Goal: Task Accomplishment & Management: Manage account settings

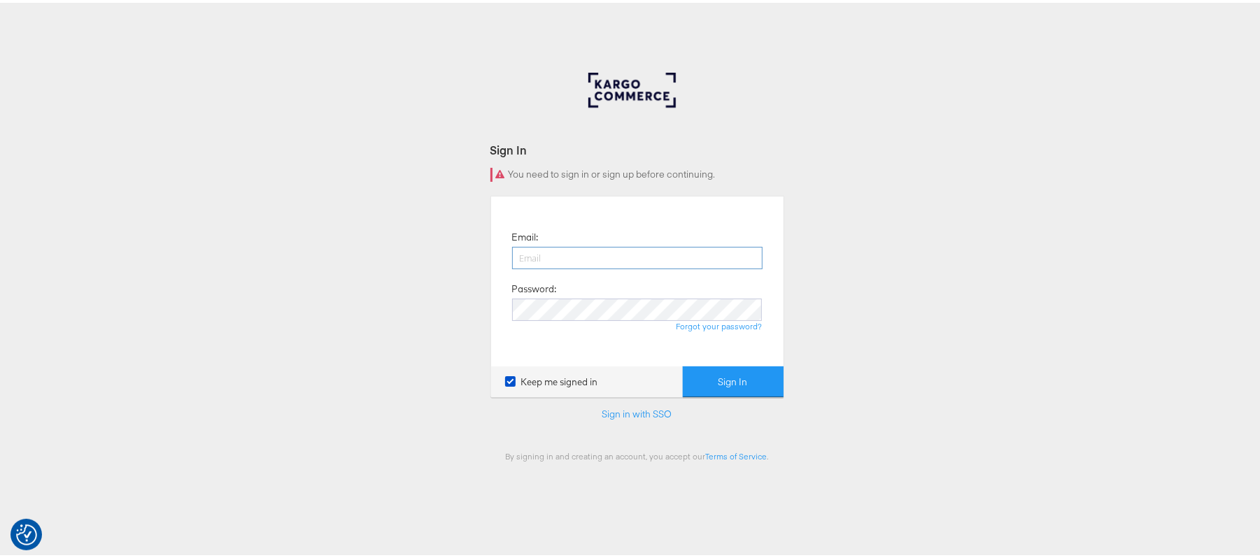
click at [599, 256] on input "email" at bounding box center [637, 255] width 250 height 22
type input "sanjana.pradhan@kargo.com"
click at [748, 382] on button "Sign In" at bounding box center [733, 379] width 101 height 31
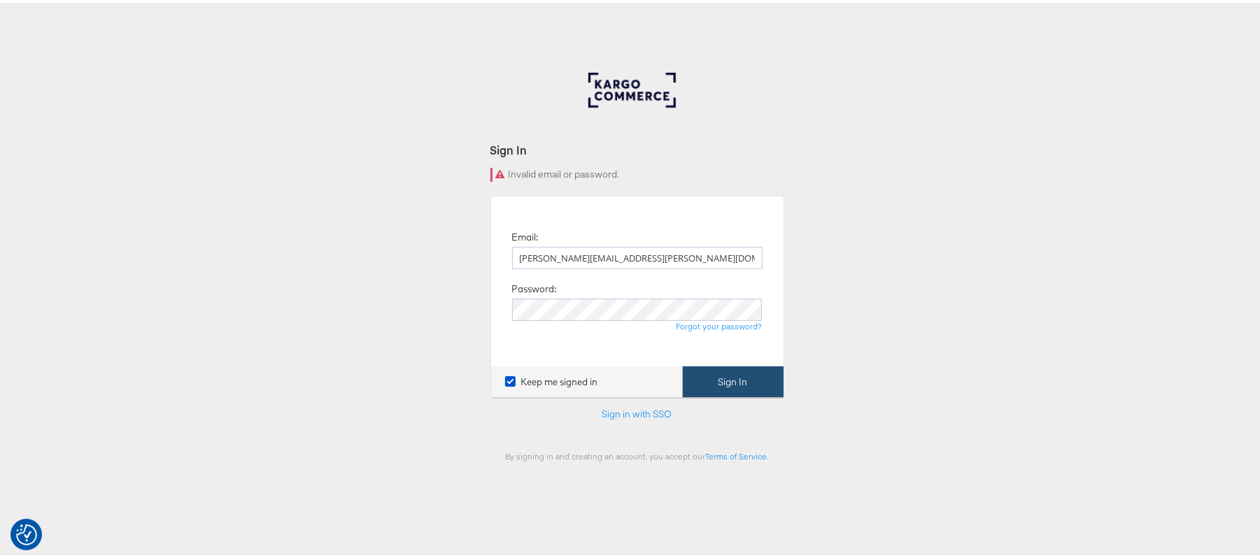
click at [720, 392] on button "Sign In" at bounding box center [733, 379] width 101 height 31
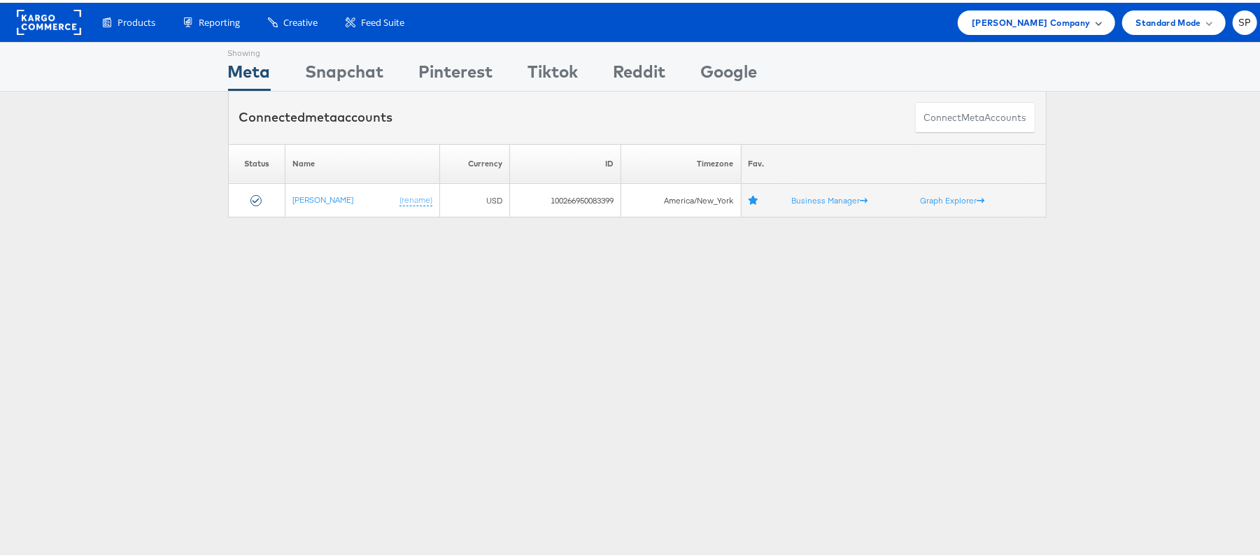
click at [986, 25] on span "[PERSON_NAME] Company" at bounding box center [1030, 20] width 118 height 15
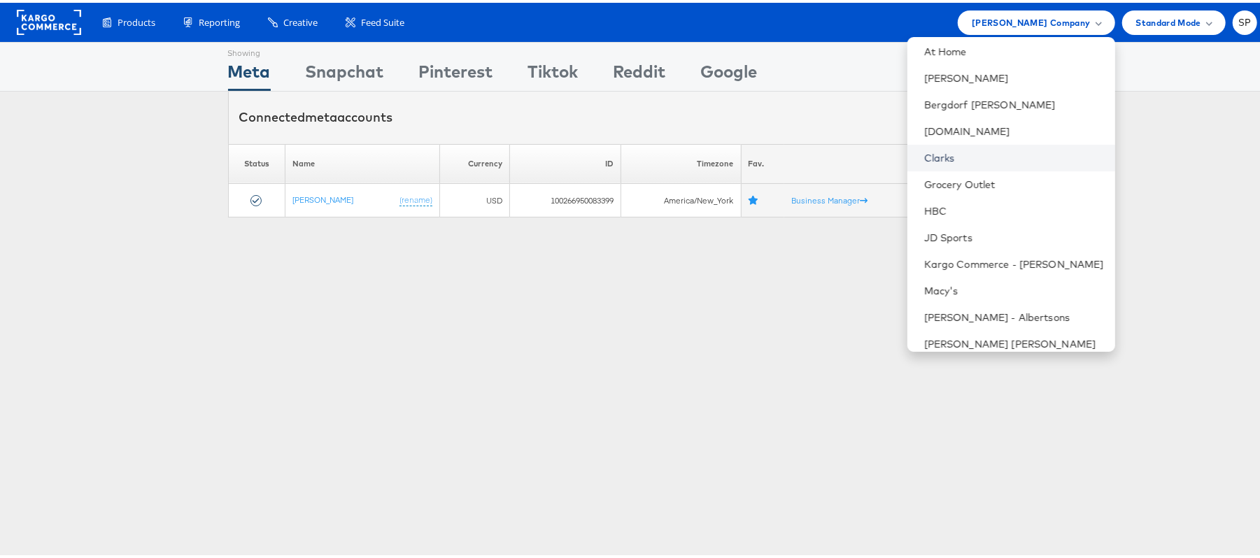
scroll to position [80, 0]
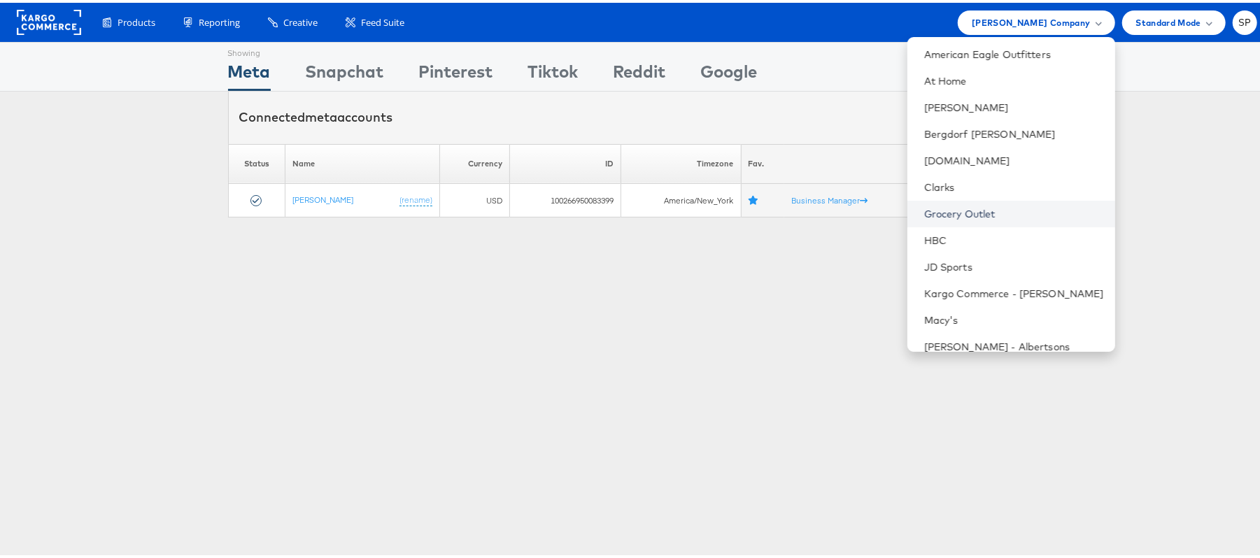
click at [934, 213] on link "Grocery Outlet" at bounding box center [1014, 211] width 180 height 14
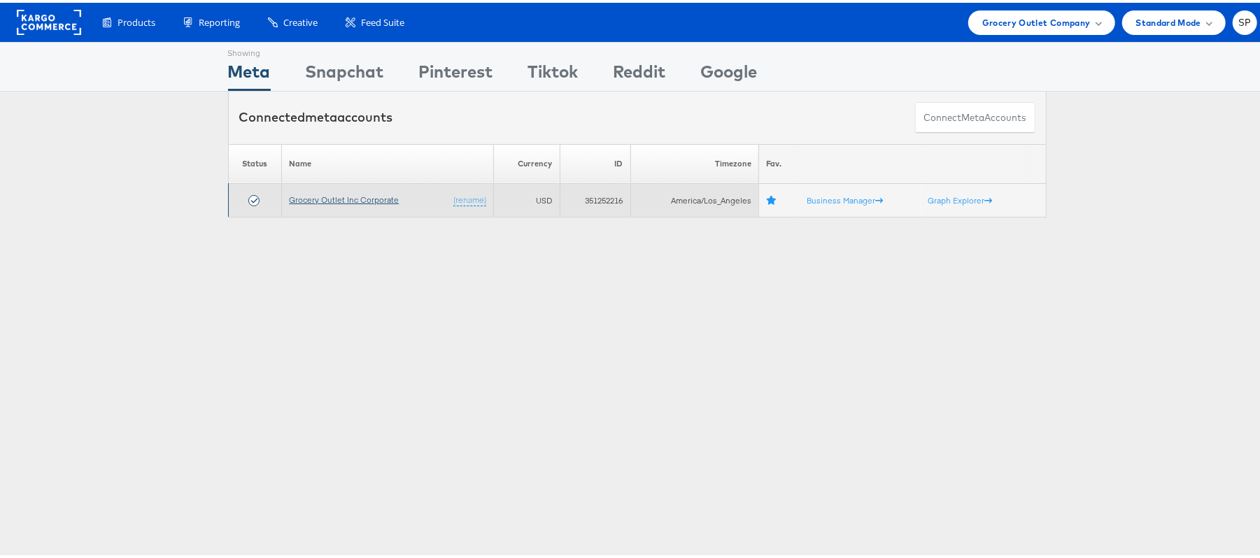
click at [315, 196] on link "Grocery Outlet Inc Corporate" at bounding box center [344, 197] width 110 height 10
click at [355, 197] on link "Grocery Outlet Inc Corporate" at bounding box center [344, 197] width 110 height 10
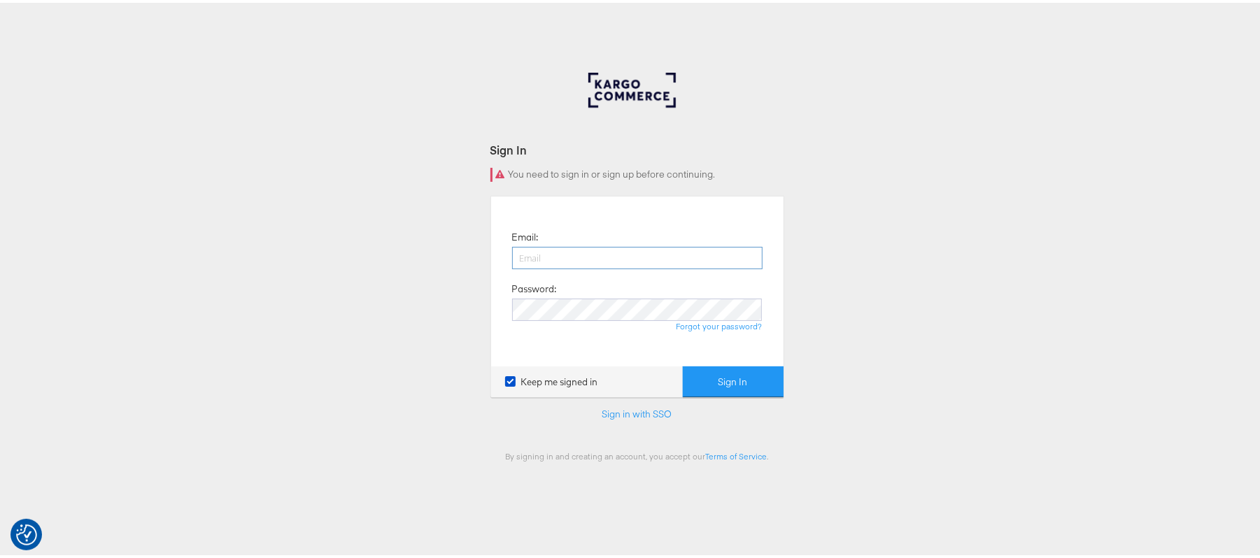
click at [553, 252] on input "email" at bounding box center [637, 255] width 250 height 22
type input "sanjana.pradhan@kargo.com"
click at [700, 372] on button "Sign In" at bounding box center [733, 379] width 101 height 31
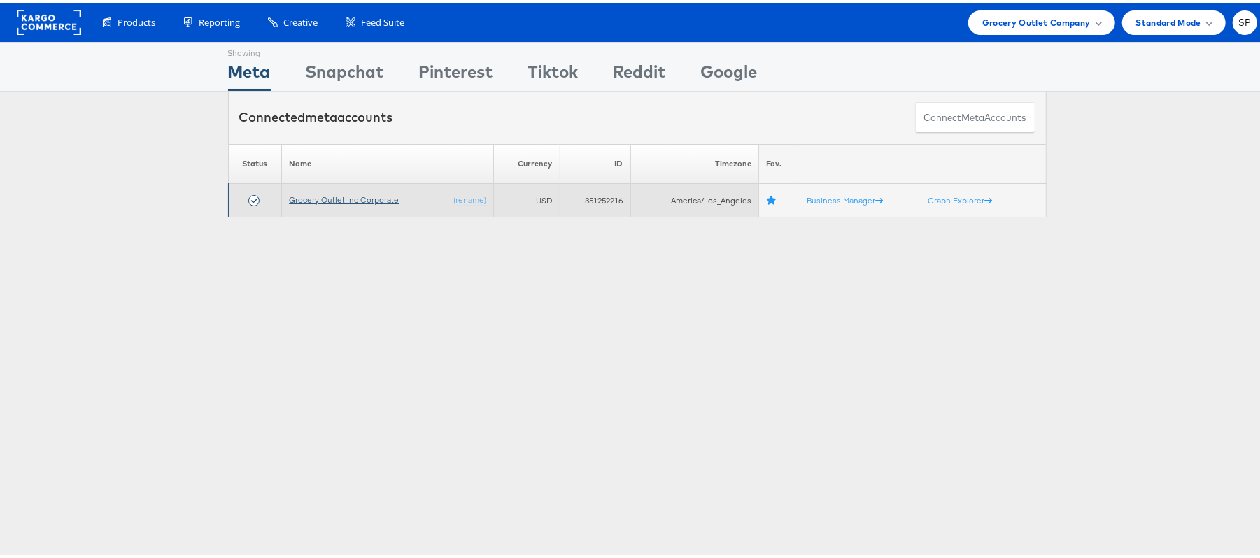
click at [346, 201] on link "Grocery Outlet Inc Corporate" at bounding box center [344, 197] width 110 height 10
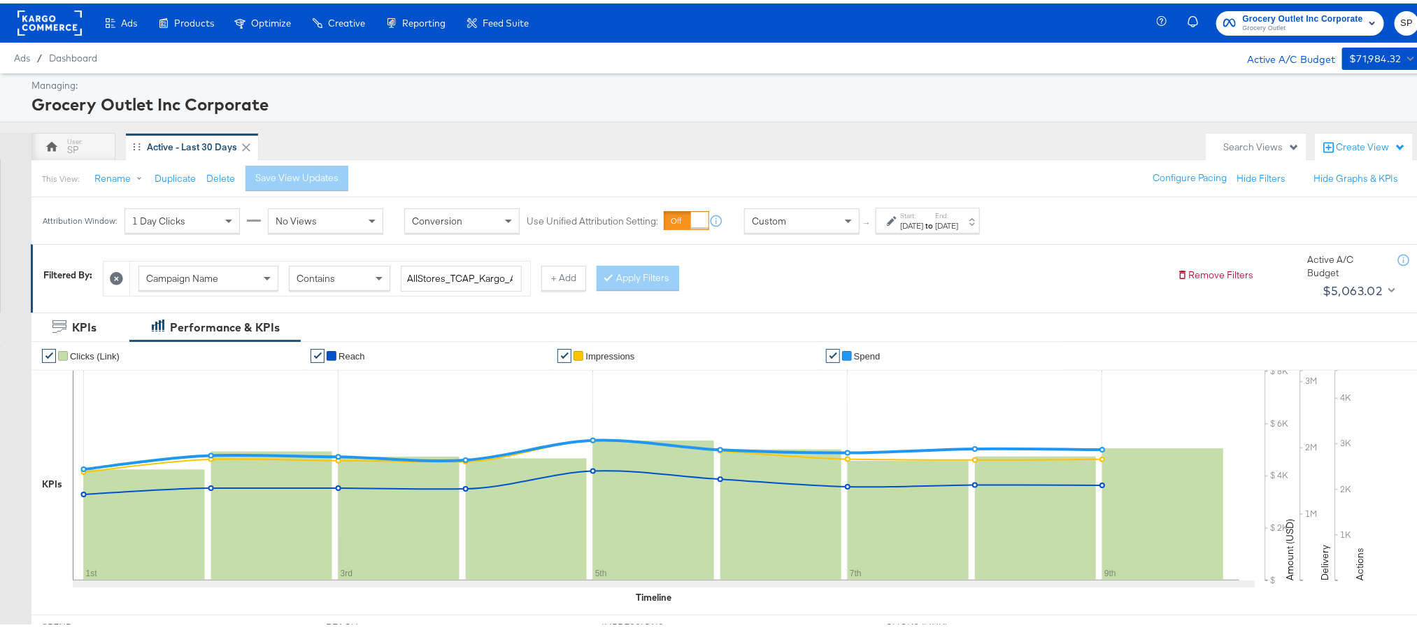
click at [923, 225] on div "Oct 1st 2025" at bounding box center [911, 222] width 23 height 11
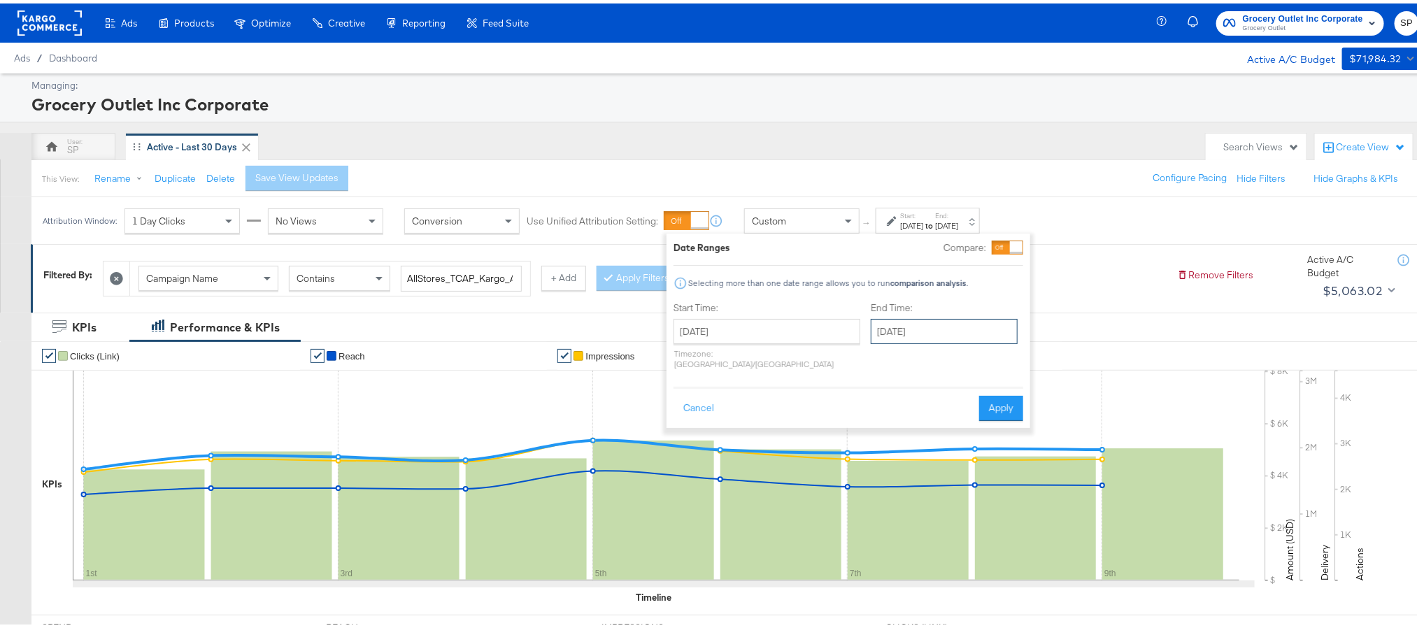
click at [939, 330] on input "[DATE]" at bounding box center [944, 327] width 147 height 25
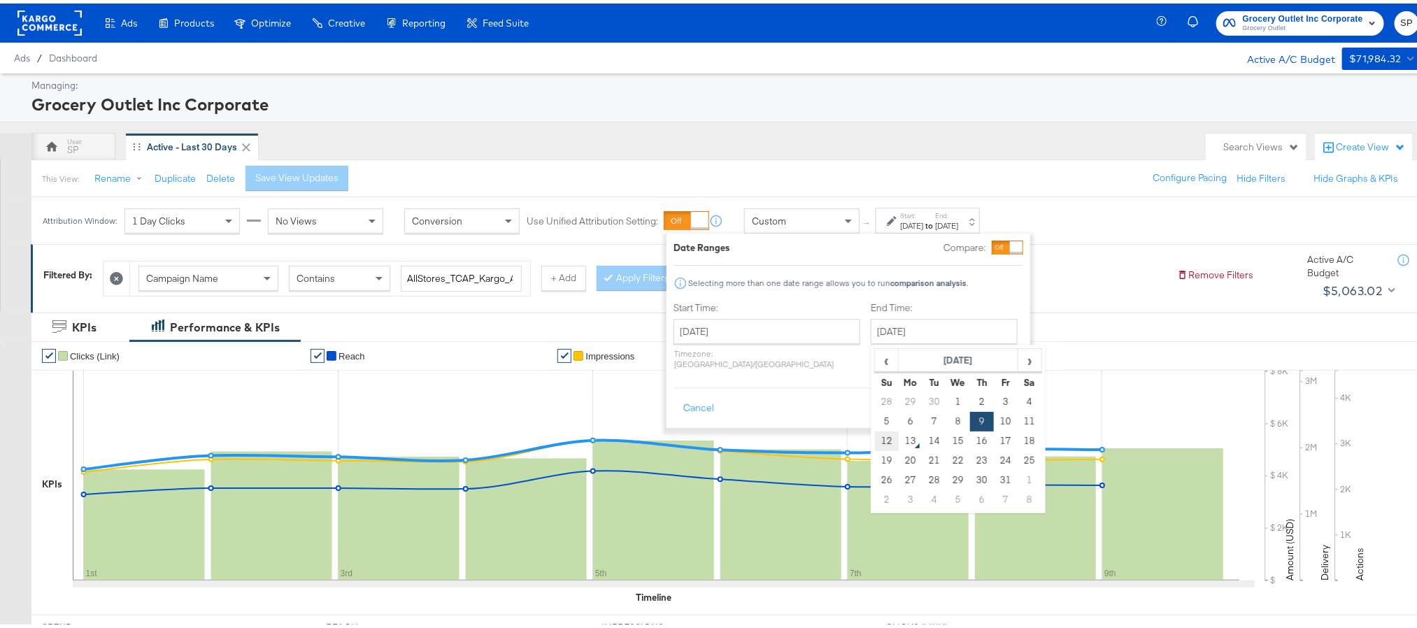
click at [875, 436] on td "12" at bounding box center [887, 438] width 24 height 20
type input "[DATE]"
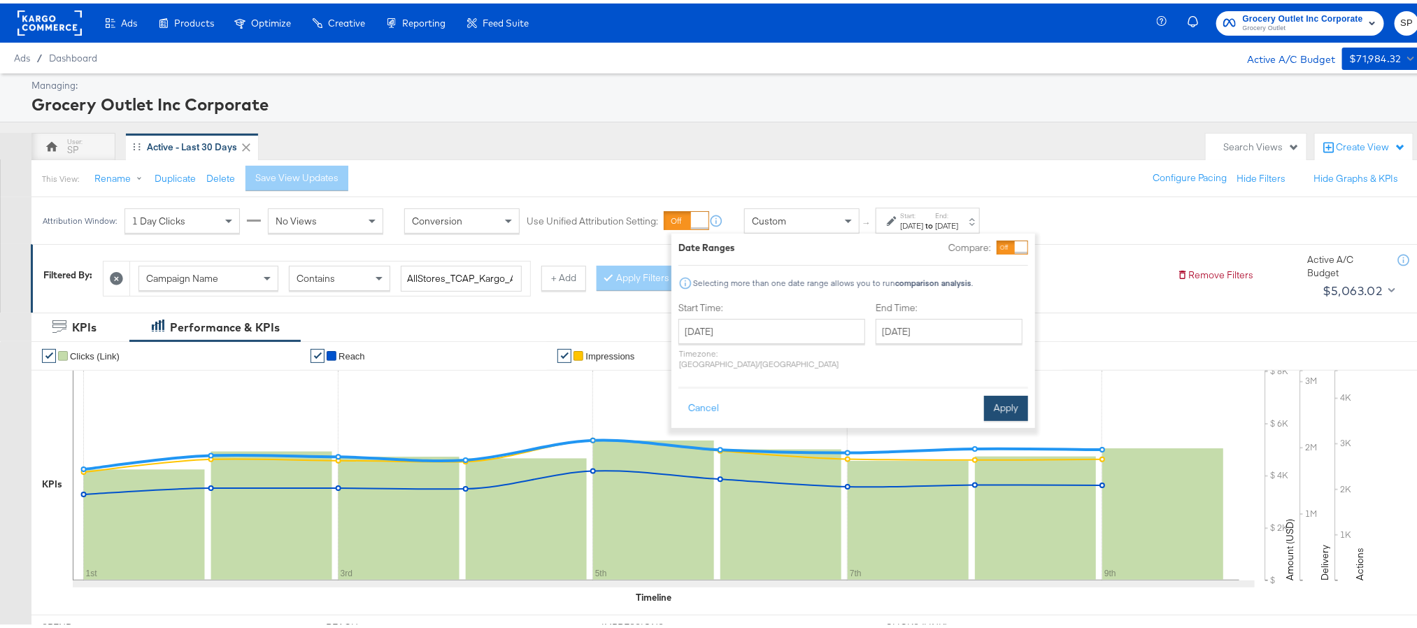
click at [1002, 392] on button "Apply" at bounding box center [1006, 404] width 44 height 25
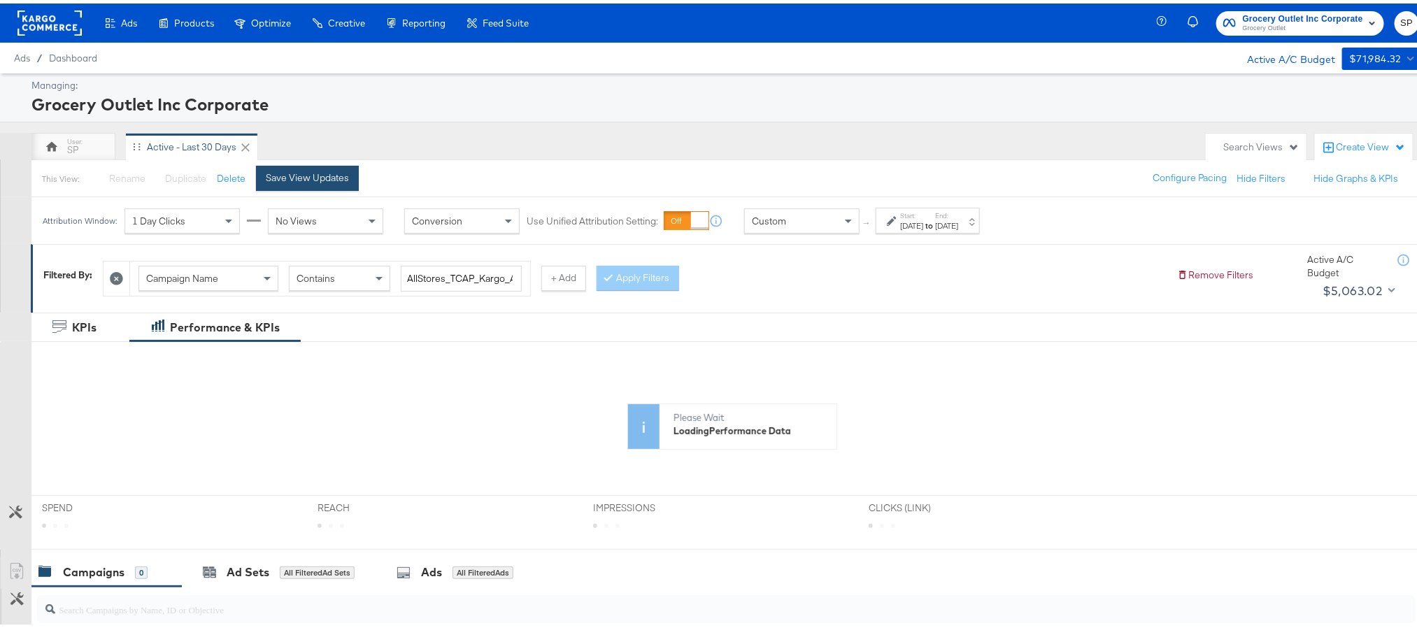
click at [321, 176] on div "Save View Updates" at bounding box center [307, 174] width 83 height 13
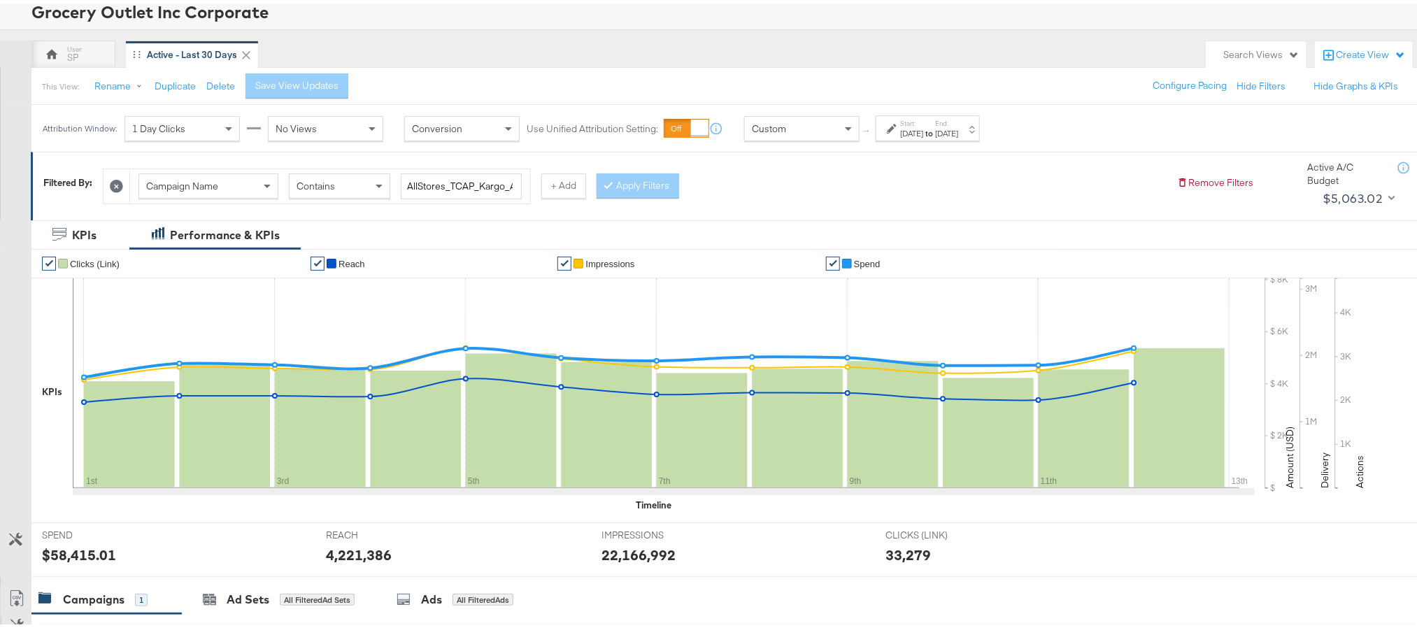
scroll to position [210, 0]
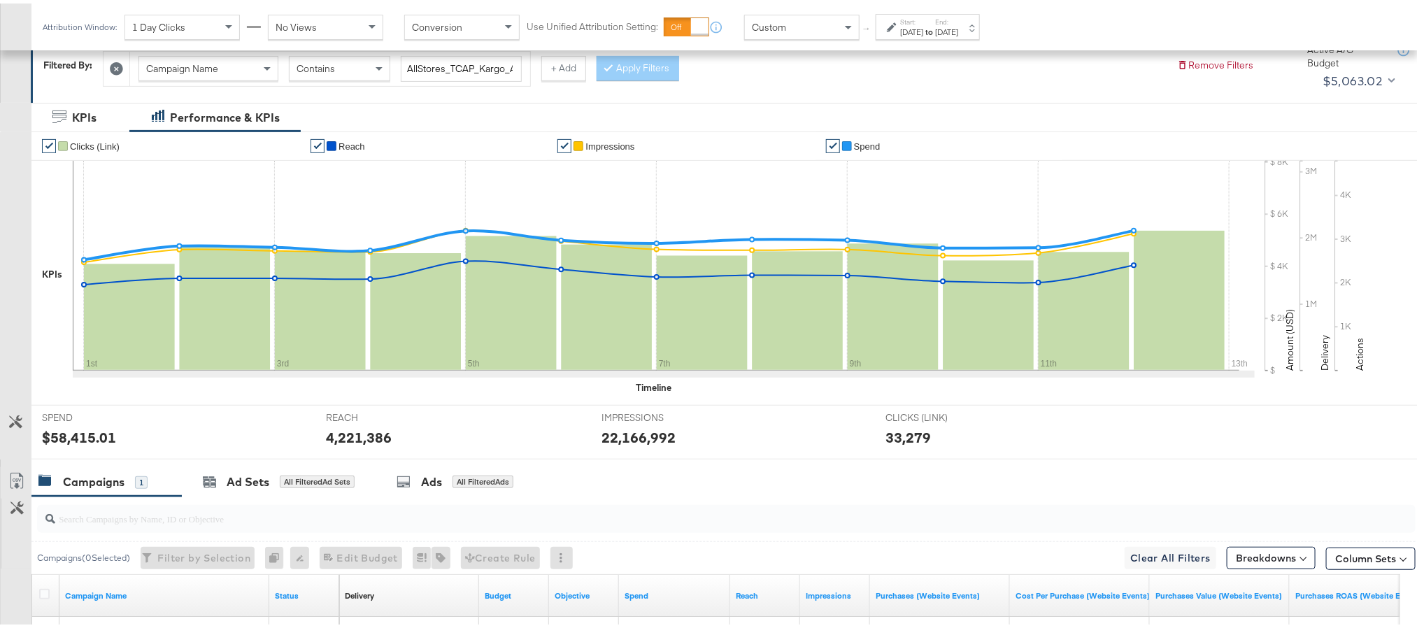
click at [71, 443] on div "$58,415.01" at bounding box center [79, 434] width 74 height 20
copy div "58,415.01"
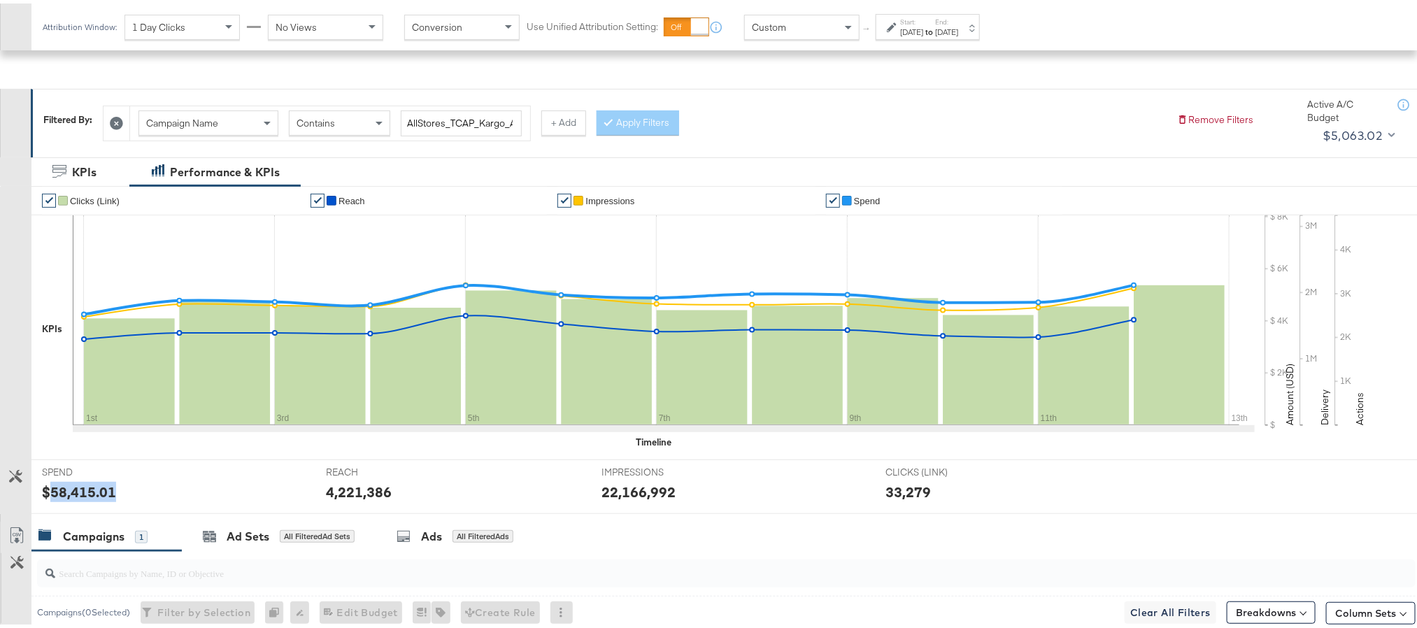
scroll to position [315, 0]
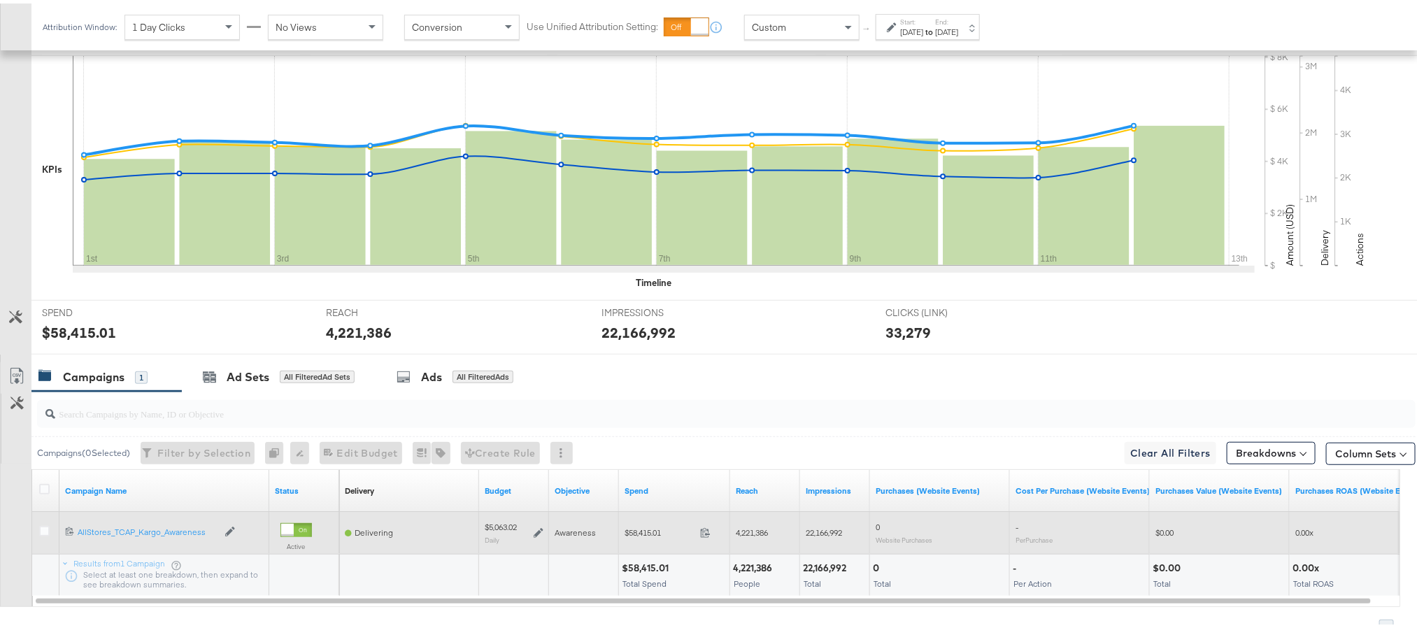
click at [537, 534] on icon at bounding box center [539, 530] width 10 height 10
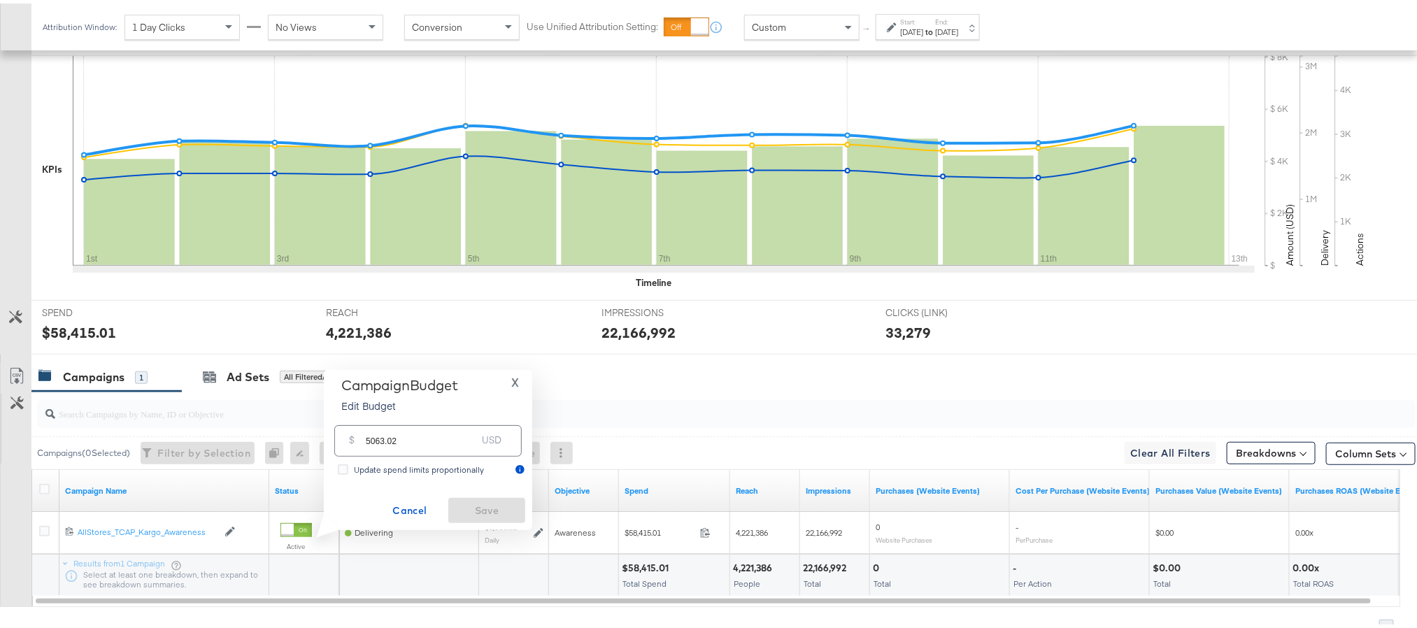
click at [386, 443] on input "5063.02" at bounding box center [421, 432] width 111 height 30
paste input "$5,083.4"
type input "5083.42"
click at [498, 508] on span "Save" at bounding box center [487, 507] width 66 height 17
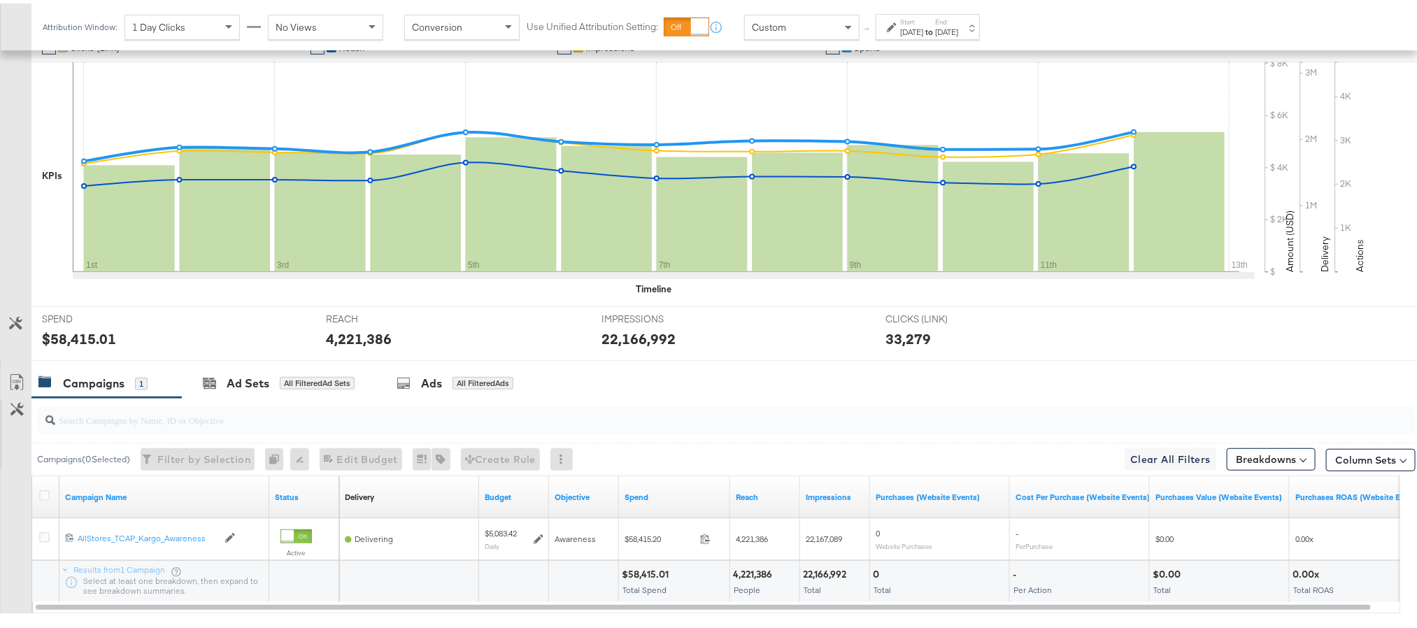
scroll to position [0, 0]
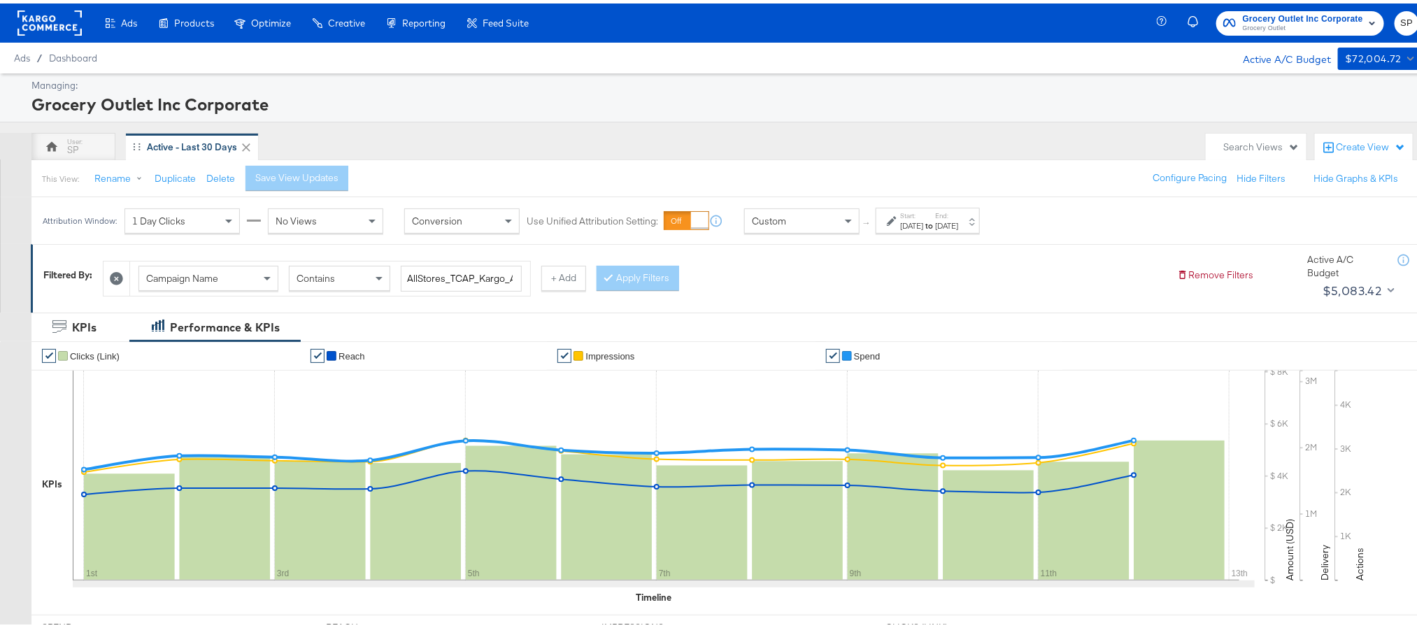
click at [43, 11] on rect at bounding box center [49, 19] width 64 height 25
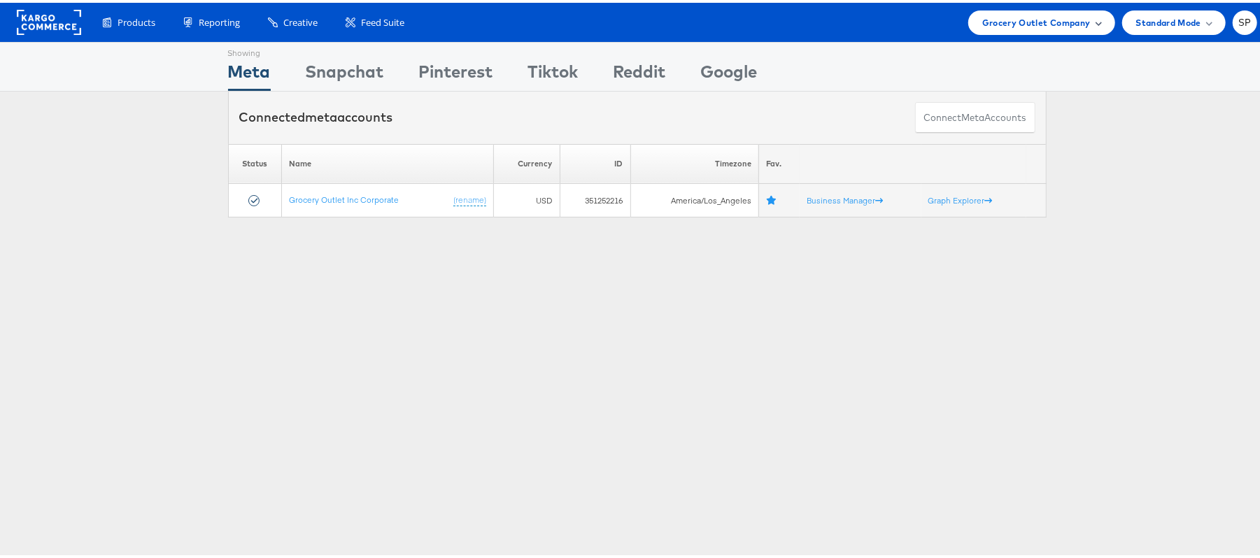
click at [1009, 23] on span "Grocery Outlet Company" at bounding box center [1036, 20] width 108 height 15
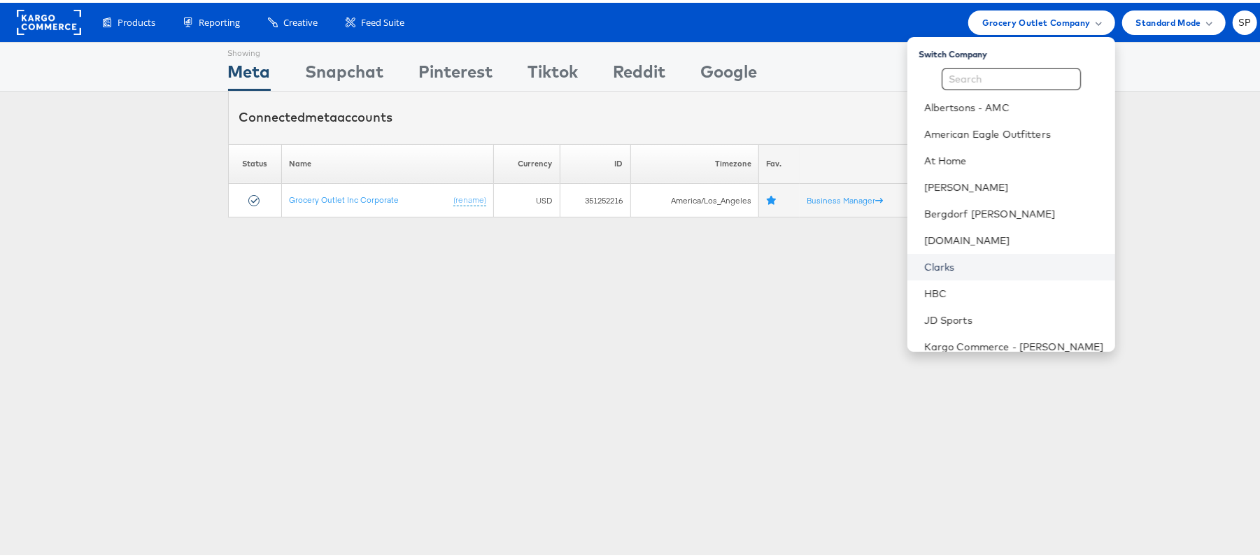
click at [940, 261] on link "Clarks" at bounding box center [1014, 264] width 180 height 14
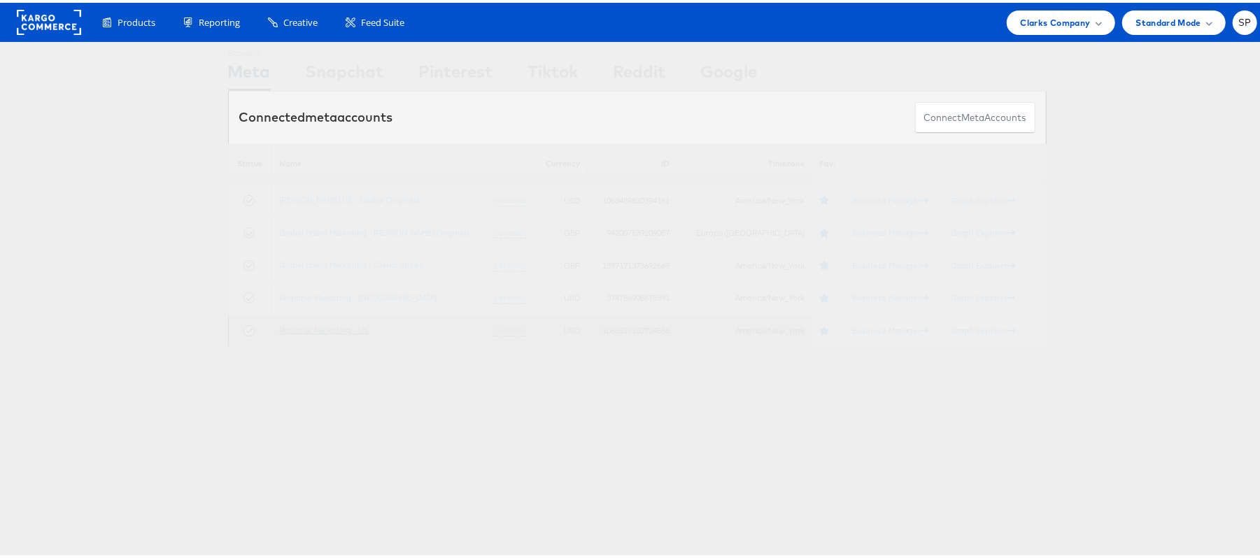
click at [347, 325] on link "Regional Marketing - US" at bounding box center [324, 327] width 90 height 10
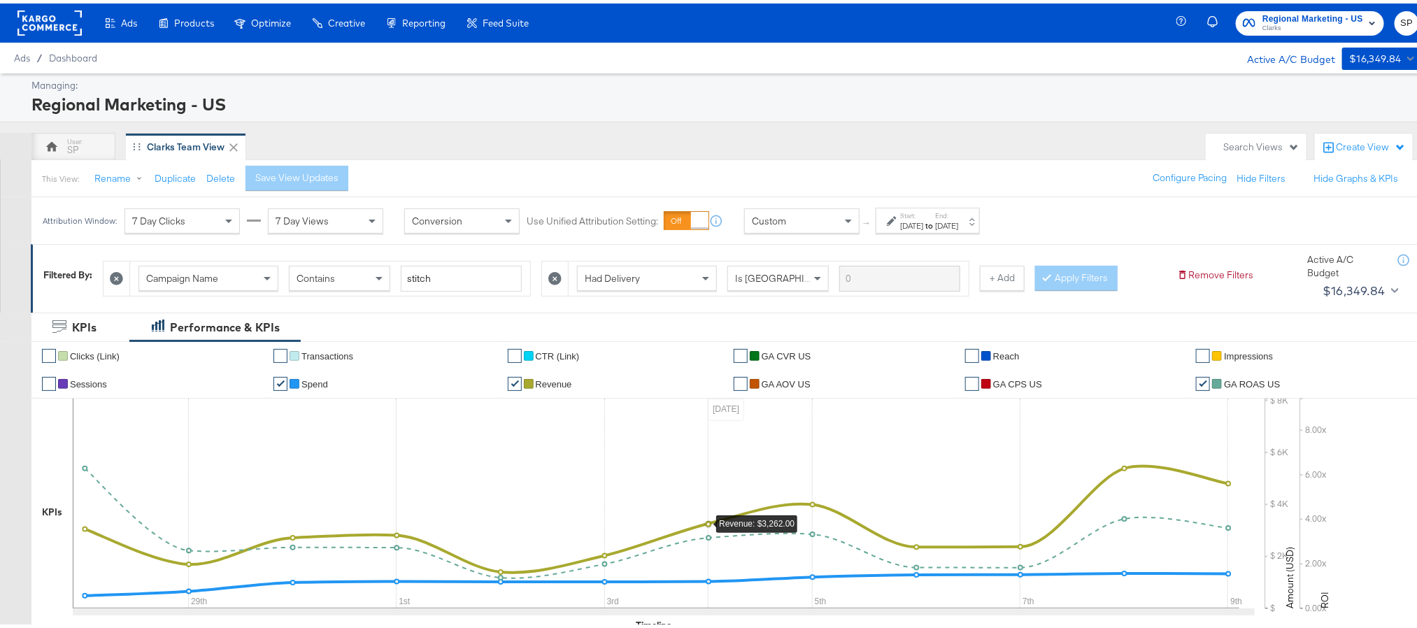
click at [958, 225] on div "[DATE]" at bounding box center [946, 222] width 23 height 11
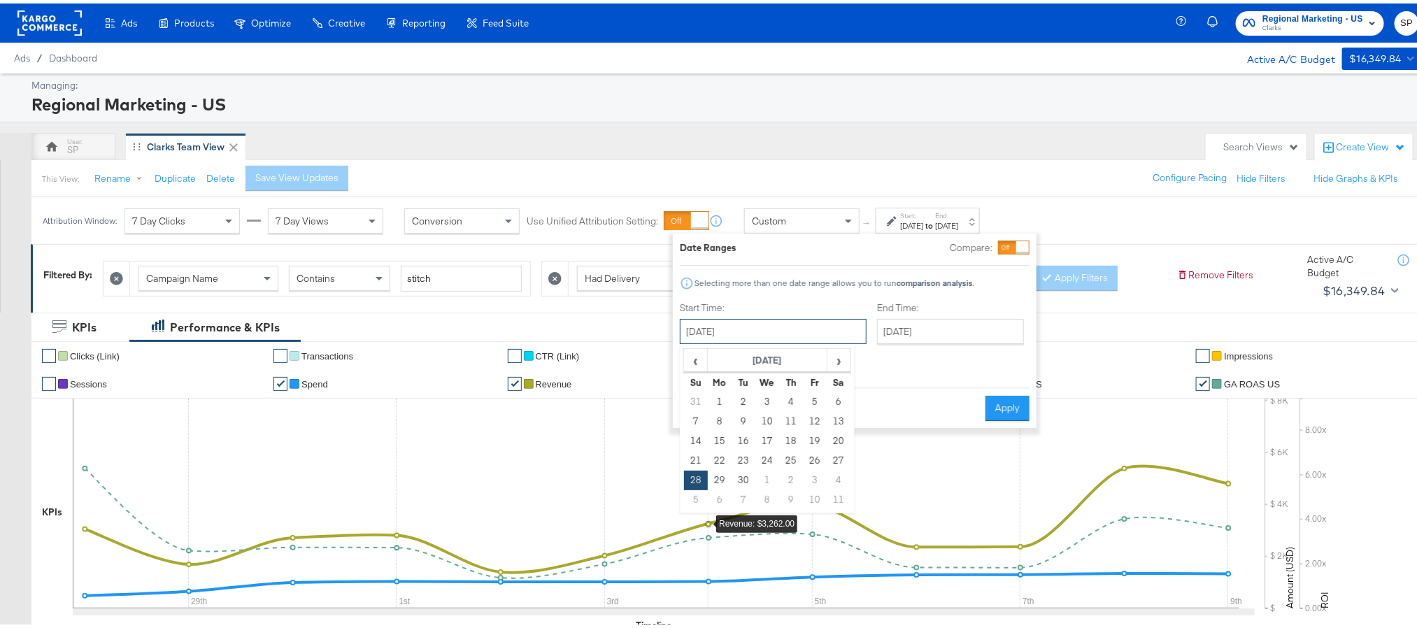
click at [756, 328] on input "[DATE]" at bounding box center [773, 327] width 187 height 25
click at [783, 496] on td "9" at bounding box center [791, 497] width 24 height 20
type input "[DATE]"
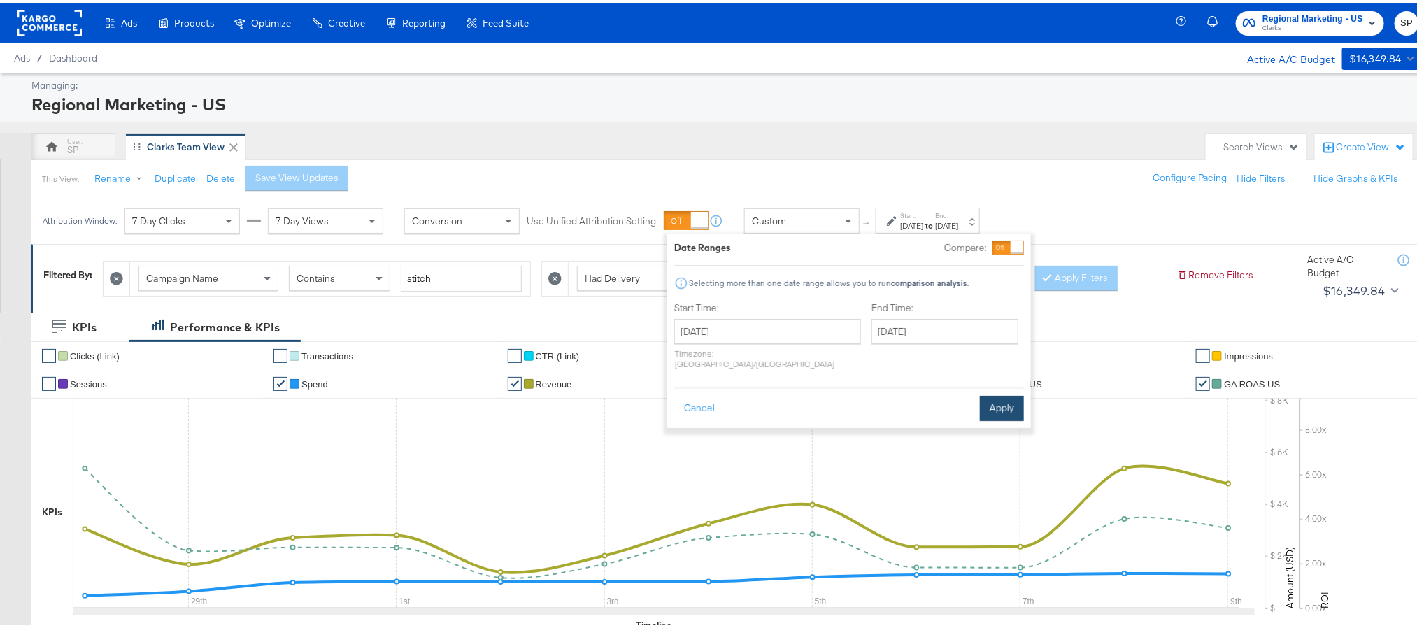
click at [990, 392] on button "Apply" at bounding box center [1002, 404] width 44 height 25
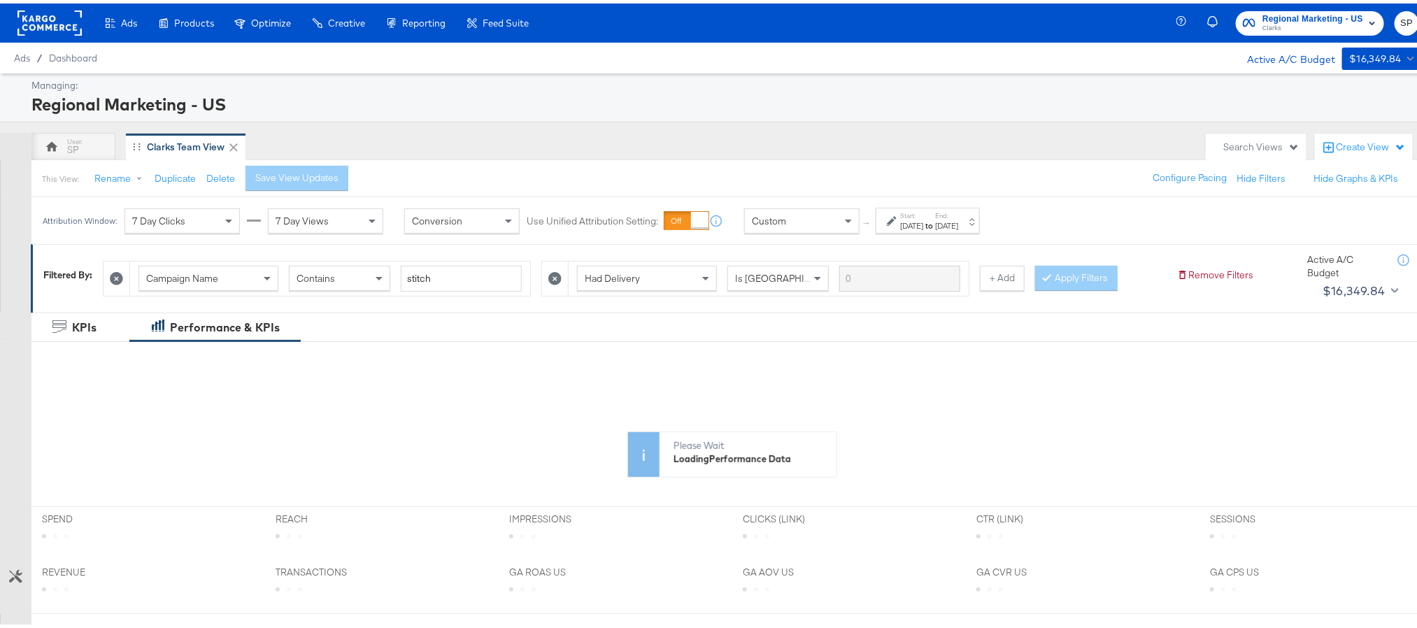
click at [923, 221] on div "[DATE]" at bounding box center [911, 222] width 23 height 11
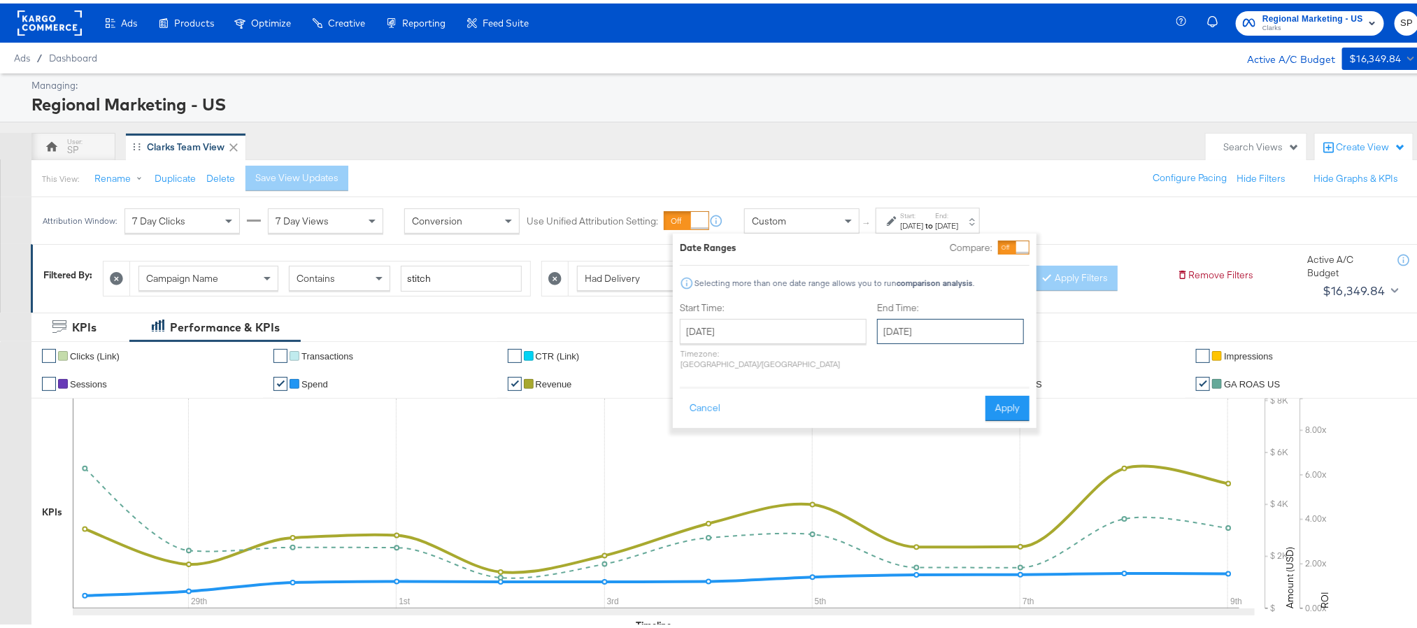
click at [888, 334] on input "[DATE]" at bounding box center [950, 327] width 147 height 25
click at [881, 443] on td "12" at bounding box center [893, 438] width 24 height 20
type input "[DATE]"
click at [1012, 392] on button "Apply" at bounding box center [1012, 404] width 44 height 25
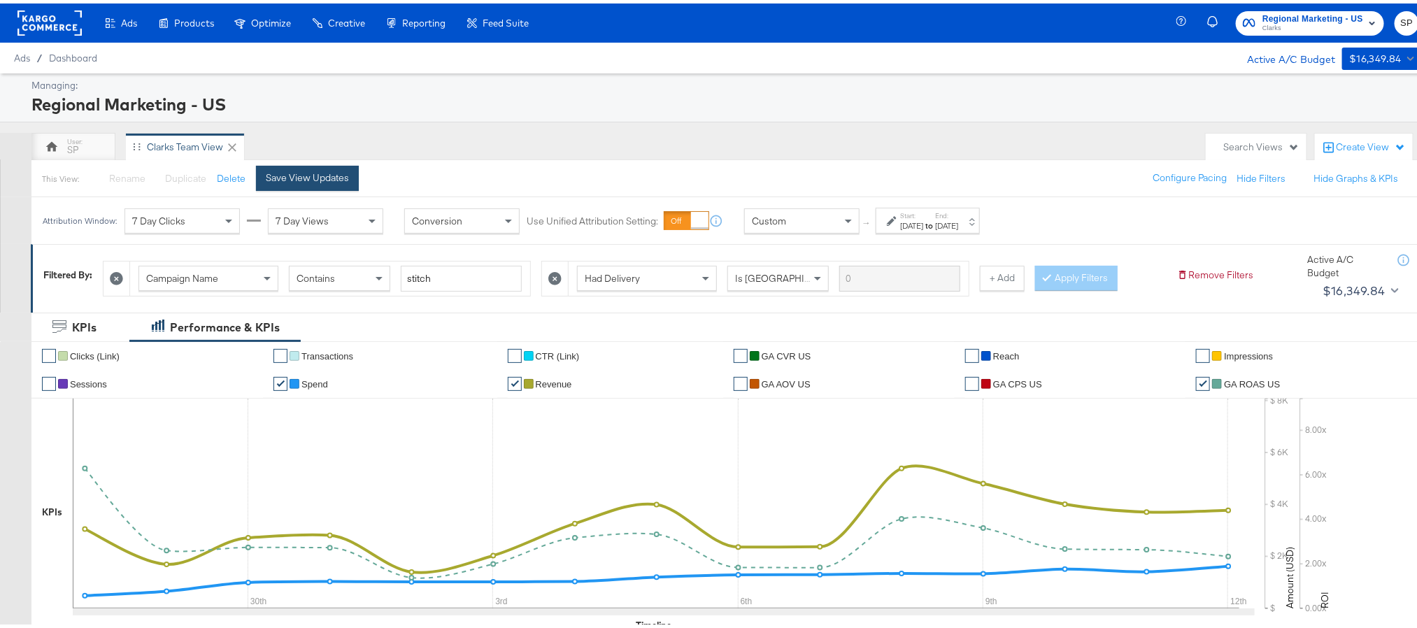
click at [292, 176] on div "Save View Updates" at bounding box center [307, 174] width 83 height 13
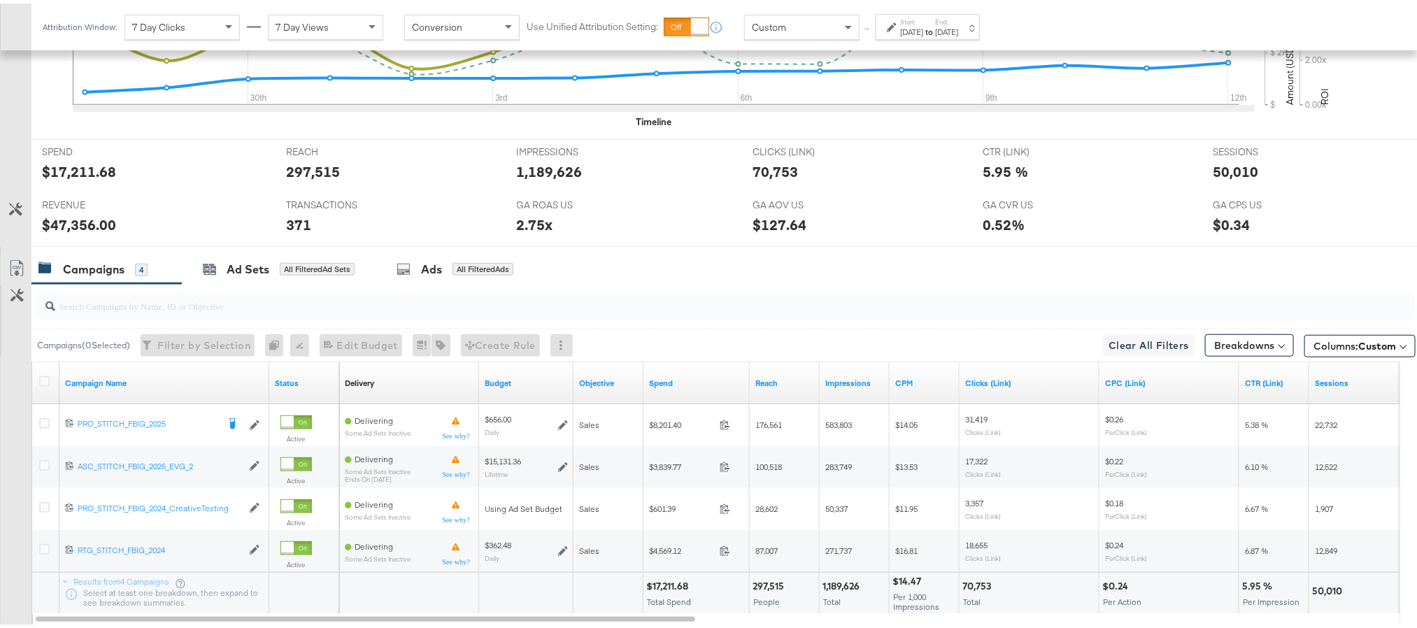
scroll to position [525, 0]
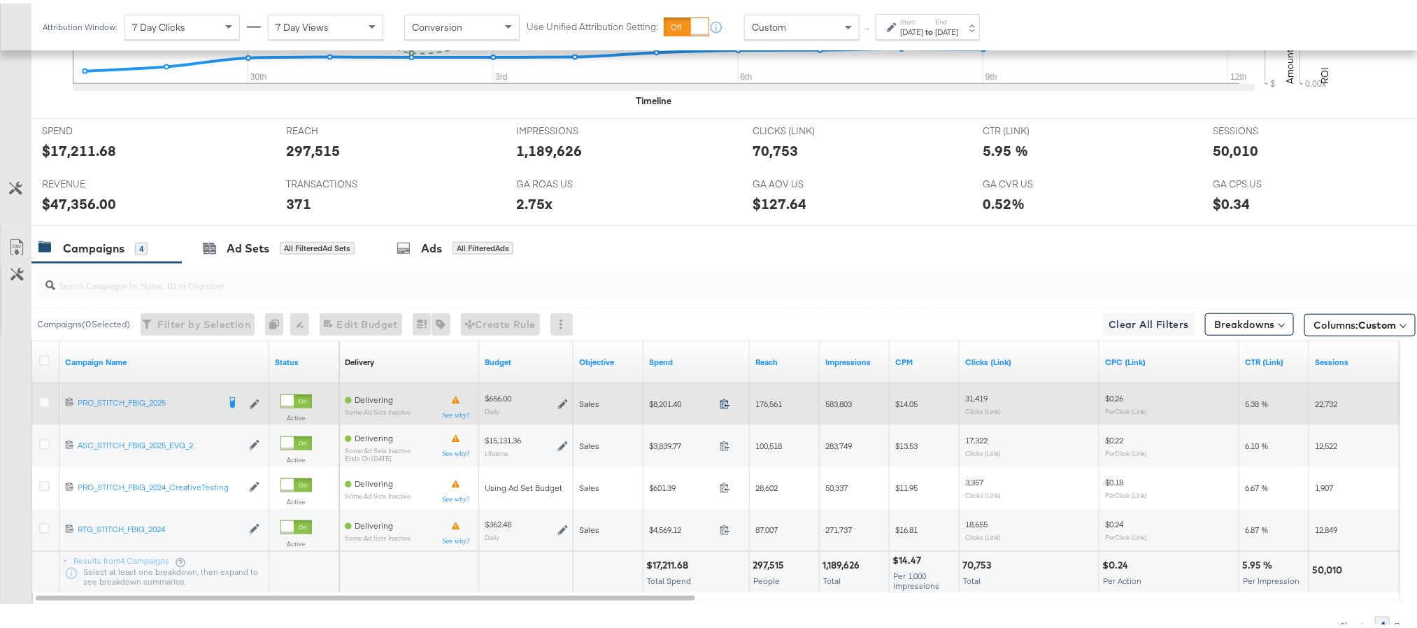
click at [720, 406] on icon at bounding box center [725, 400] width 10 height 10
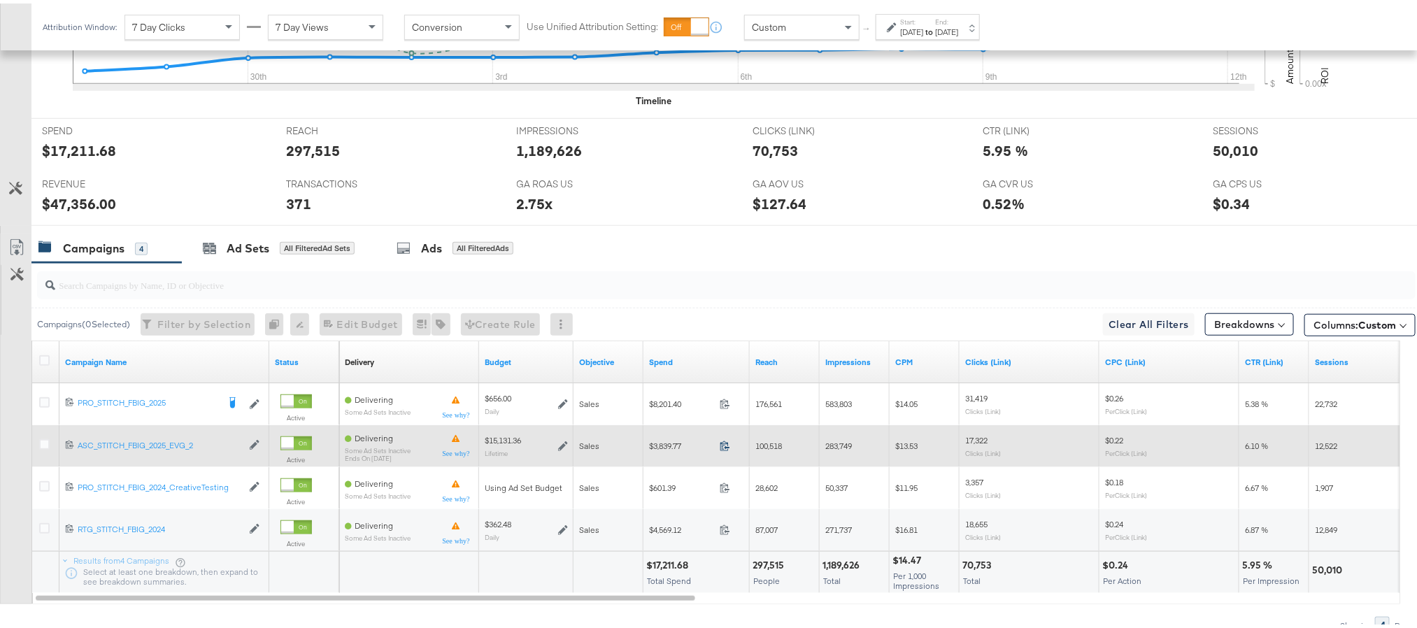
click at [726, 445] on icon at bounding box center [725, 442] width 10 height 10
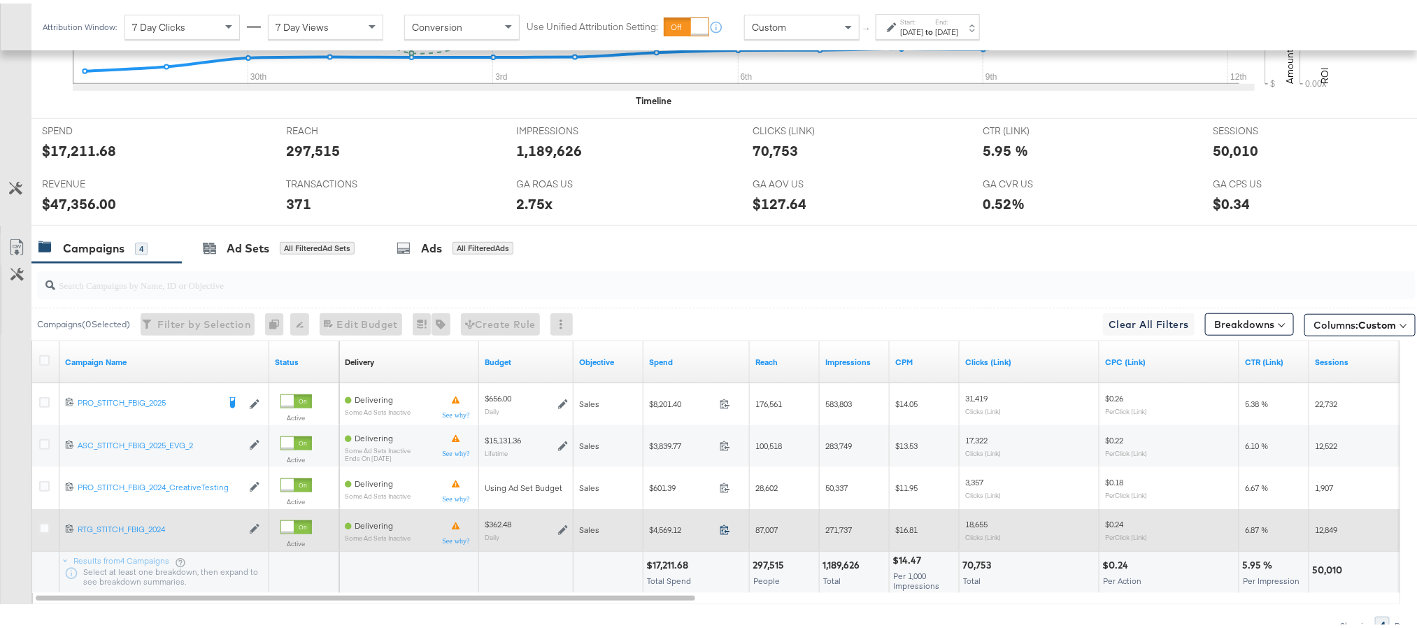
click at [725, 531] on icon at bounding box center [725, 526] width 10 height 10
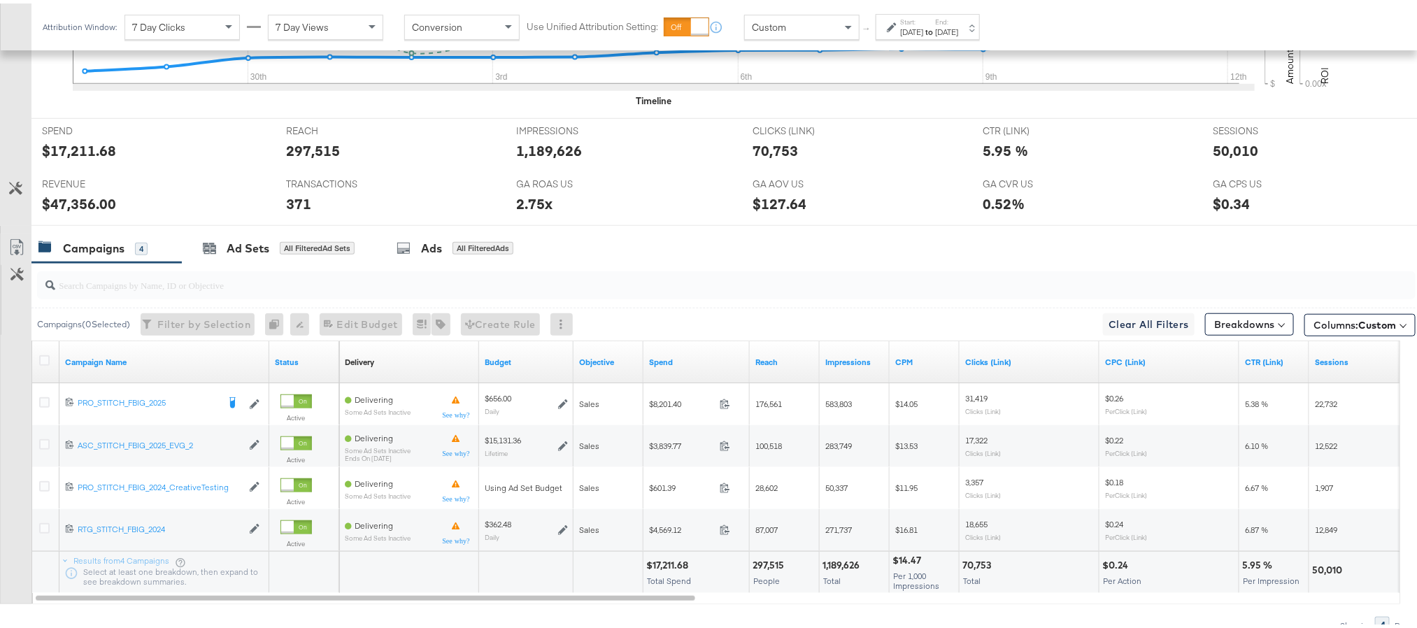
click at [69, 211] on div "$47,356.00" at bounding box center [79, 200] width 74 height 20
copy div "47,356.00"
click at [519, 208] on div "2.75x" at bounding box center [535, 200] width 36 height 20
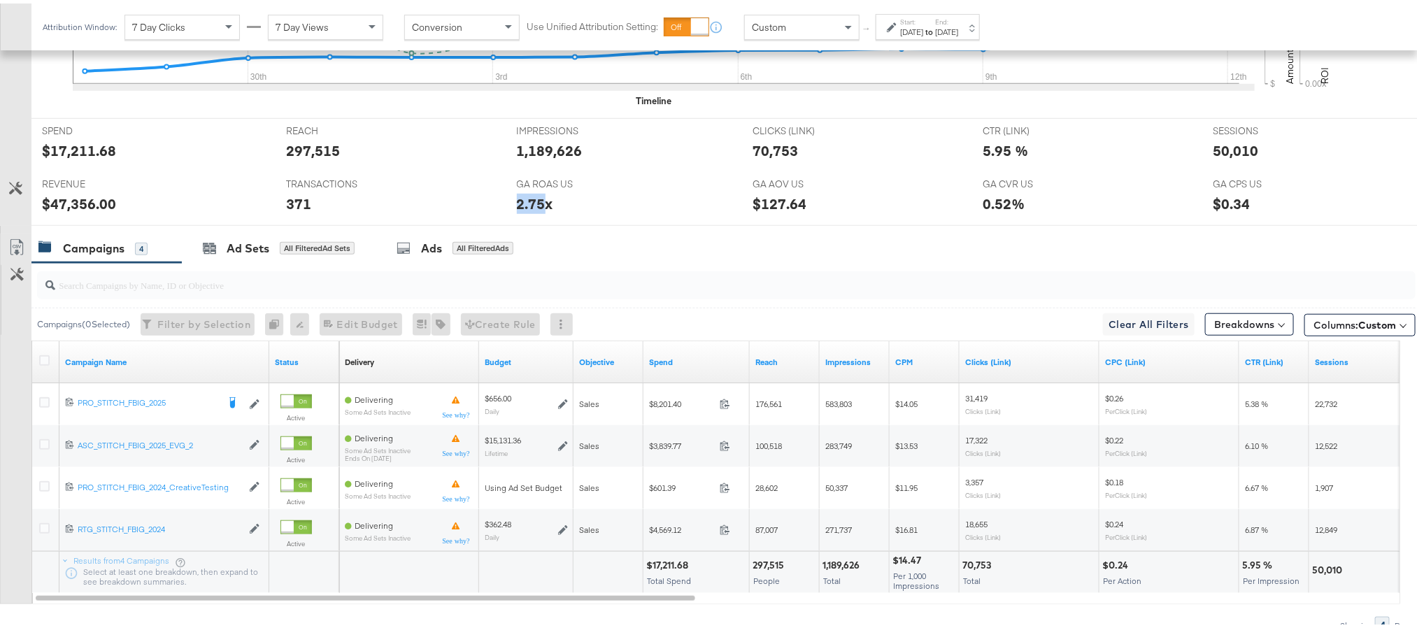
copy div "2.75"
click at [1213, 153] on div "50,010" at bounding box center [1235, 147] width 45 height 20
copy div "50,010"
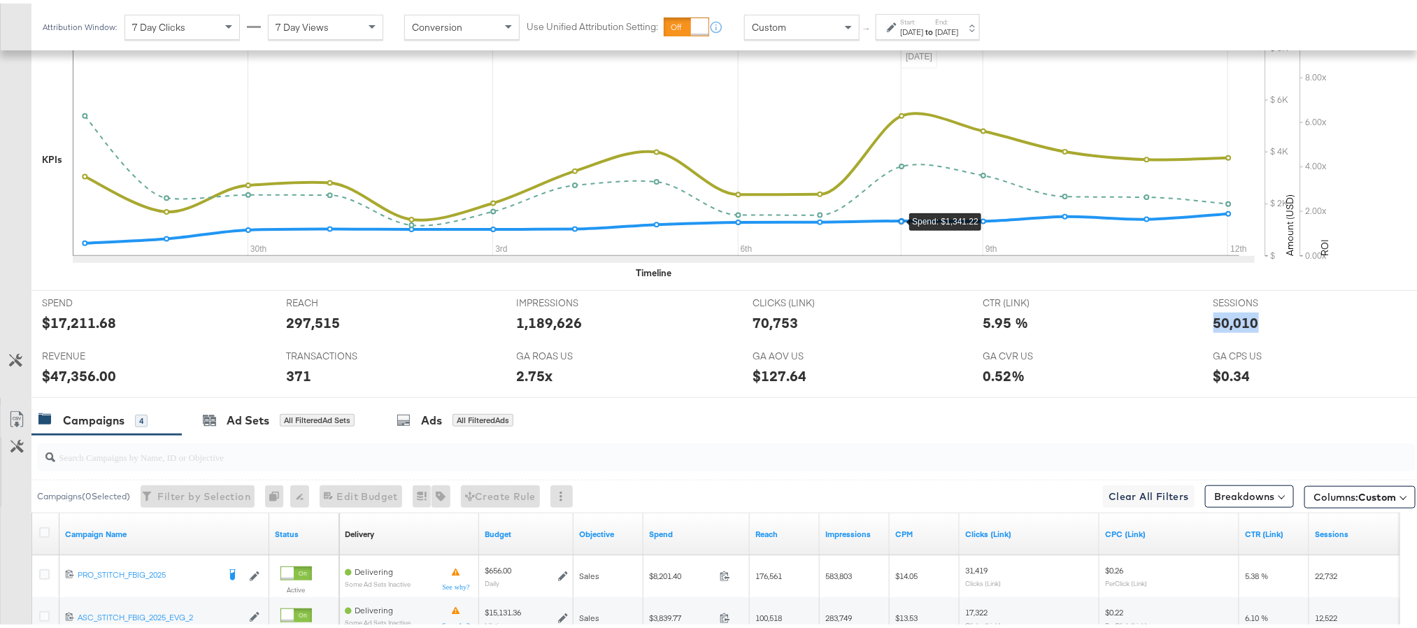
scroll to position [315, 0]
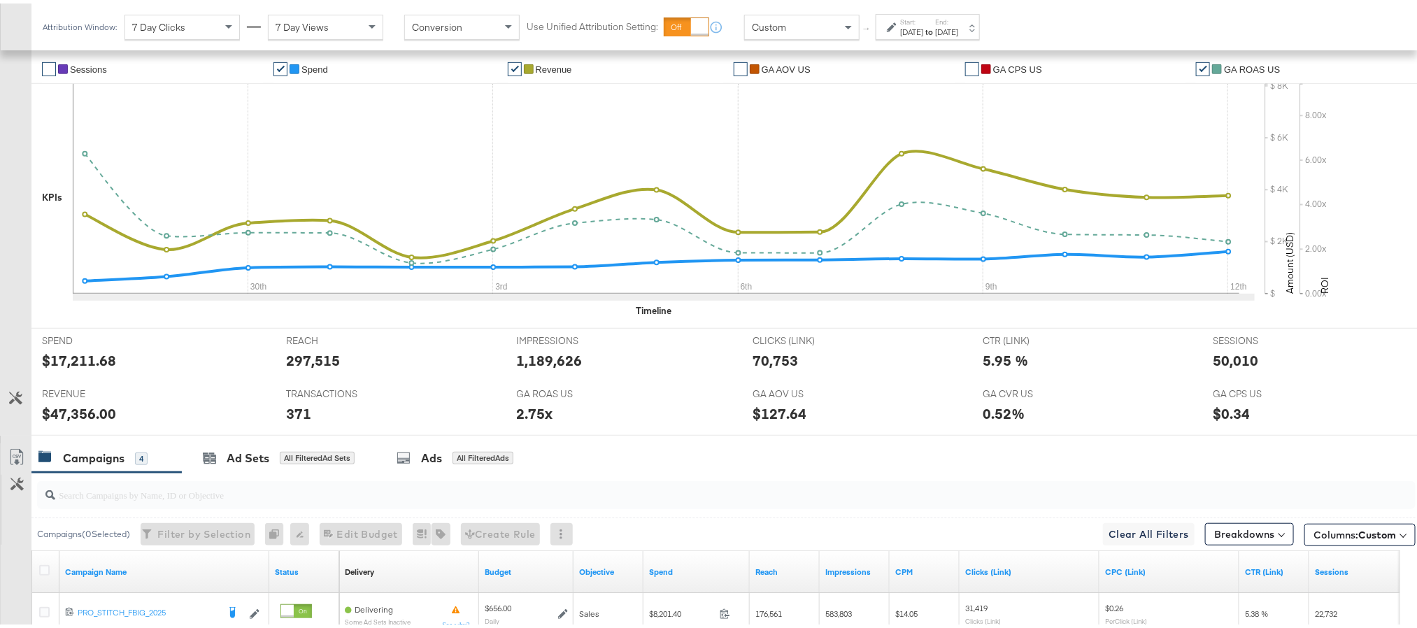
click at [958, 29] on div "[DATE]" at bounding box center [946, 28] width 23 height 11
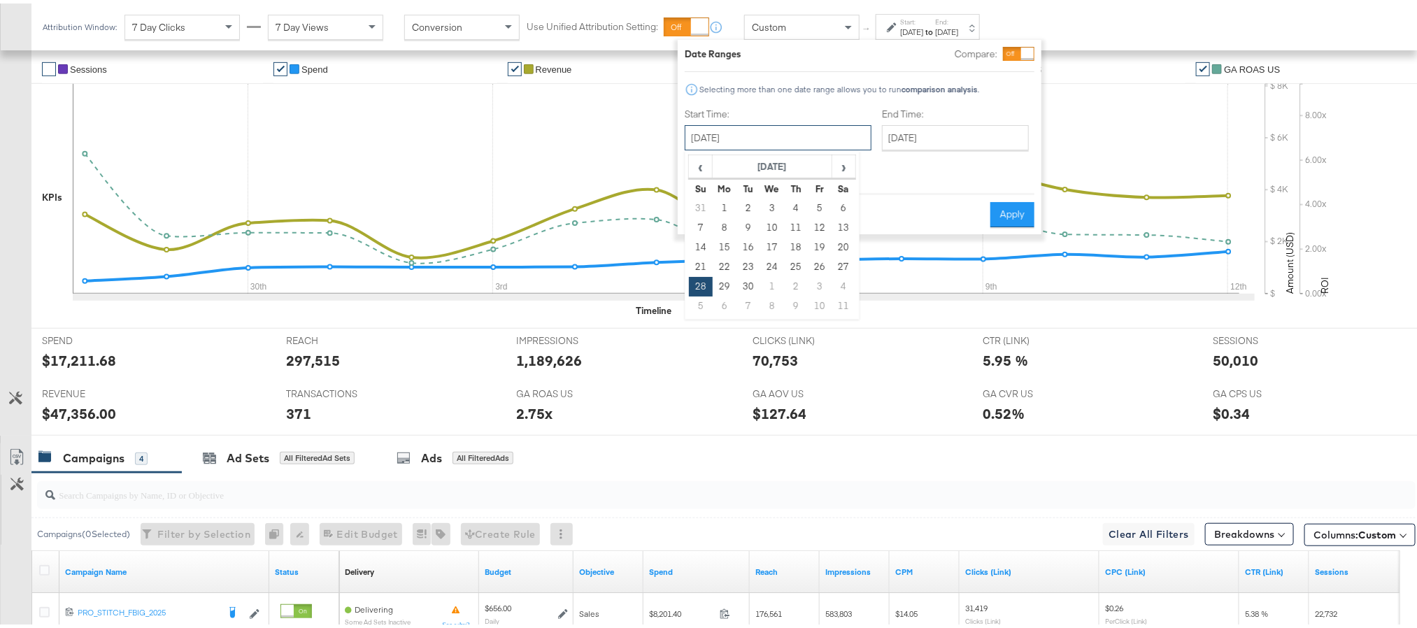
click at [764, 129] on input "September 28th 2025" at bounding box center [778, 134] width 187 height 25
click at [772, 221] on td "10" at bounding box center [772, 225] width 24 height 20
type input "September 10th 2025"
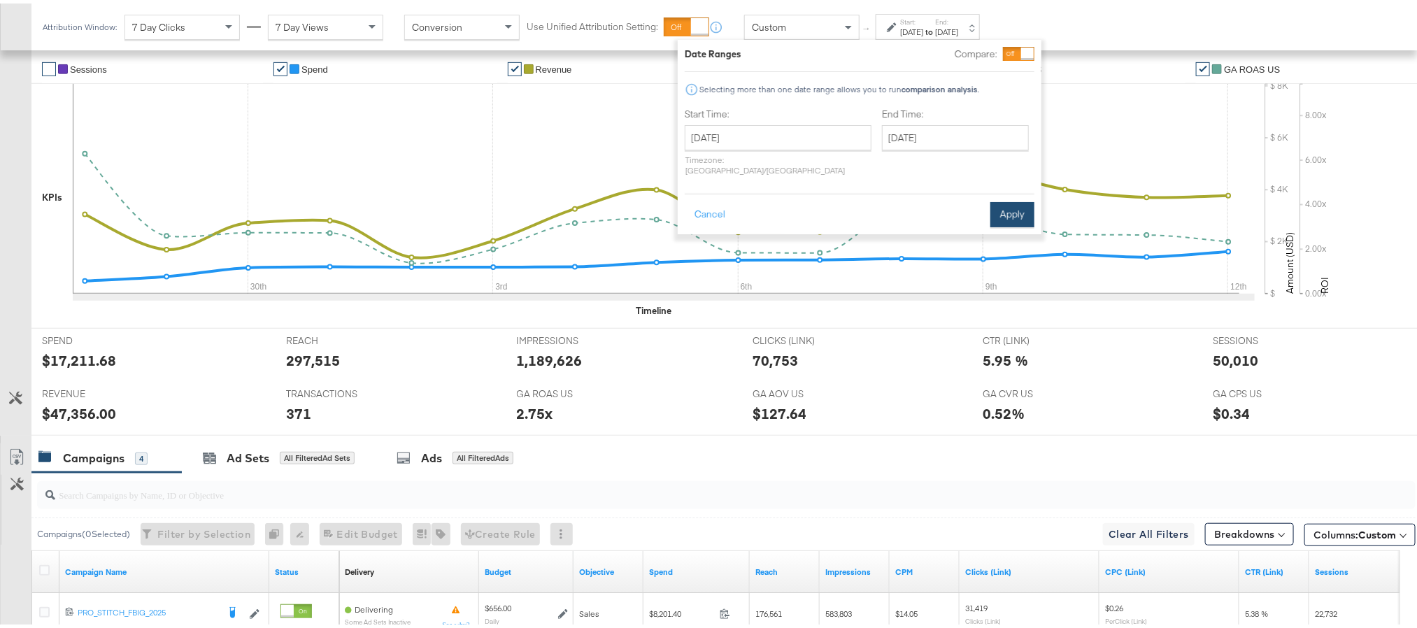
click at [1002, 199] on button "Apply" at bounding box center [1012, 211] width 44 height 25
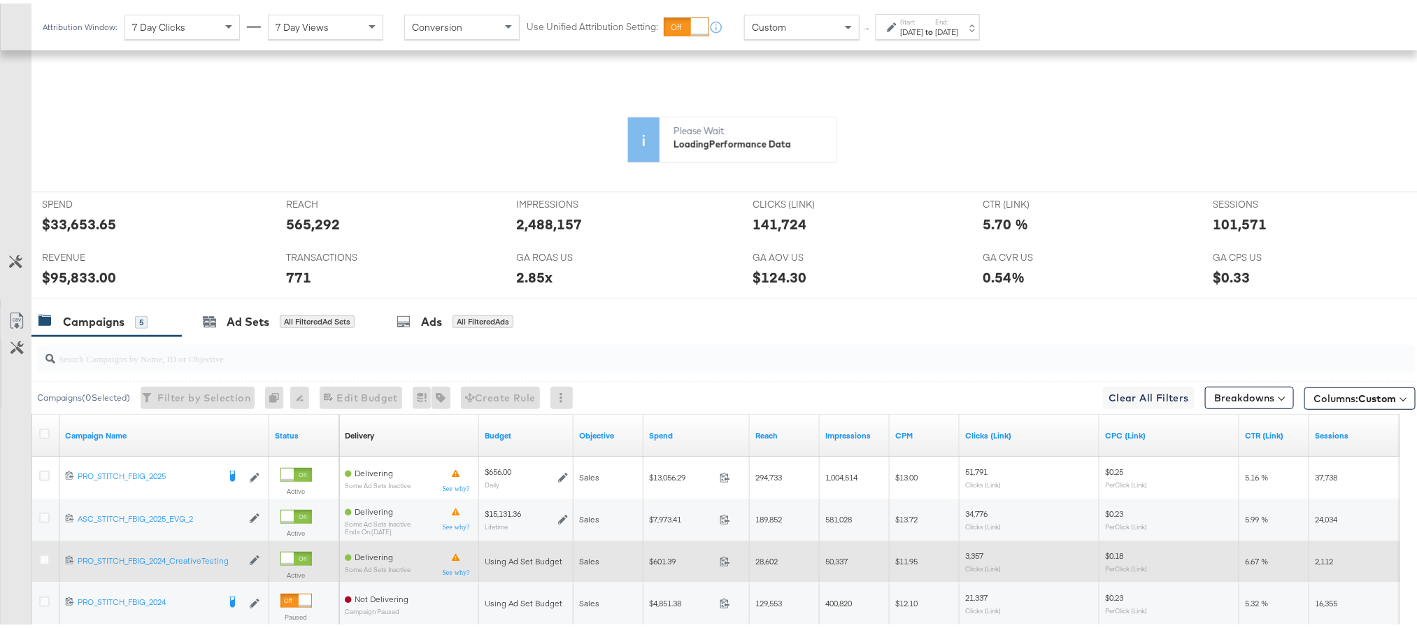
click at [718, 562] on span at bounding box center [729, 560] width 30 height 10
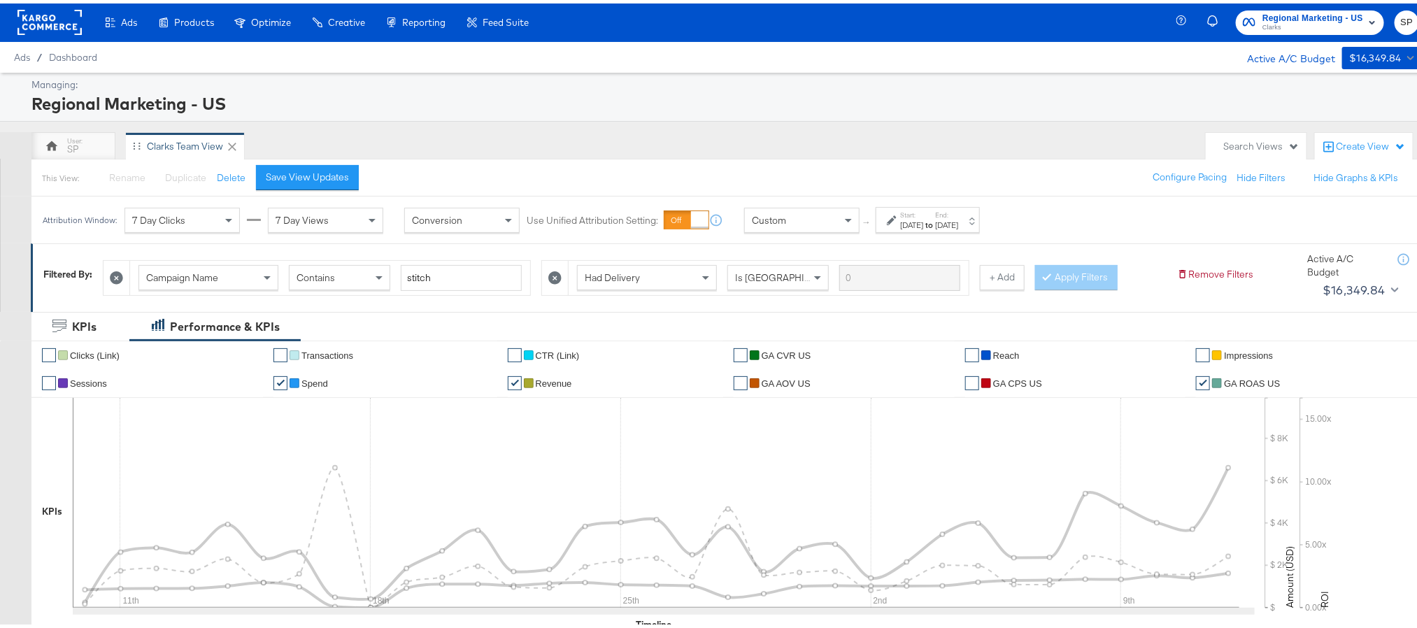
scroll to position [0, 0]
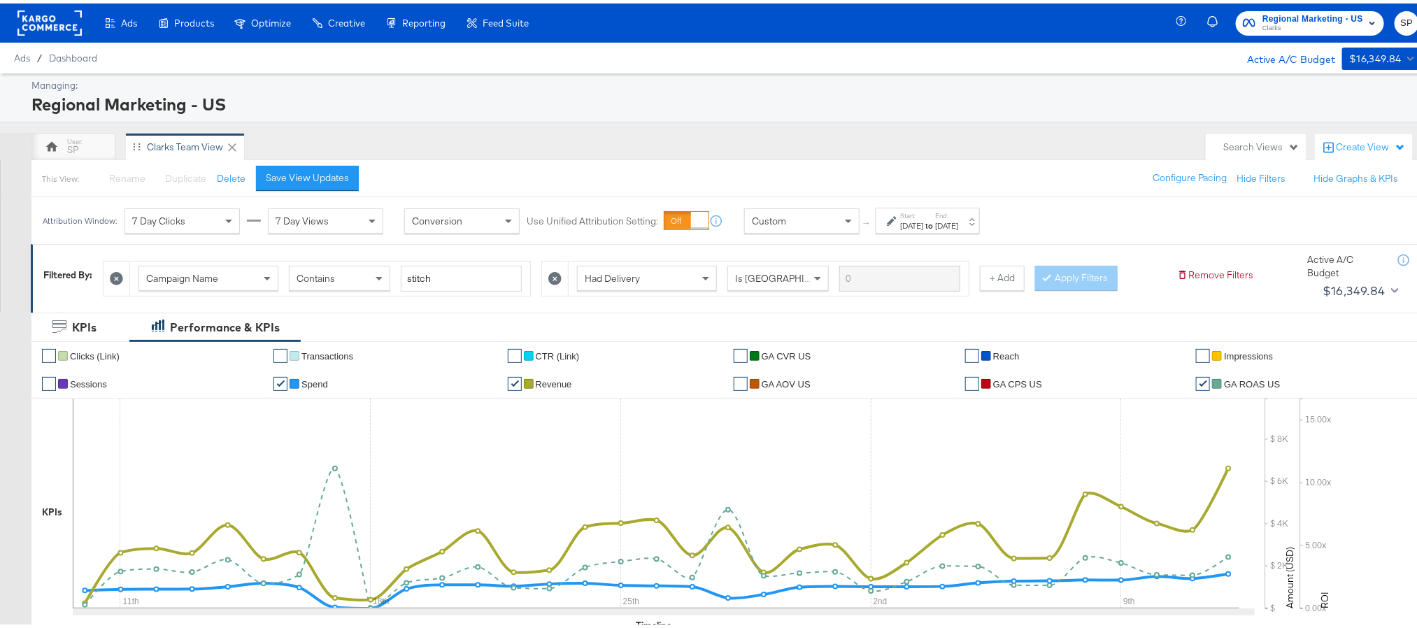
click at [923, 225] on div "Sep 10th 2025" at bounding box center [911, 222] width 23 height 11
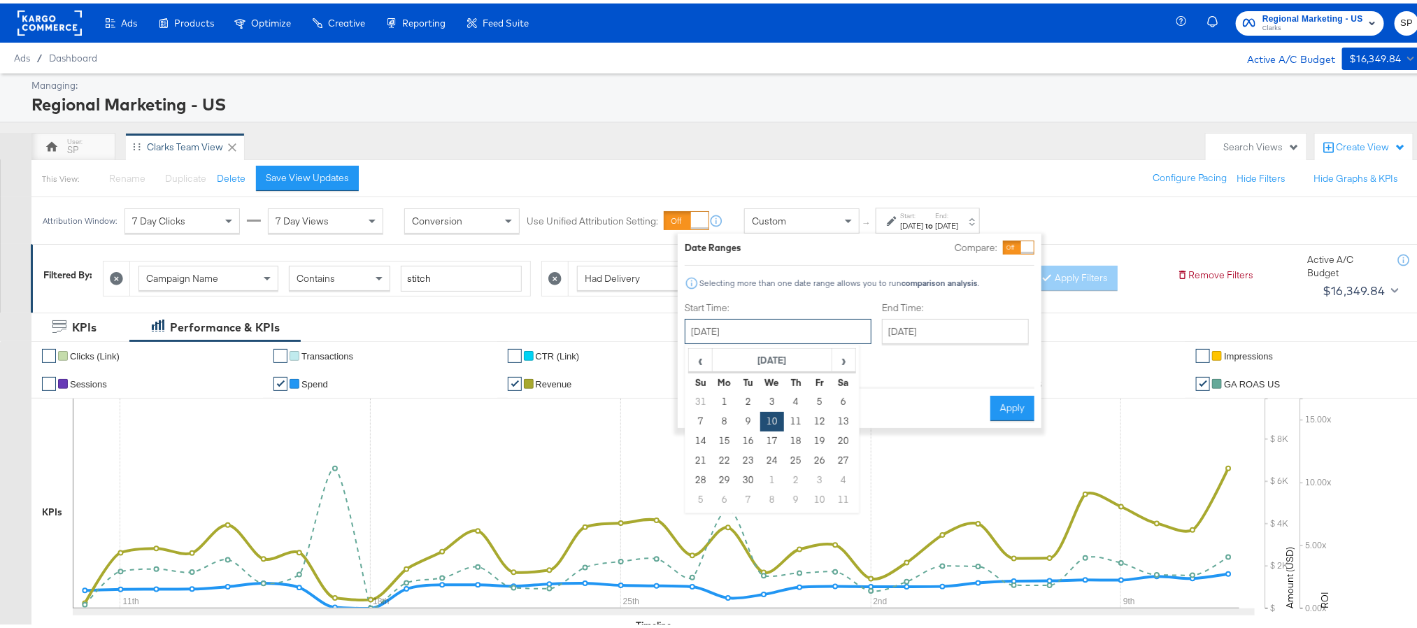
click at [788, 325] on input "September 10th 2025" at bounding box center [778, 327] width 187 height 25
click at [745, 420] on td "9" at bounding box center [748, 418] width 24 height 20
type input "September 9th 2025"
click at [945, 329] on input "[DATE]" at bounding box center [950, 327] width 147 height 25
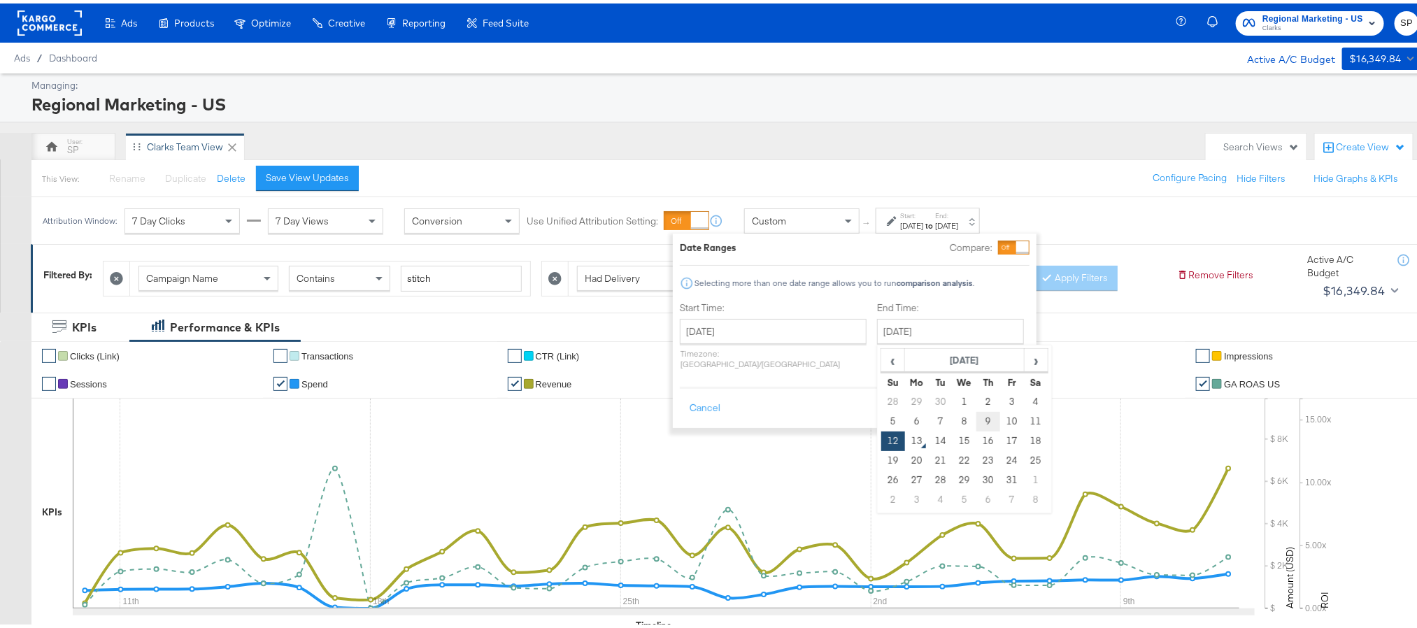
click at [976, 414] on td "9" at bounding box center [988, 418] width 24 height 20
type input "October 9th 2025"
click at [1009, 397] on button "Apply" at bounding box center [1003, 404] width 44 height 25
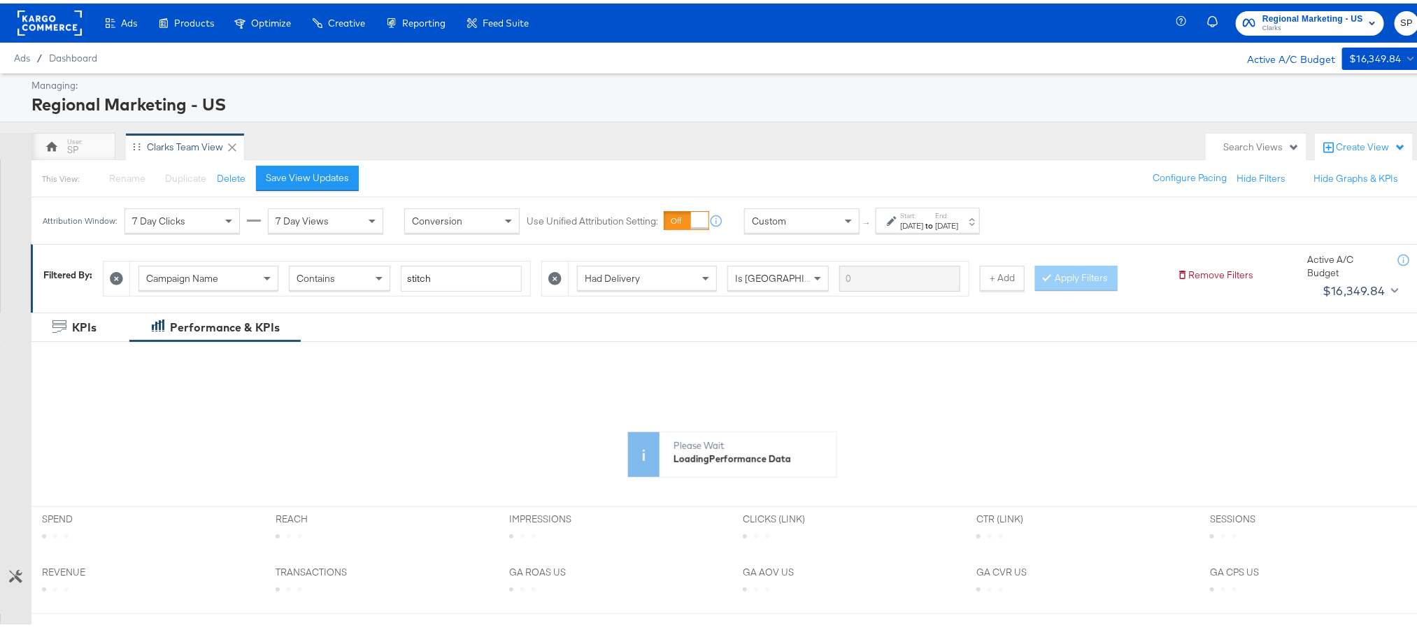
click at [923, 213] on label "Start:" at bounding box center [911, 212] width 23 height 9
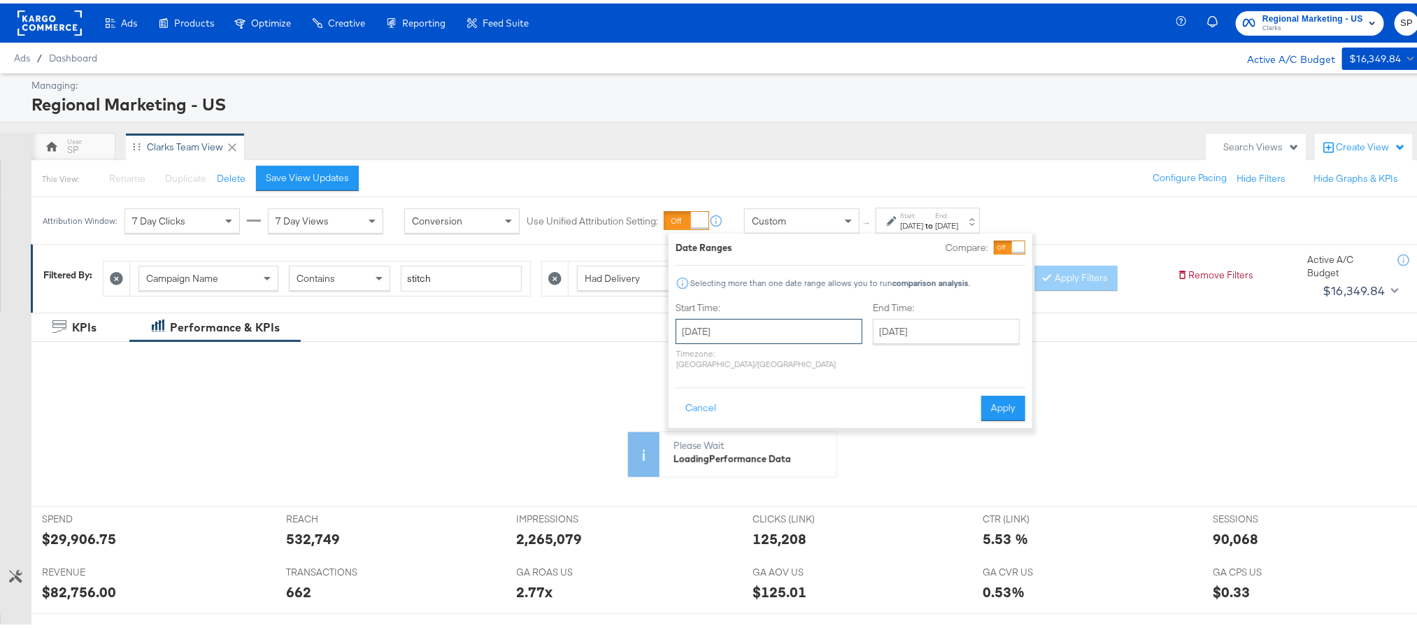
click at [771, 332] on input "September 9th 2025" at bounding box center [769, 327] width 187 height 25
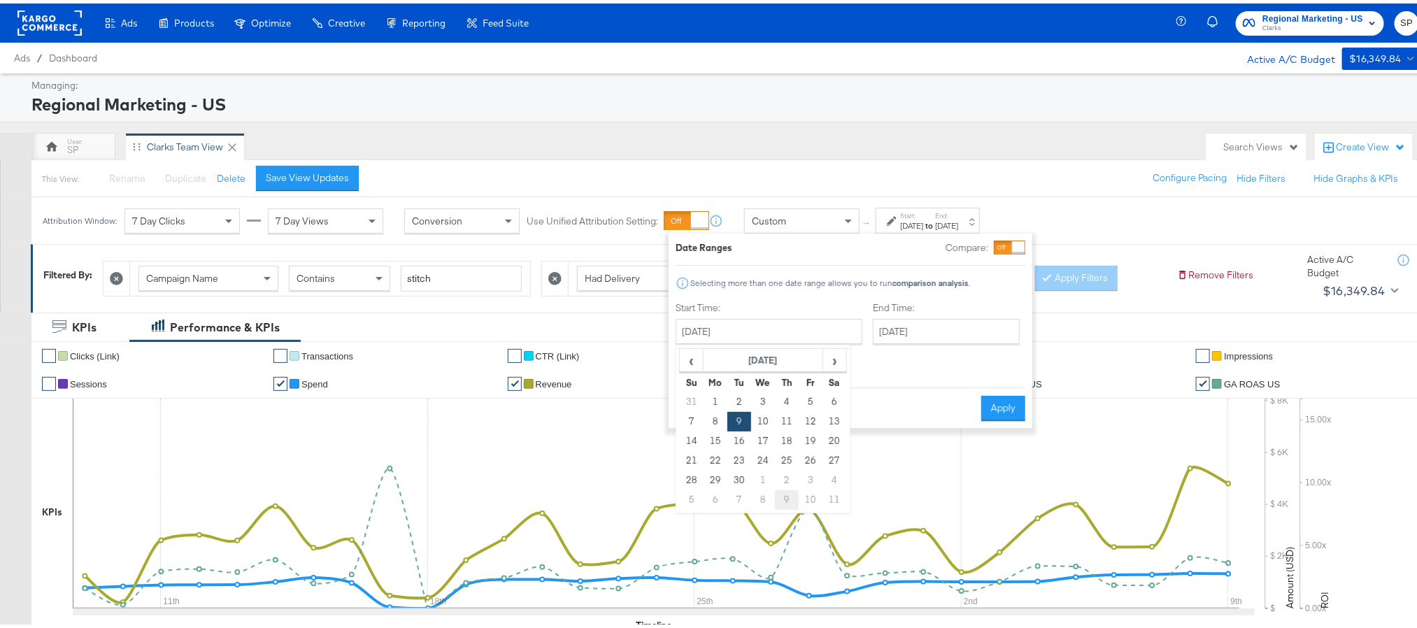
click at [781, 494] on td "9" at bounding box center [787, 497] width 24 height 20
type input "October 9th 2025"
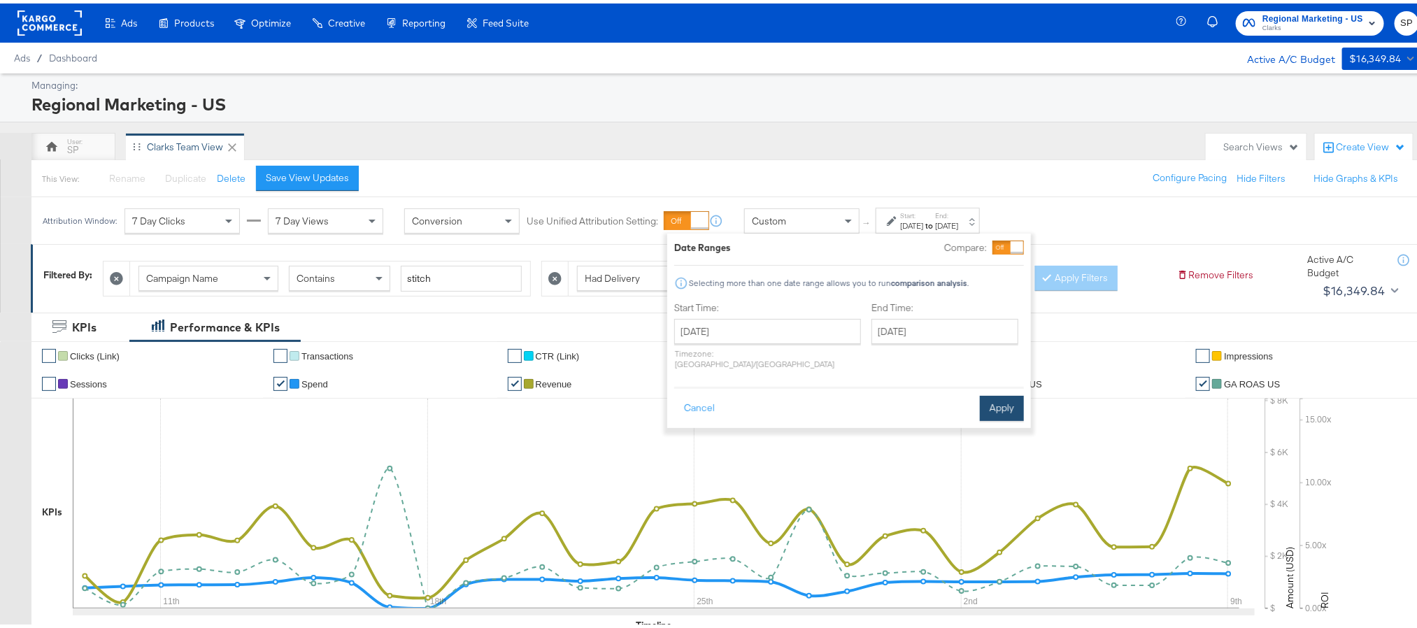
click at [991, 399] on button "Apply" at bounding box center [1002, 404] width 44 height 25
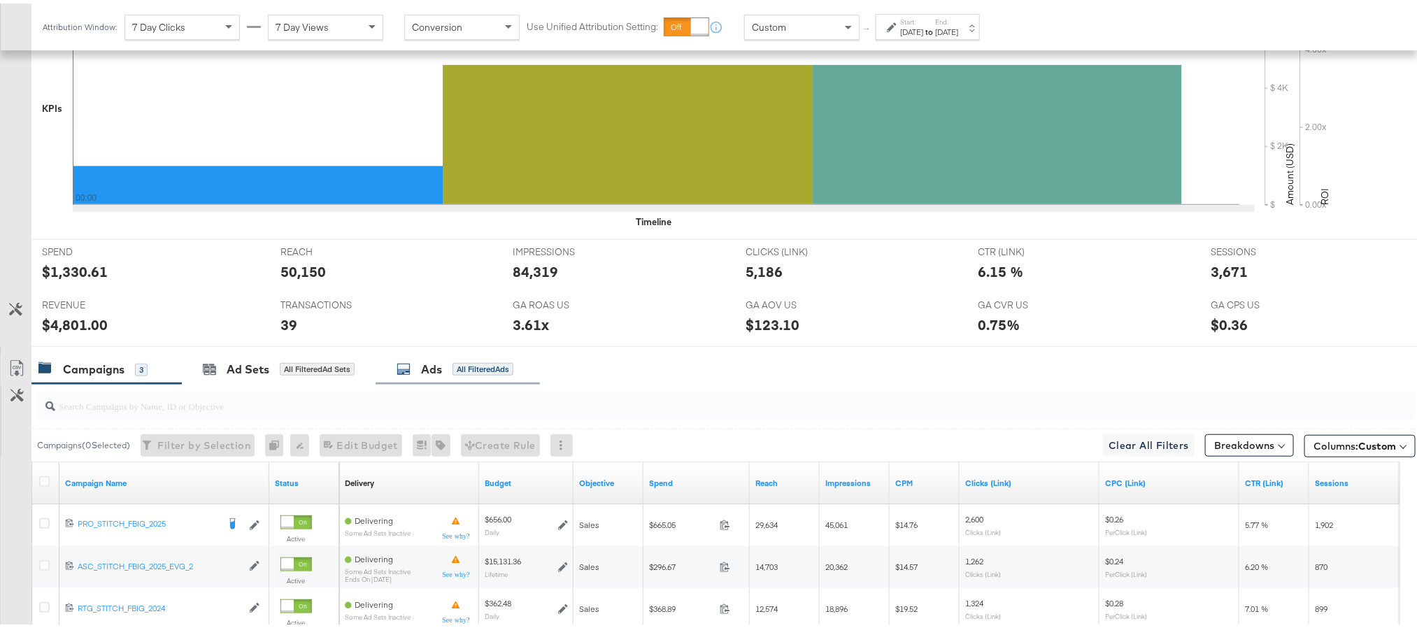
scroll to position [525, 0]
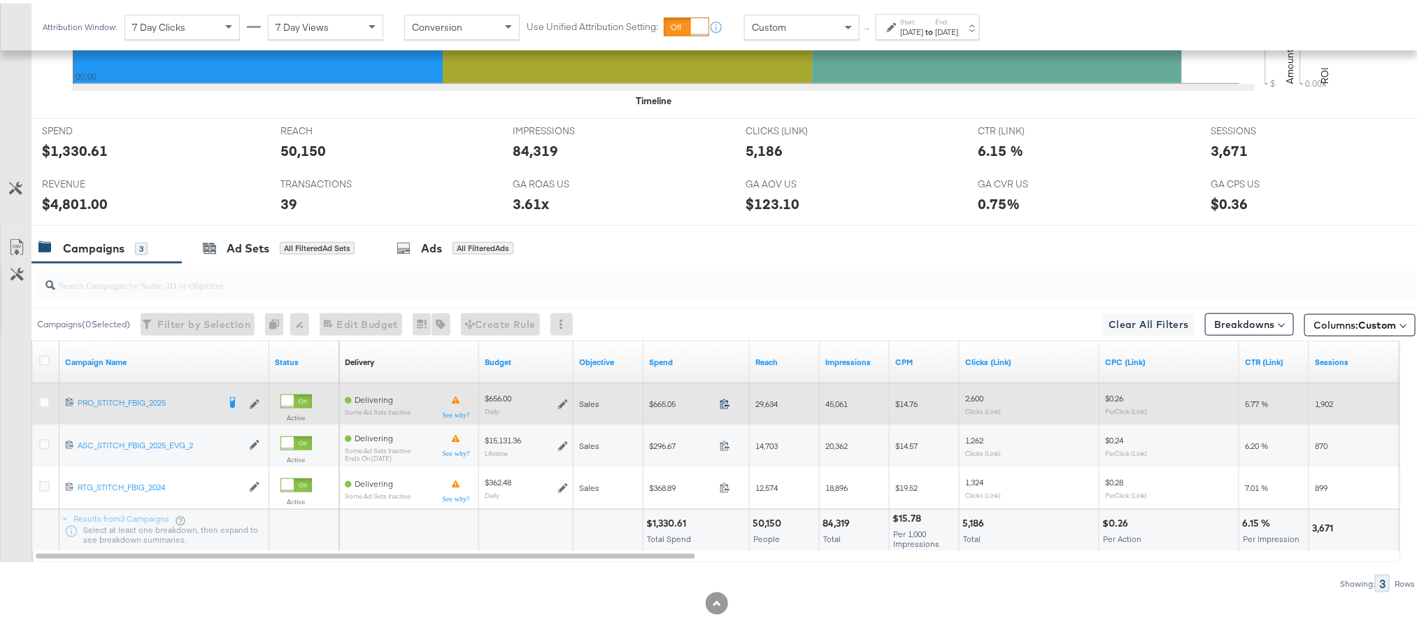
click at [724, 406] on icon at bounding box center [725, 400] width 10 height 10
click at [725, 406] on icon at bounding box center [725, 400] width 10 height 10
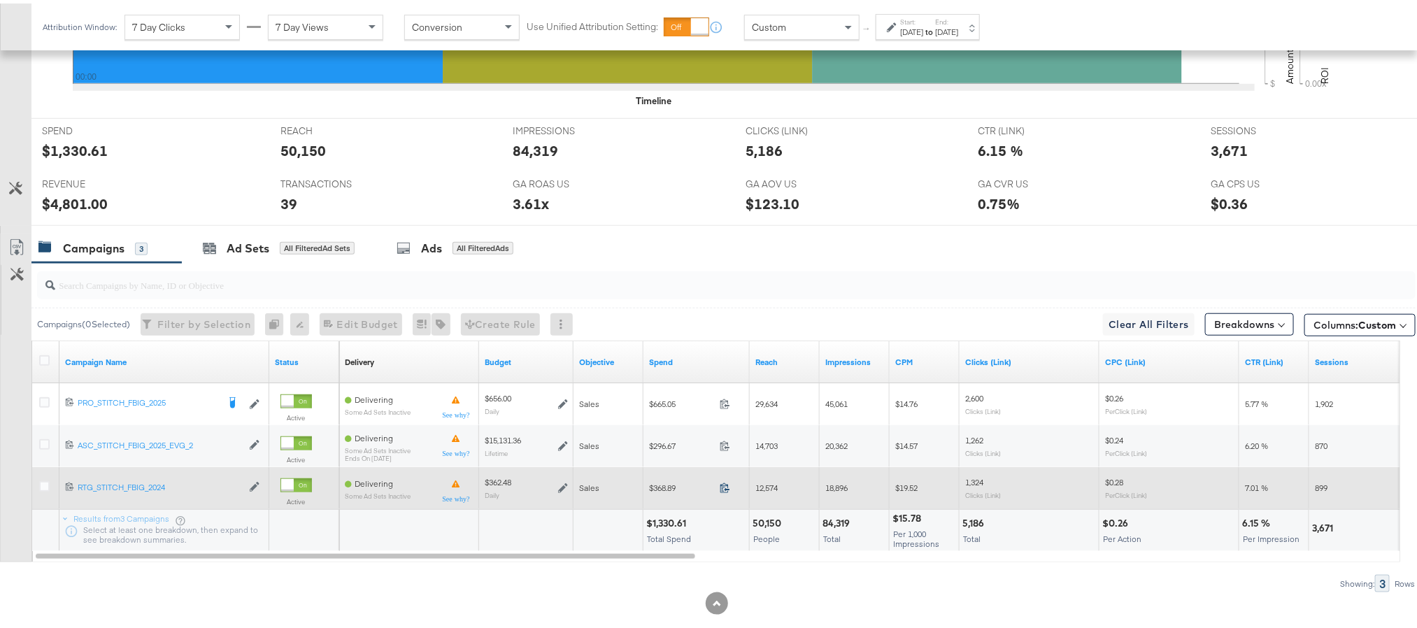
click at [726, 490] on icon at bounding box center [725, 484] width 10 height 10
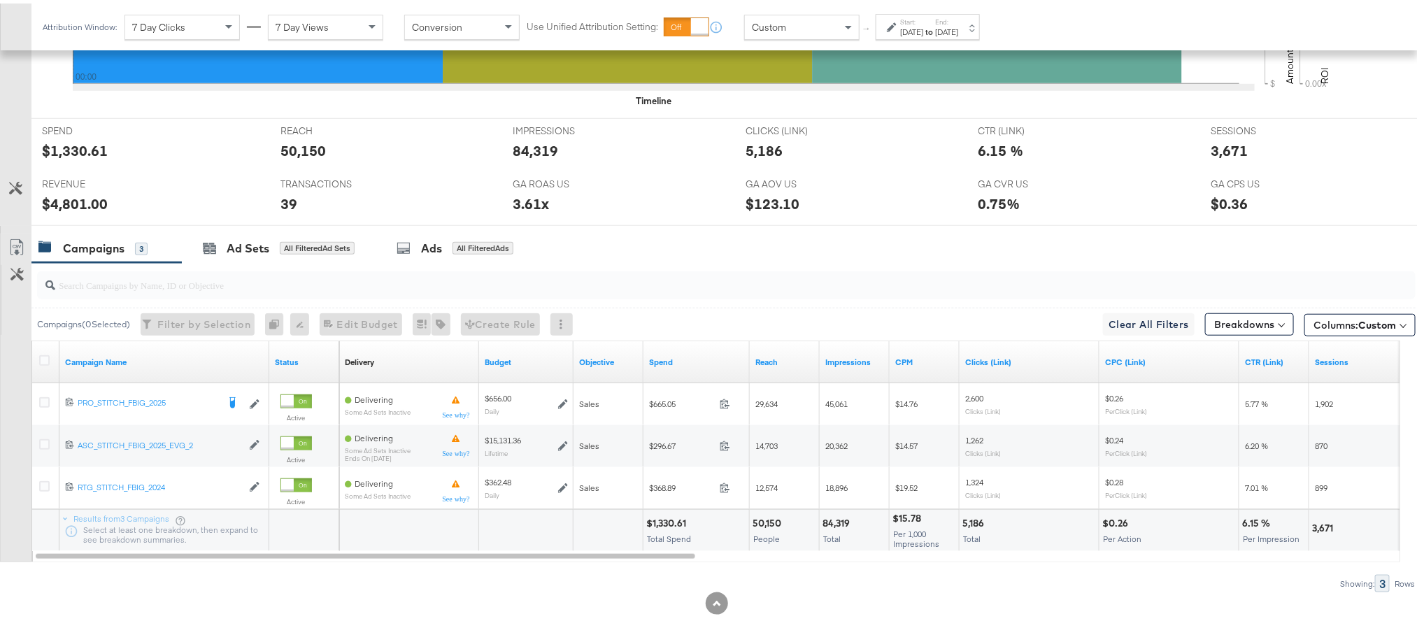
click at [676, 525] on div "$1,330.61" at bounding box center [668, 519] width 44 height 13
copy div "1,330.61"
click at [73, 206] on div "$4,801.00" at bounding box center [75, 200] width 66 height 20
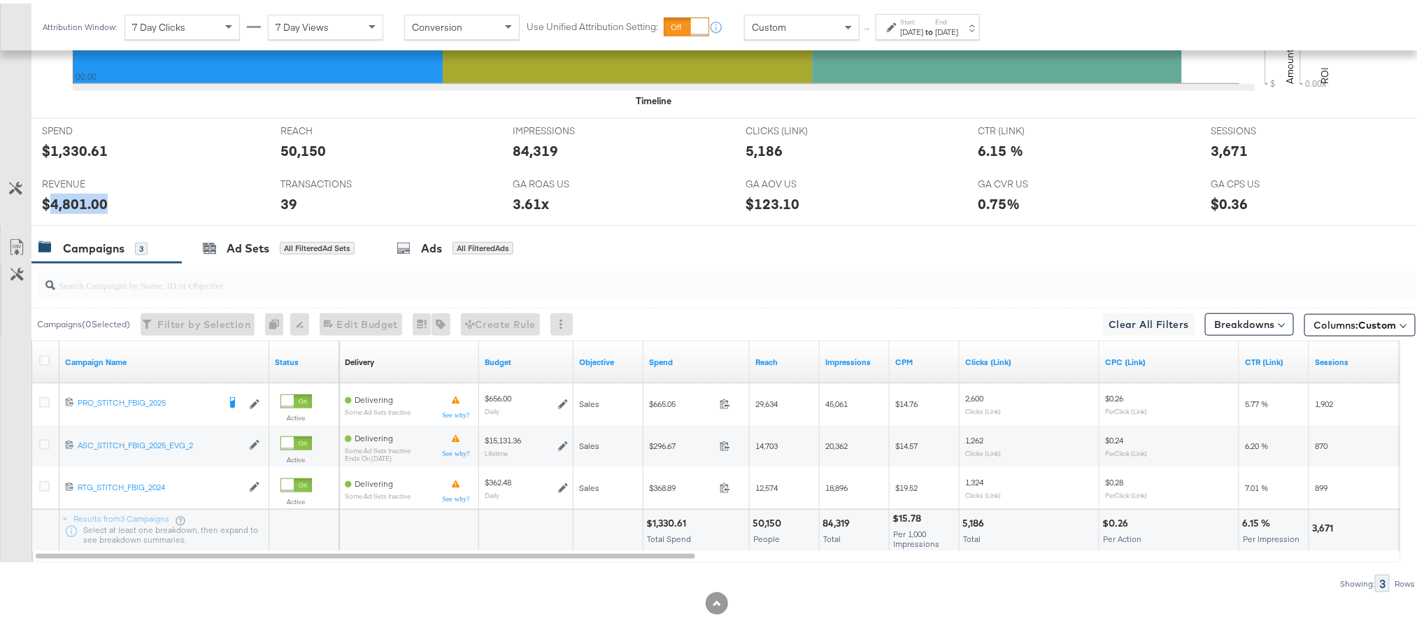
copy div "4,801.00"
click at [935, 29] on strong "to" at bounding box center [929, 28] width 12 height 10
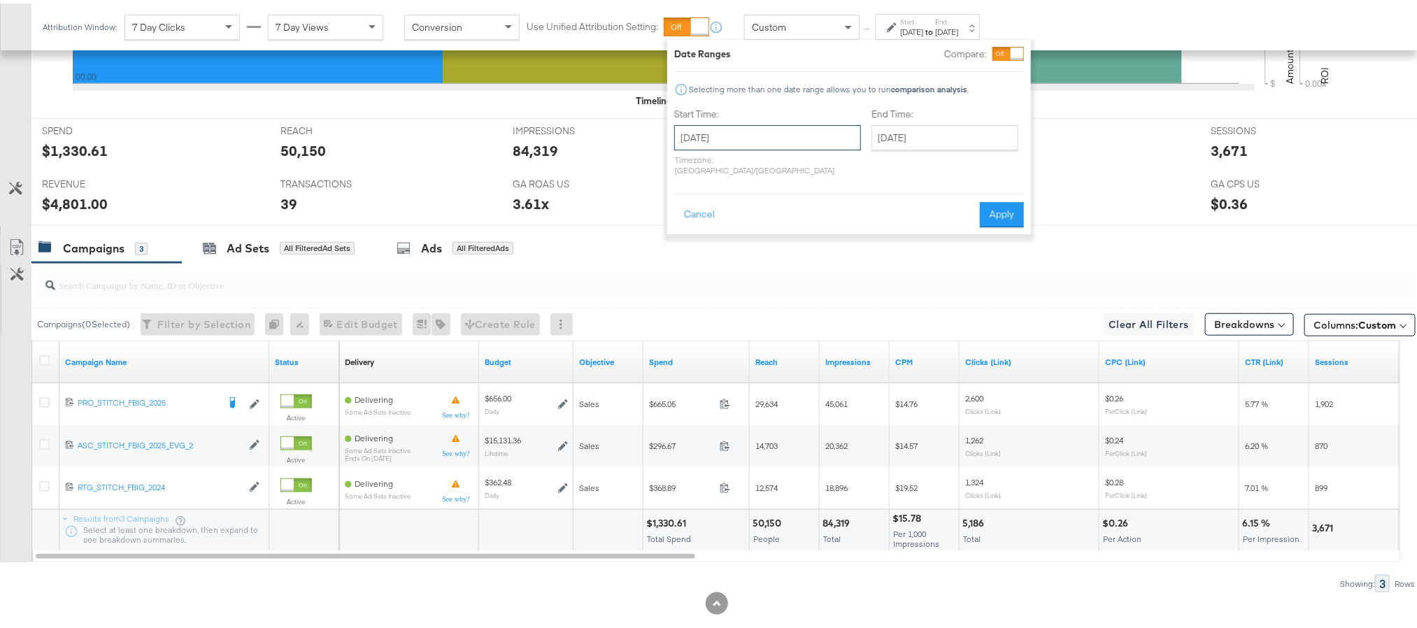
click at [779, 141] on input "October 9th 2025" at bounding box center [767, 134] width 187 height 25
click at [806, 232] on td "10" at bounding box center [809, 225] width 24 height 20
type input "October 10th 2025"
click at [1018, 204] on button "Apply" at bounding box center [1011, 211] width 44 height 25
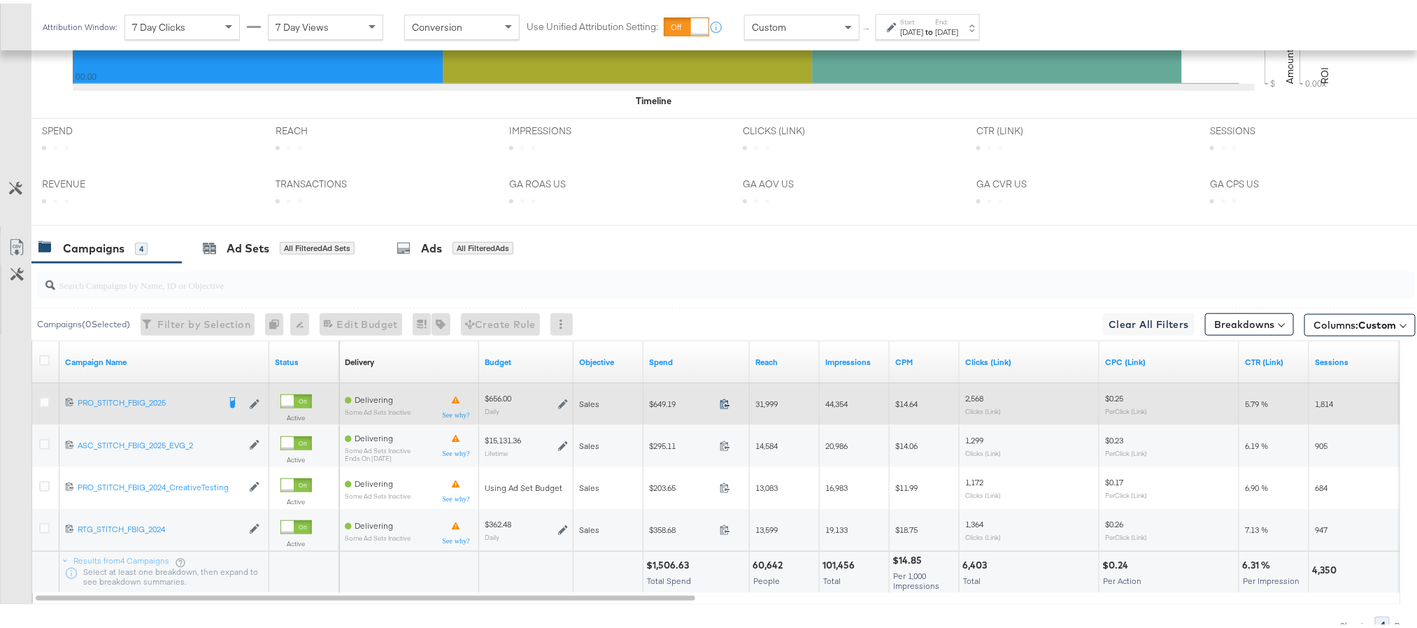
click at [722, 406] on icon at bounding box center [725, 400] width 10 height 10
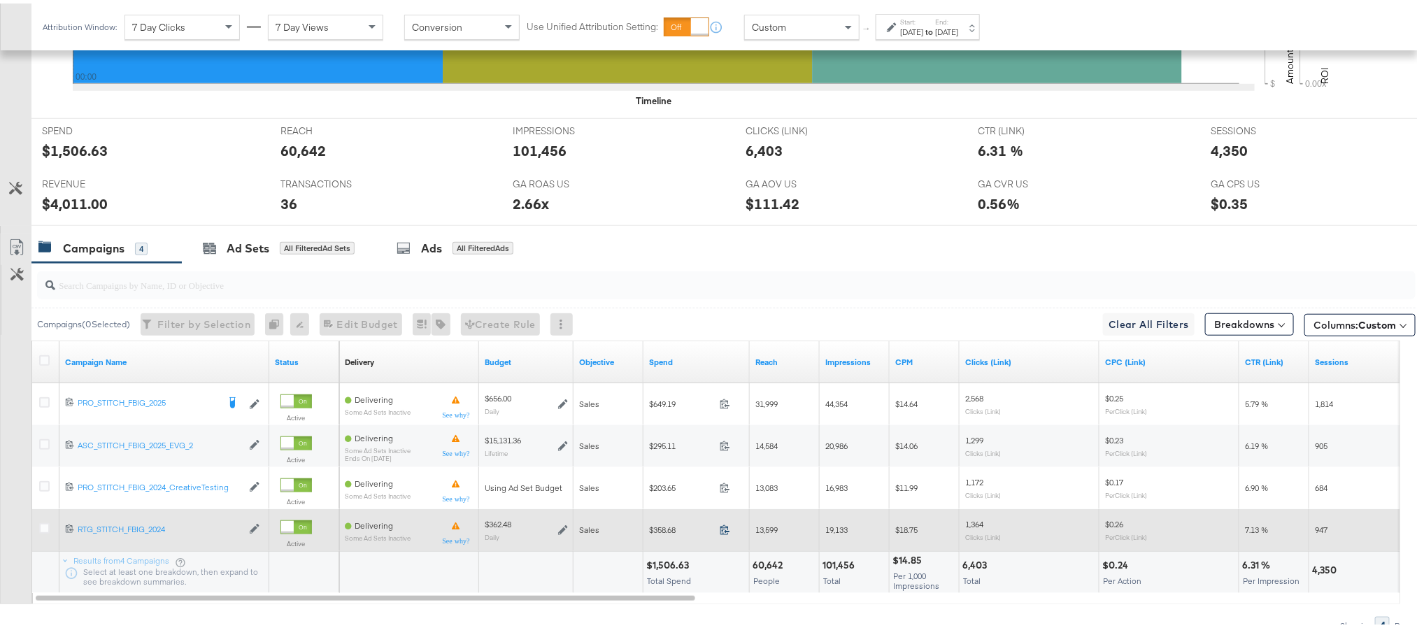
click at [725, 527] on icon at bounding box center [725, 526] width 10 height 10
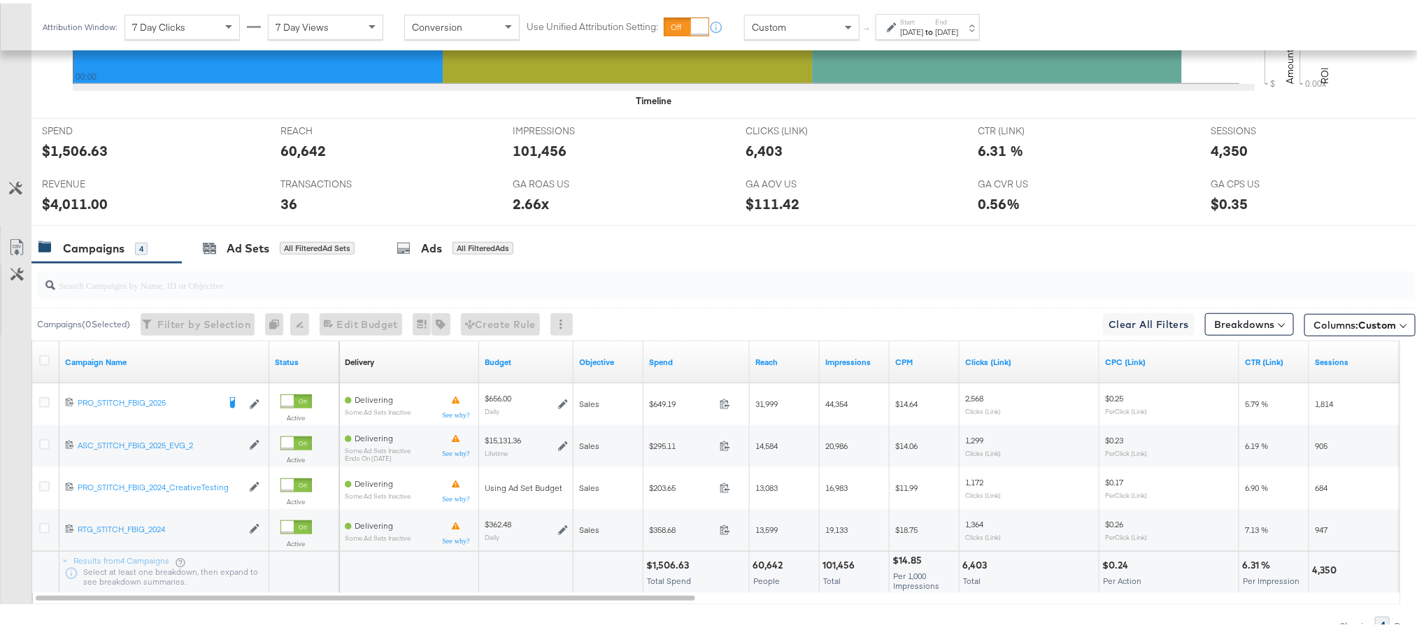
click at [678, 561] on div "$1,506.63" at bounding box center [669, 561] width 47 height 13
copy div "1,506.63"
click at [57, 204] on div "$4,011.00" at bounding box center [75, 200] width 66 height 20
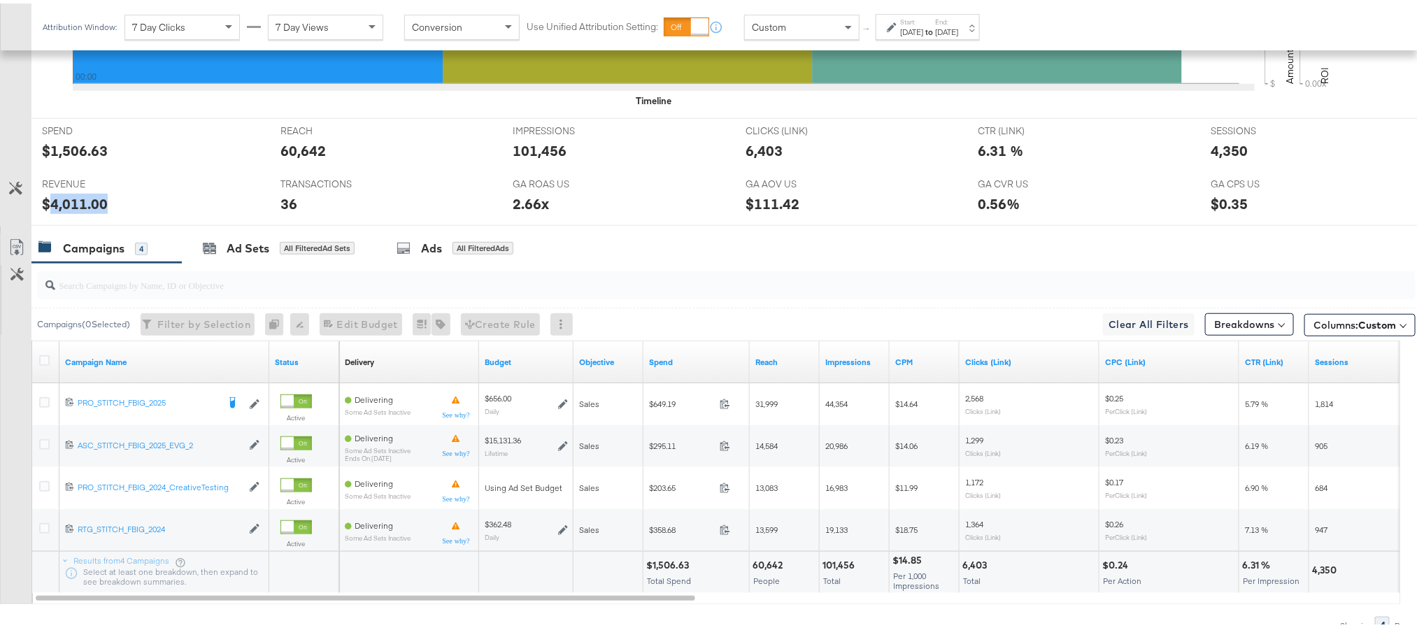
copy div "4,011.00"
click at [958, 32] on div "Oct 10th 2025" at bounding box center [946, 28] width 23 height 11
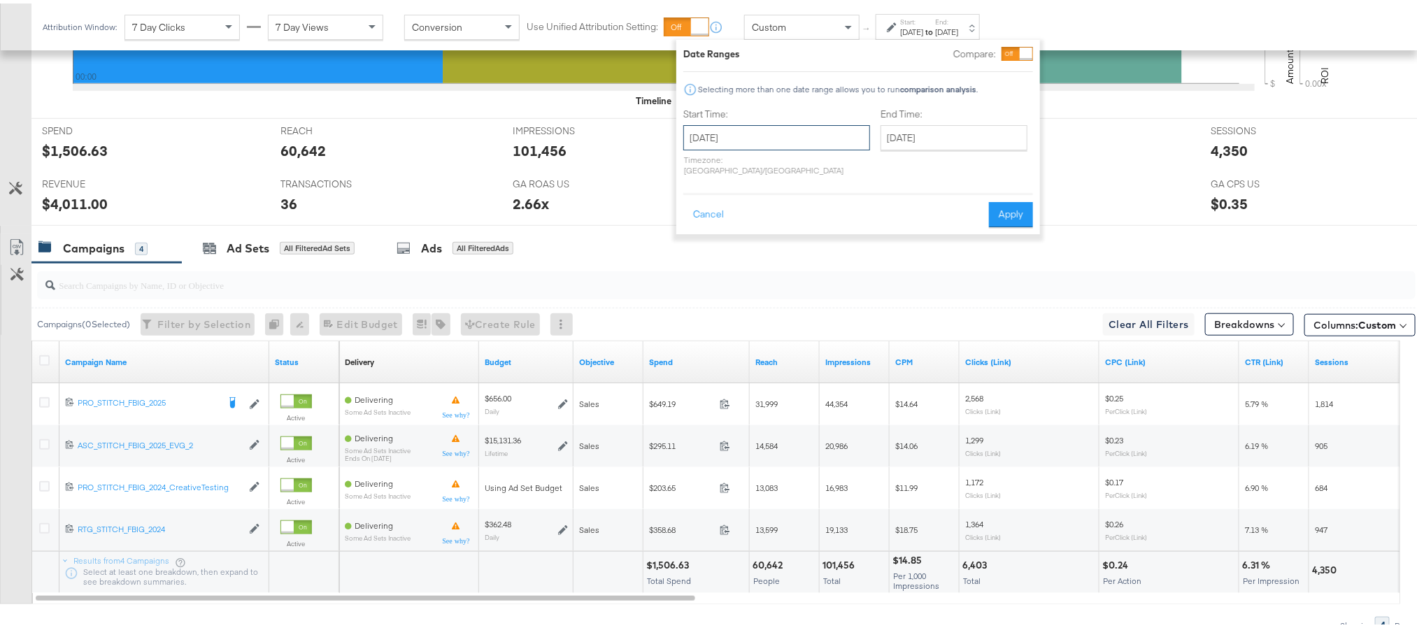
click at [788, 139] on input "October 10th 2025" at bounding box center [776, 134] width 187 height 25
click at [843, 221] on td "11" at bounding box center [842, 225] width 24 height 20
type input "October 11th 2025"
click at [1004, 204] on button "Apply" at bounding box center [1011, 211] width 44 height 25
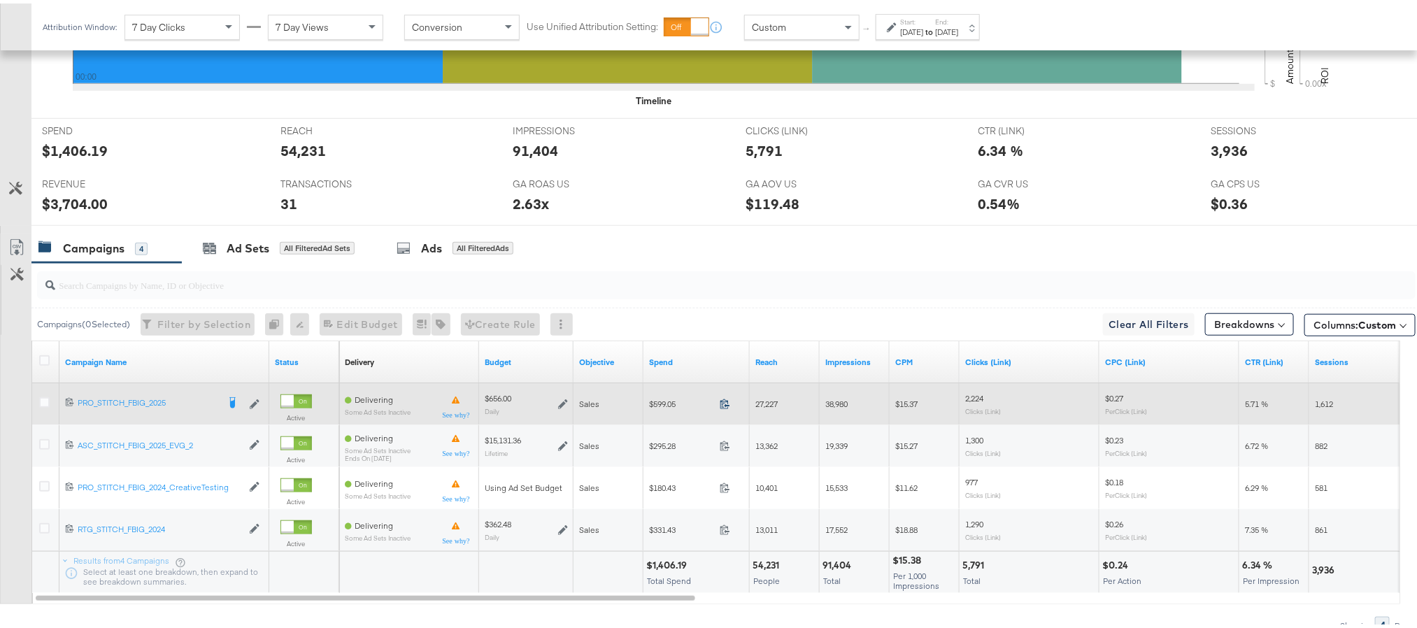
click at [724, 406] on icon at bounding box center [725, 400] width 10 height 10
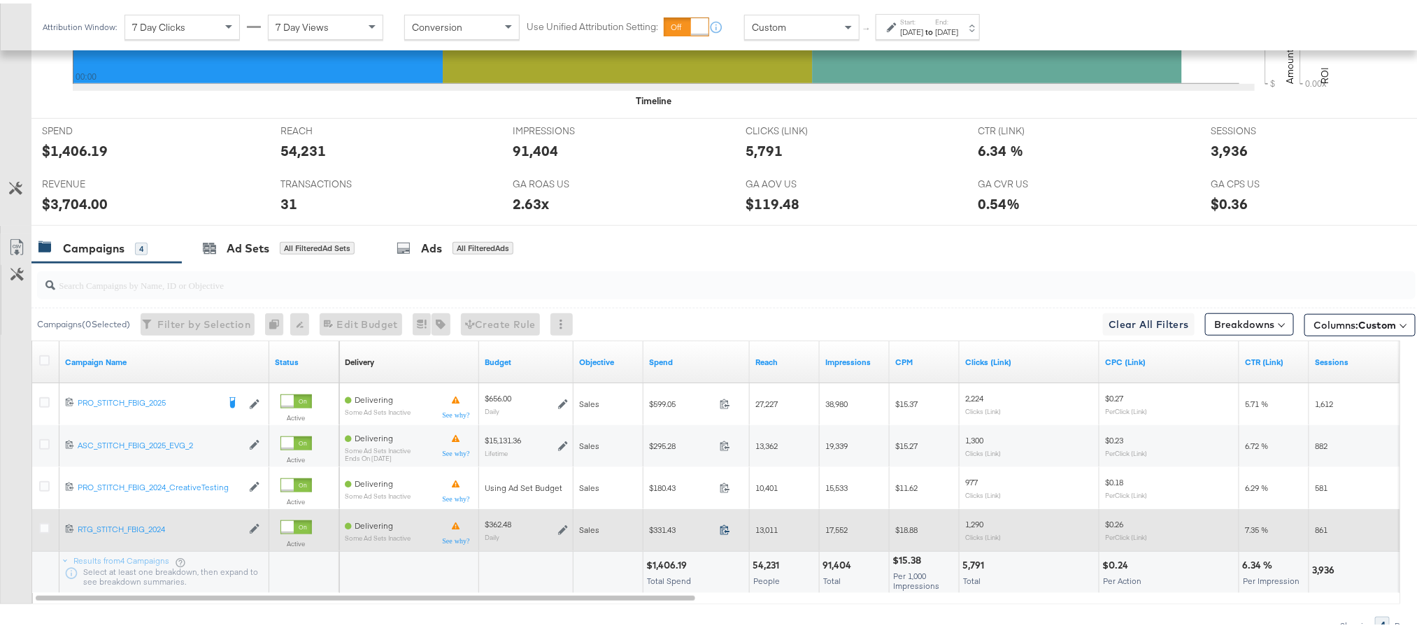
click at [722, 531] on icon at bounding box center [725, 526] width 10 height 10
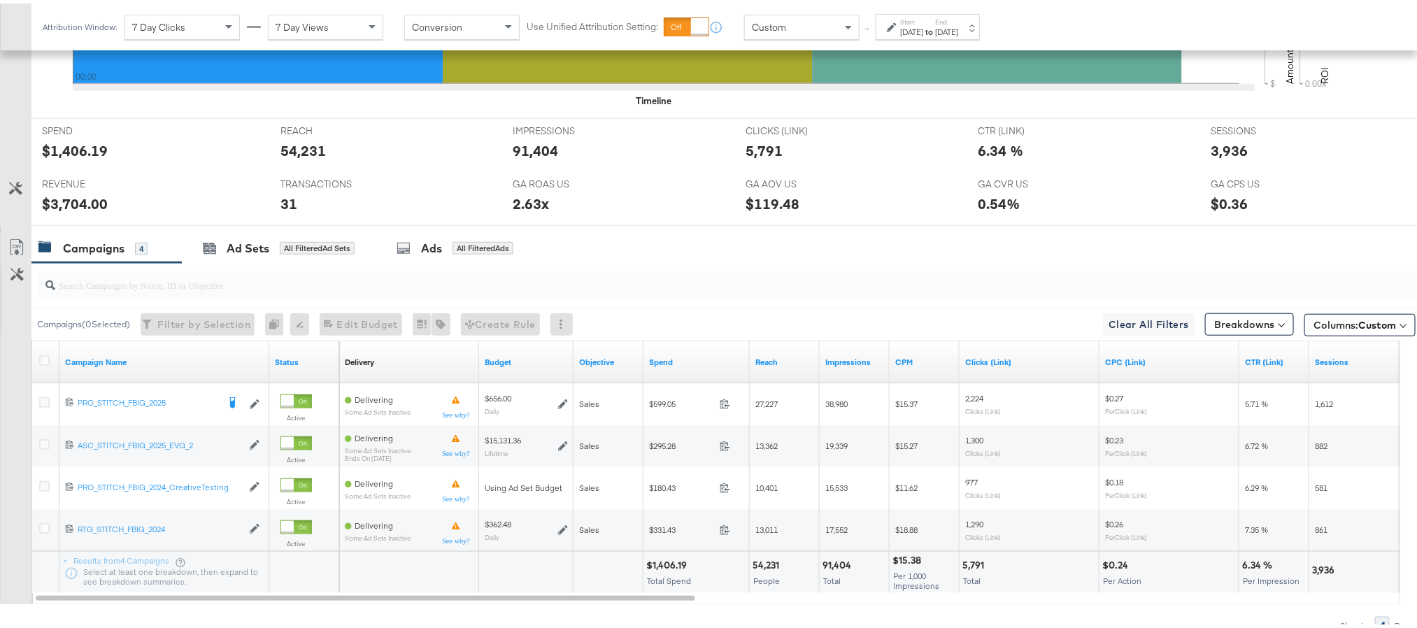
click at [678, 567] on div "$1,406.19" at bounding box center [668, 561] width 45 height 13
copy div "1,406.19"
click at [78, 192] on div "$3,704.00" at bounding box center [75, 200] width 66 height 20
click at [73, 211] on div "$3,704.00" at bounding box center [75, 200] width 66 height 20
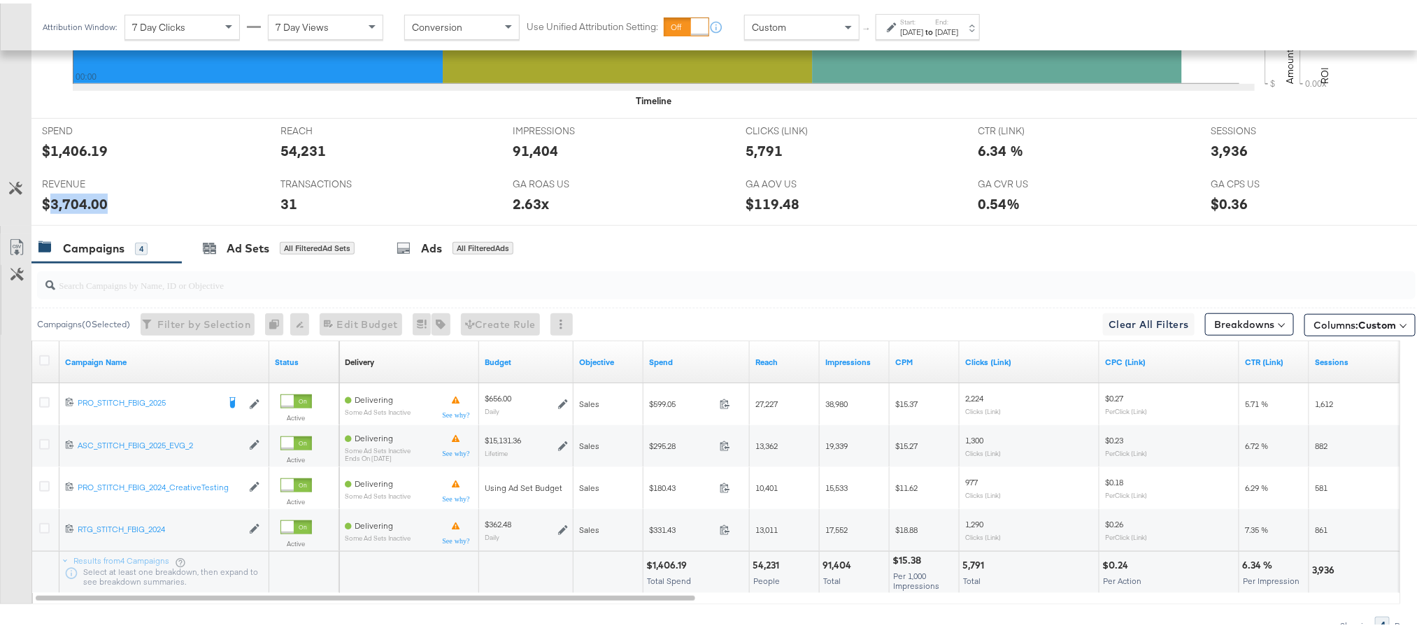
click at [73, 211] on div "$3,704.00" at bounding box center [75, 200] width 66 height 20
copy div "3,704.00"
click at [923, 30] on div "Oct 11th 2025" at bounding box center [911, 28] width 23 height 11
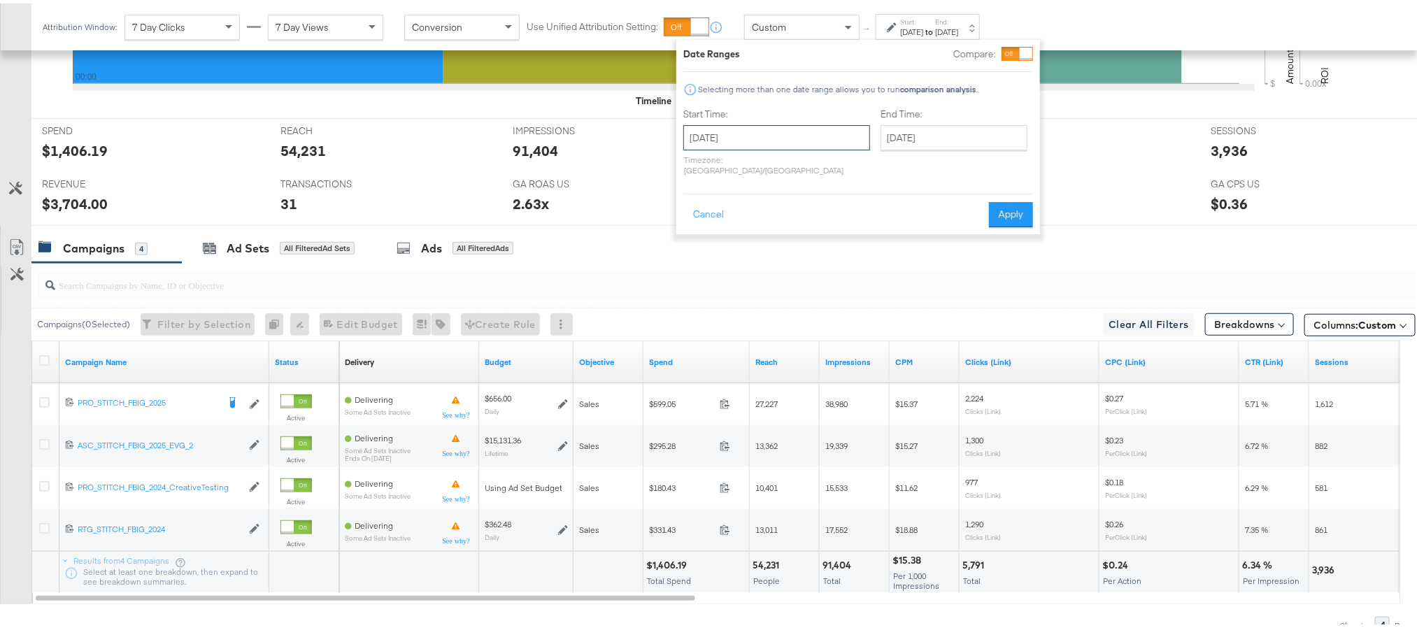
click at [796, 122] on input "October 11th 2025" at bounding box center [776, 134] width 187 height 25
click at [703, 250] on td "12" at bounding box center [700, 244] width 24 height 20
type input "October 12th 2025"
click at [1010, 208] on button "Apply" at bounding box center [1011, 211] width 44 height 25
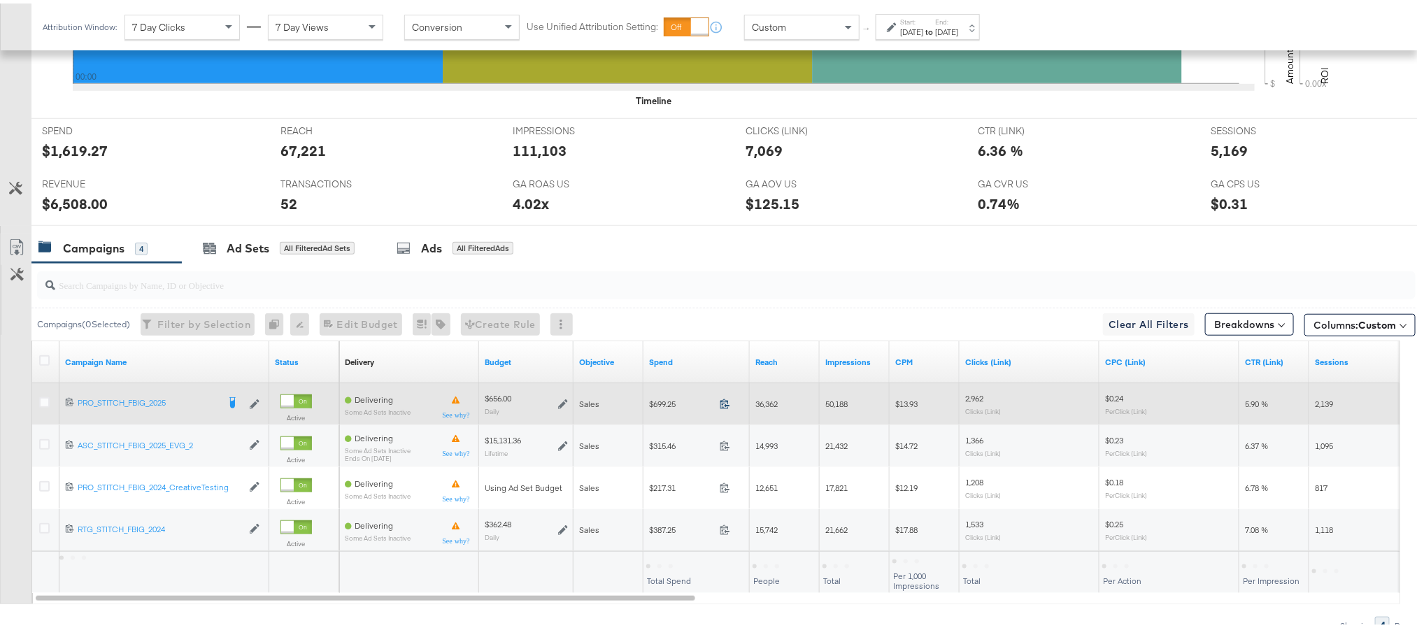
click at [720, 404] on icon at bounding box center [725, 400] width 10 height 10
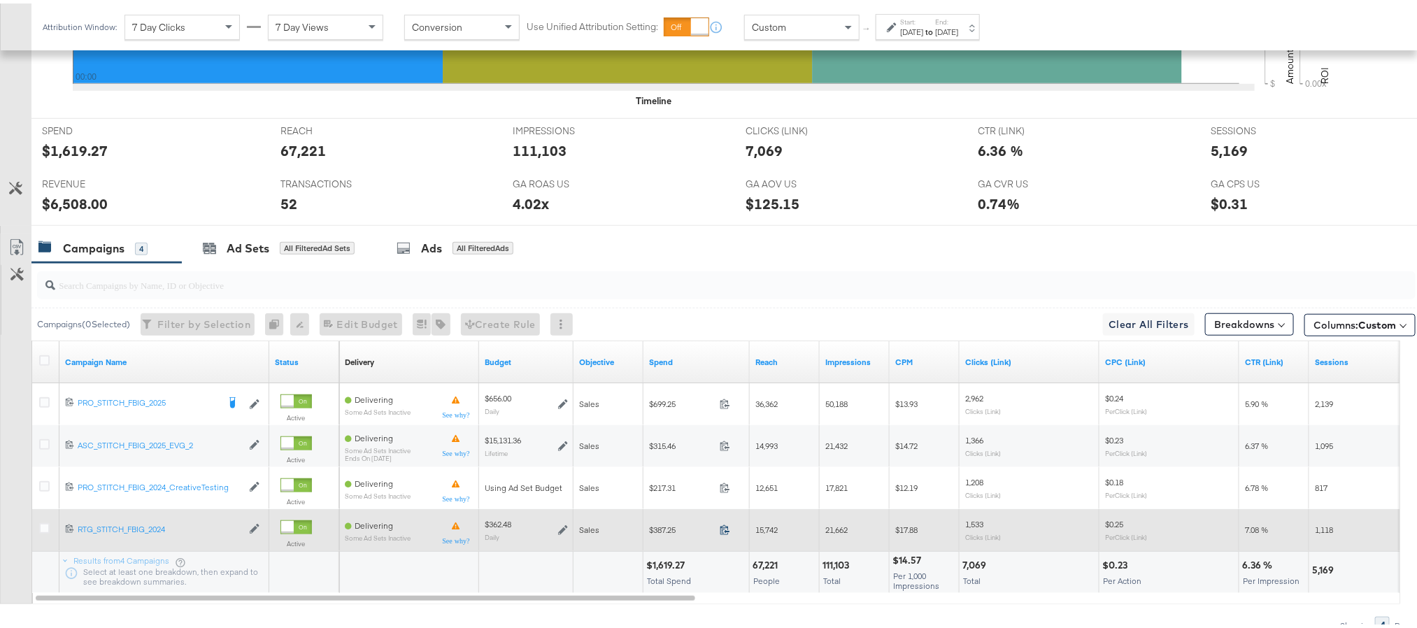
click at [725, 529] on icon at bounding box center [725, 526] width 10 height 10
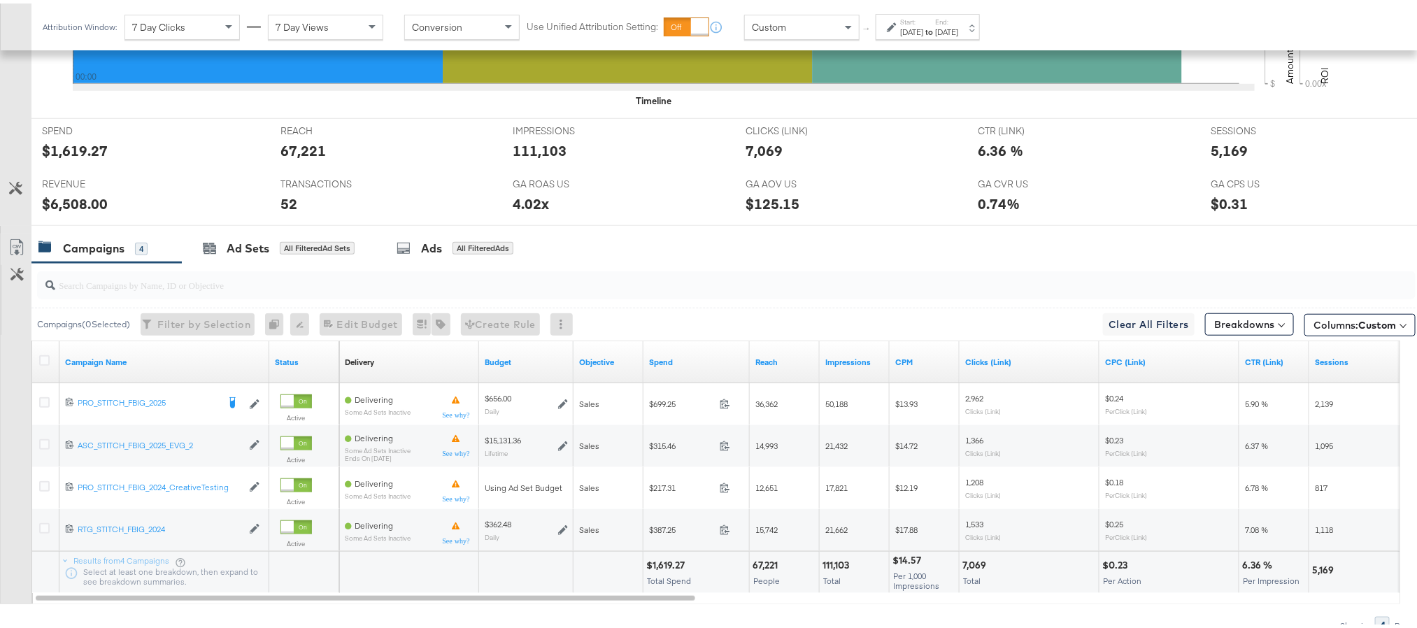
click at [666, 567] on div "$1,619.27" at bounding box center [667, 561] width 43 height 13
copy div "$1,619.27"
click at [72, 204] on div "$6,508.00" at bounding box center [75, 200] width 66 height 20
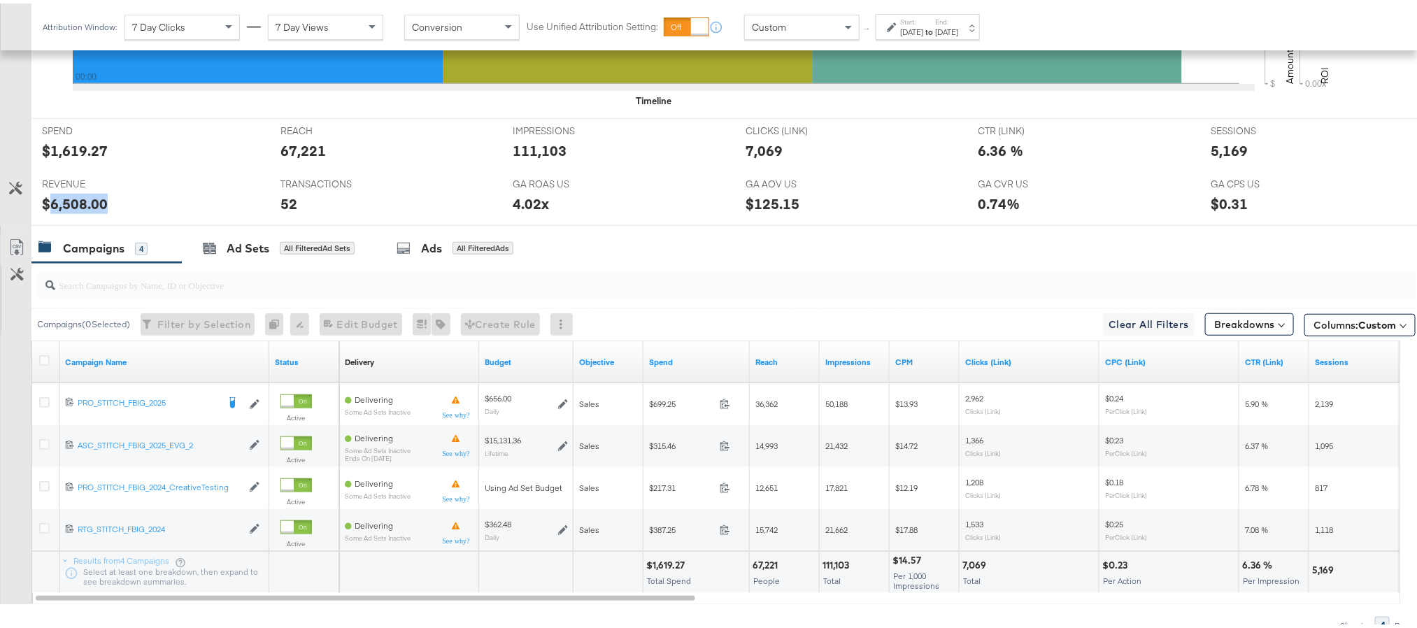
click at [72, 204] on div "$6,508.00" at bounding box center [75, 200] width 66 height 20
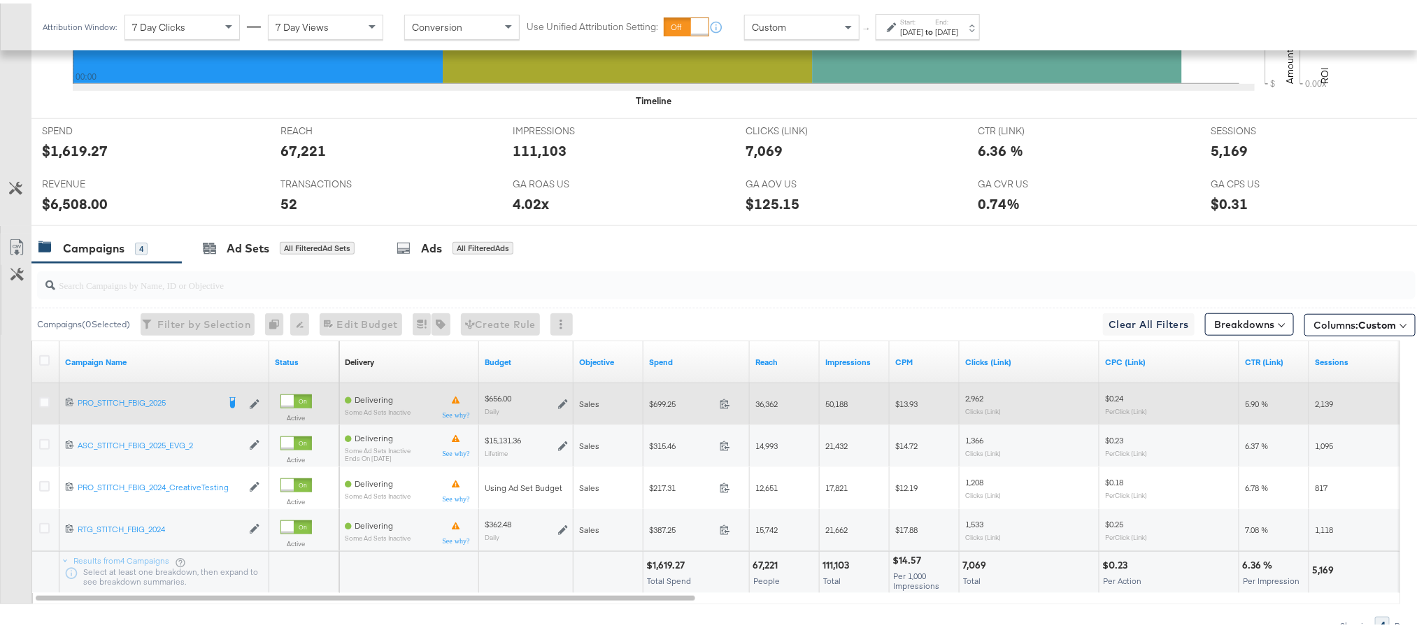
click at [564, 406] on icon at bounding box center [563, 401] width 10 height 10
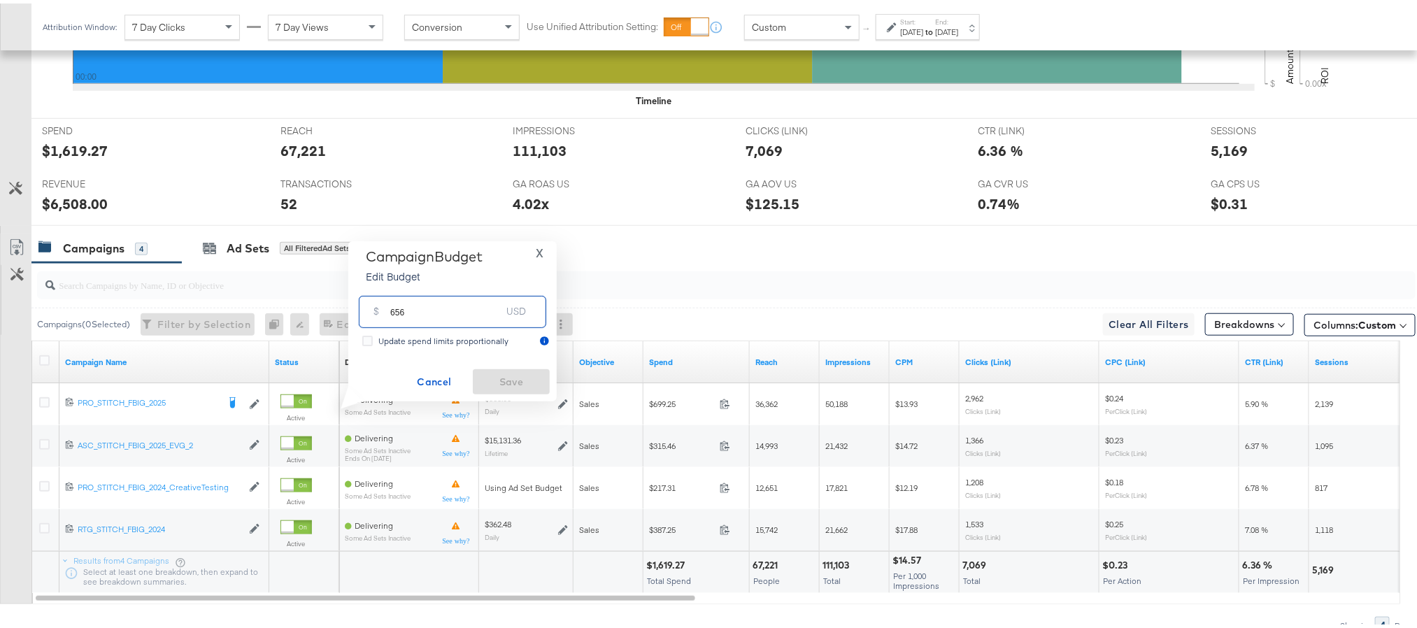
click at [397, 313] on input "656" at bounding box center [445, 302] width 111 height 30
paste input "$624.00"
type input "624.00"
click at [508, 368] on button "Save" at bounding box center [511, 378] width 77 height 25
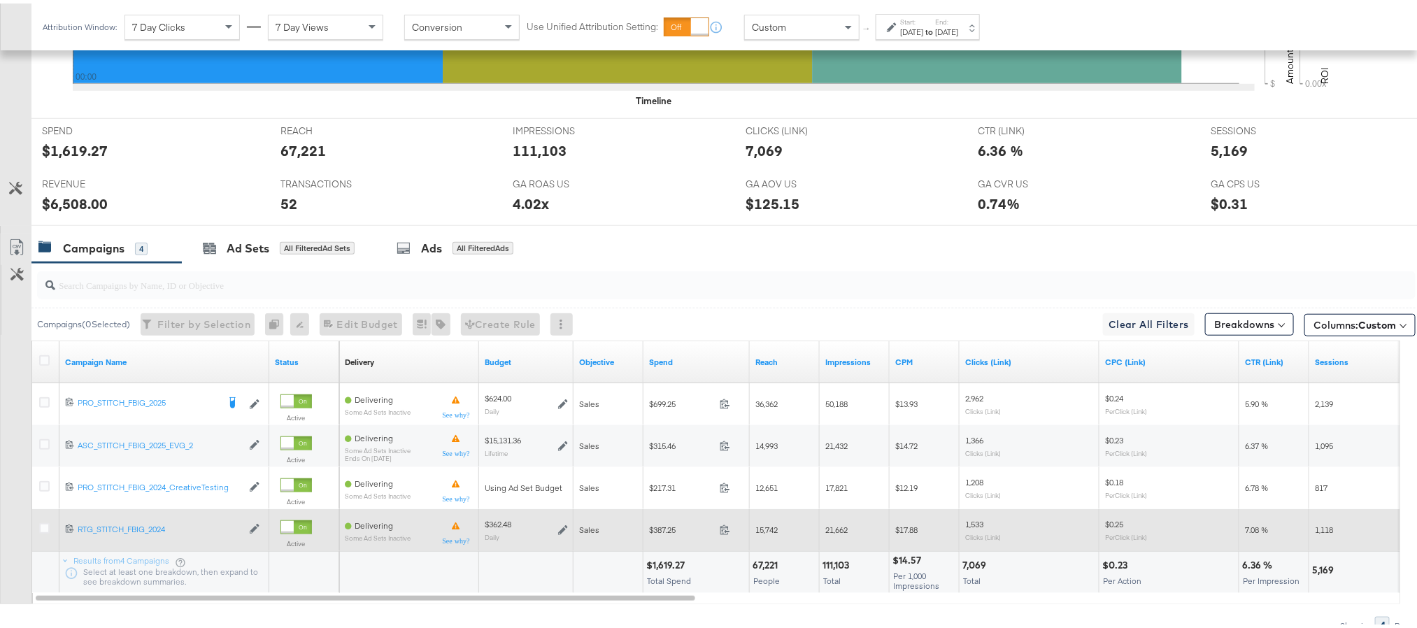
click at [560, 532] on icon at bounding box center [563, 527] width 10 height 10
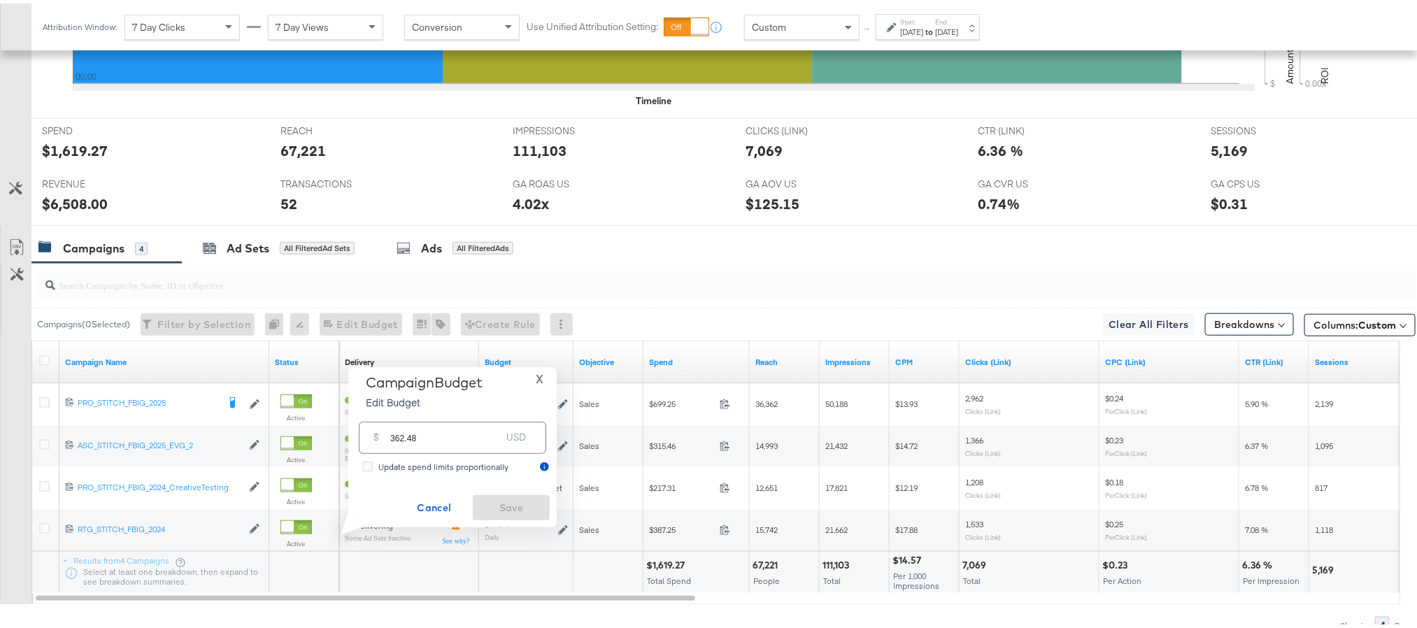
click at [403, 430] on input "362.48" at bounding box center [445, 428] width 111 height 30
paste input "$344.80"
type input "344.80"
click at [525, 512] on span "Save" at bounding box center [511, 504] width 66 height 17
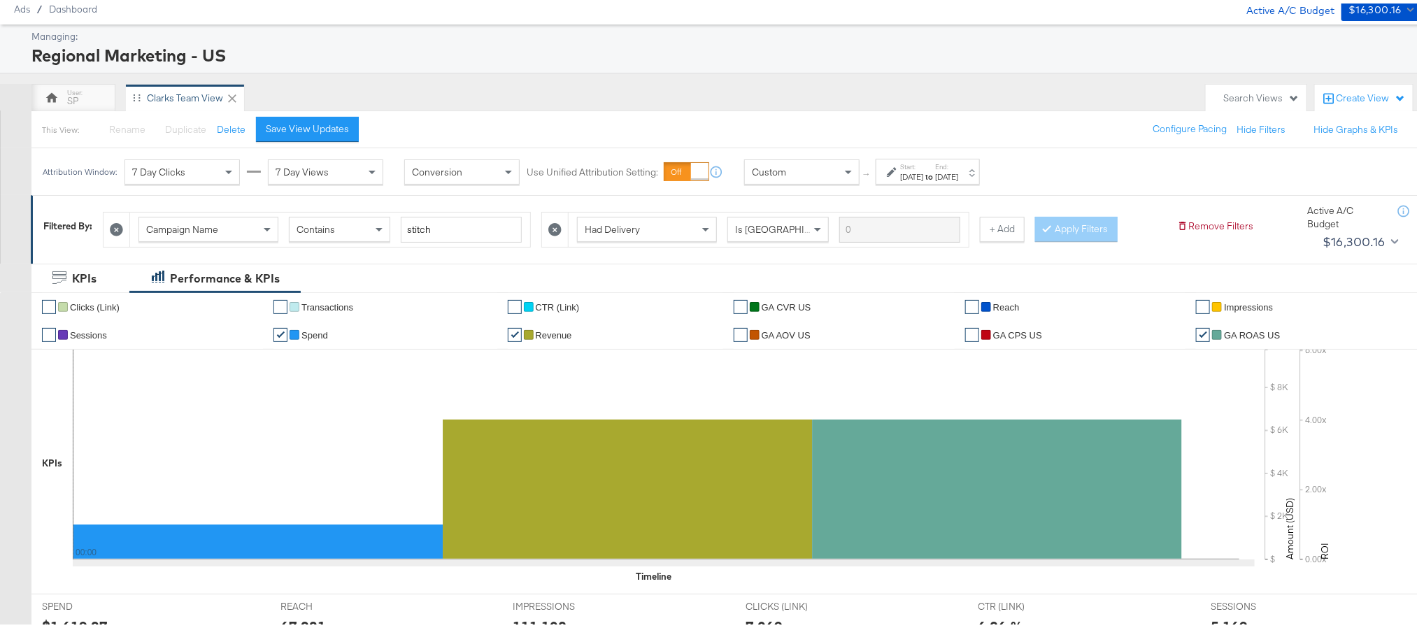
scroll to position [0, 0]
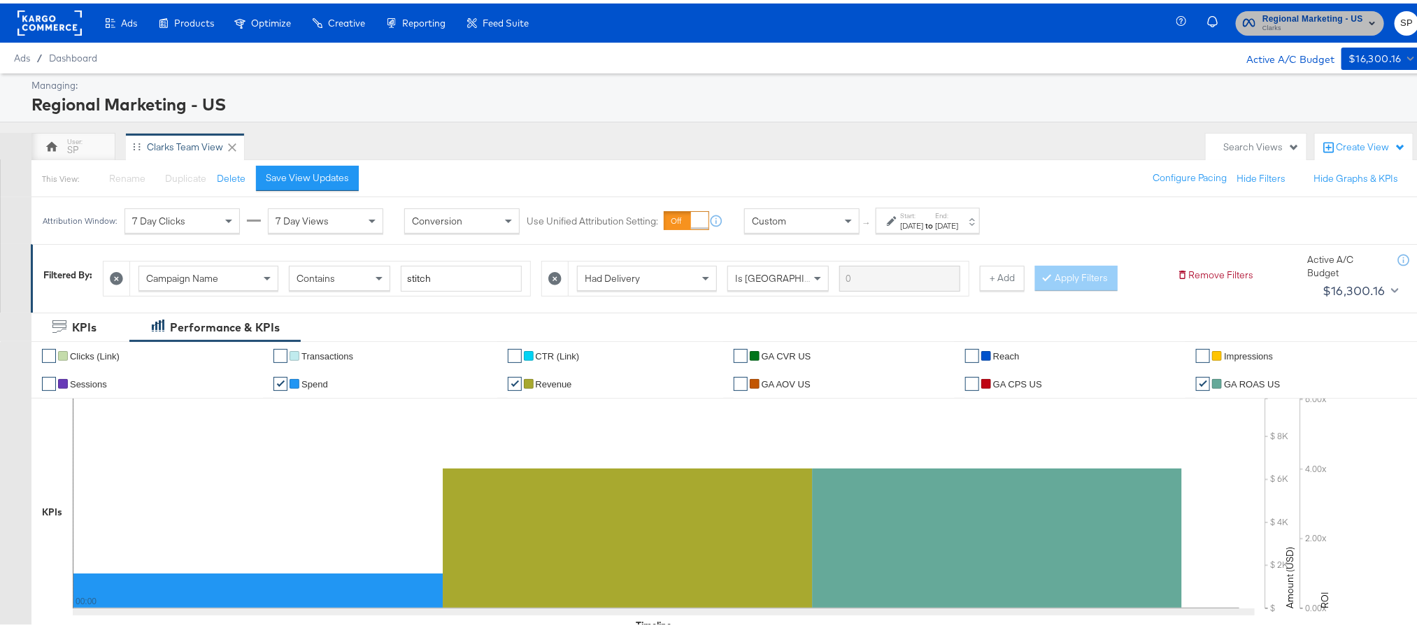
click at [1270, 22] on span "Clarks" at bounding box center [1312, 25] width 101 height 11
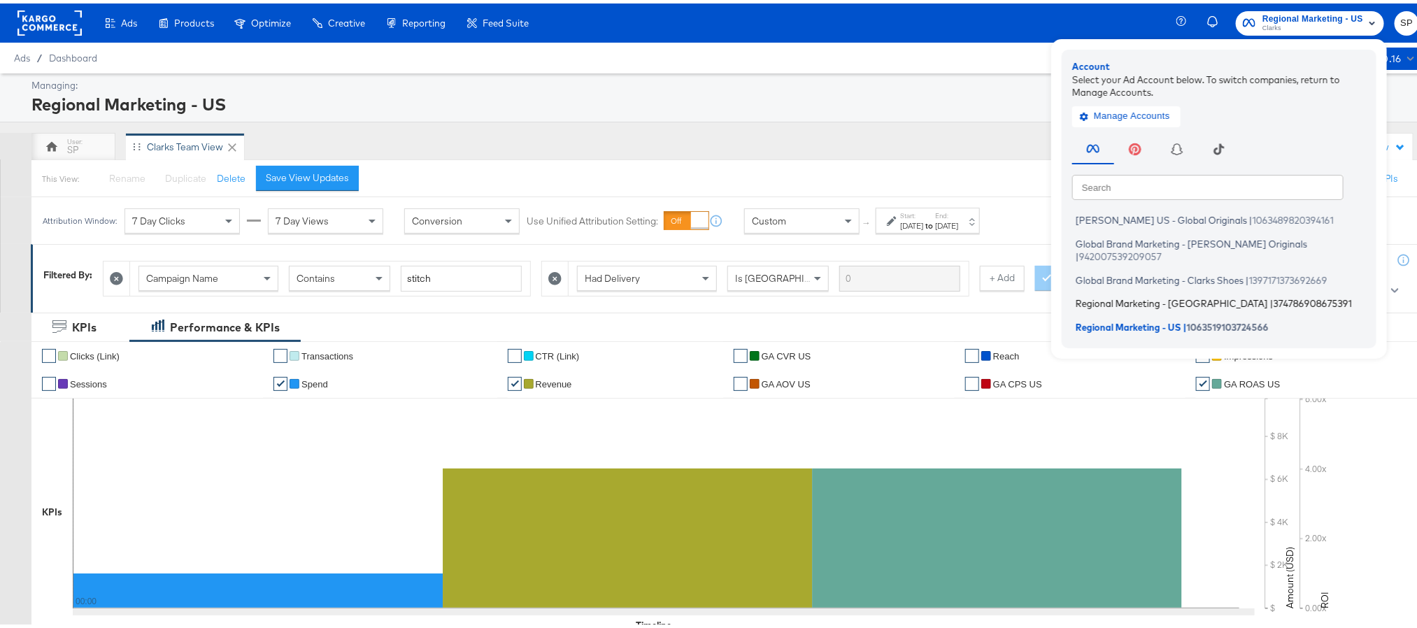
click at [1093, 292] on li "Regional Marketing - CA | 374786908675391" at bounding box center [1222, 300] width 301 height 20
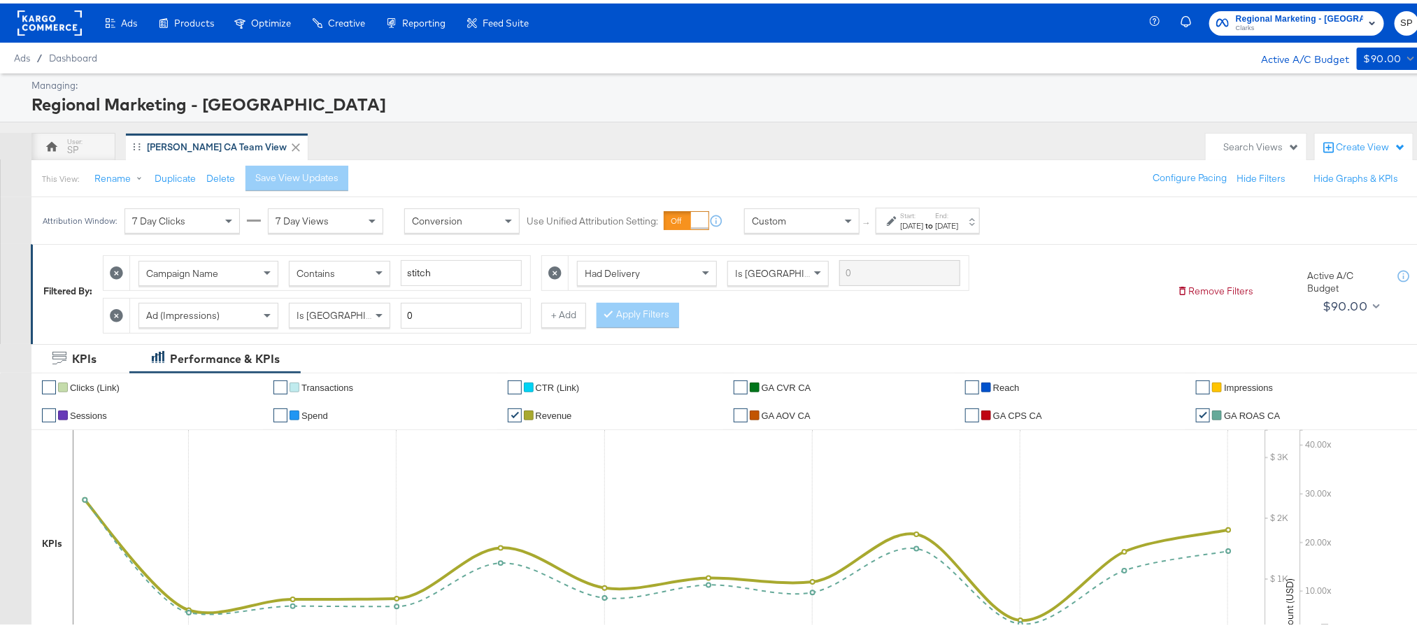
click at [958, 220] on div "[DATE]" at bounding box center [946, 222] width 23 height 11
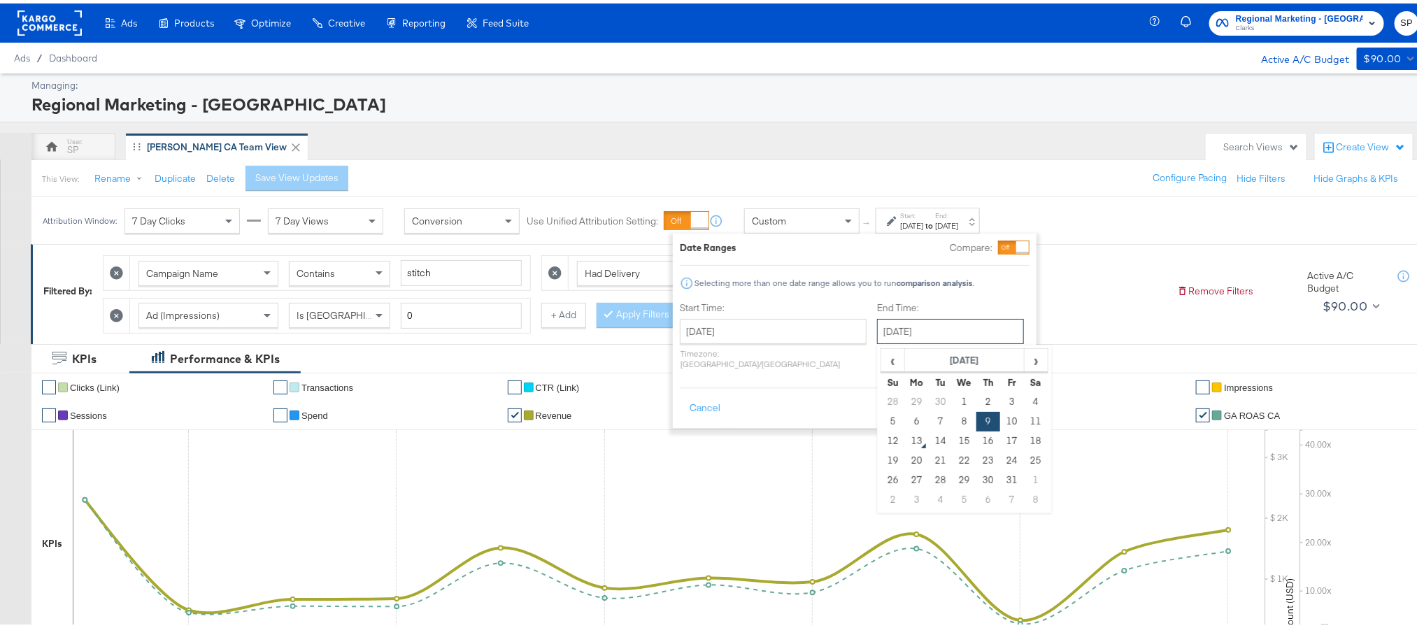
click at [886, 336] on input "[DATE]" at bounding box center [950, 327] width 147 height 25
click at [881, 433] on td "12" at bounding box center [893, 438] width 24 height 20
type input "[DATE]"
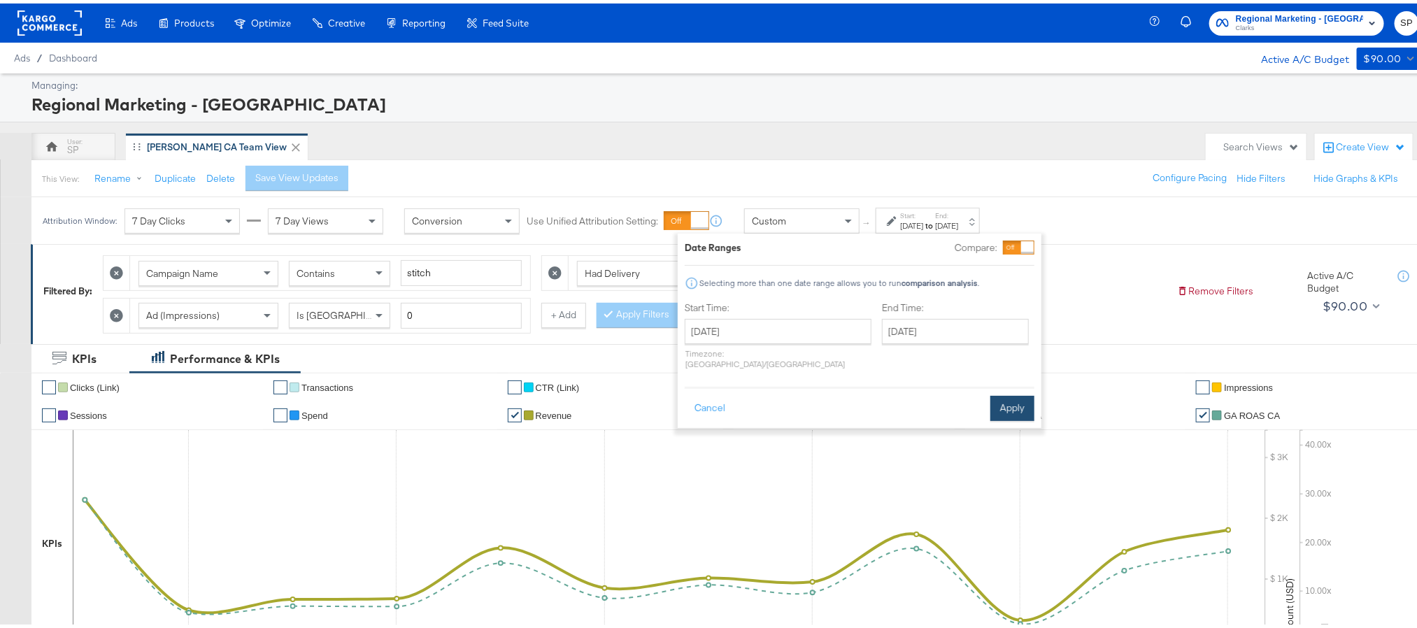
click at [1012, 392] on button "Apply" at bounding box center [1012, 404] width 44 height 25
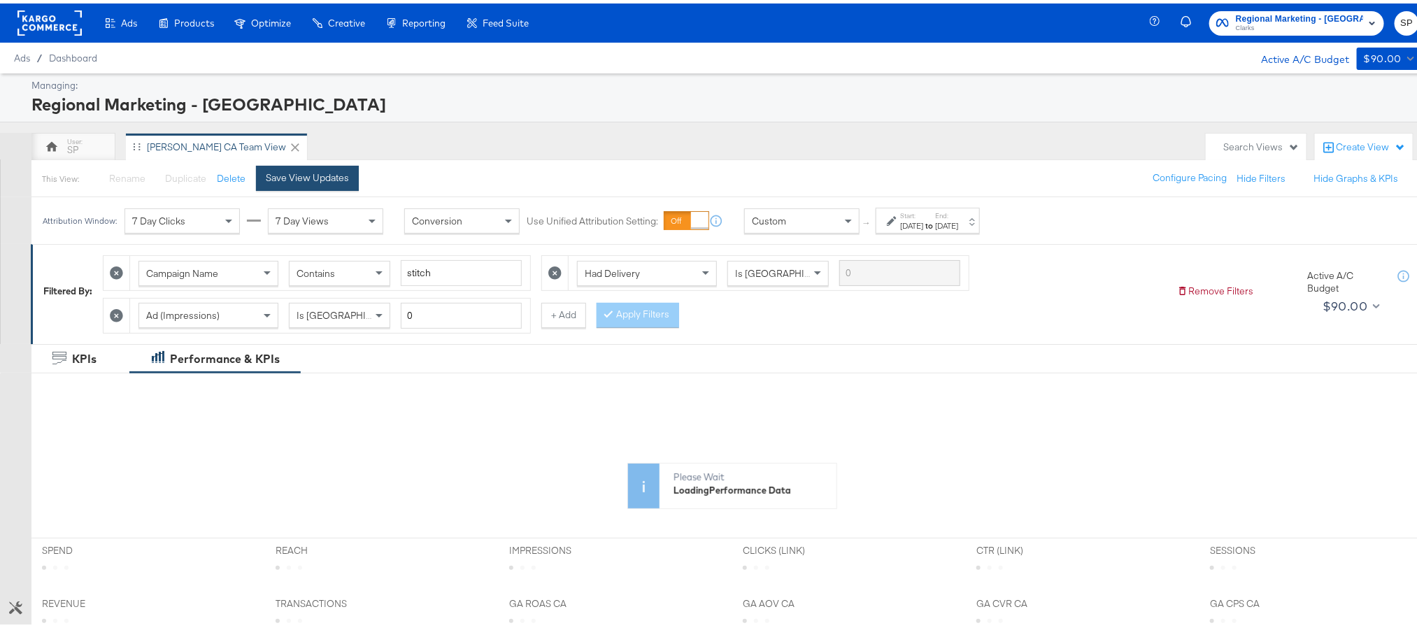
click at [318, 179] on div "Save View Updates" at bounding box center [307, 174] width 83 height 13
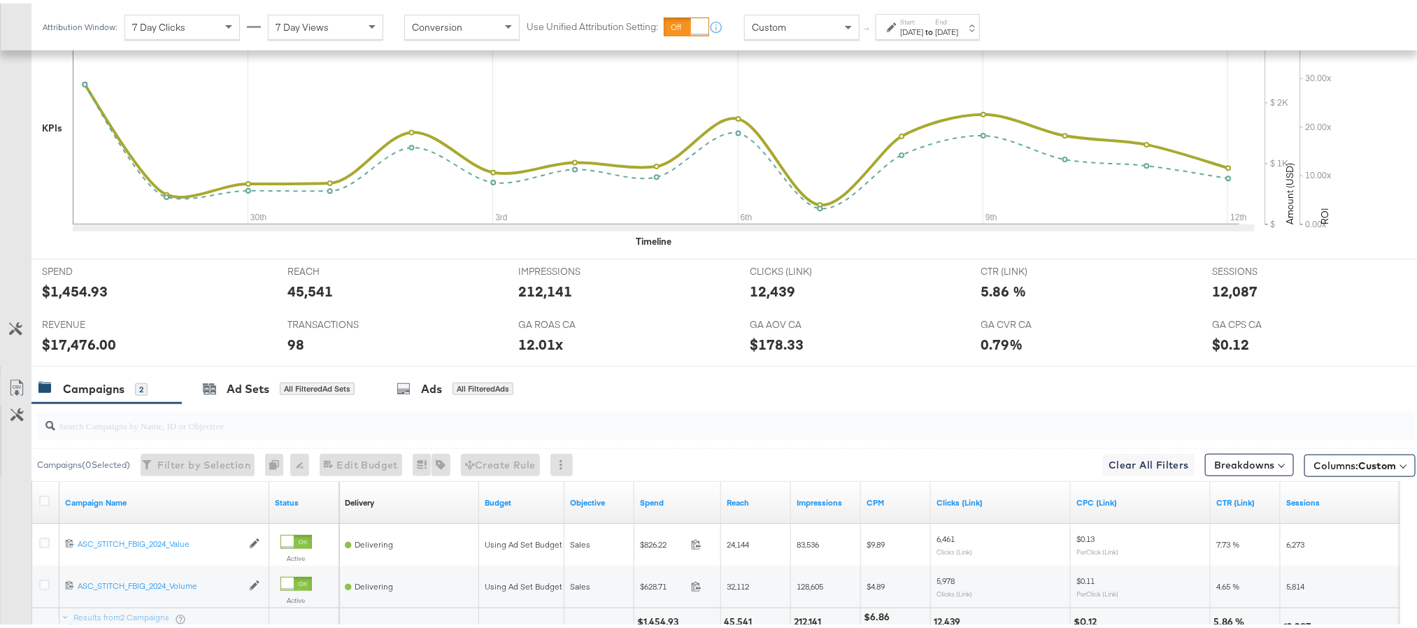
scroll to position [420, 0]
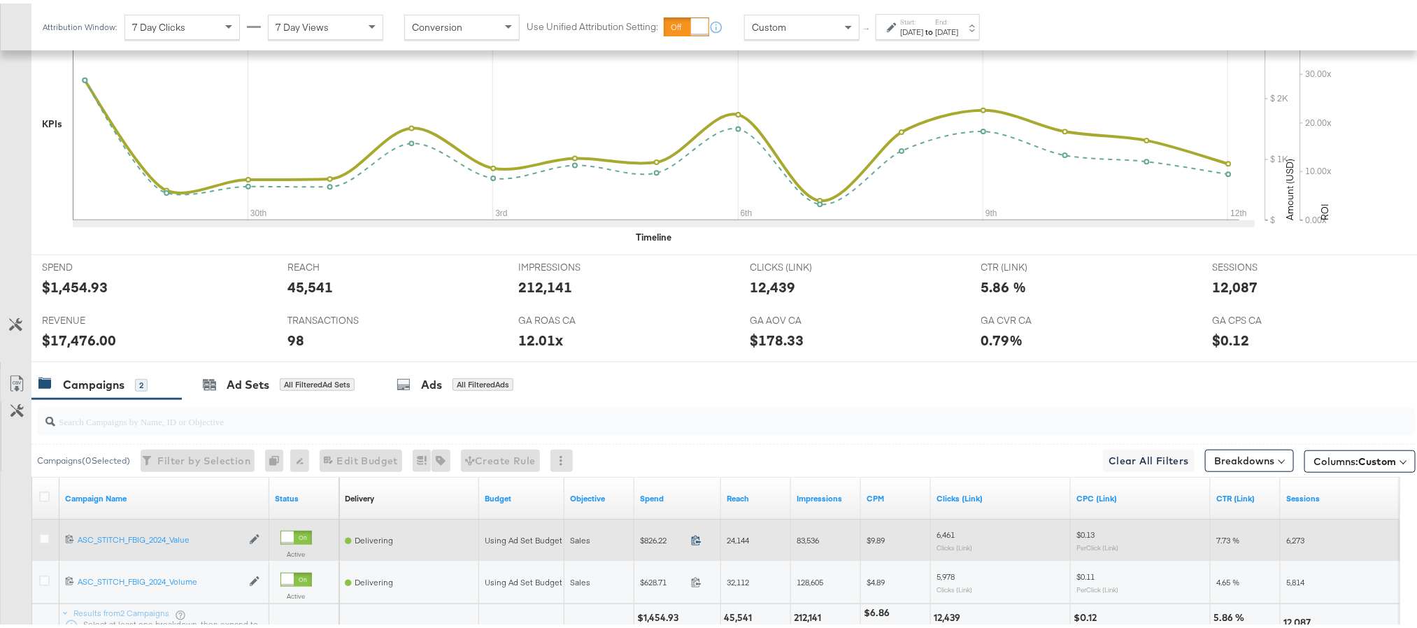
click at [693, 542] on icon at bounding box center [696, 537] width 10 height 10
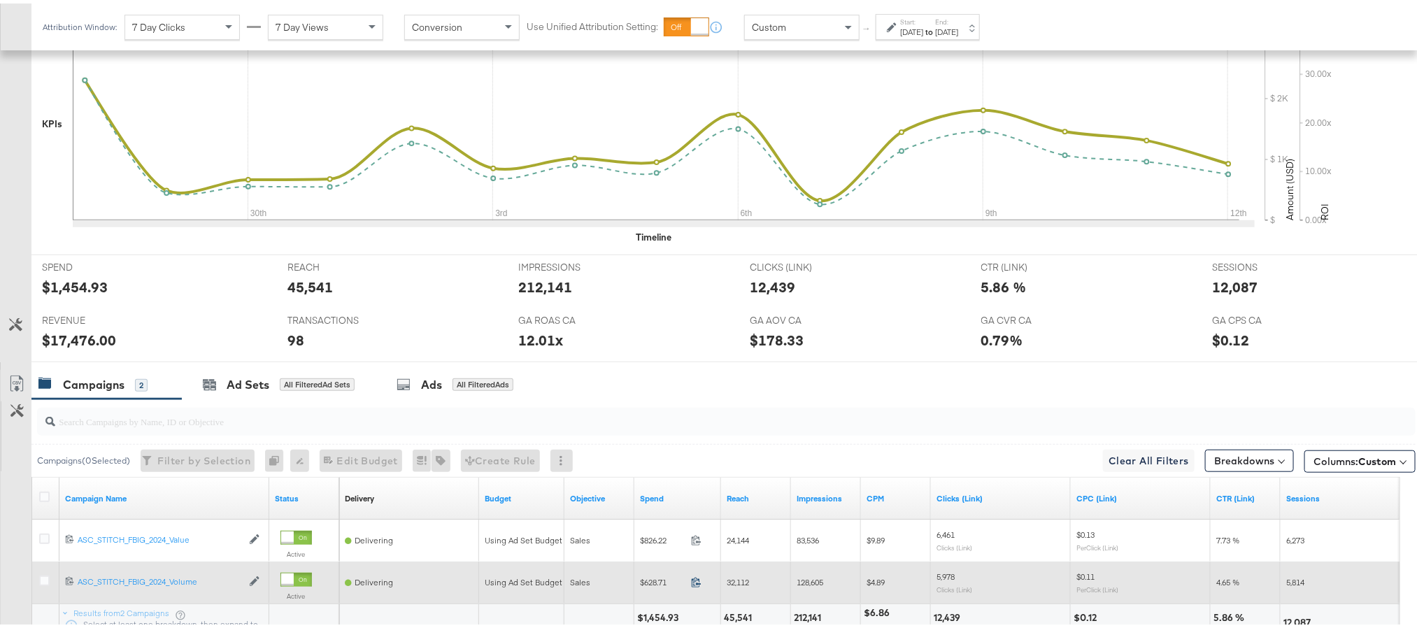
click at [692, 584] on icon at bounding box center [696, 579] width 10 height 10
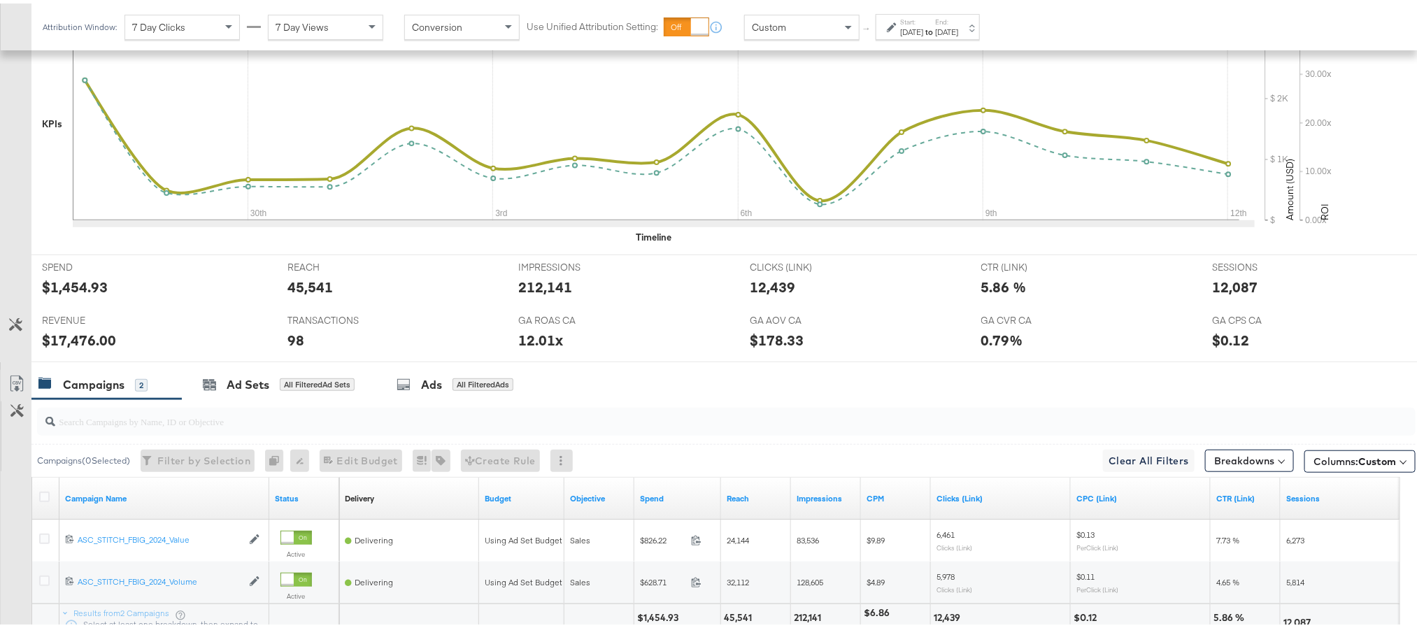
click at [76, 339] on div "$17,476.00" at bounding box center [79, 337] width 74 height 20
copy div "17,476.00"
click at [518, 339] on div "12.01x" at bounding box center [540, 337] width 45 height 20
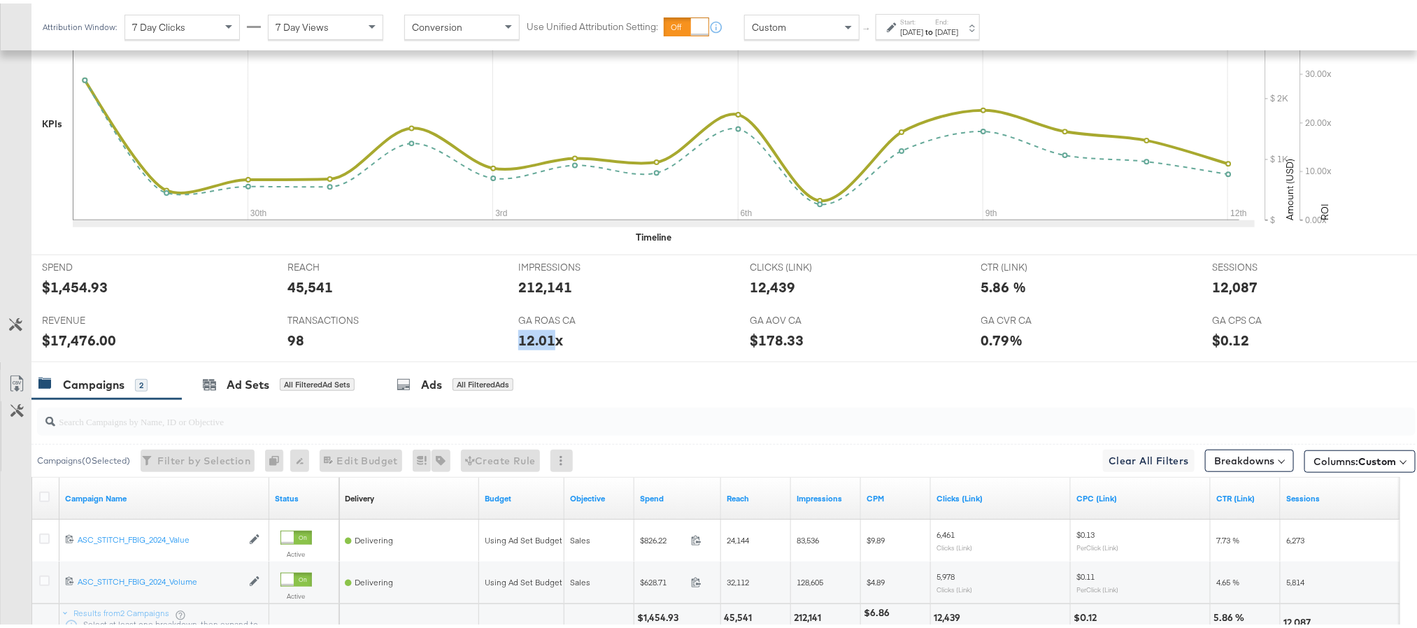
copy div "12.01"
click at [1227, 280] on div "12,087" at bounding box center [1234, 283] width 45 height 20
copy div "12,087"
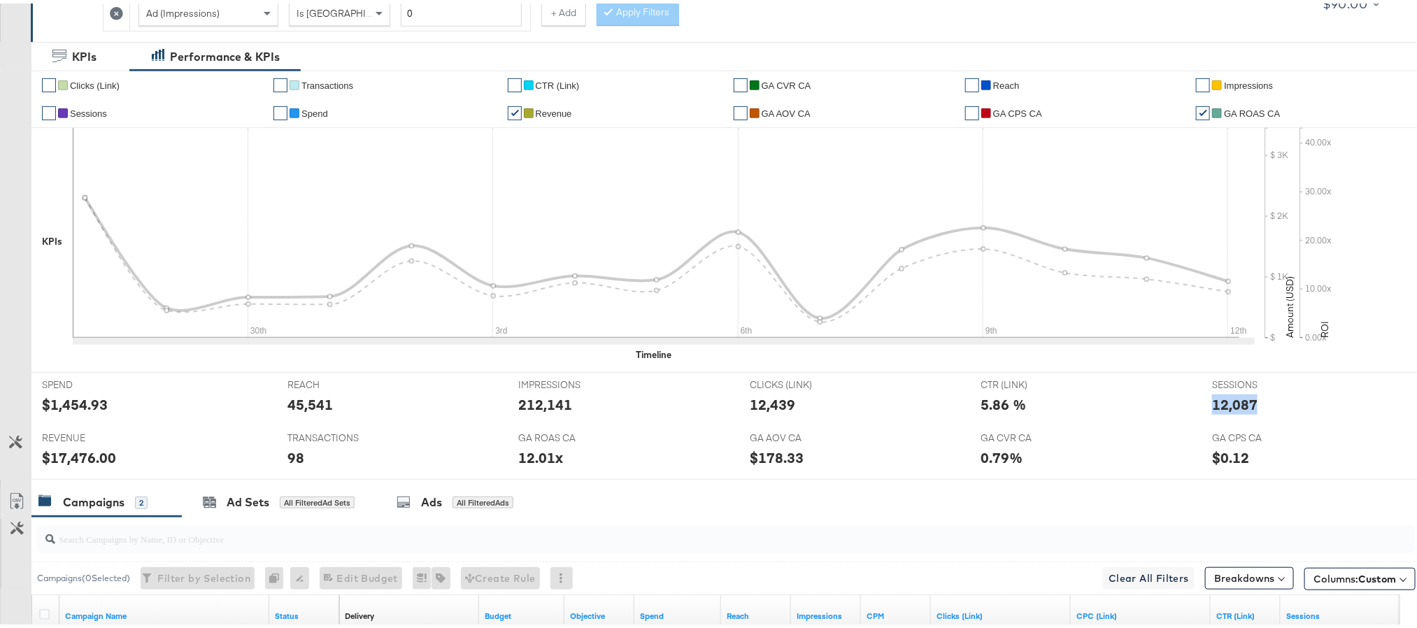
scroll to position [105, 0]
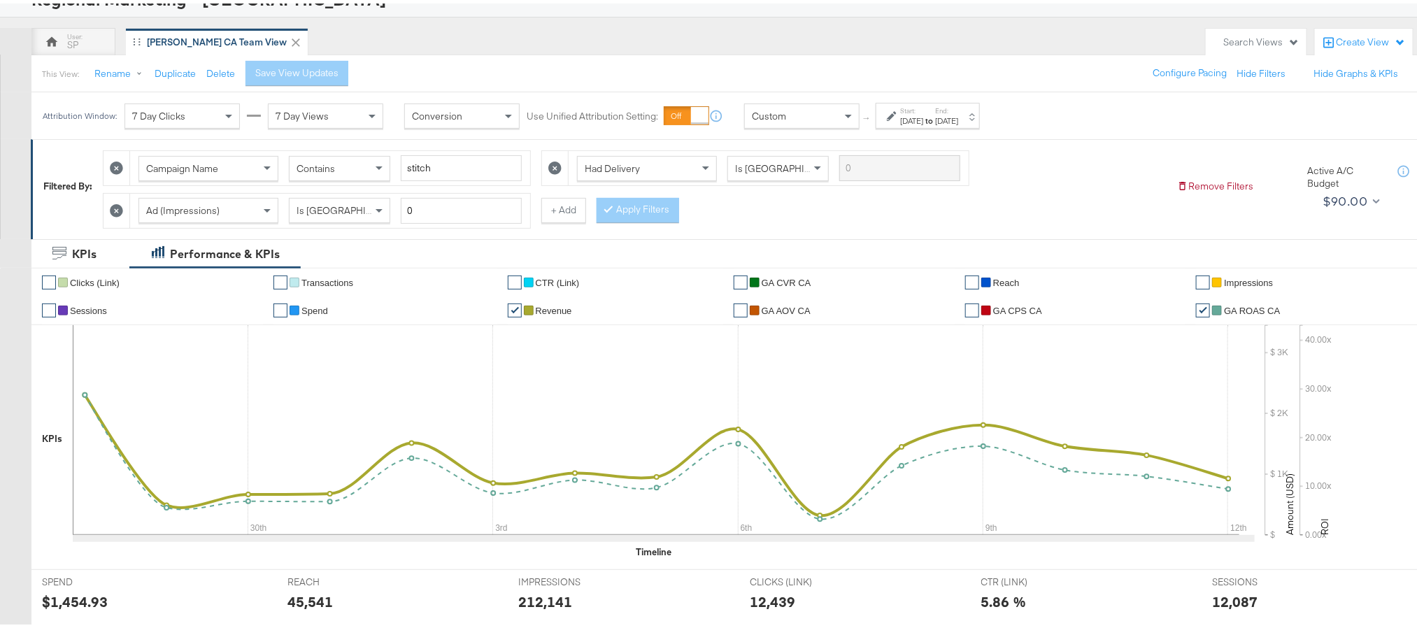
click at [913, 115] on div "Sep 28th 2025" at bounding box center [911, 117] width 23 height 11
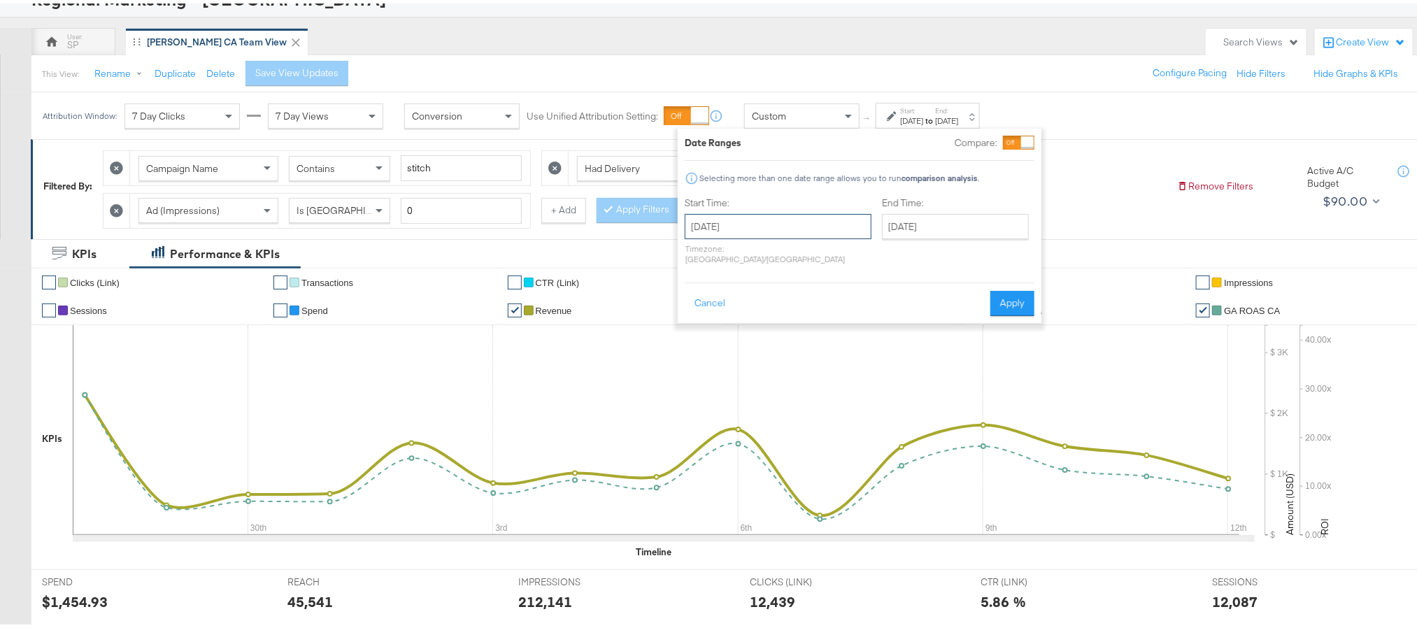
click at [791, 235] on input "September 28th 2025" at bounding box center [778, 223] width 187 height 25
click at [796, 399] on td "9" at bounding box center [796, 392] width 24 height 20
type input "October 9th 2025"
click at [938, 222] on input "[DATE]" at bounding box center [949, 223] width 147 height 25
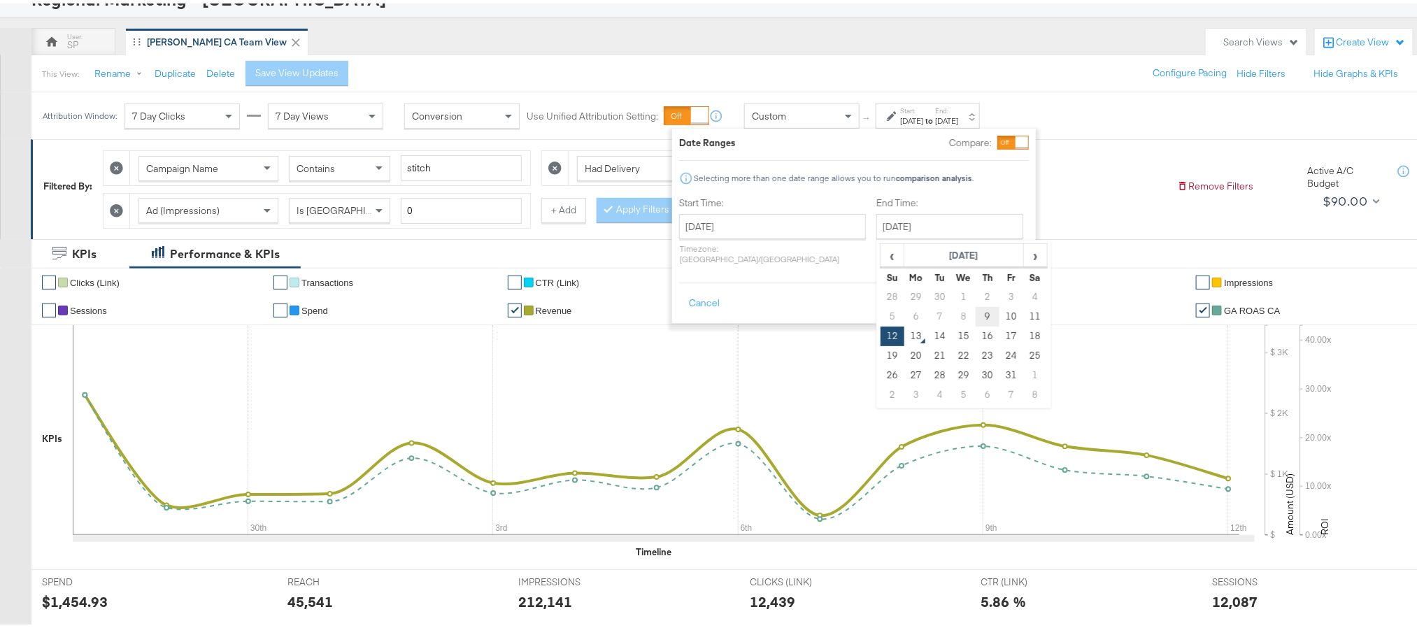
click at [976, 315] on td "9" at bounding box center [988, 314] width 24 height 20
type input "October 9th 2025"
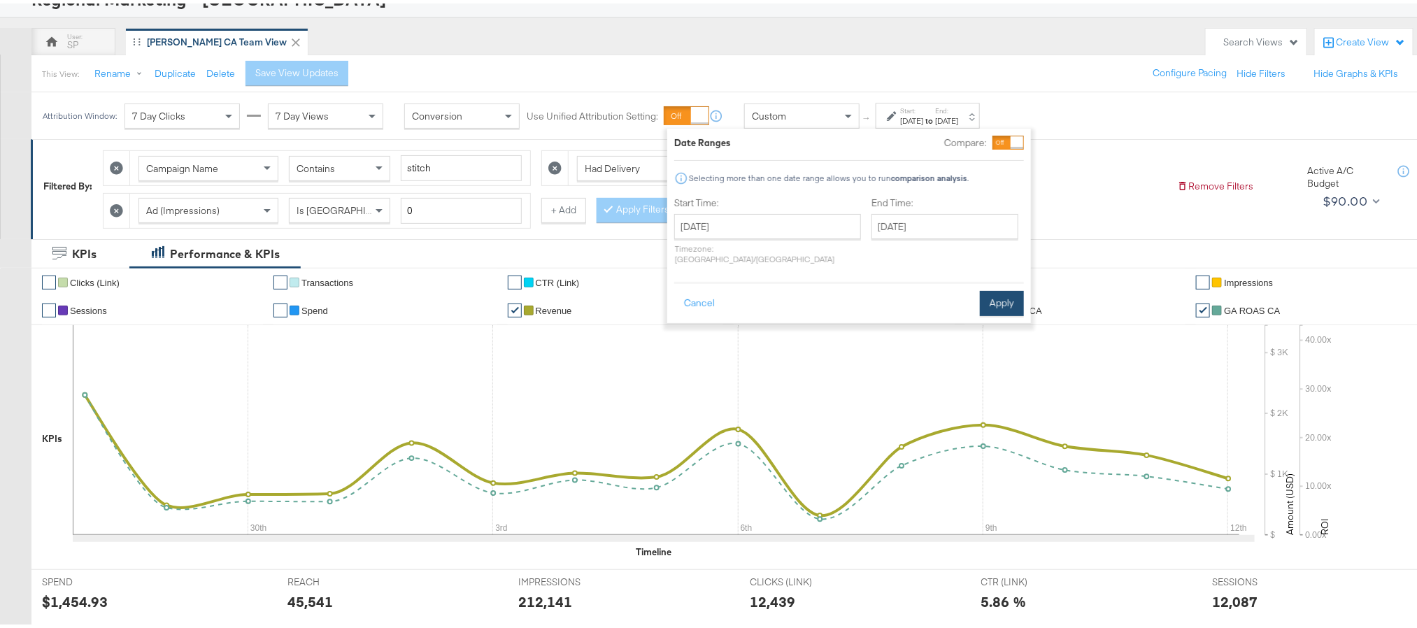
click at [987, 287] on button "Apply" at bounding box center [1002, 299] width 44 height 25
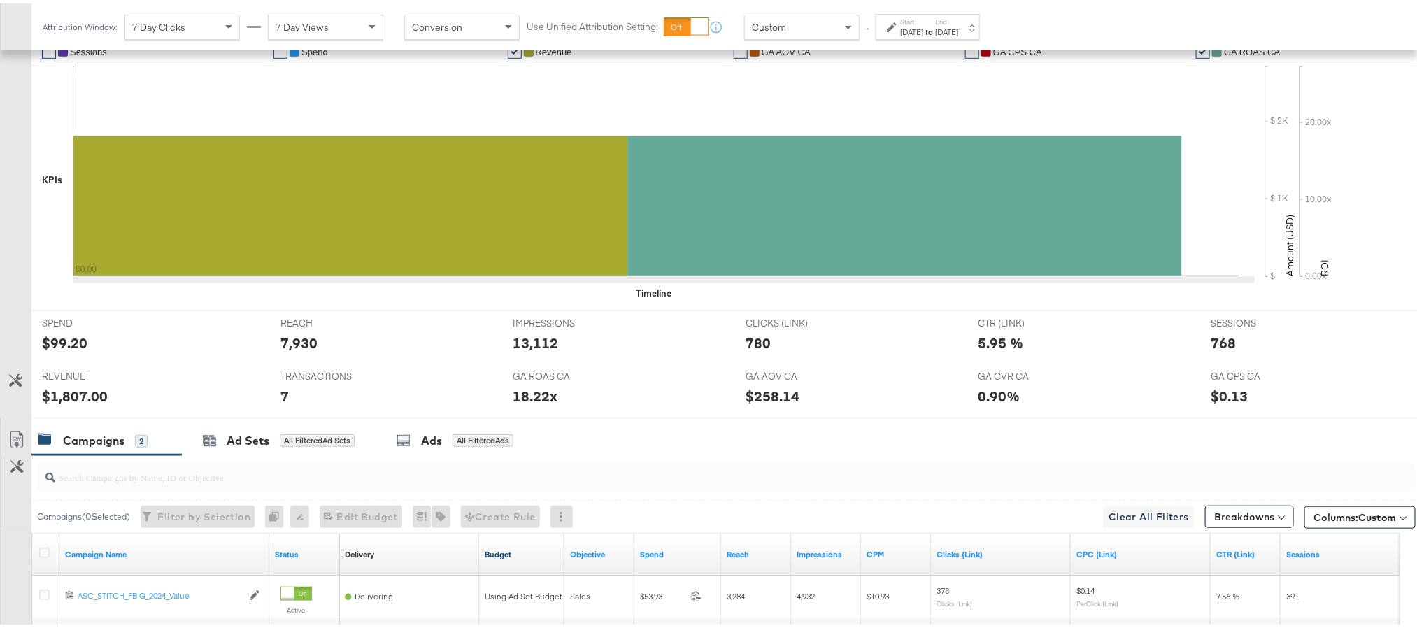
scroll to position [525, 0]
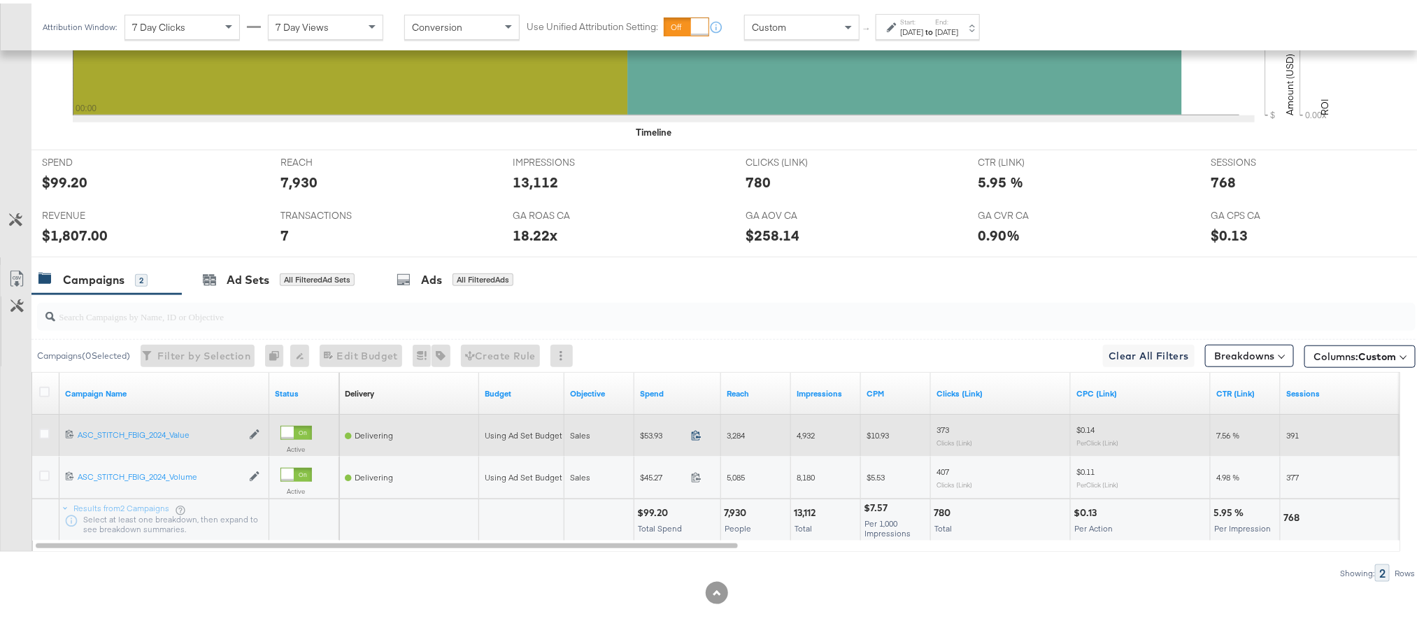
click at [692, 437] on icon at bounding box center [696, 432] width 10 height 10
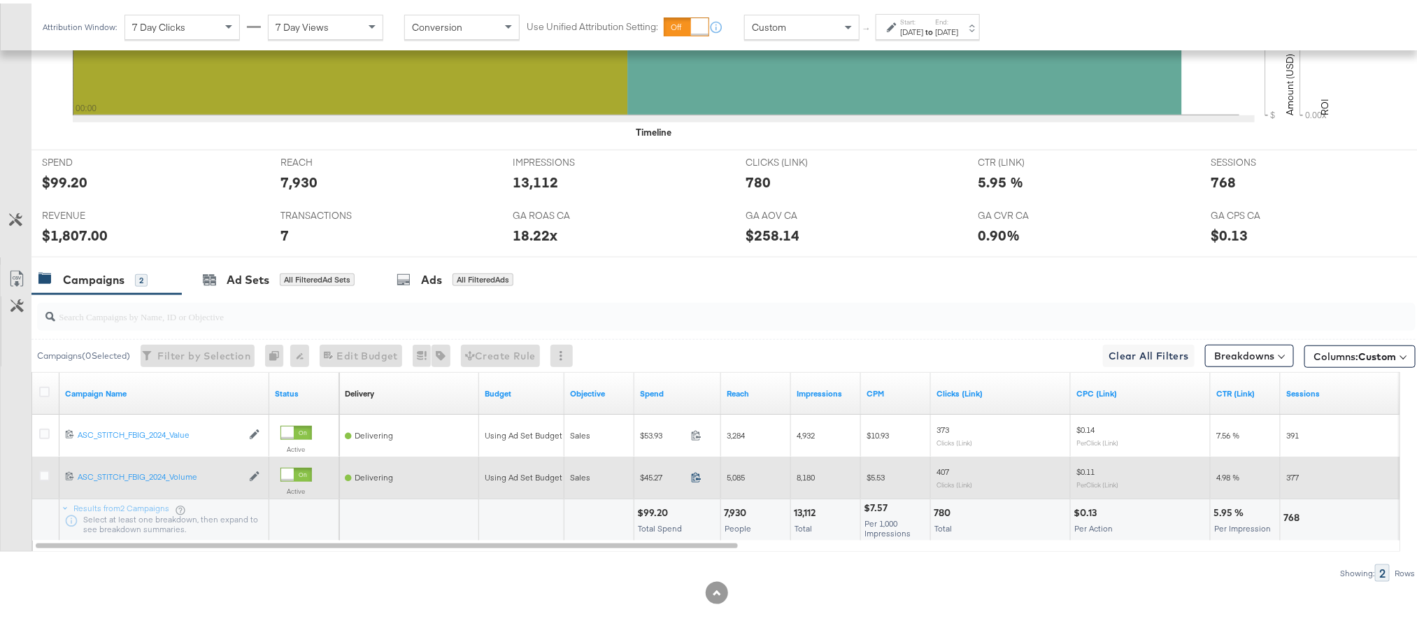
click at [699, 479] on icon at bounding box center [696, 474] width 10 height 10
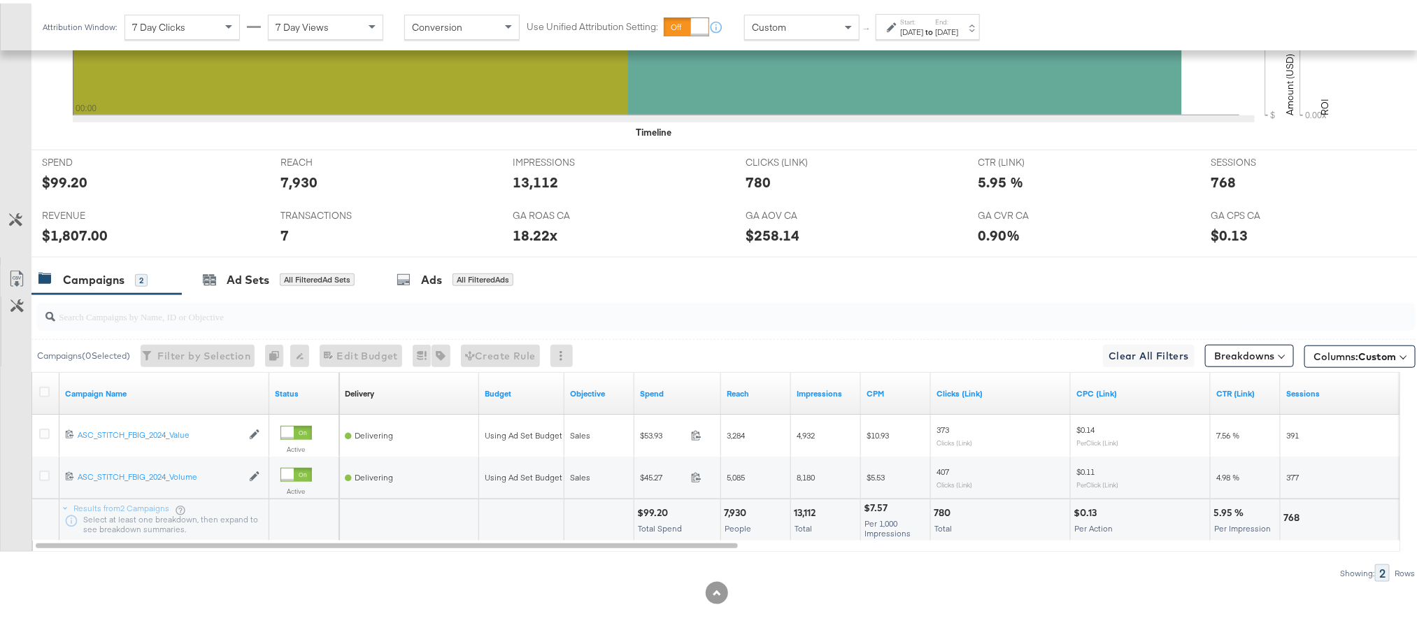
click at [655, 516] on div "$99.20" at bounding box center [654, 509] width 35 height 13
copy div "99.20"
click at [68, 238] on div "$1,807.00" at bounding box center [75, 232] width 66 height 20
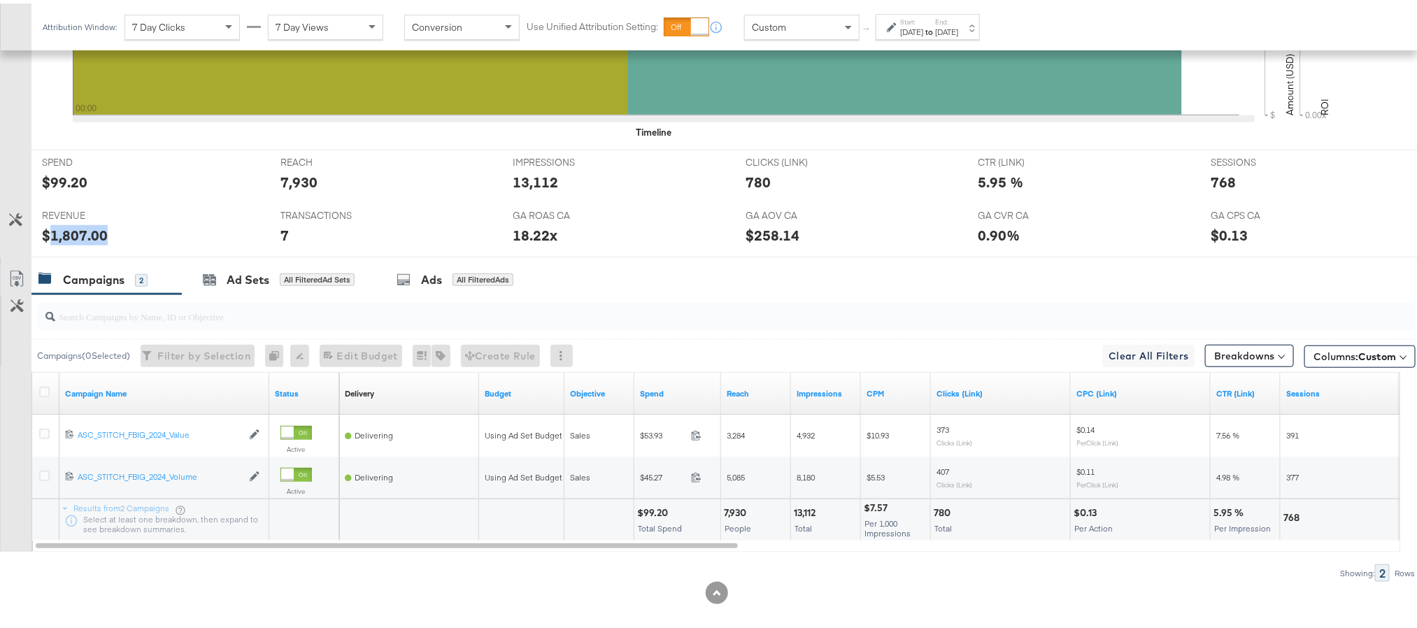
copy div "1,807.00"
click at [923, 20] on label "Start:" at bounding box center [911, 18] width 23 height 9
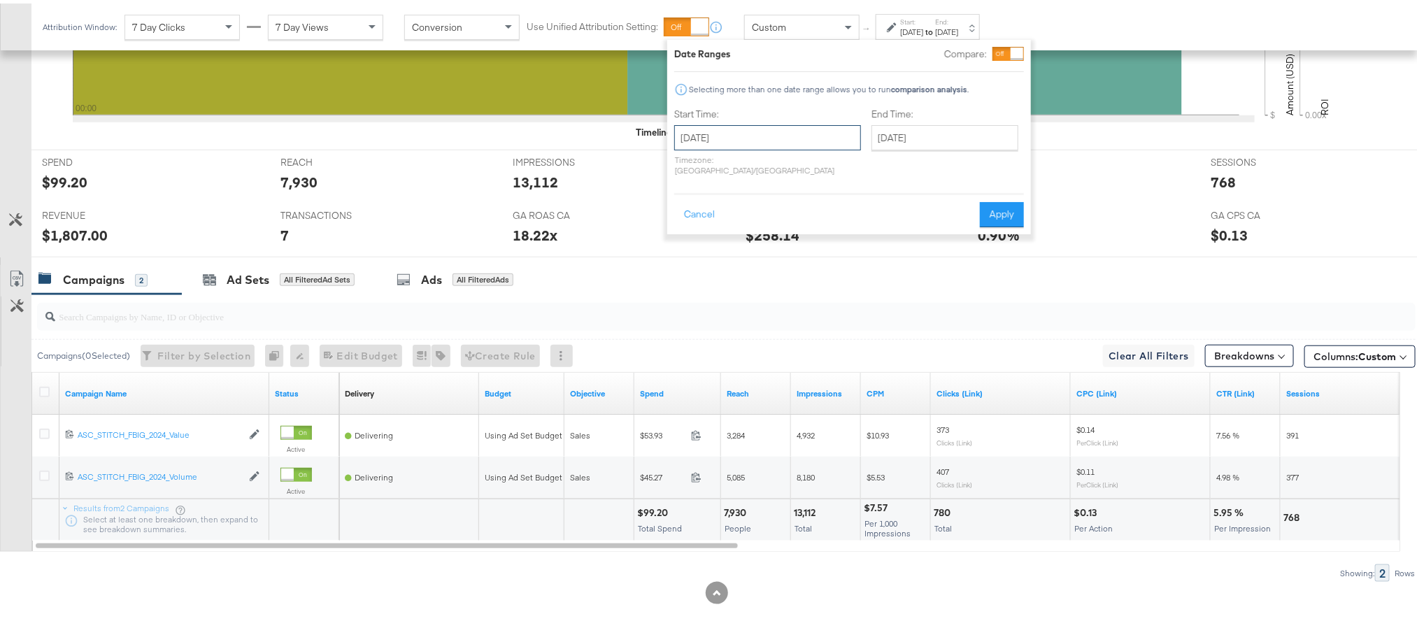
click at [795, 141] on input "October 9th 2025" at bounding box center [767, 134] width 187 height 25
click at [806, 233] on td "10" at bounding box center [809, 225] width 24 height 20
type input "October 10th 2025"
click at [1016, 199] on button "Apply" at bounding box center [1011, 211] width 44 height 25
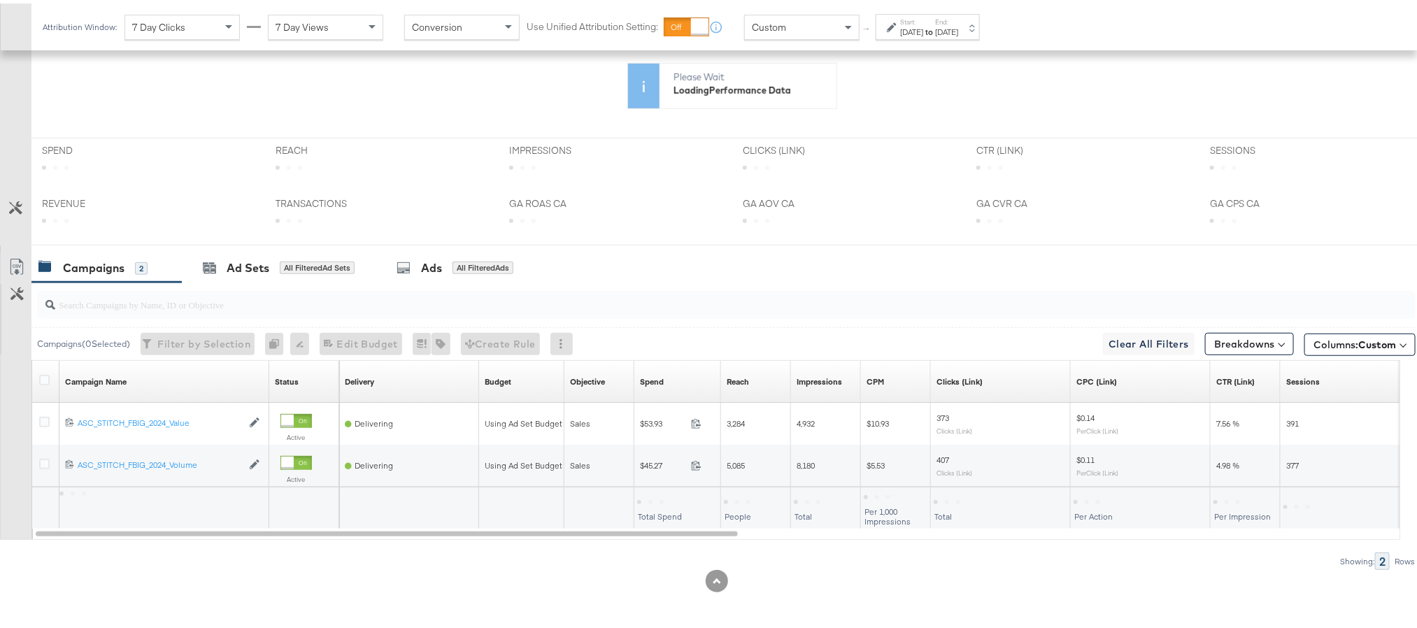
scroll to position [388, 0]
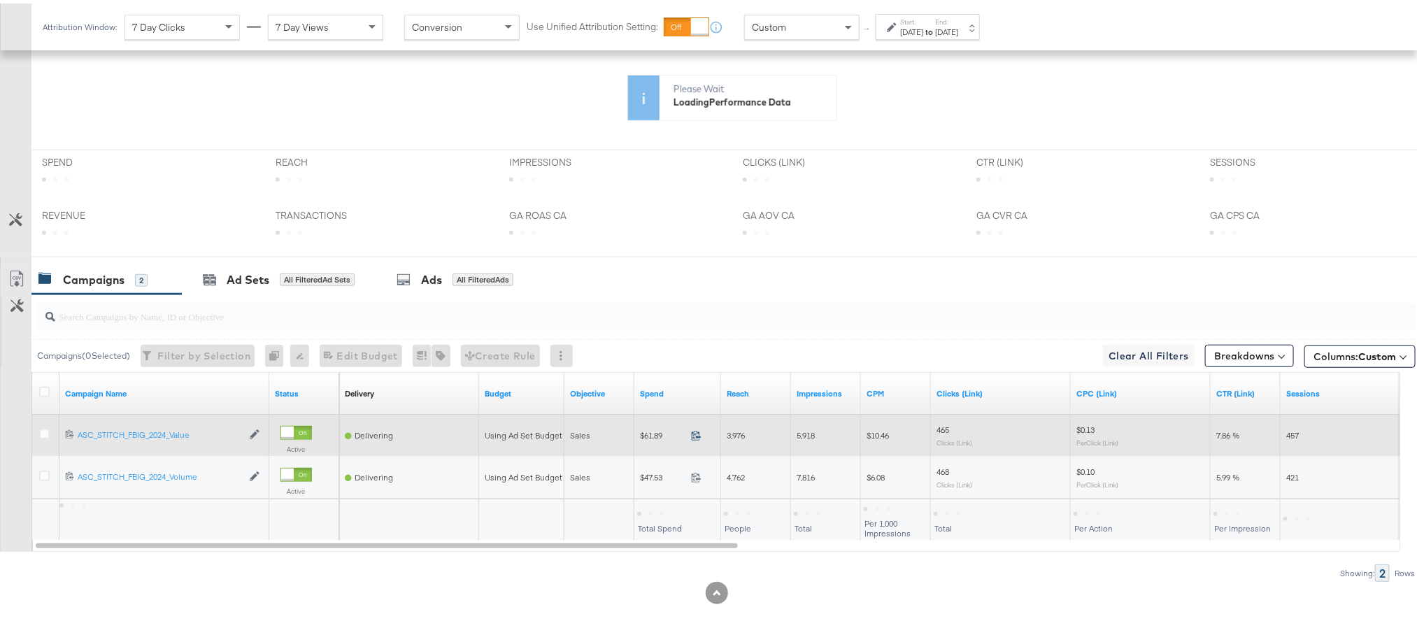
click at [699, 437] on icon at bounding box center [696, 432] width 10 height 10
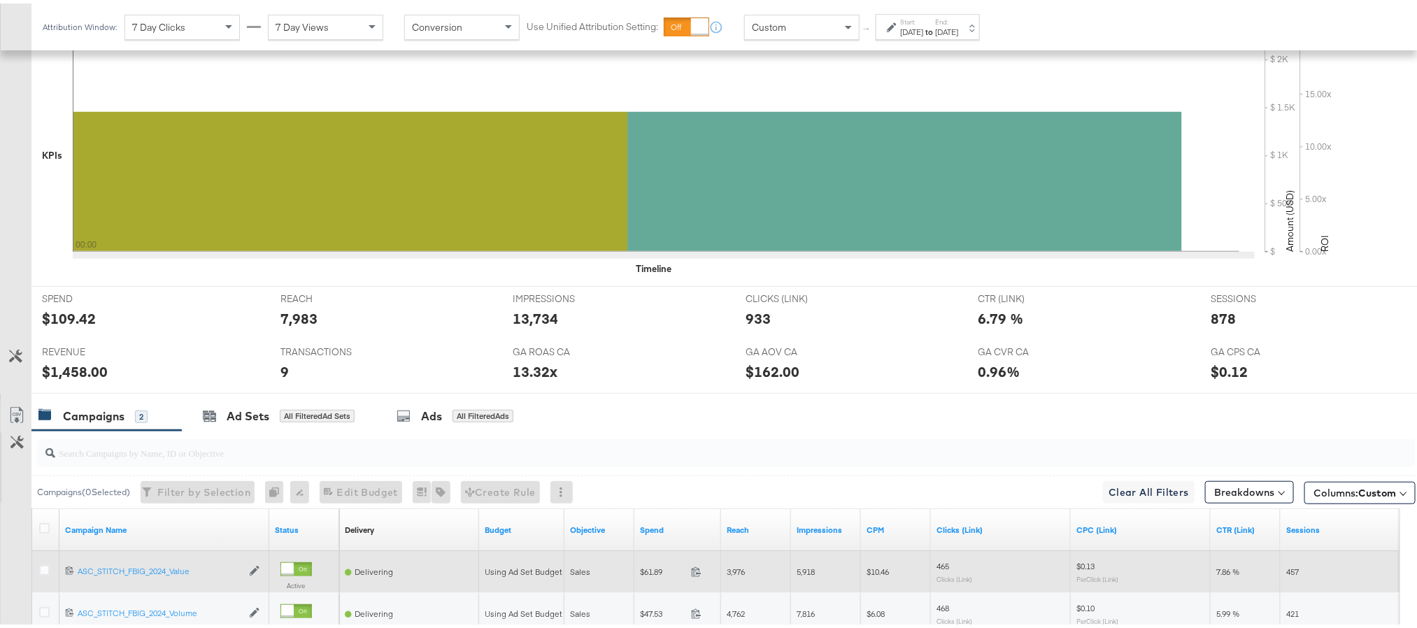
scroll to position [525, 0]
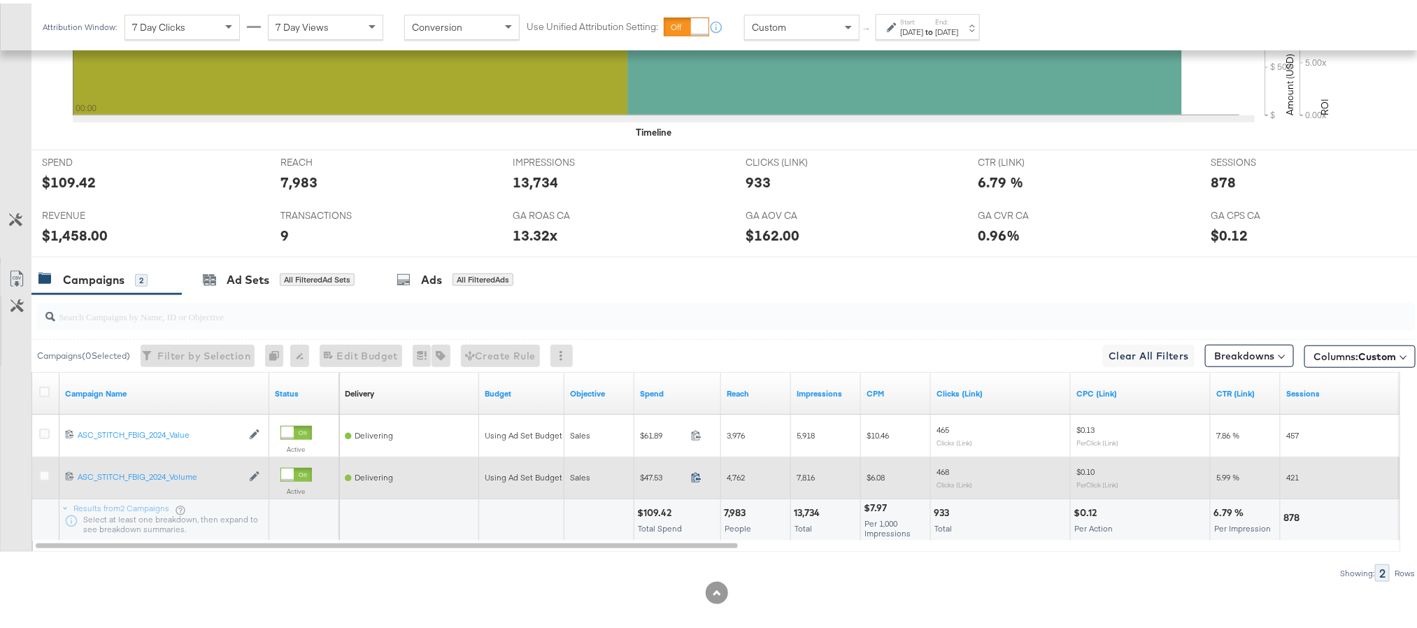
click at [699, 479] on icon at bounding box center [696, 474] width 9 height 10
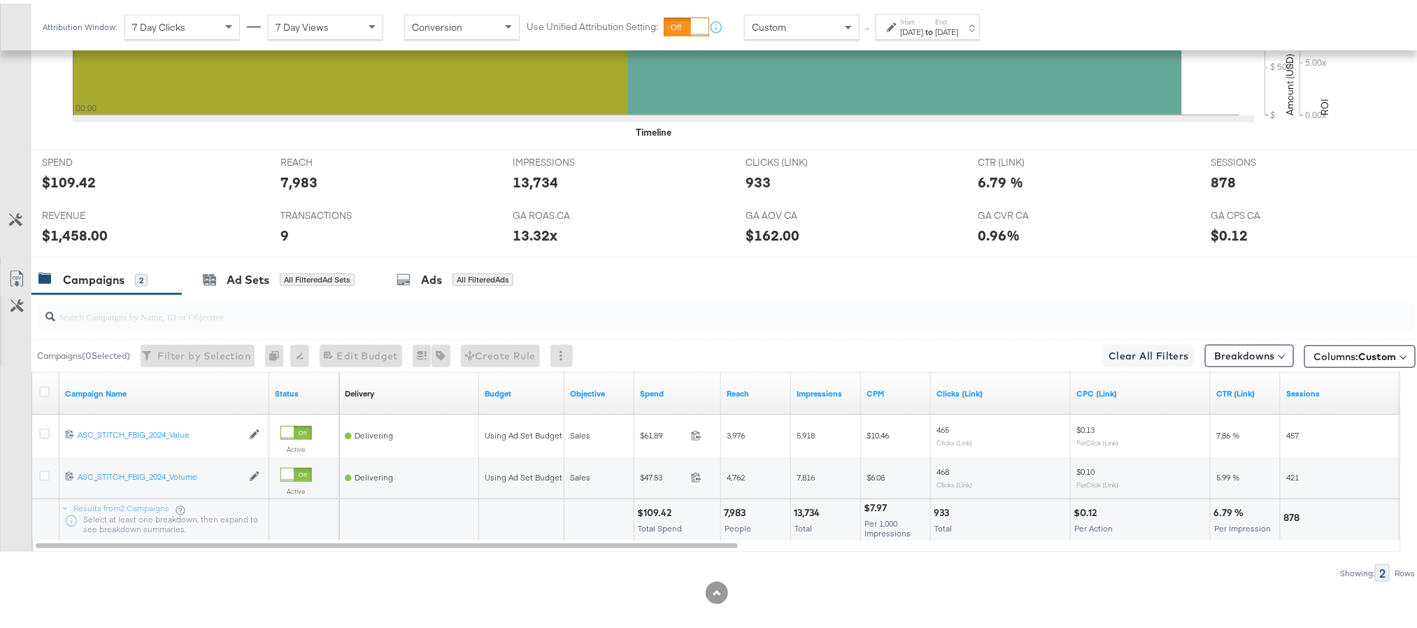
click at [650, 516] on div "$109.42" at bounding box center [656, 509] width 38 height 13
copy div "109.42"
click at [62, 234] on div "$1,458.00" at bounding box center [75, 232] width 66 height 20
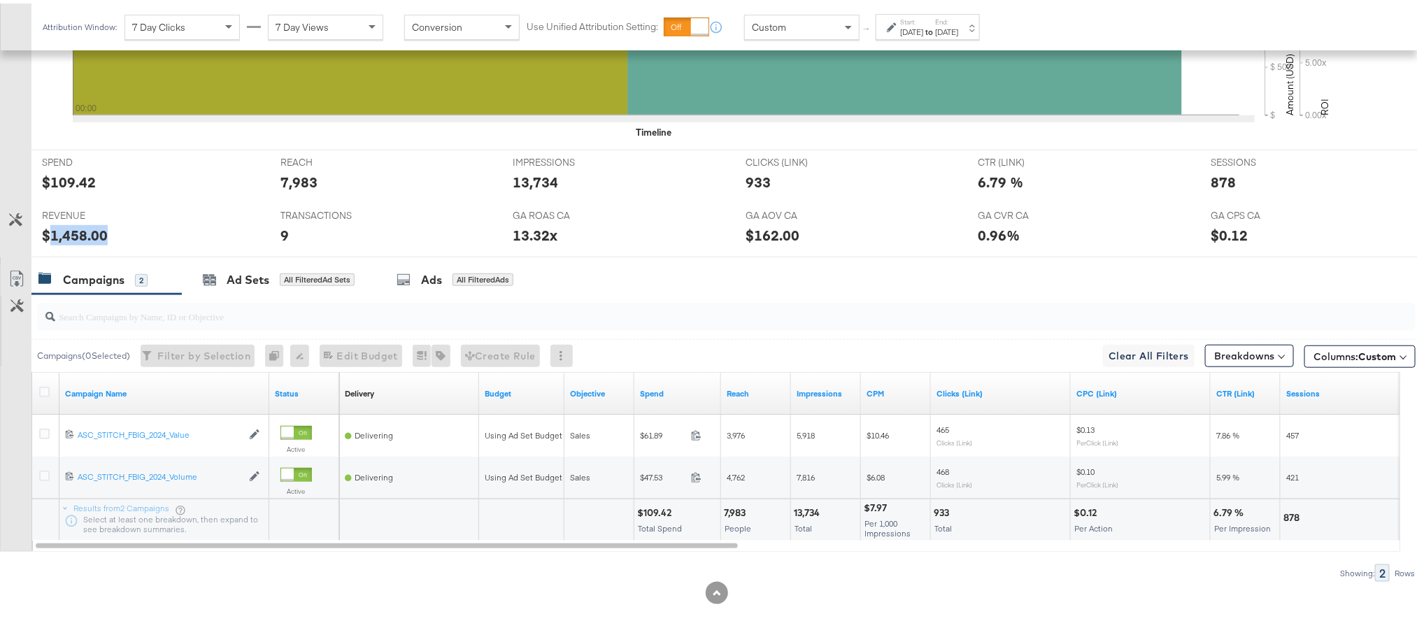
copy div "1,458.00"
click at [955, 21] on div "Start: Oct 10th 2025 to End: Oct 10th 2025" at bounding box center [929, 24] width 58 height 20
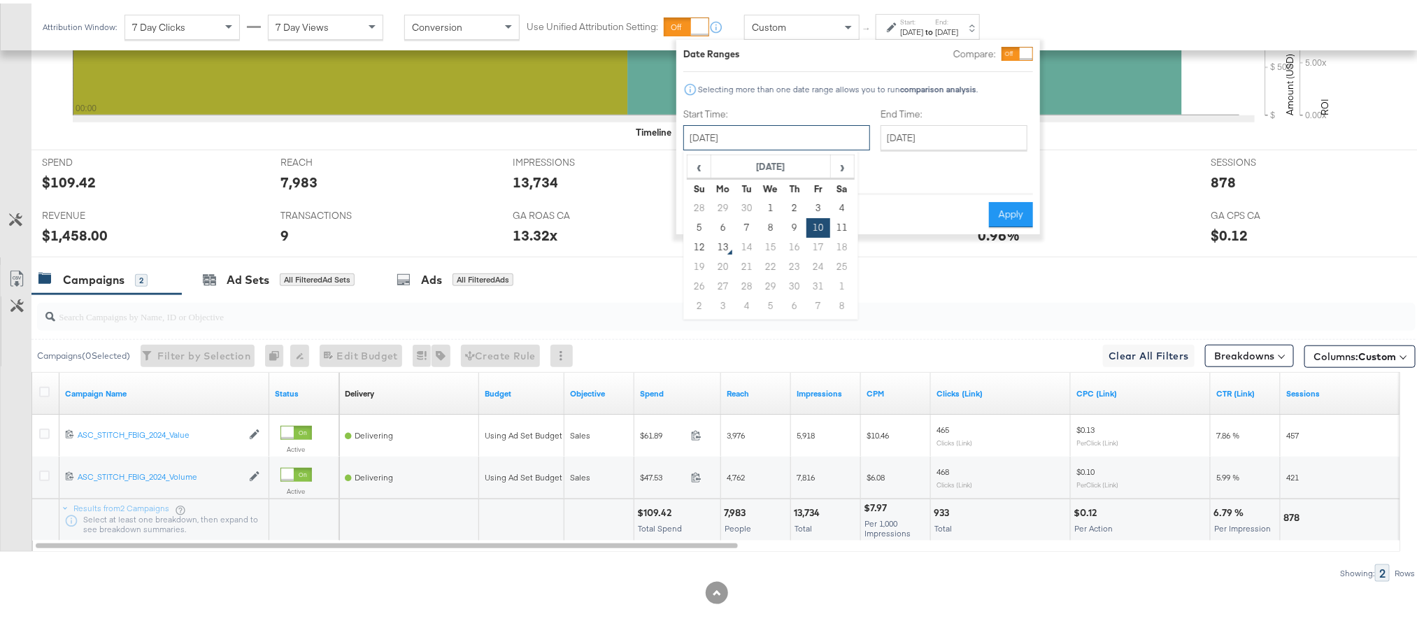
click at [733, 139] on input "October 10th 2025" at bounding box center [776, 134] width 187 height 25
click at [848, 225] on td "11" at bounding box center [842, 225] width 24 height 20
type input "October 11th 2025"
click at [1007, 199] on button "Apply" at bounding box center [1011, 211] width 44 height 25
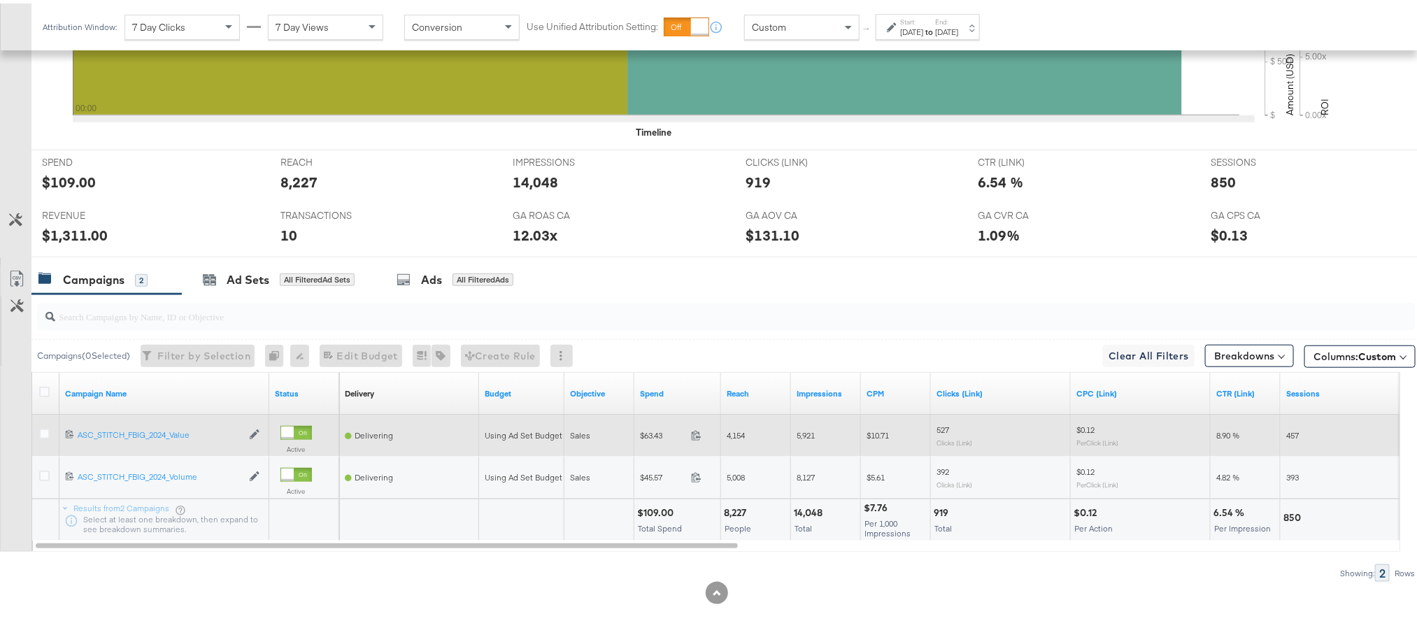
click at [695, 439] on span at bounding box center [700, 434] width 30 height 10
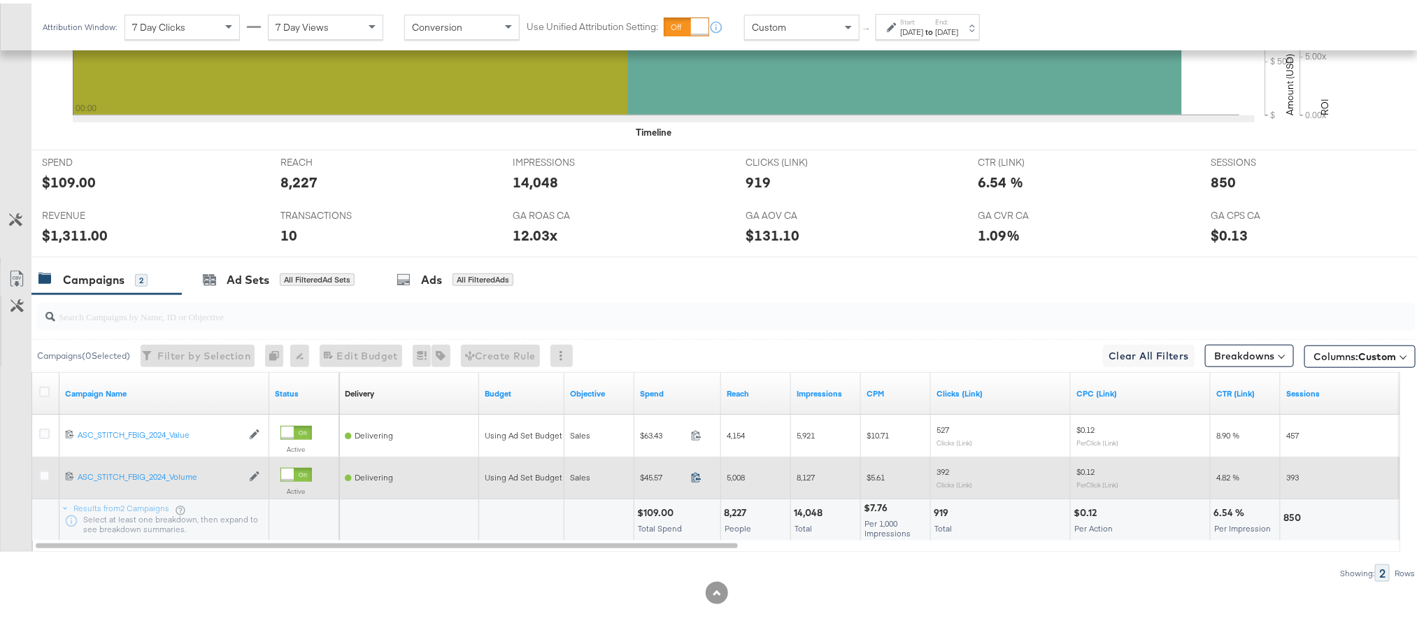
click at [697, 479] on icon at bounding box center [696, 474] width 10 height 10
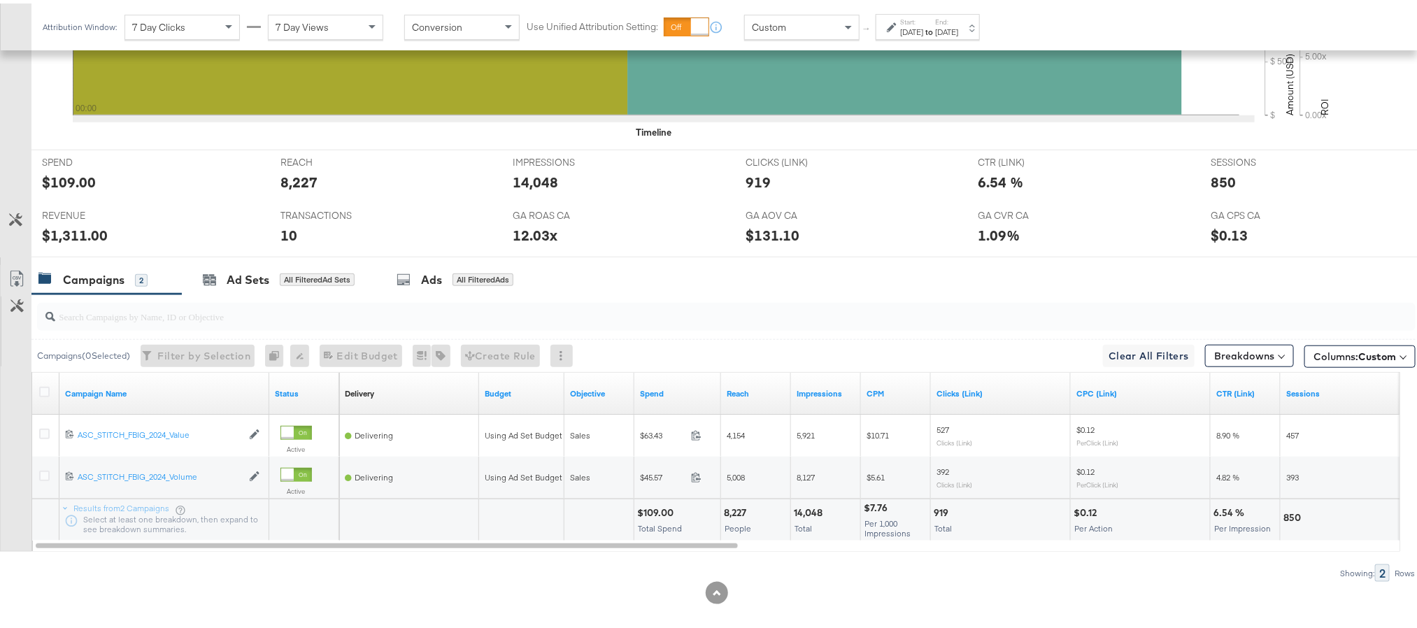
click at [648, 516] on div "$109.00" at bounding box center [657, 509] width 41 height 13
copy div "109.00"
click at [52, 235] on div "$1,311.00" at bounding box center [75, 232] width 66 height 20
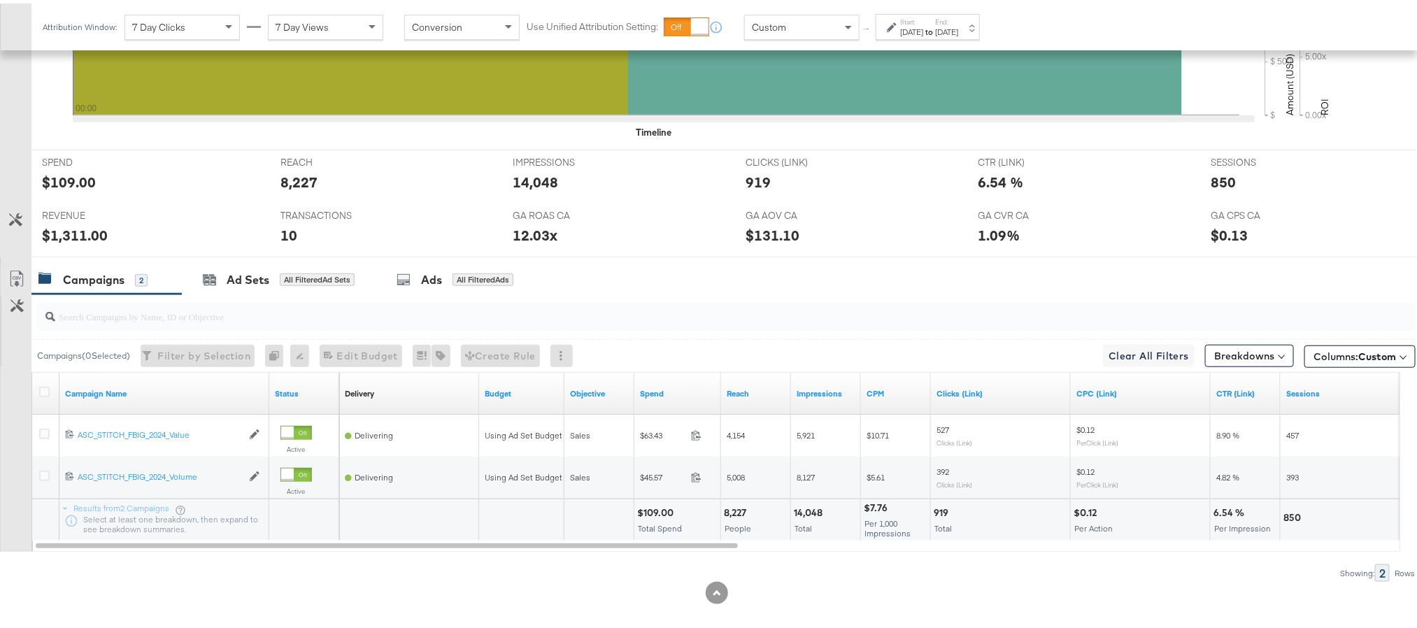
click at [61, 235] on div "$1,311.00" at bounding box center [75, 232] width 66 height 20
copy div "1,311.00"
click at [923, 17] on label "Start:" at bounding box center [911, 18] width 23 height 9
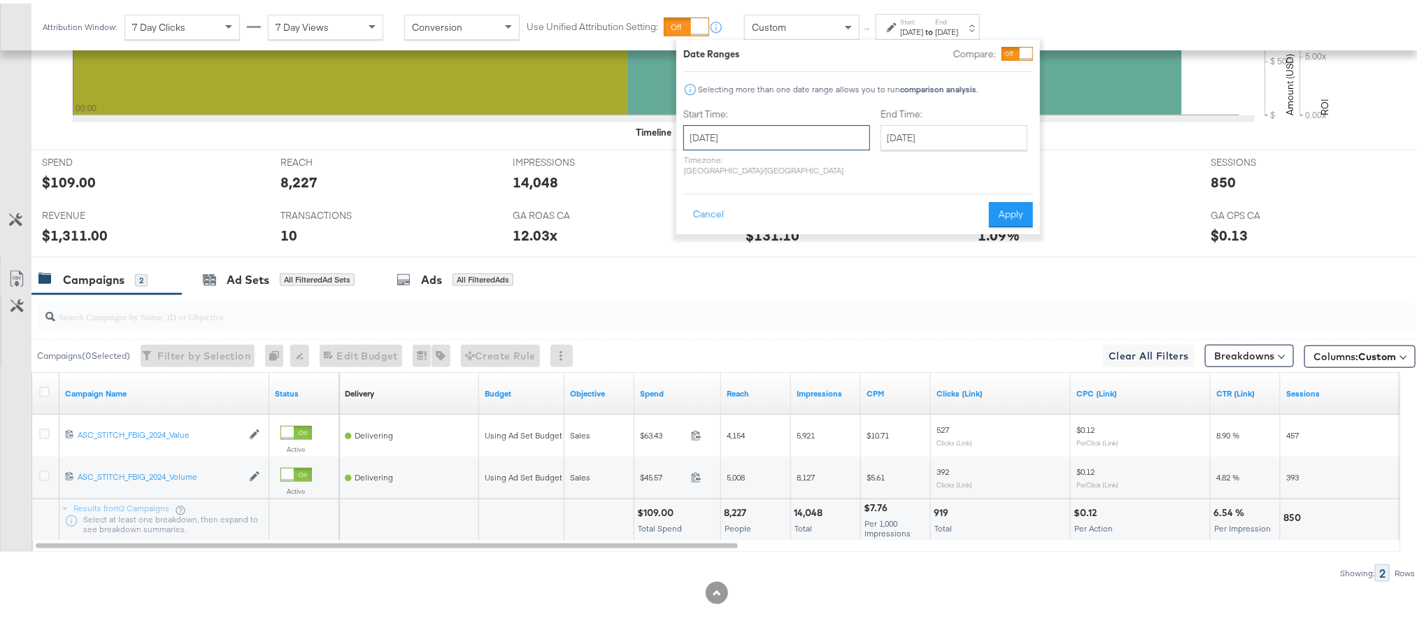
click at [799, 131] on input "October 11th 2025" at bounding box center [776, 134] width 187 height 25
click at [704, 243] on td "12" at bounding box center [700, 244] width 24 height 20
type input "[DATE]"
click at [1011, 208] on button "Apply" at bounding box center [1011, 211] width 44 height 25
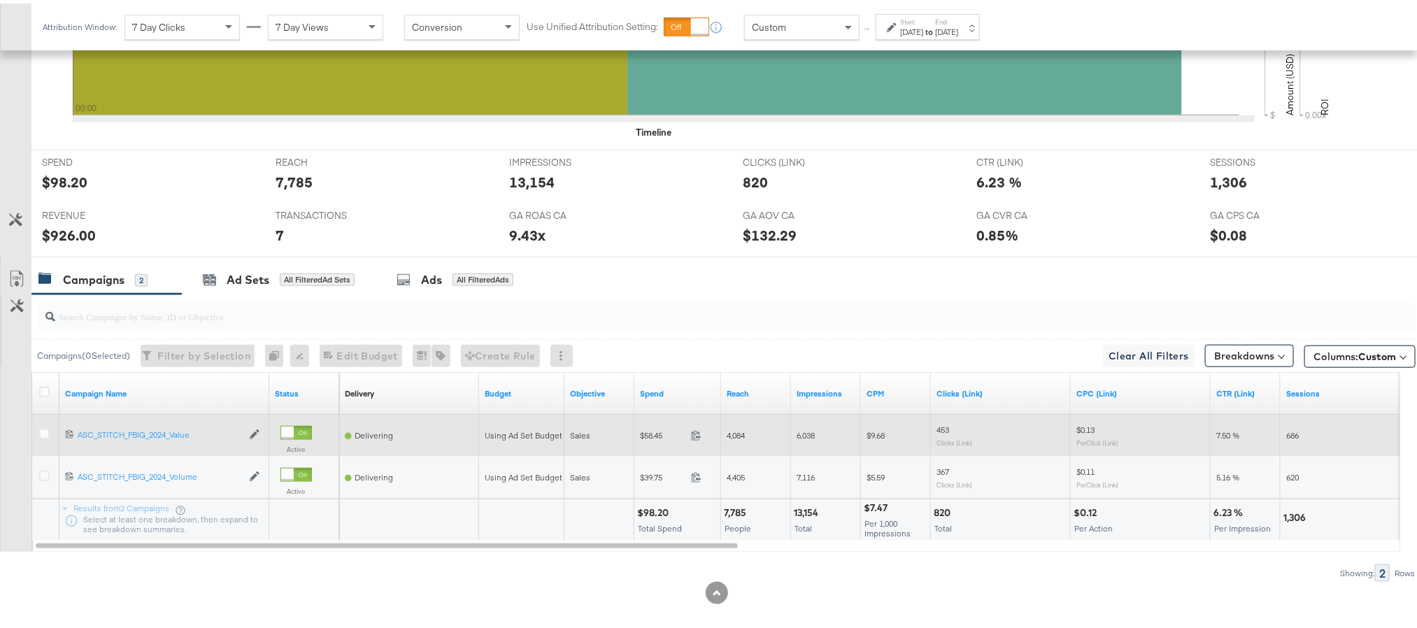
click at [695, 439] on span at bounding box center [700, 434] width 30 height 10
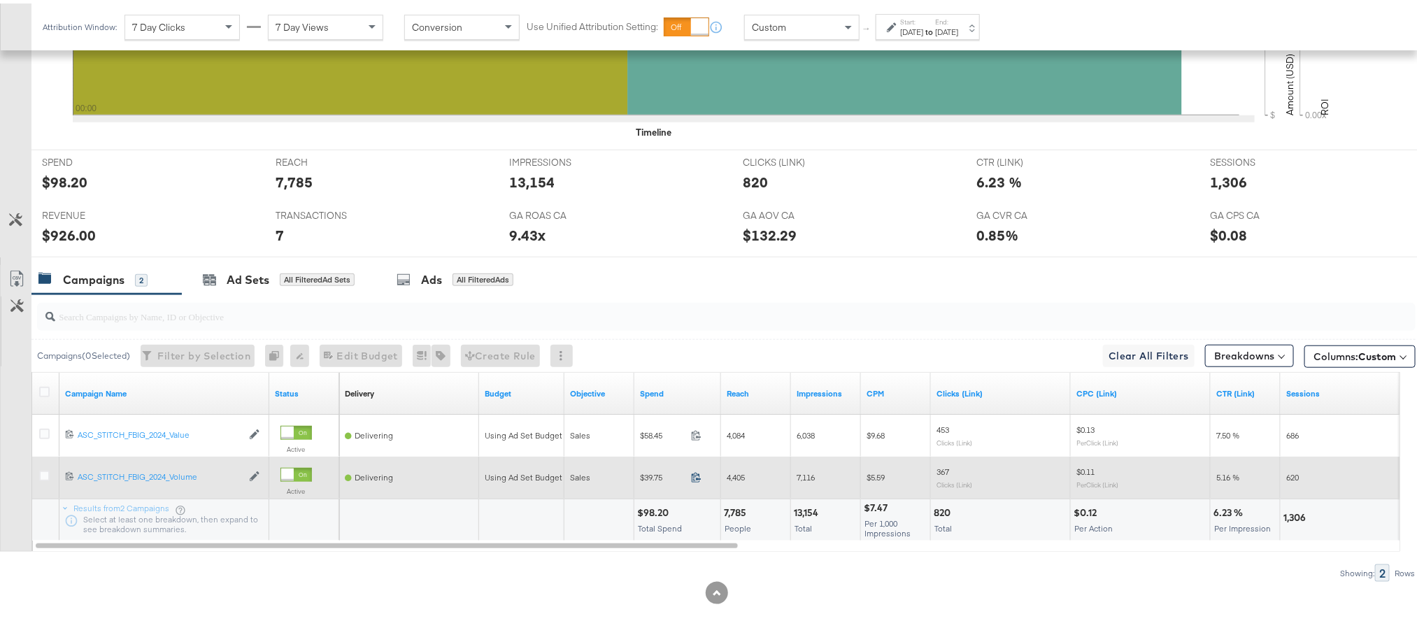
click at [699, 478] on icon at bounding box center [696, 474] width 9 height 10
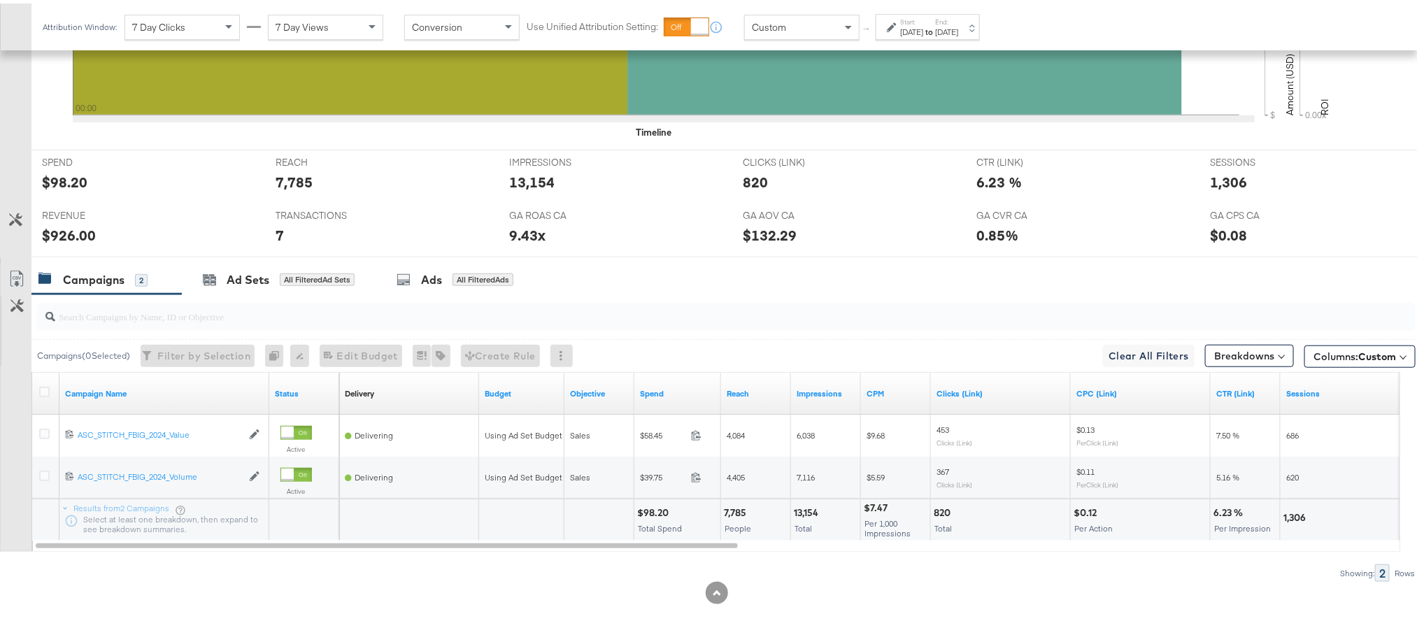
click at [653, 513] on div "$98.20" at bounding box center [655, 509] width 36 height 13
copy div "98.20"
click at [57, 238] on div "$926.00" at bounding box center [69, 232] width 54 height 20
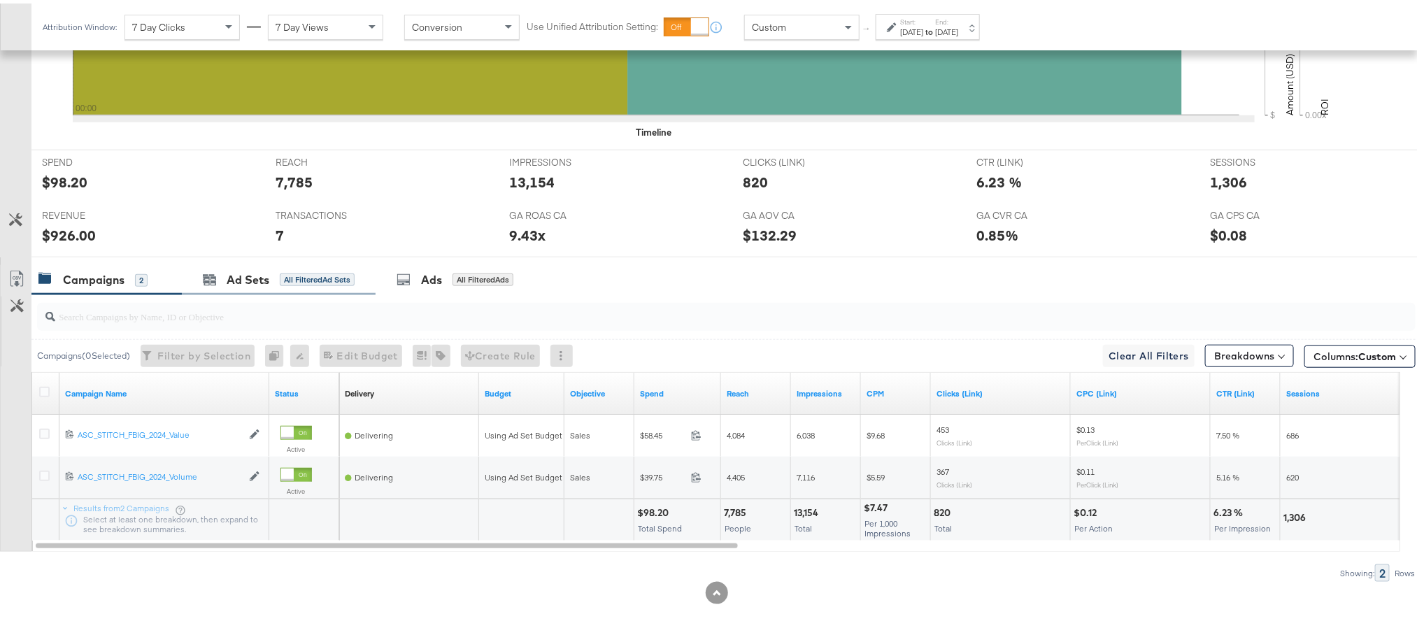
click at [248, 292] on div "Ad Sets All Filtered Ad Sets" at bounding box center [279, 277] width 194 height 30
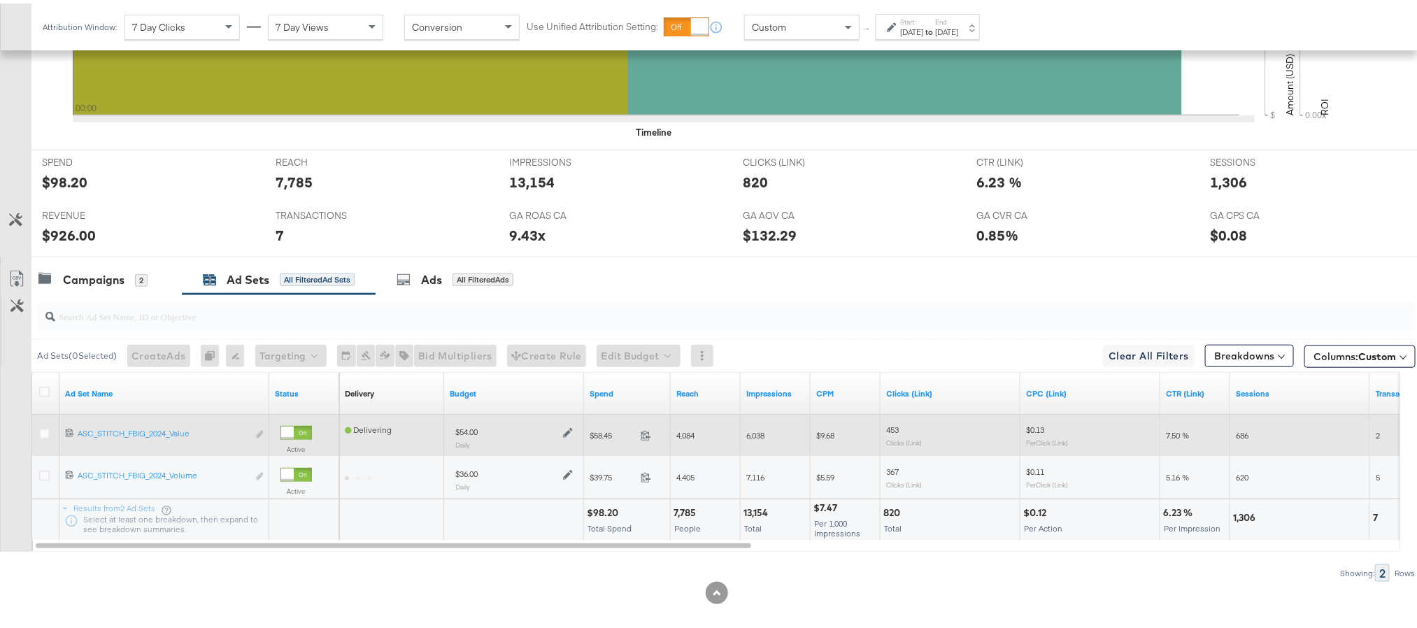
click at [569, 434] on icon at bounding box center [568, 430] width 10 height 10
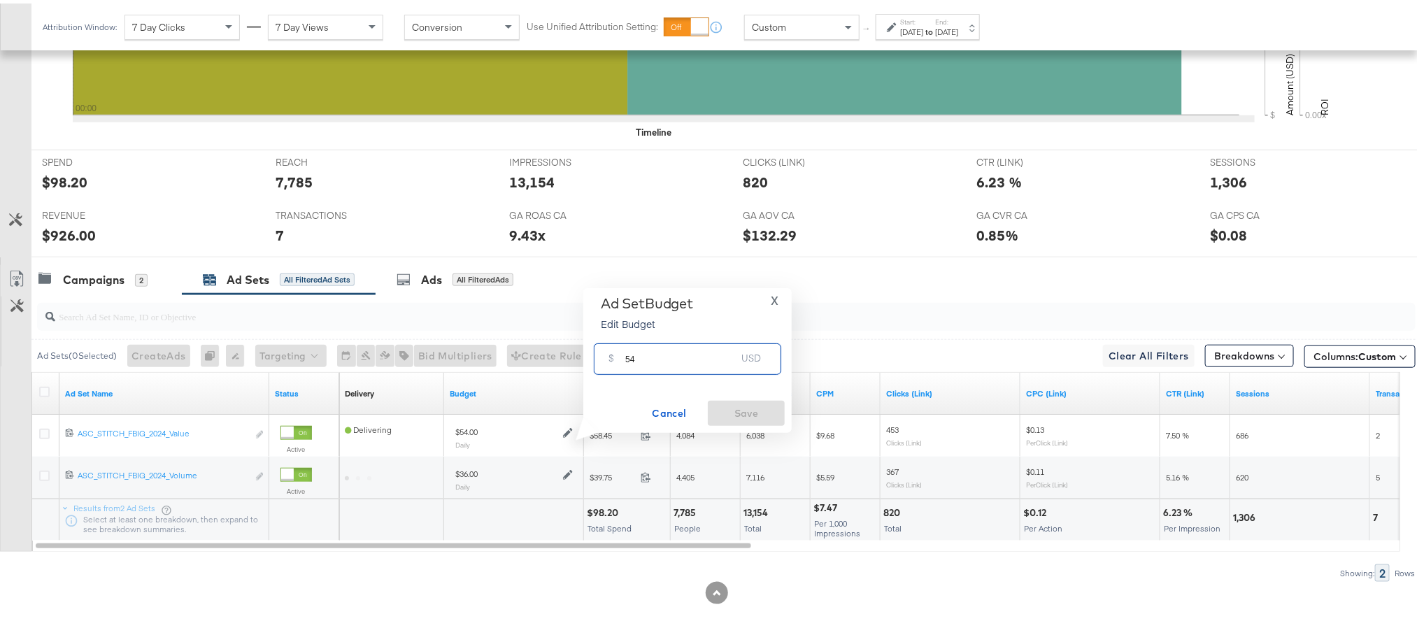
click at [632, 357] on input "54" at bounding box center [680, 350] width 111 height 30
paste input "$66.11"
paste input "$"
type input "66.11"
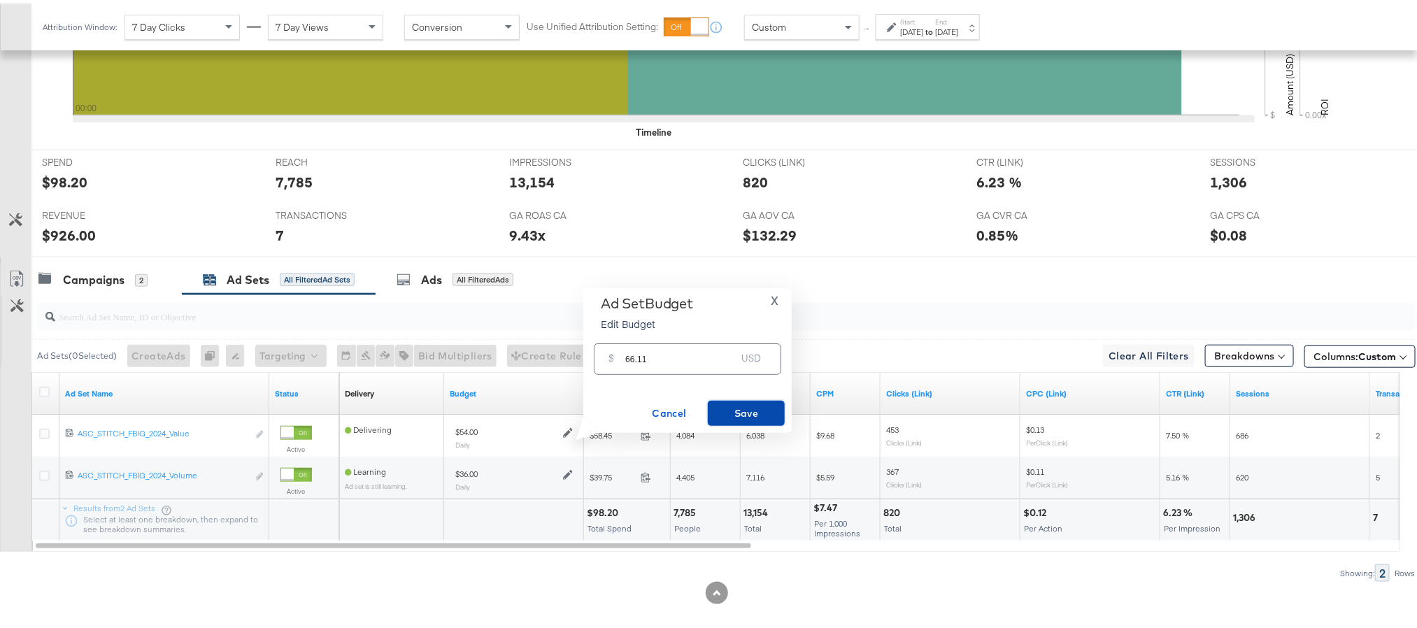
click at [729, 405] on span "Save" at bounding box center [746, 409] width 66 height 17
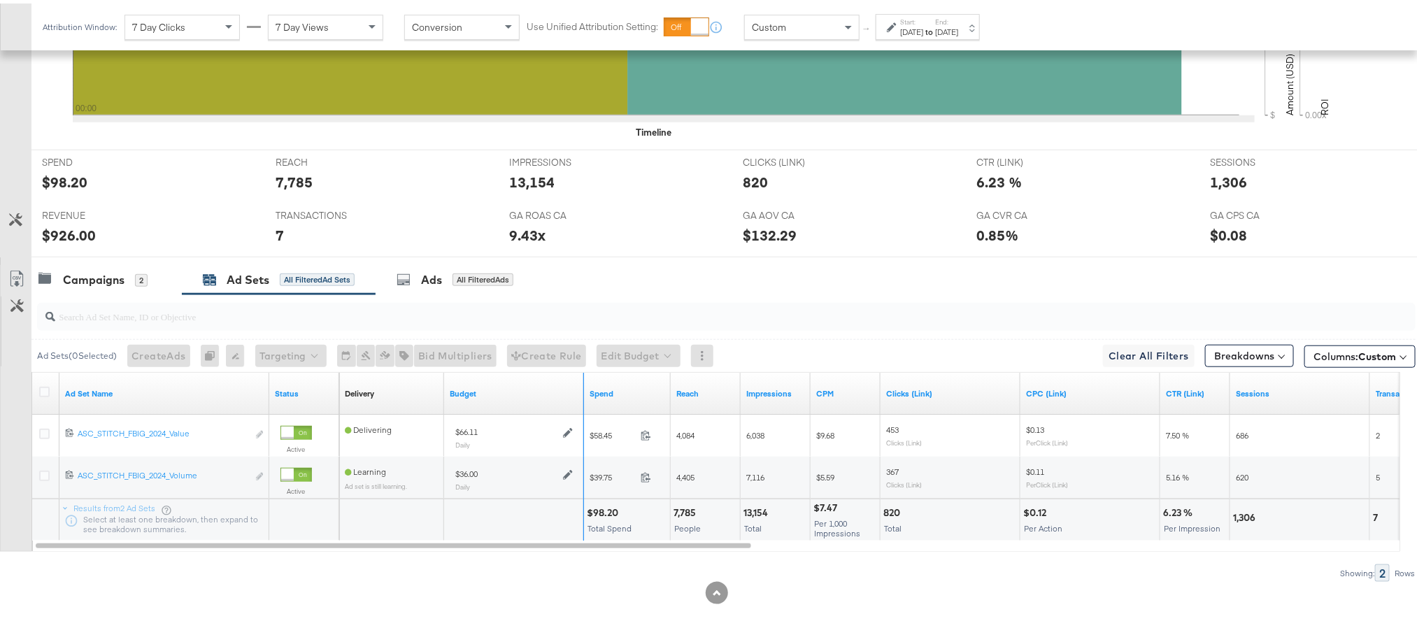
drag, startPoint x: 581, startPoint y: 378, endPoint x: 531, endPoint y: 385, distance: 50.7
click at [531, 385] on div "Budget" at bounding box center [514, 390] width 140 height 42
click at [584, 378] on div "Spend" at bounding box center [627, 390] width 87 height 42
drag, startPoint x: 581, startPoint y: 378, endPoint x: 552, endPoint y: 382, distance: 29.6
click at [552, 382] on div "Budget" at bounding box center [514, 390] width 140 height 42
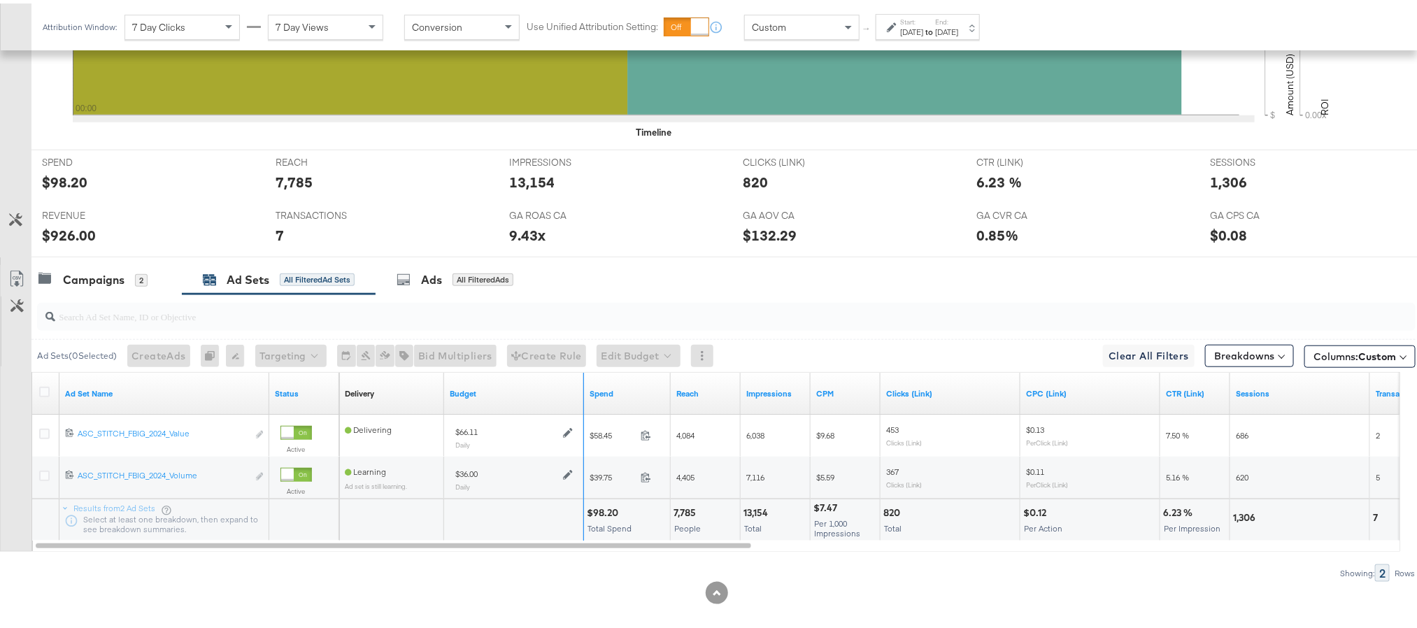
drag, startPoint x: 580, startPoint y: 383, endPoint x: 536, endPoint y: 382, distance: 44.1
click at [536, 382] on div "Budget" at bounding box center [514, 390] width 140 height 42
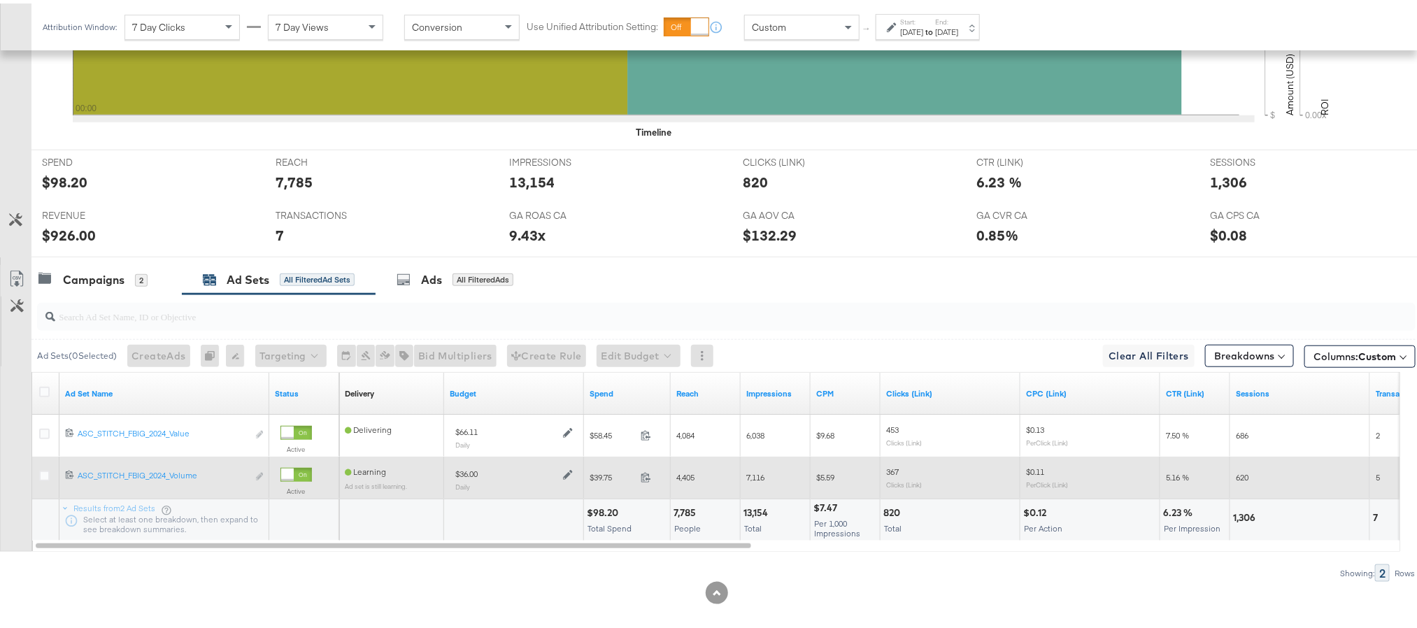
click at [567, 472] on icon at bounding box center [568, 472] width 10 height 10
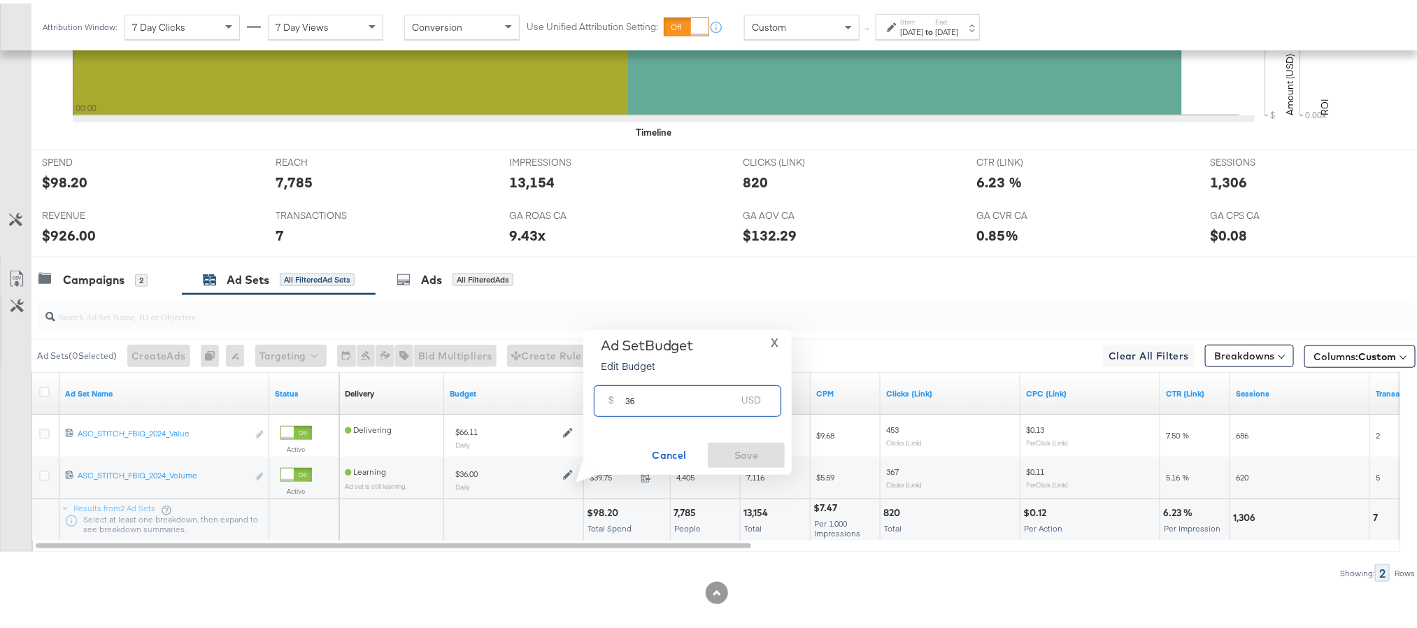
click at [628, 394] on input "36" at bounding box center [680, 392] width 111 height 30
paste input "$50.70"
type input "50.70"
click at [728, 441] on button "Save" at bounding box center [746, 451] width 77 height 25
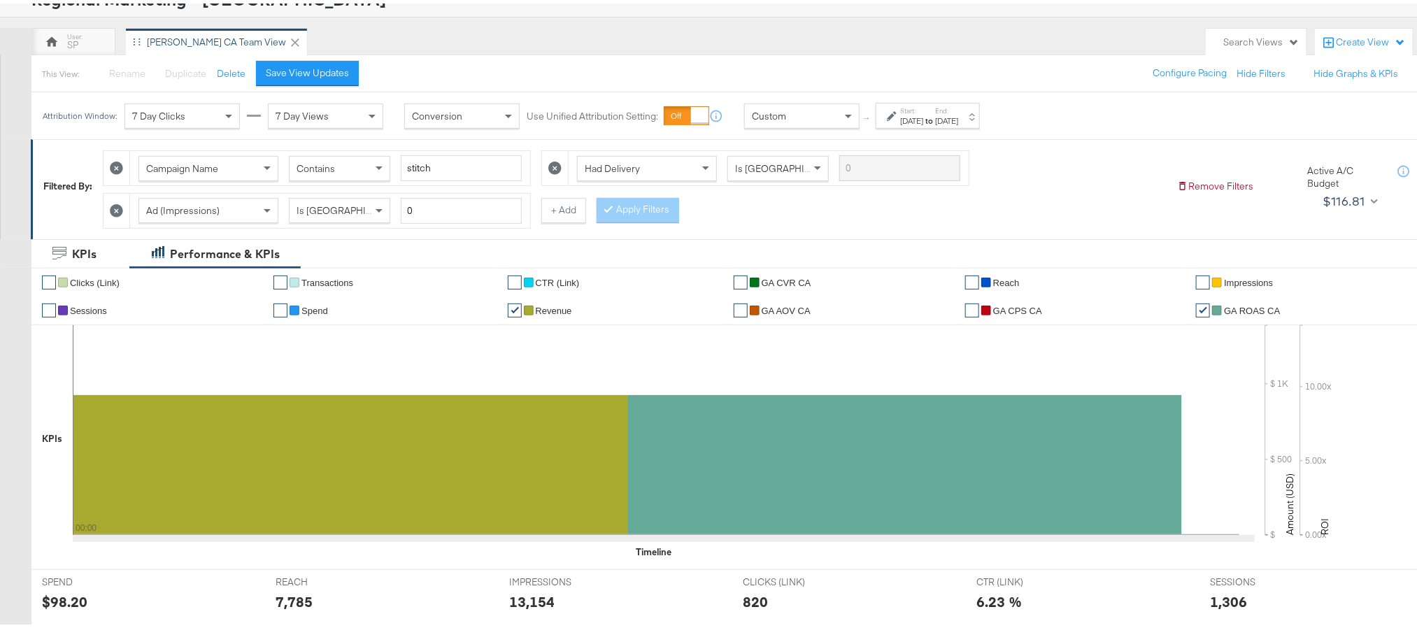
scroll to position [0, 0]
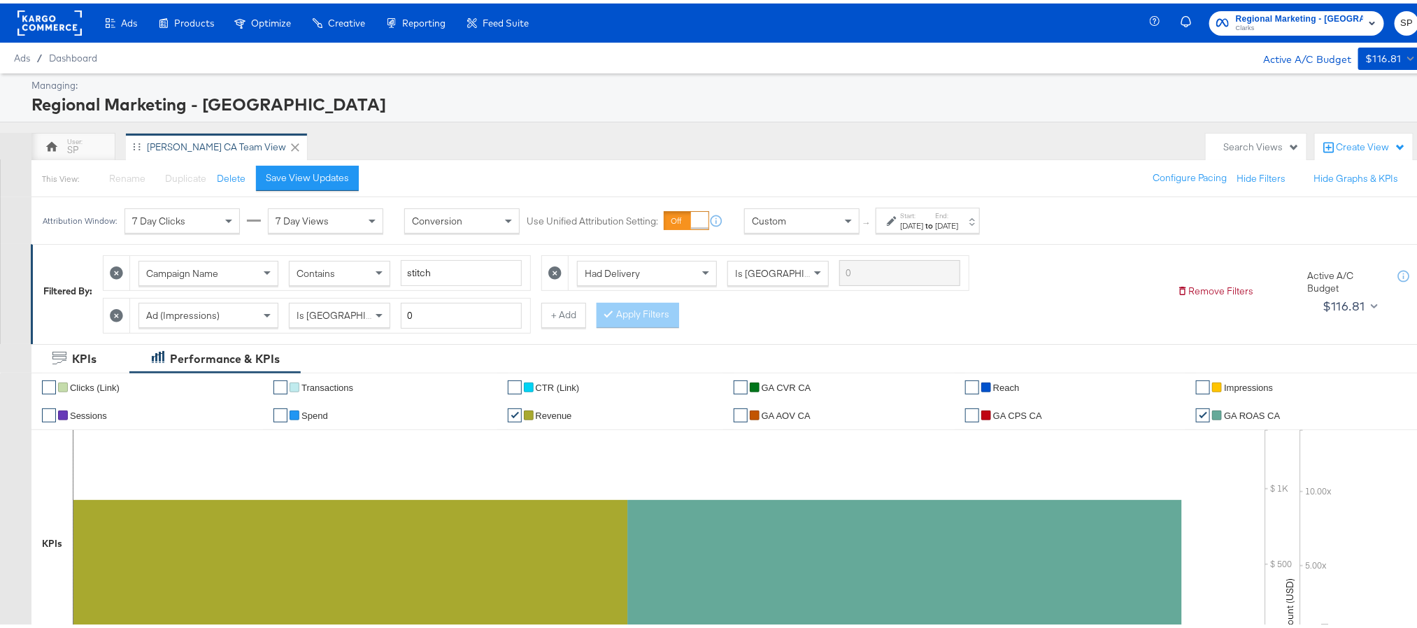
click at [55, 20] on rect at bounding box center [49, 19] width 64 height 25
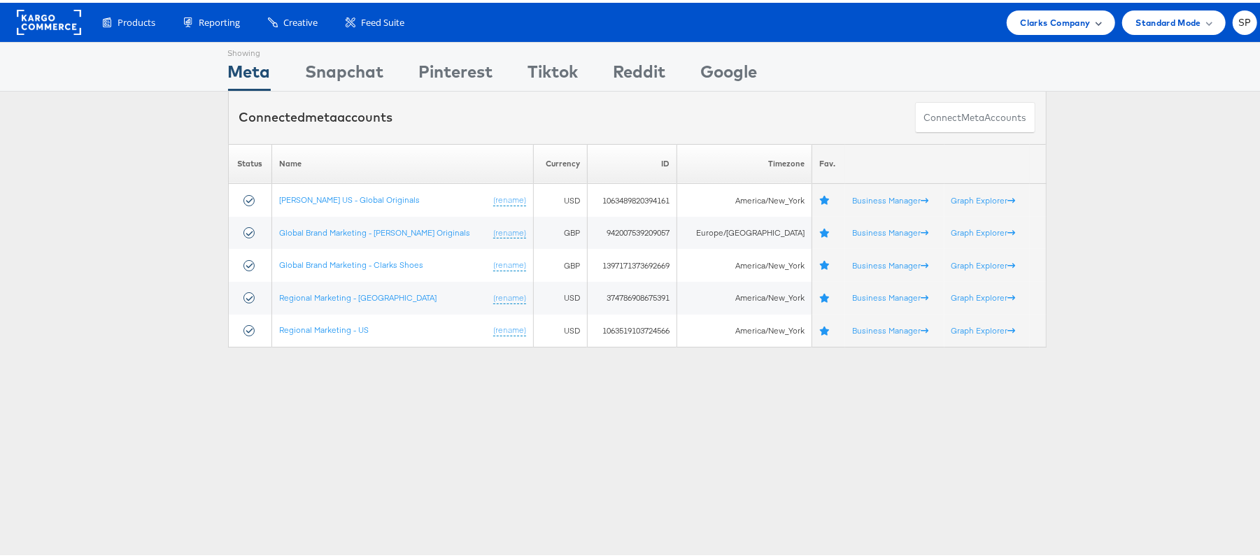
click at [1045, 17] on span "Clarks Company" at bounding box center [1055, 20] width 70 height 15
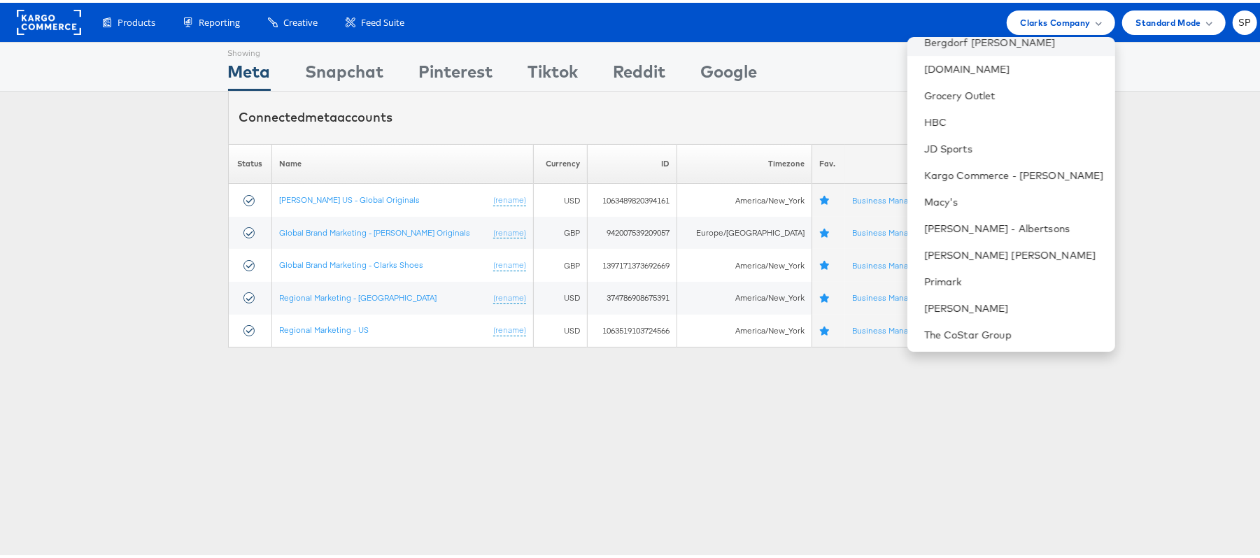
scroll to position [173, 0]
click at [954, 330] on link "The CoStar Group" at bounding box center [1014, 330] width 180 height 14
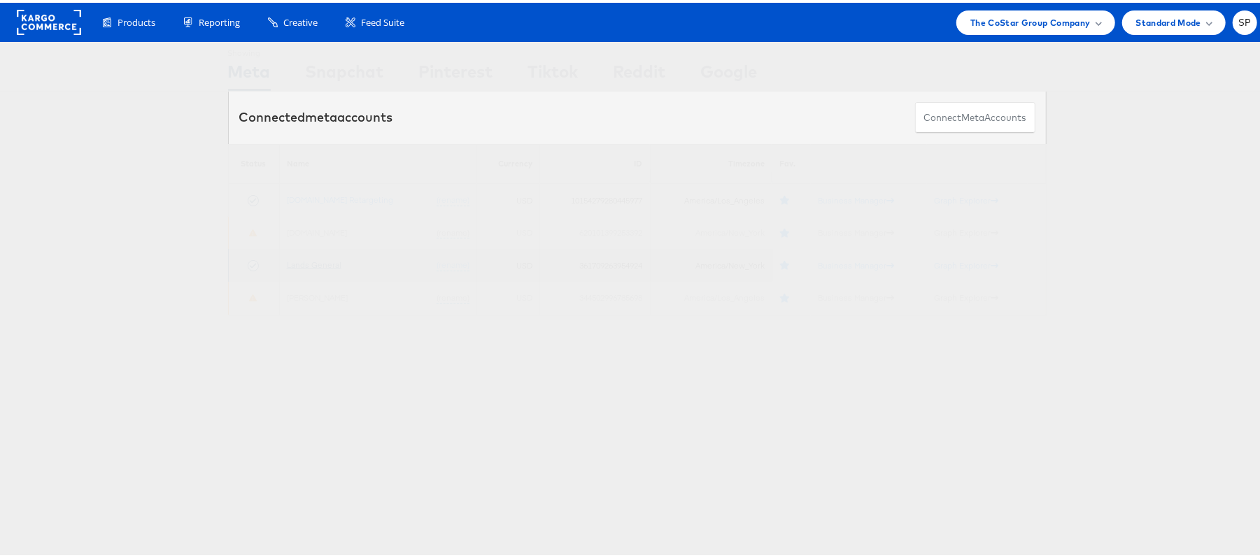
click at [303, 266] on link "Lands General" at bounding box center [314, 262] width 55 height 10
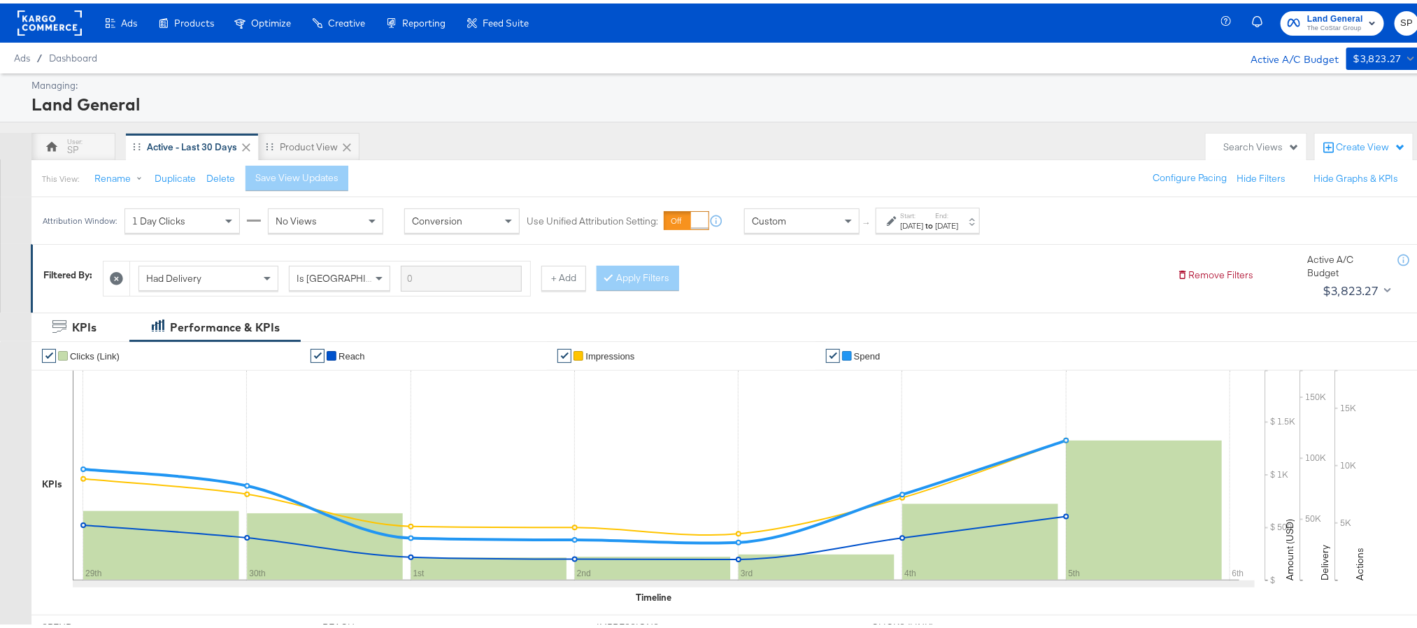
click at [923, 223] on div "[DATE]" at bounding box center [911, 222] width 23 height 11
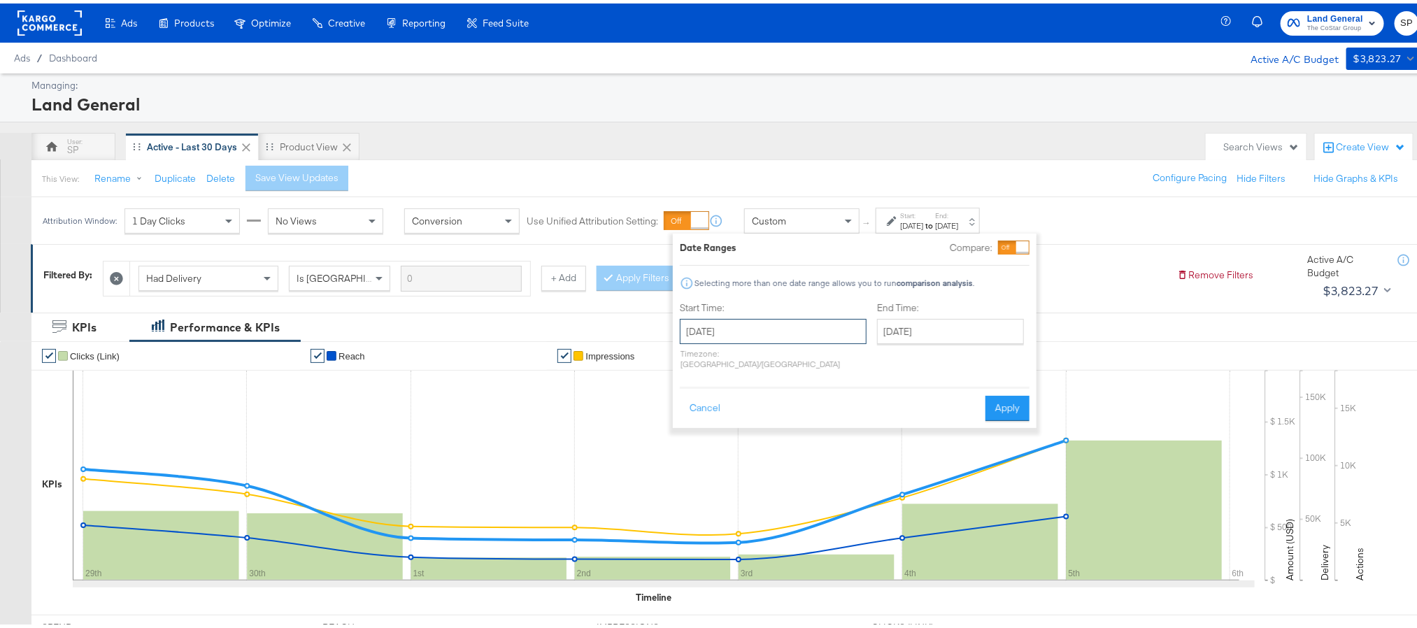
click at [799, 329] on input "[DATE]" at bounding box center [773, 327] width 187 height 25
click at [711, 497] on td "6" at bounding box center [720, 497] width 24 height 20
type input "[DATE]"
click at [894, 329] on input "October 6th 2025" at bounding box center [944, 327] width 147 height 25
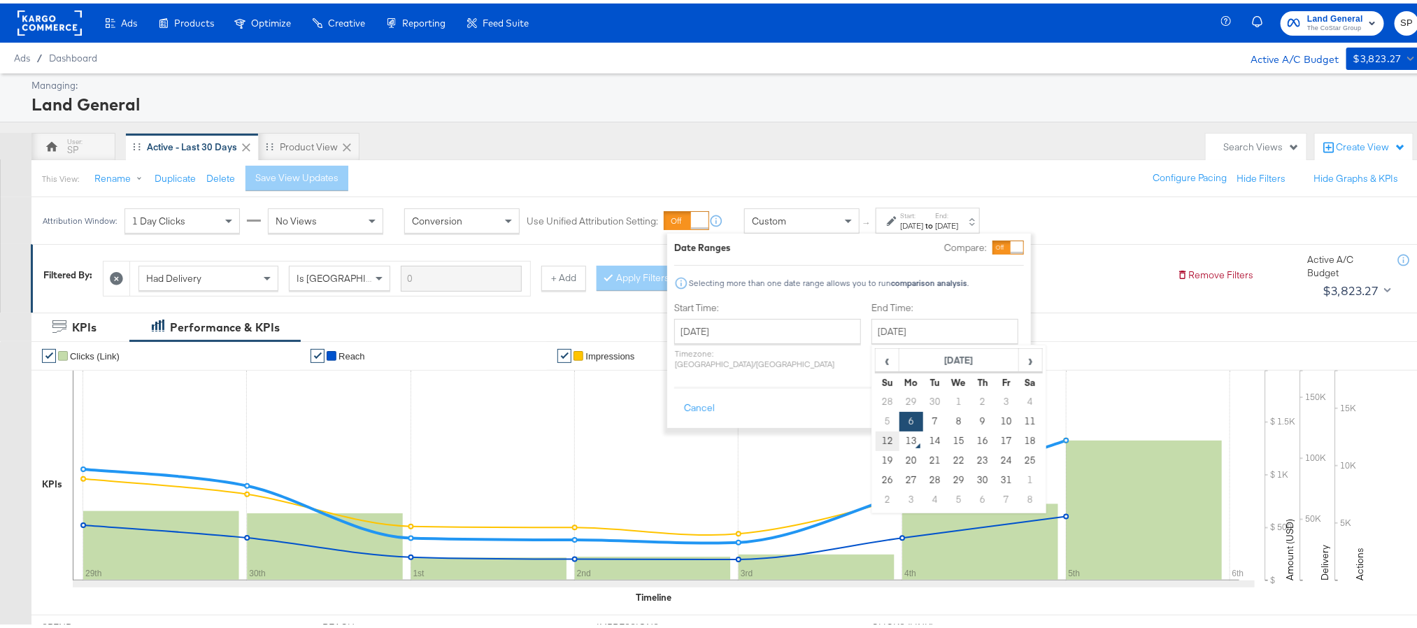
click at [876, 439] on td "12" at bounding box center [888, 438] width 24 height 20
type input "October 12th 2025"
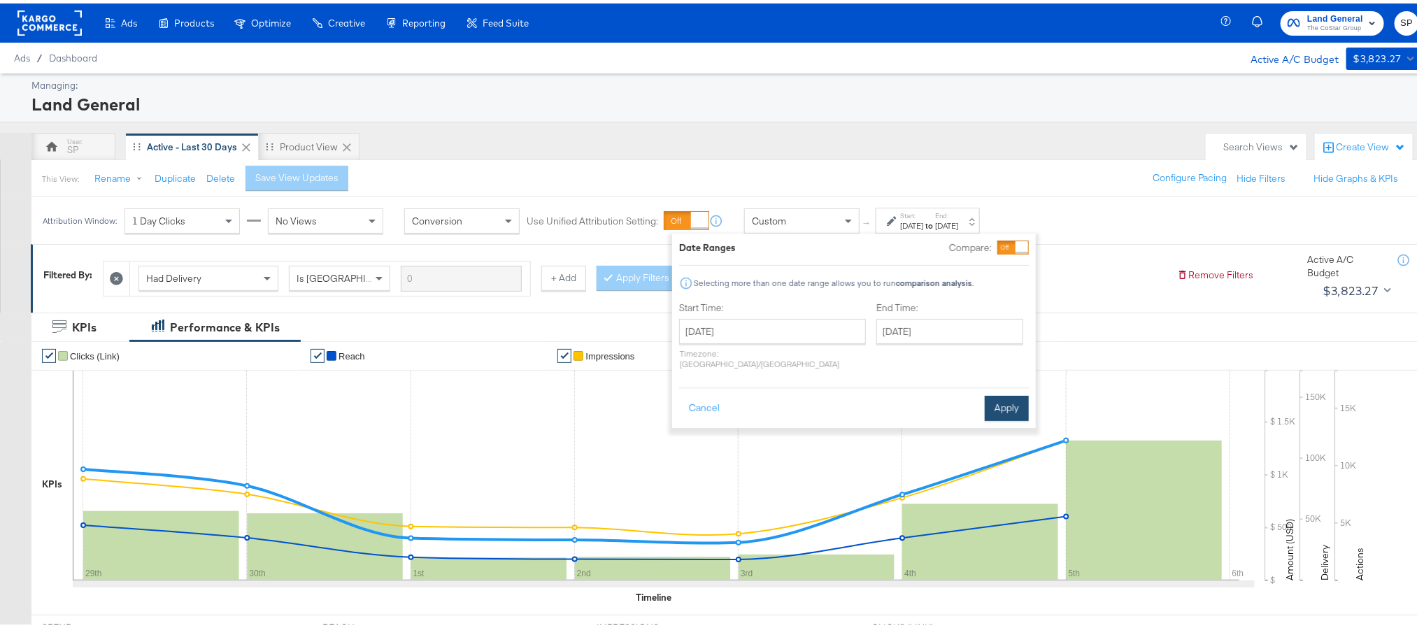
click at [995, 395] on button "Apply" at bounding box center [1007, 404] width 44 height 25
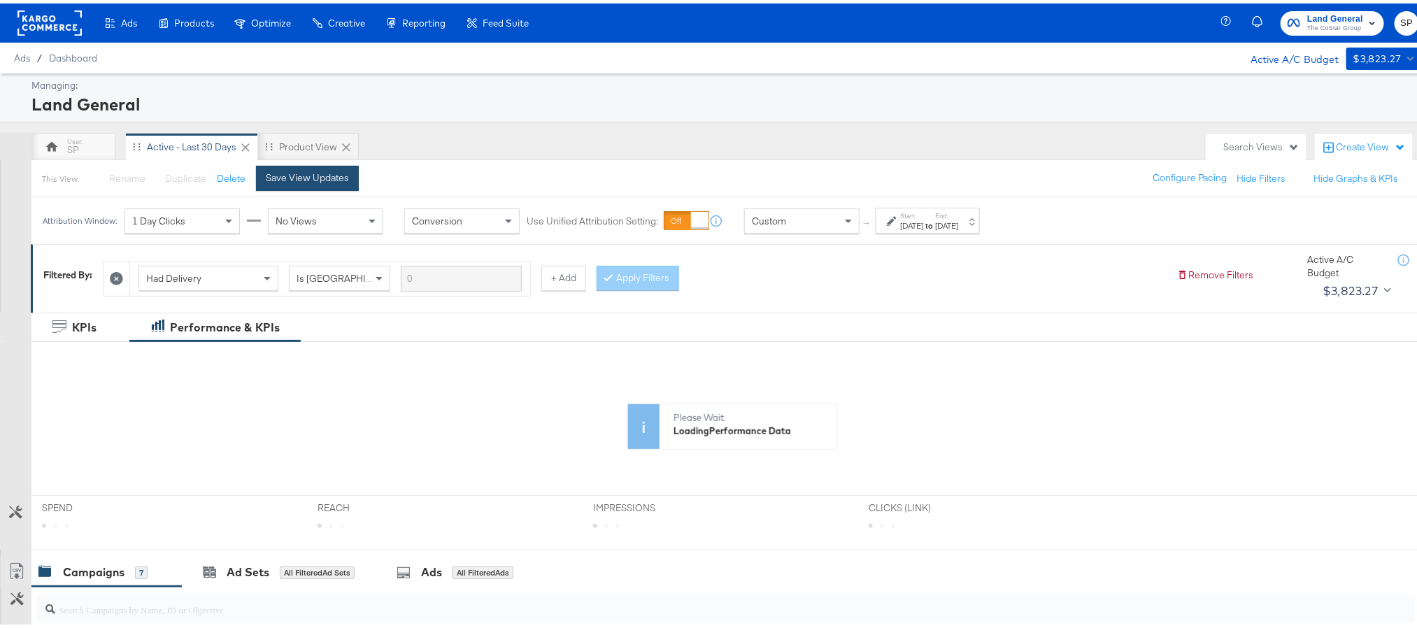
click at [344, 172] on div "Save View Updates" at bounding box center [307, 174] width 83 height 13
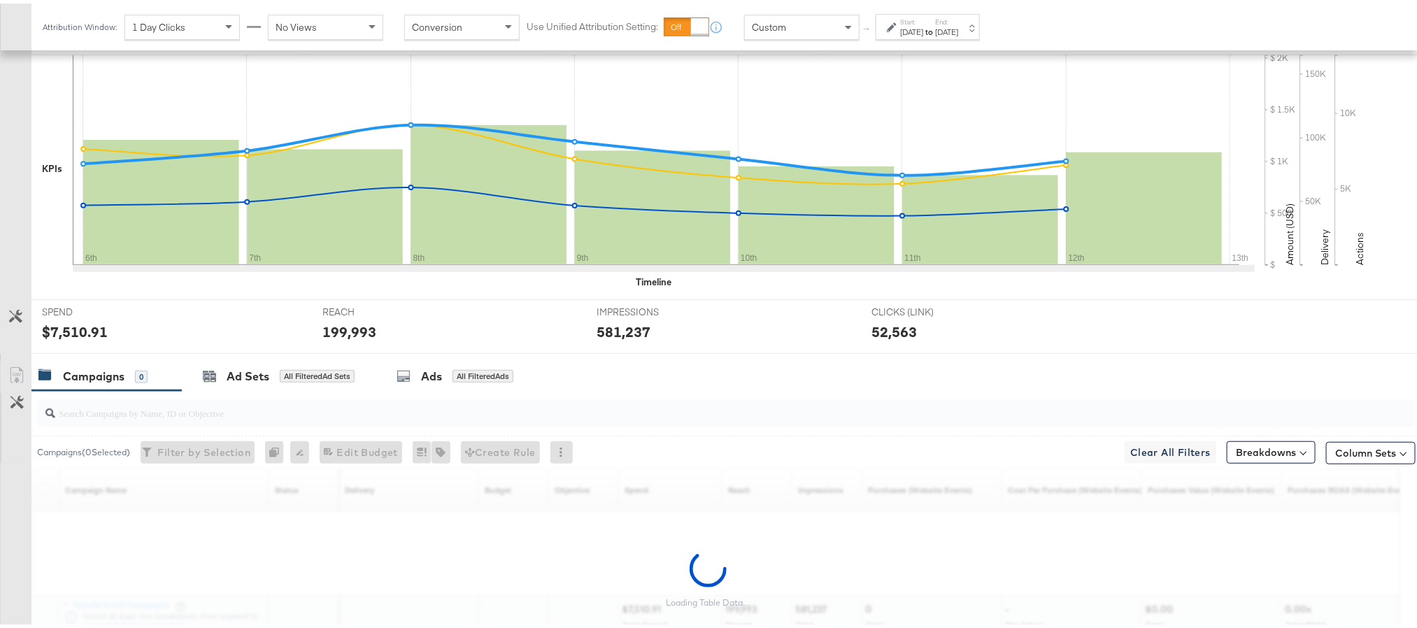
scroll to position [420, 0]
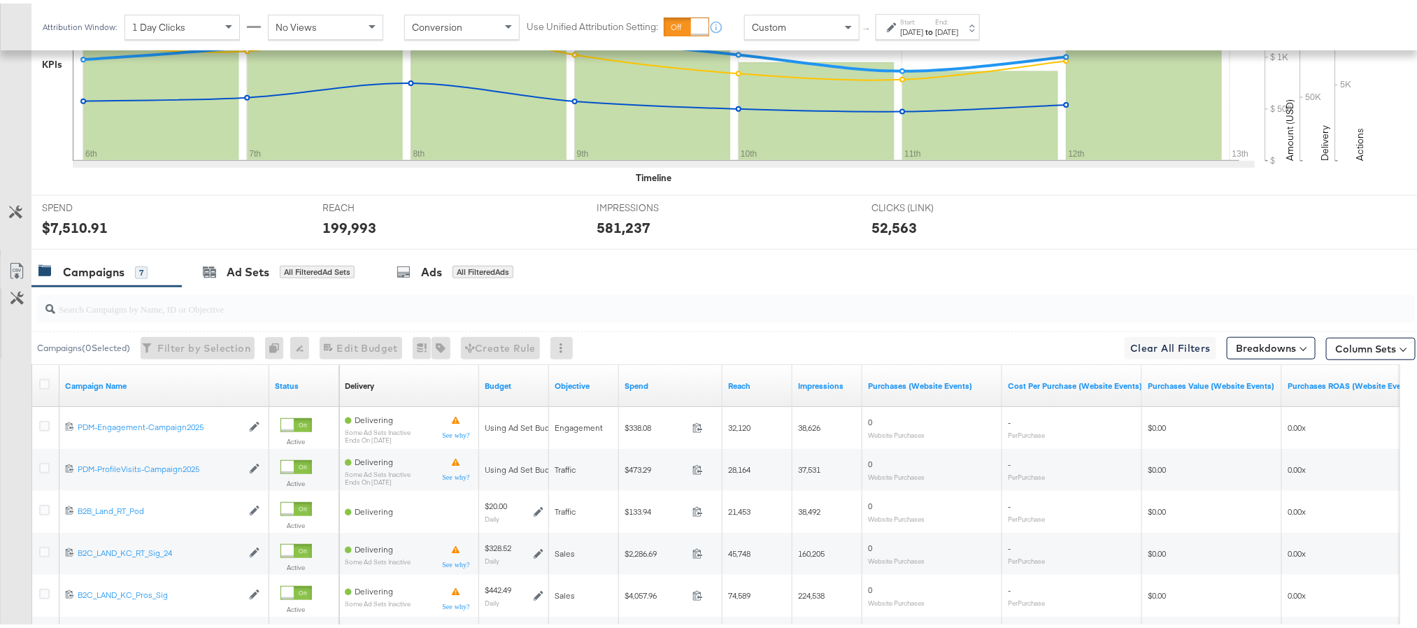
click at [132, 311] on input "search" at bounding box center [671, 299] width 1233 height 27
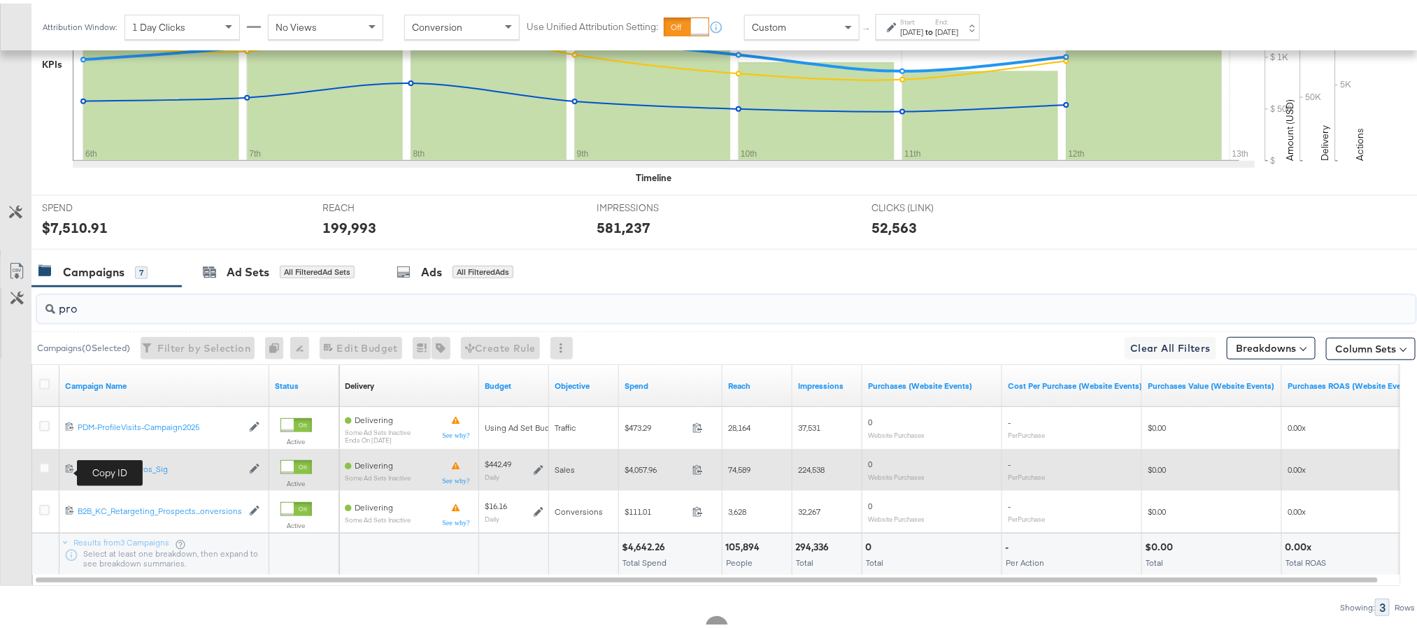
type input "pro"
click at [65, 469] on icon at bounding box center [69, 464] width 9 height 9
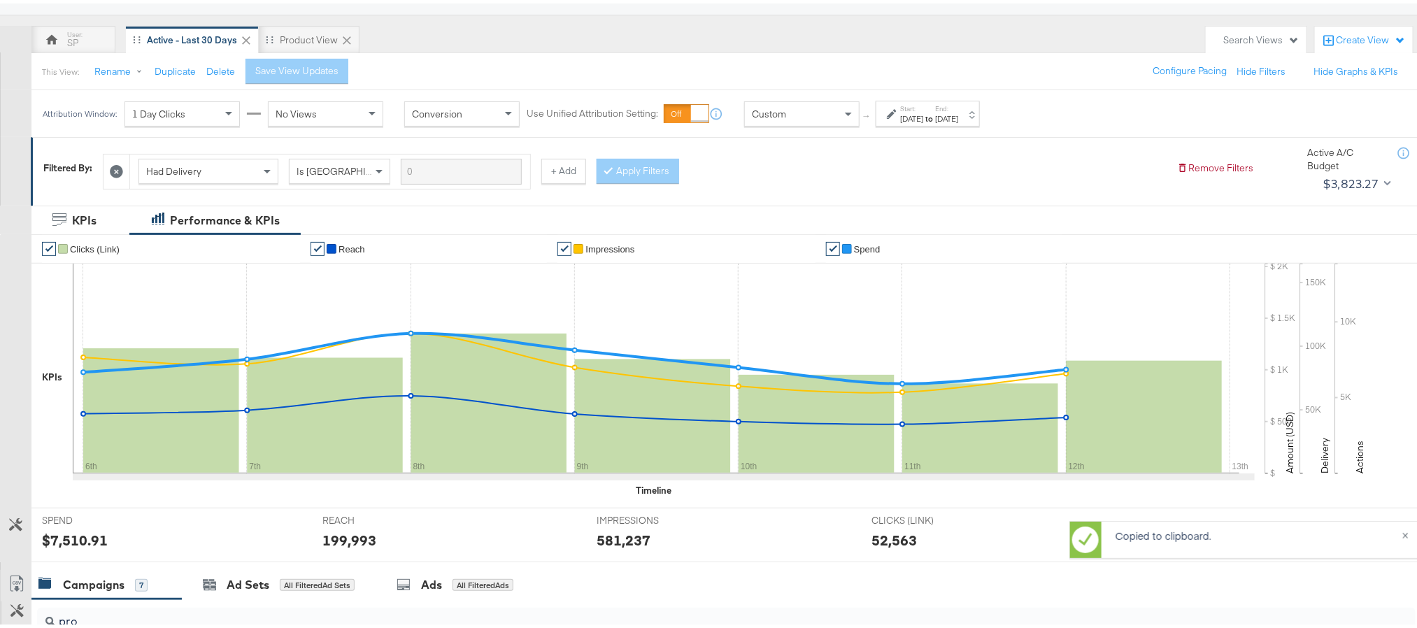
scroll to position [105, 0]
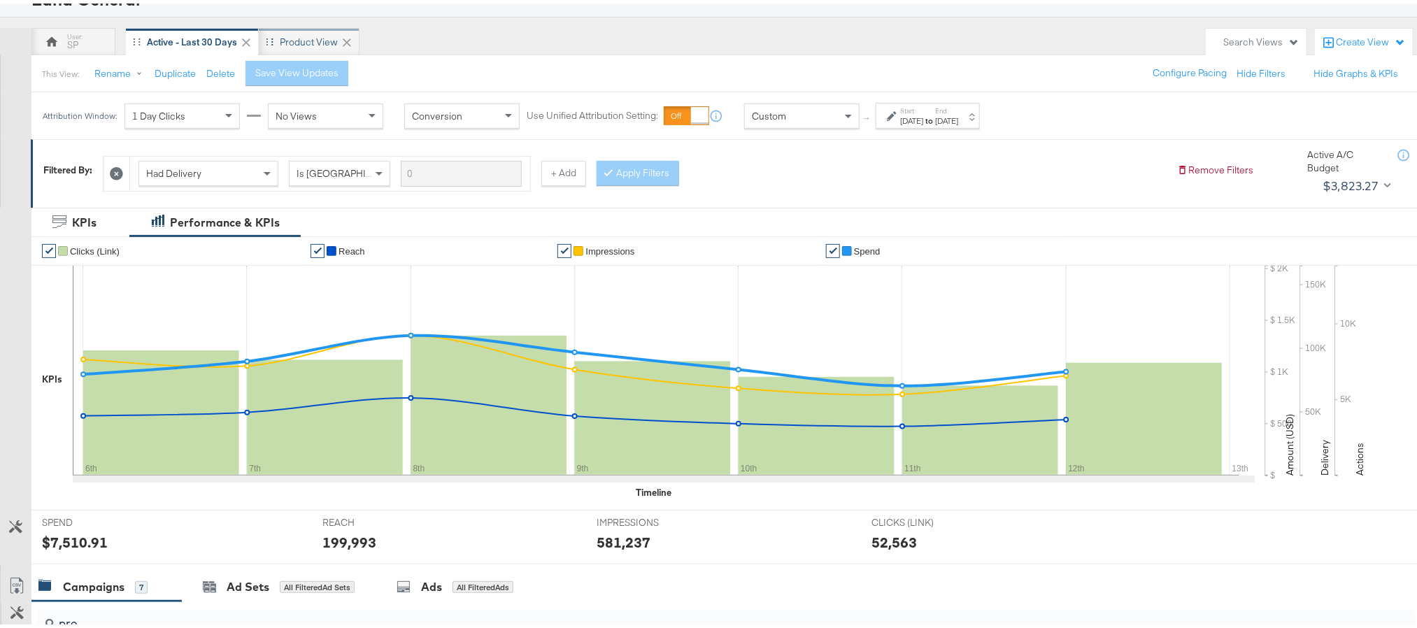
click at [329, 41] on div "Product View" at bounding box center [309, 38] width 58 height 13
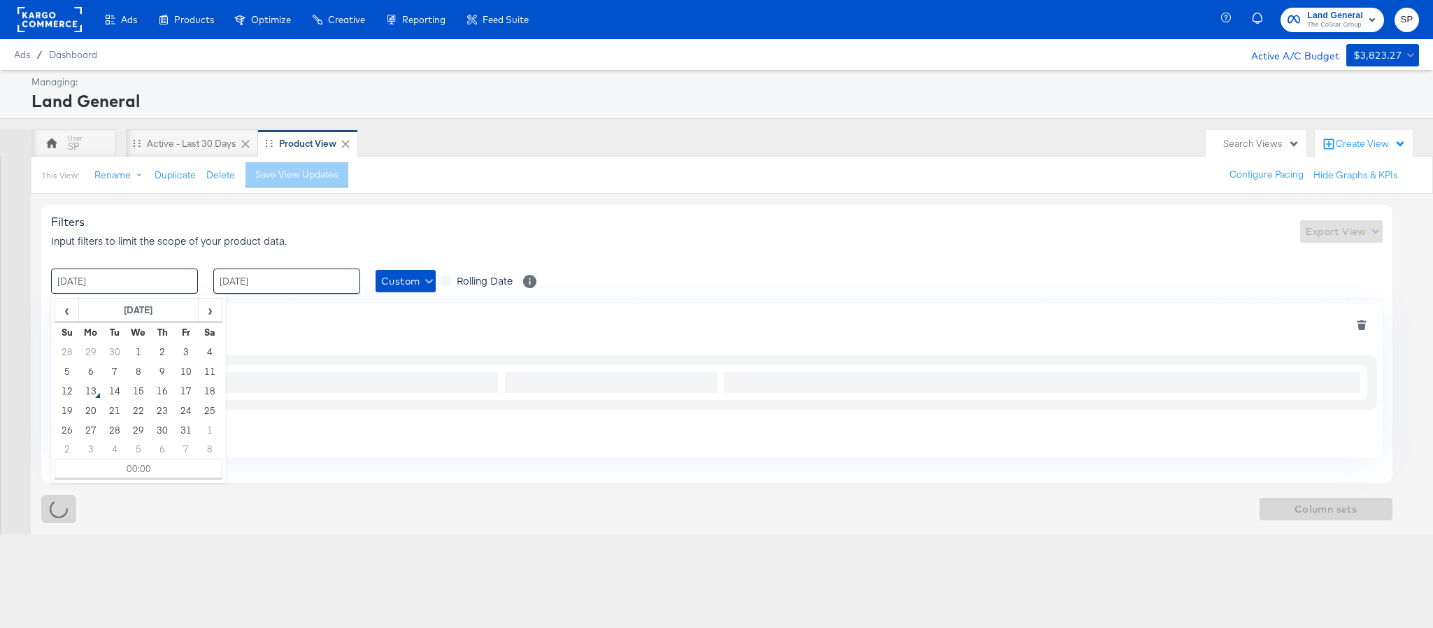
click at [143, 294] on input "29 / September / 2025" at bounding box center [124, 281] width 147 height 25
click at [94, 368] on td "6" at bounding box center [91, 372] width 24 height 20
type input "06 / October / 2025 00:00"
click at [266, 284] on input "05 / October / 2025" at bounding box center [286, 281] width 147 height 25
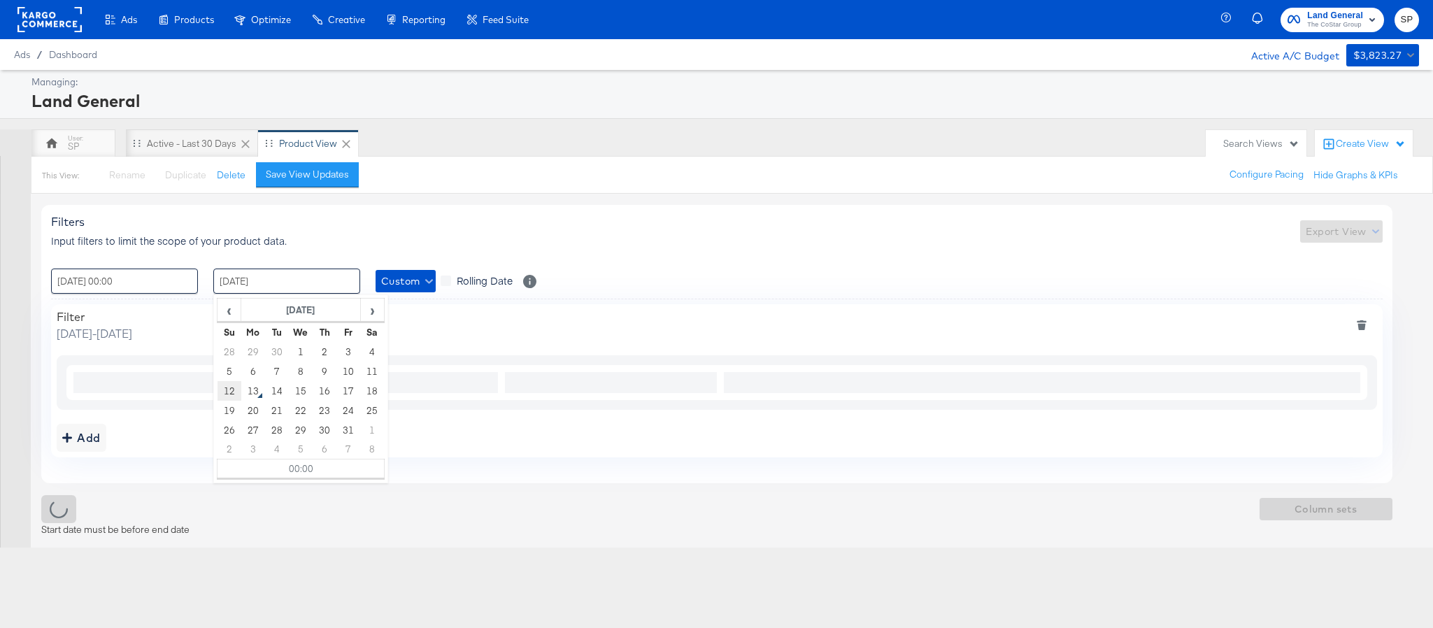
click at [222, 389] on td "12" at bounding box center [230, 391] width 24 height 20
type input "12 / October / 2025 00:00"
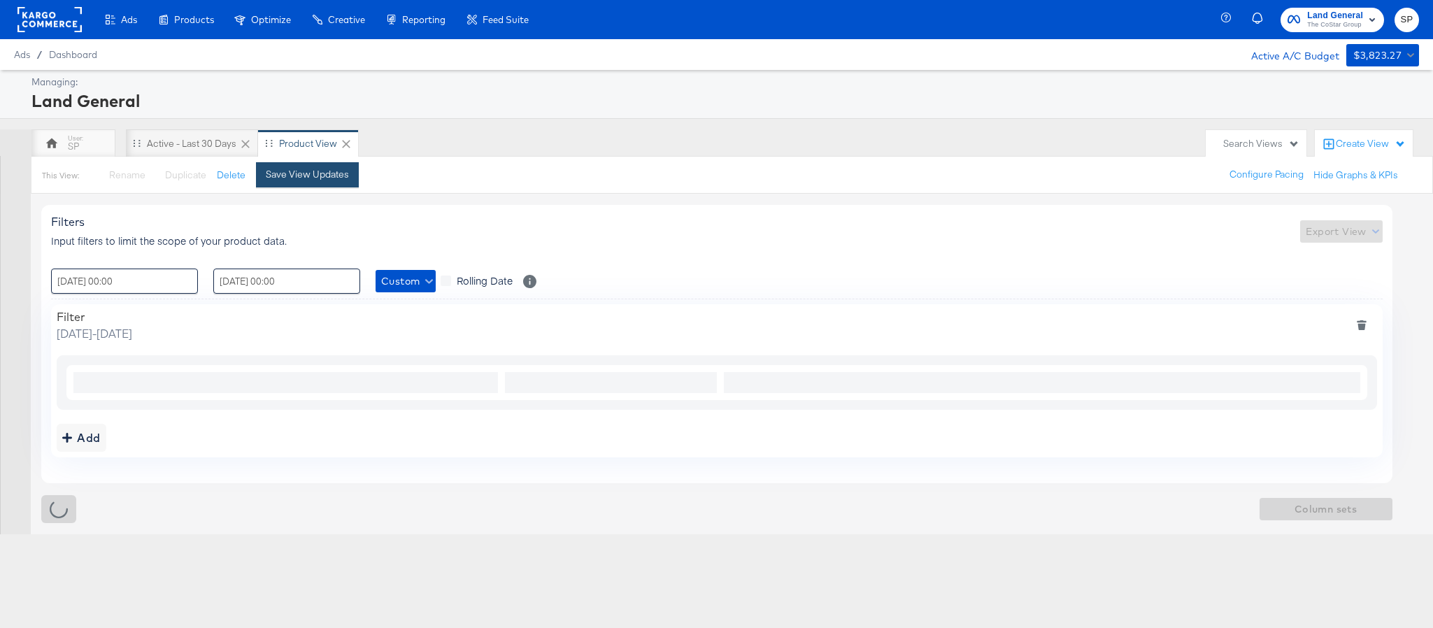
click at [319, 176] on div "Save View Updates" at bounding box center [307, 174] width 83 height 13
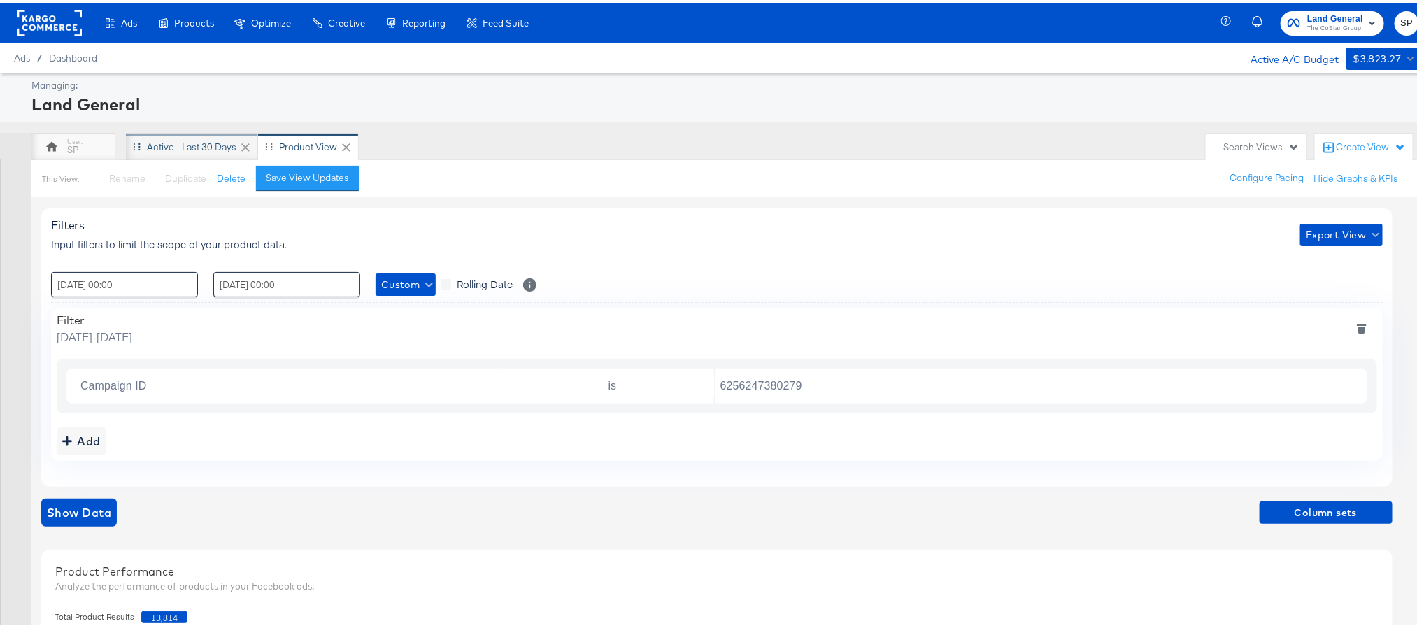
click at [194, 149] on div "Active - Last 30 Days" at bounding box center [192, 143] width 90 height 13
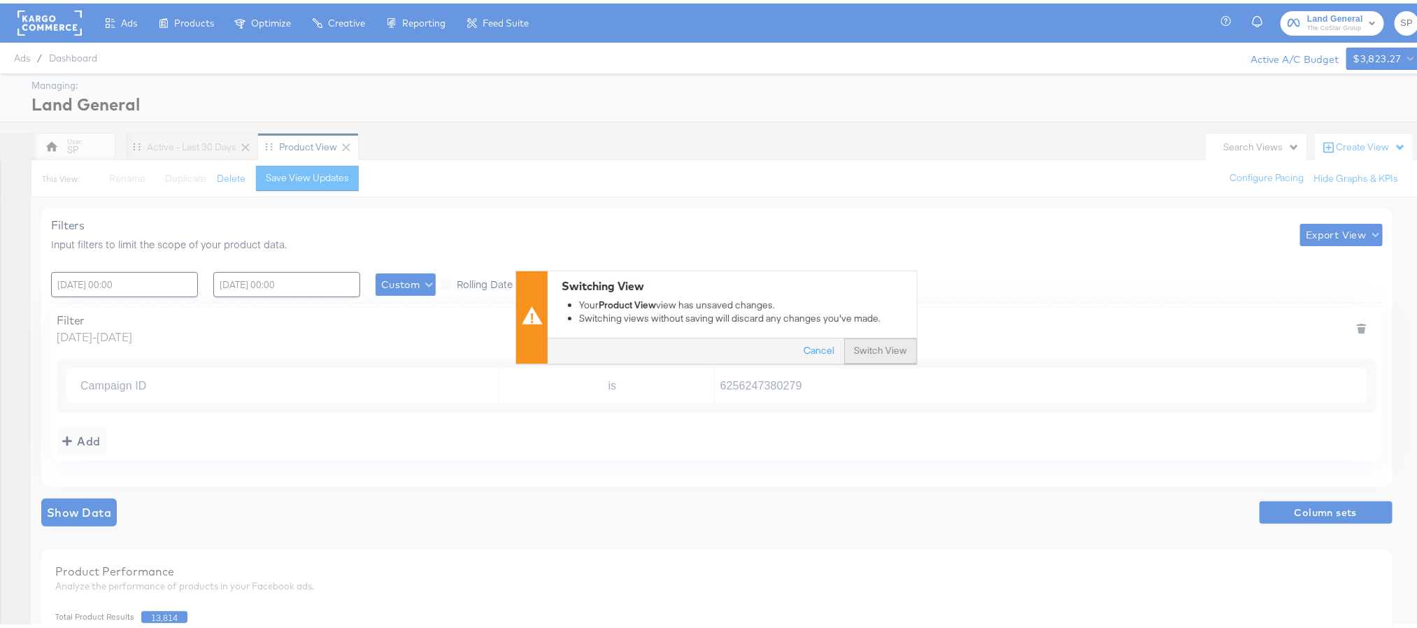
click at [863, 350] on button "Switch View" at bounding box center [880, 348] width 73 height 25
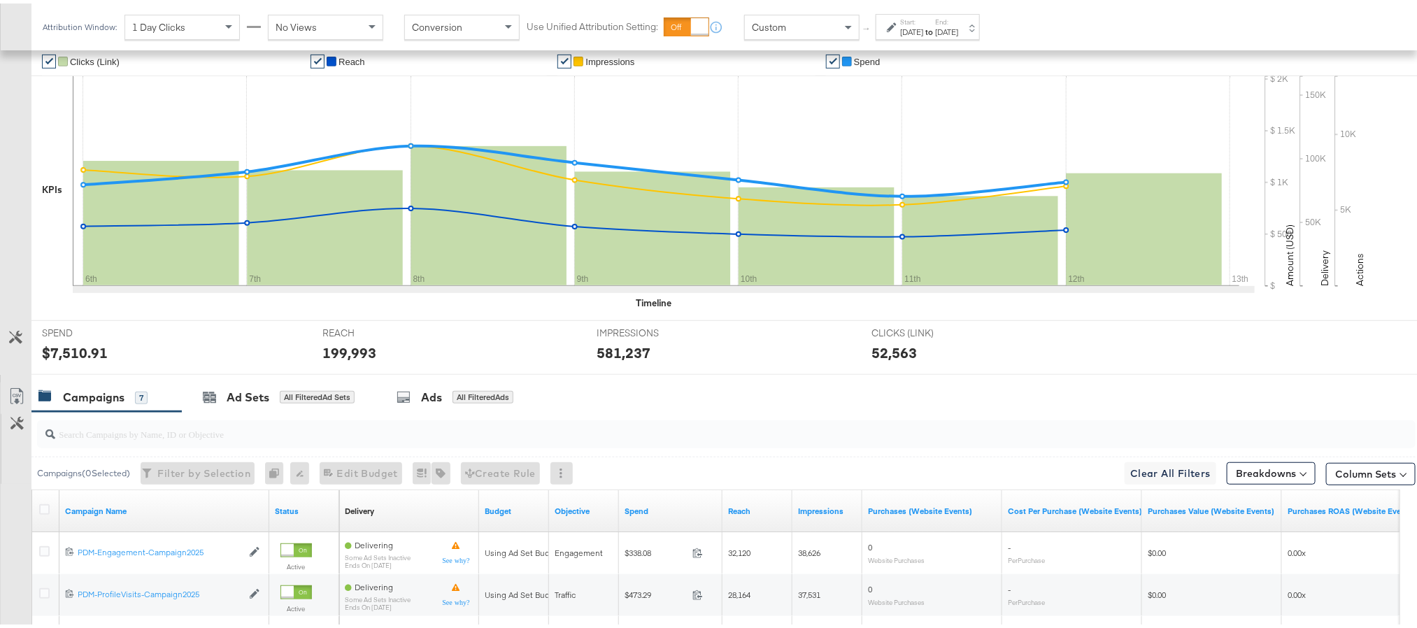
scroll to position [307, 0]
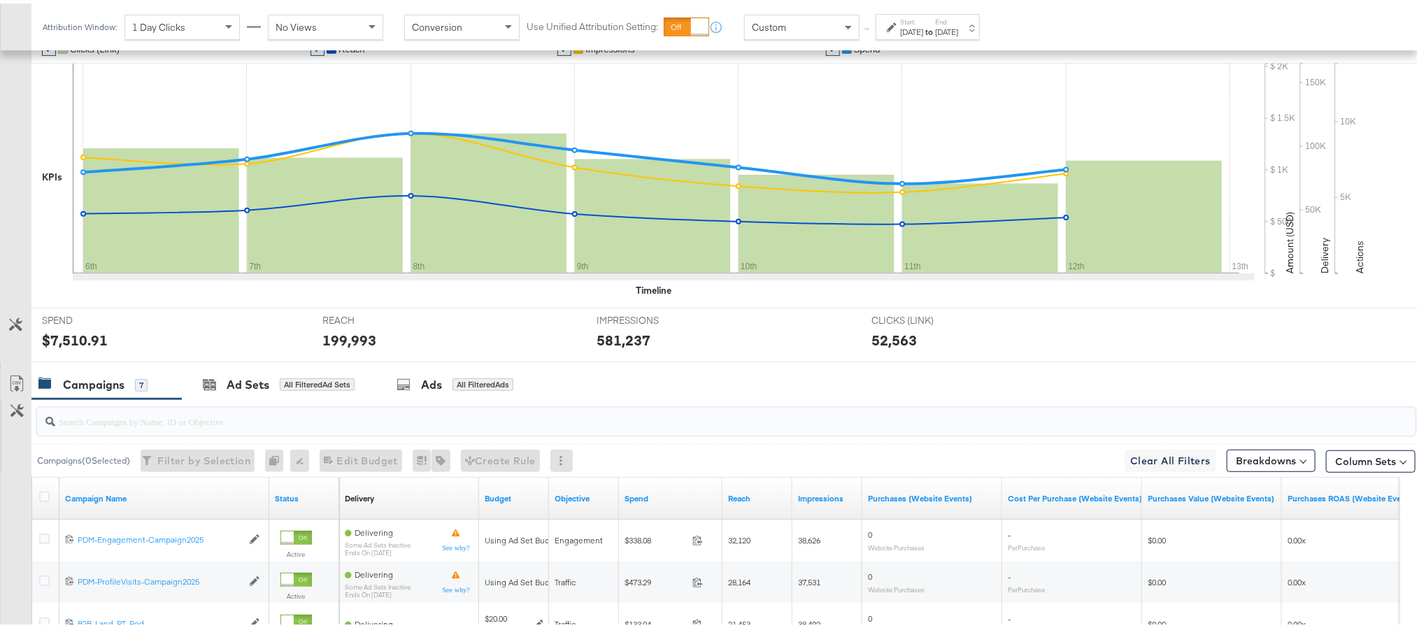
click at [143, 416] on input "search" at bounding box center [671, 412] width 1233 height 27
type input "pro"
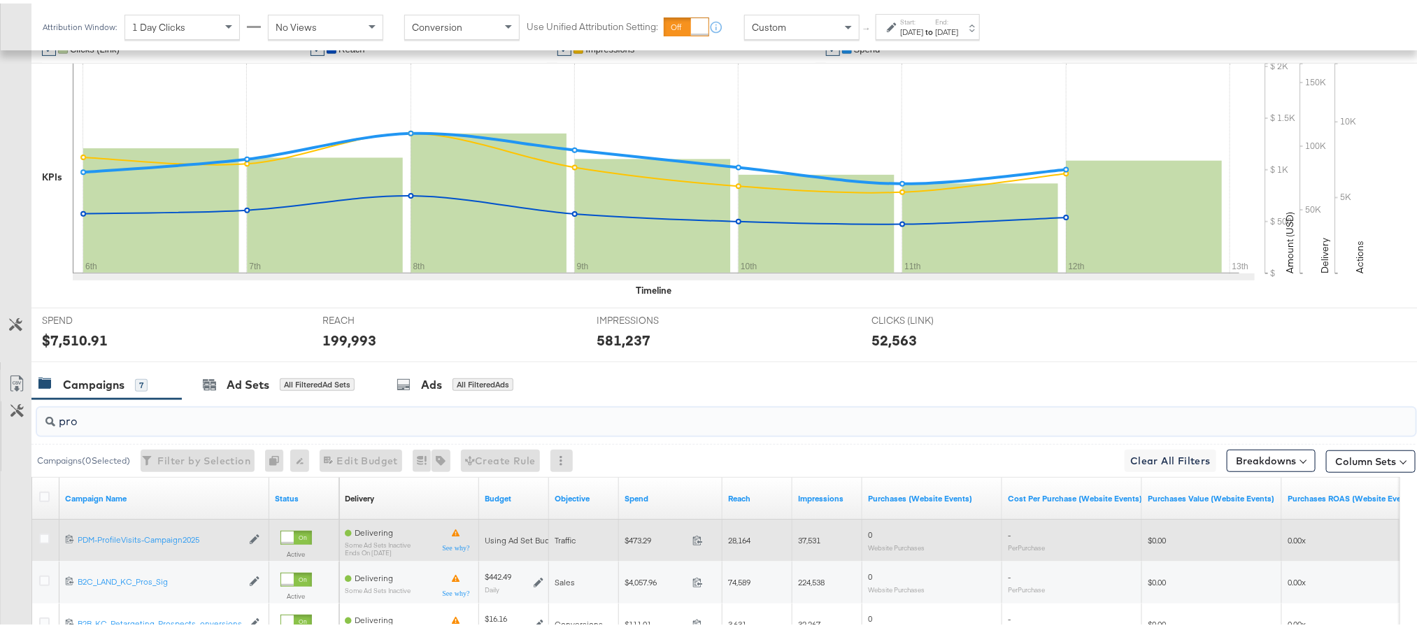
scroll to position [412, 0]
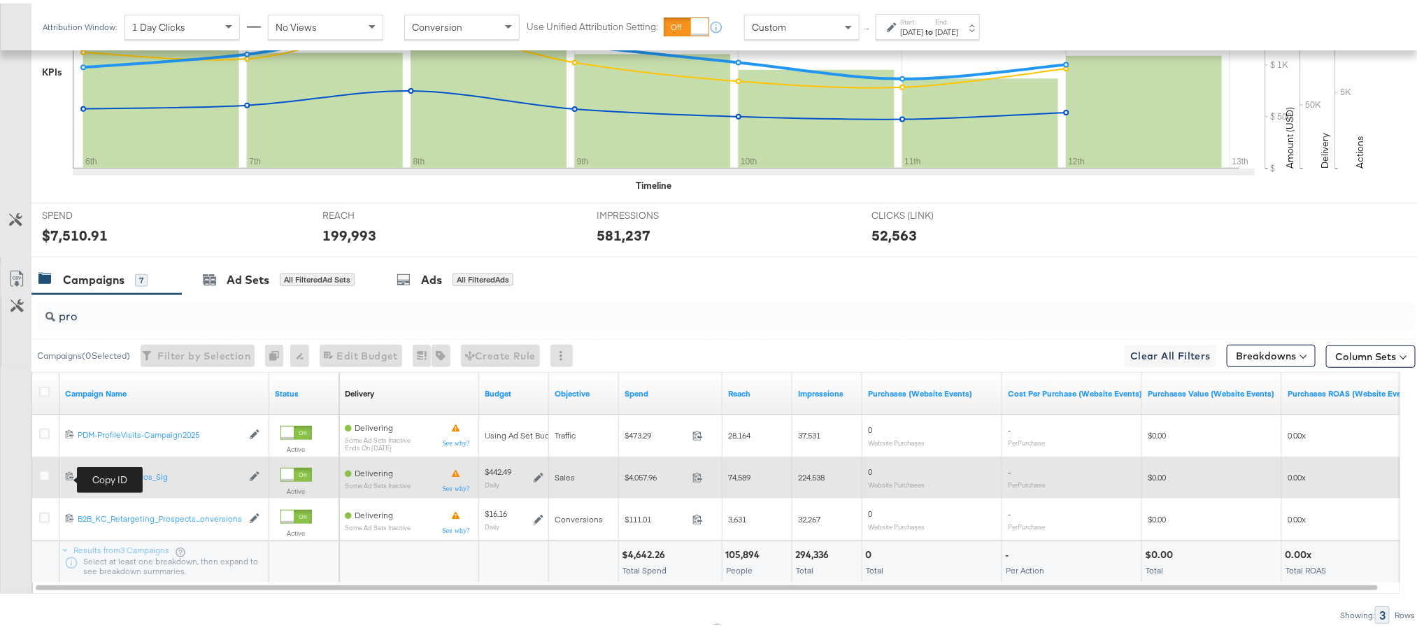
click at [69, 474] on icon at bounding box center [69, 472] width 9 height 9
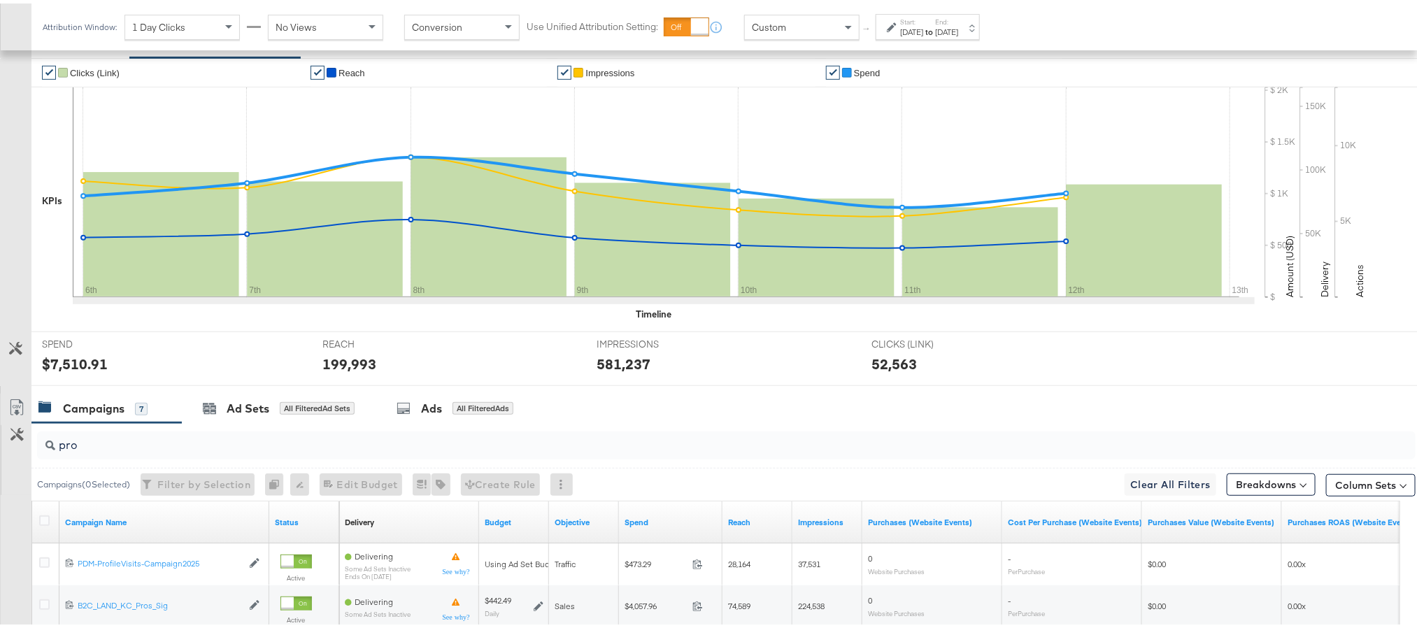
scroll to position [97, 0]
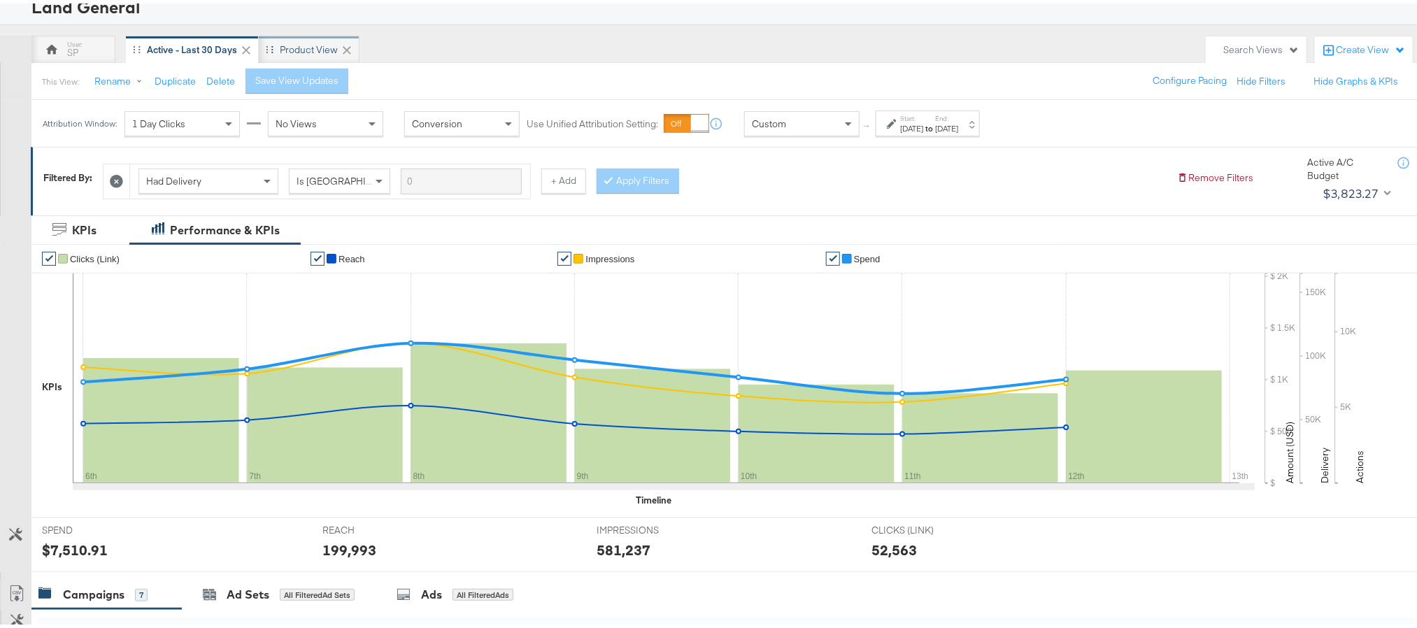
click at [292, 38] on div "Product View" at bounding box center [309, 46] width 101 height 28
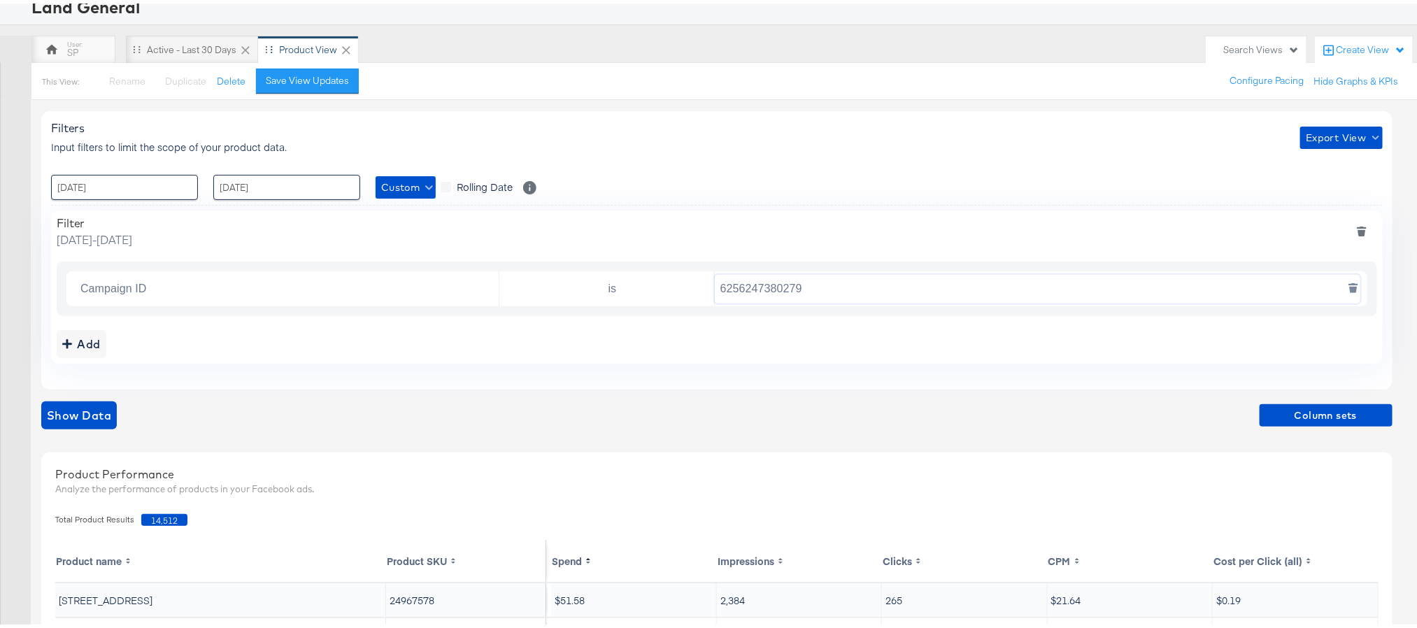
click at [751, 286] on input "6256247380279" at bounding box center [1038, 285] width 646 height 29
click at [1314, 406] on span "Column sets" at bounding box center [1326, 412] width 122 height 17
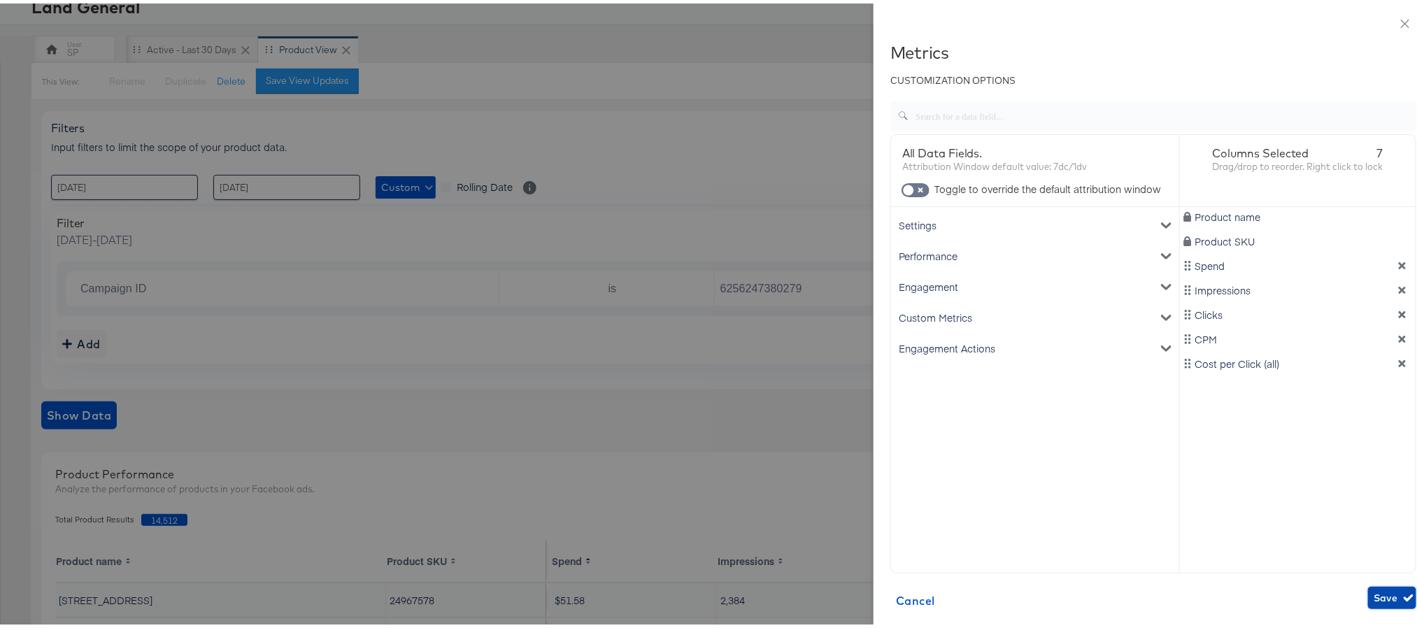
click at [1374, 597] on span "Save" at bounding box center [1392, 594] width 37 height 17
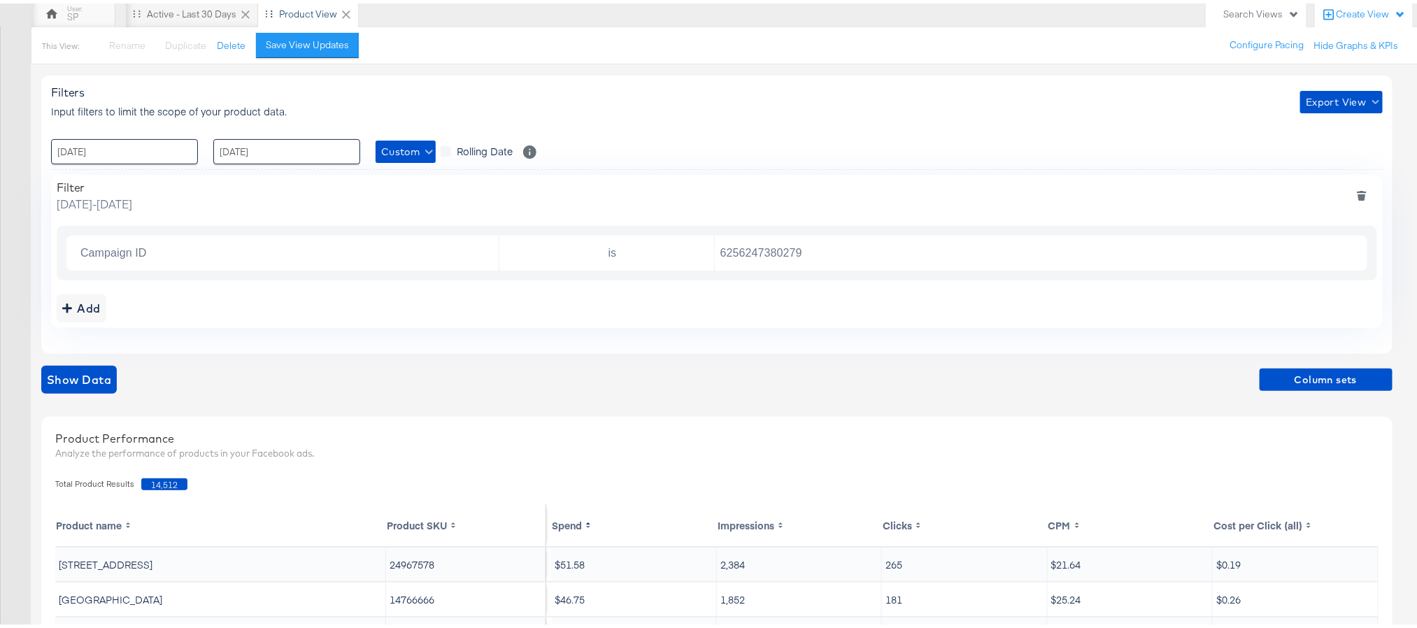
scroll to position [97, 0]
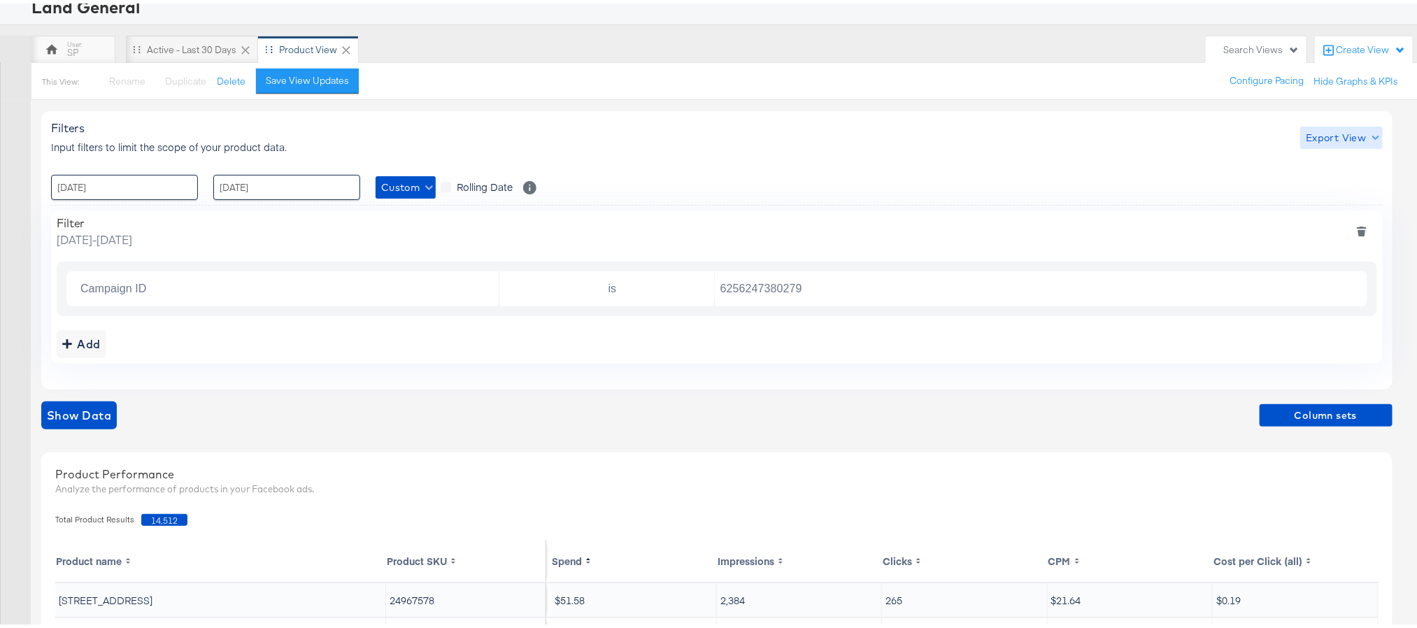
click at [1362, 130] on span "Export View" at bounding box center [1341, 134] width 71 height 17
click at [1318, 196] on icon at bounding box center [1316, 198] width 9 height 9
click at [190, 48] on div "Active - Last 30 Days" at bounding box center [192, 46] width 90 height 13
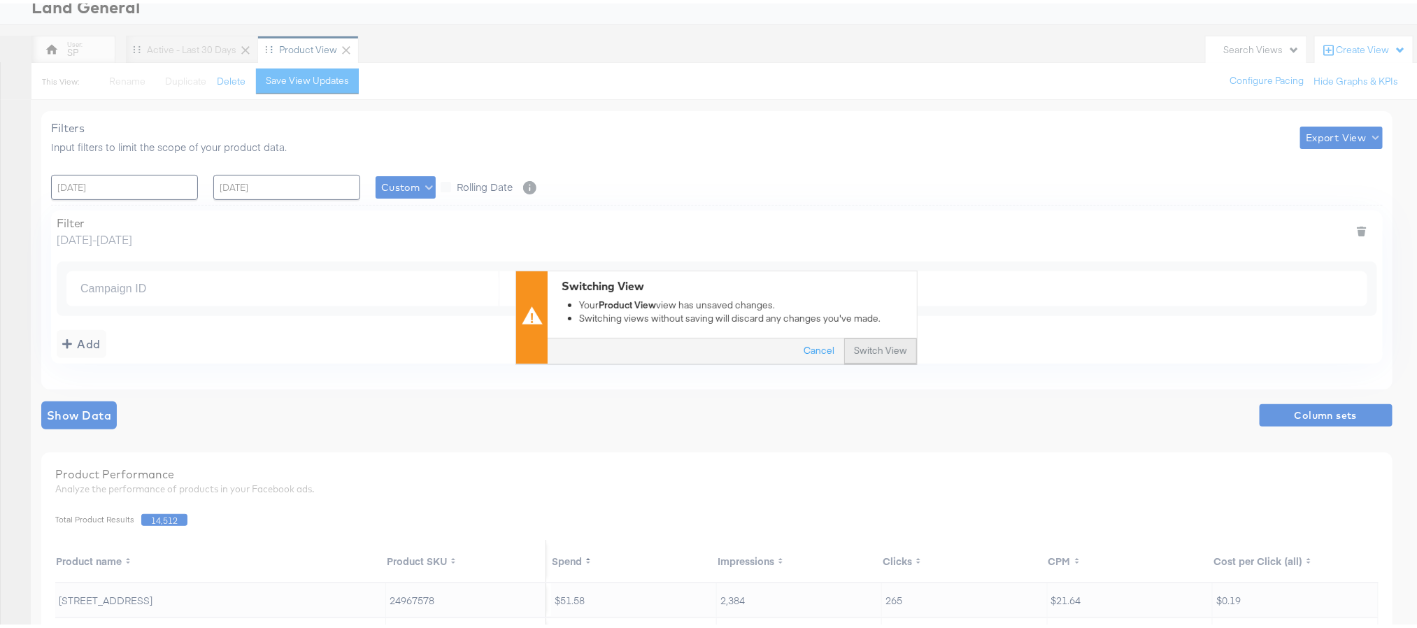
click at [873, 348] on button "Switch View" at bounding box center [880, 348] width 73 height 25
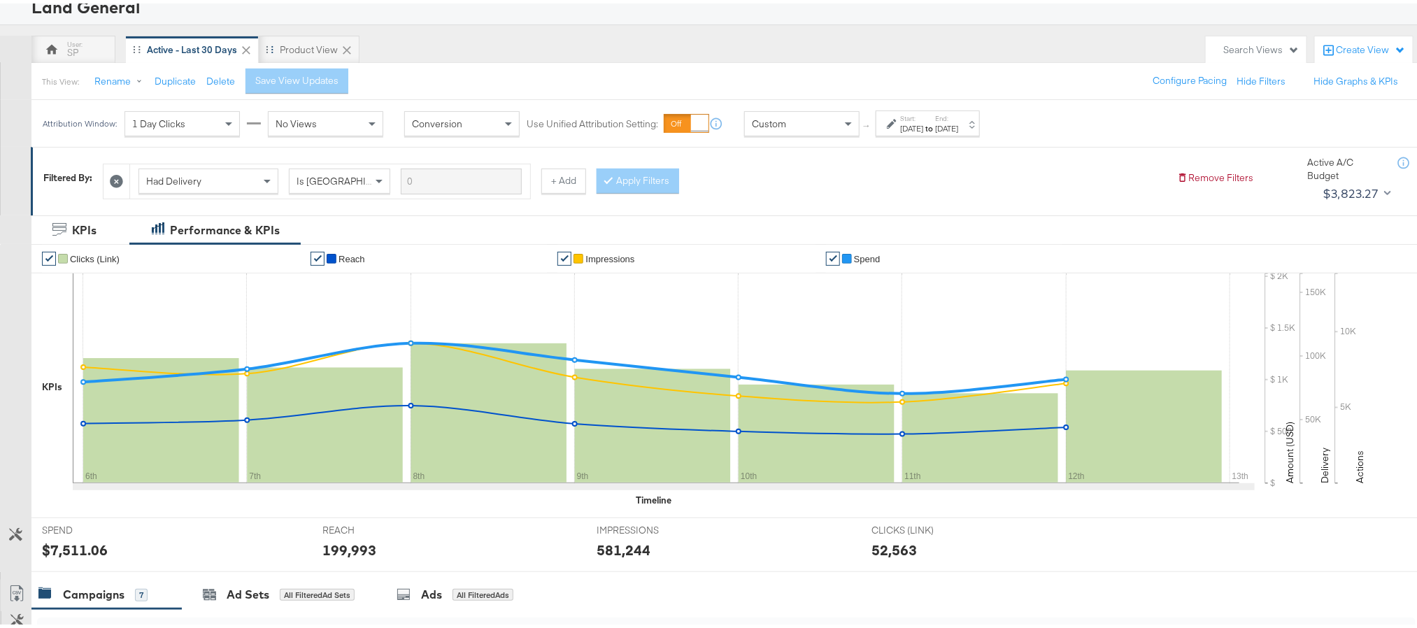
click at [923, 126] on div "Oct 6th 2025" at bounding box center [911, 125] width 23 height 11
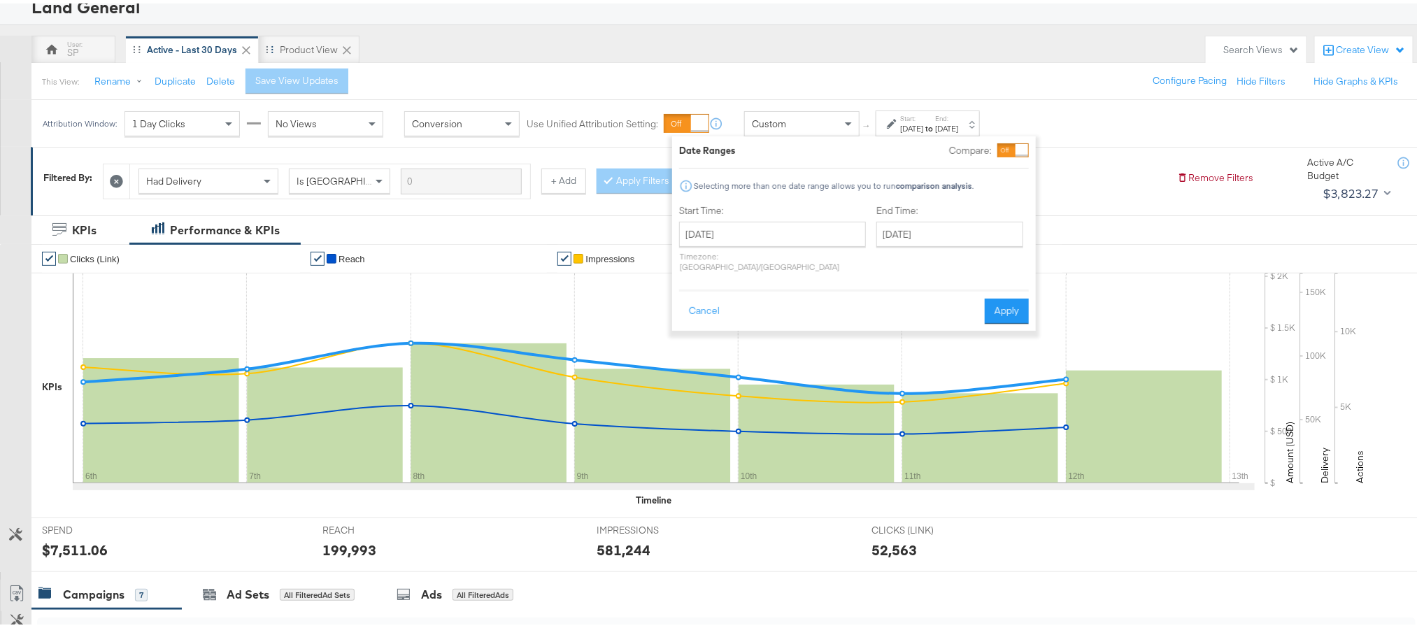
click at [454, 225] on div "KPIs Performance & KPIs" at bounding box center [716, 226] width 1433 height 29
click at [1098, 183] on div "Had Delivery Is Greater Than + Add Apply Filters" at bounding box center [634, 174] width 1063 height 43
click at [697, 297] on button "Cancel" at bounding box center [704, 307] width 50 height 25
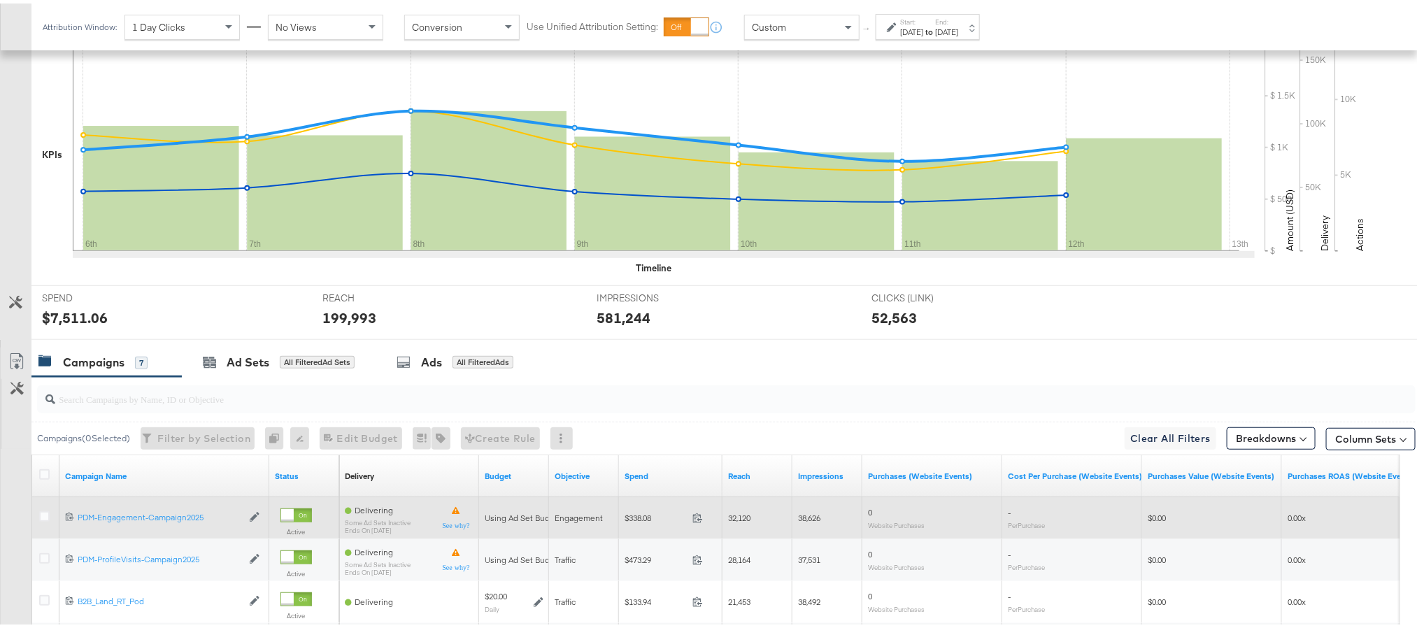
scroll to position [412, 0]
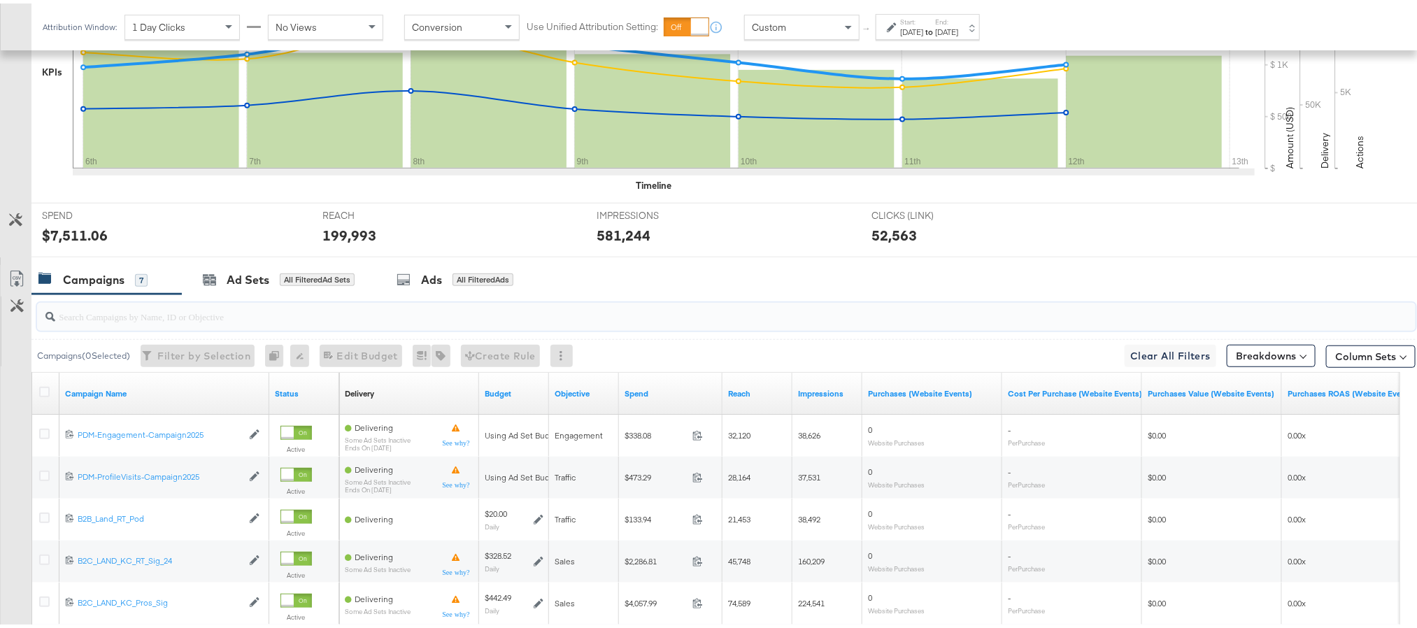
click at [232, 307] on input "search" at bounding box center [671, 307] width 1233 height 27
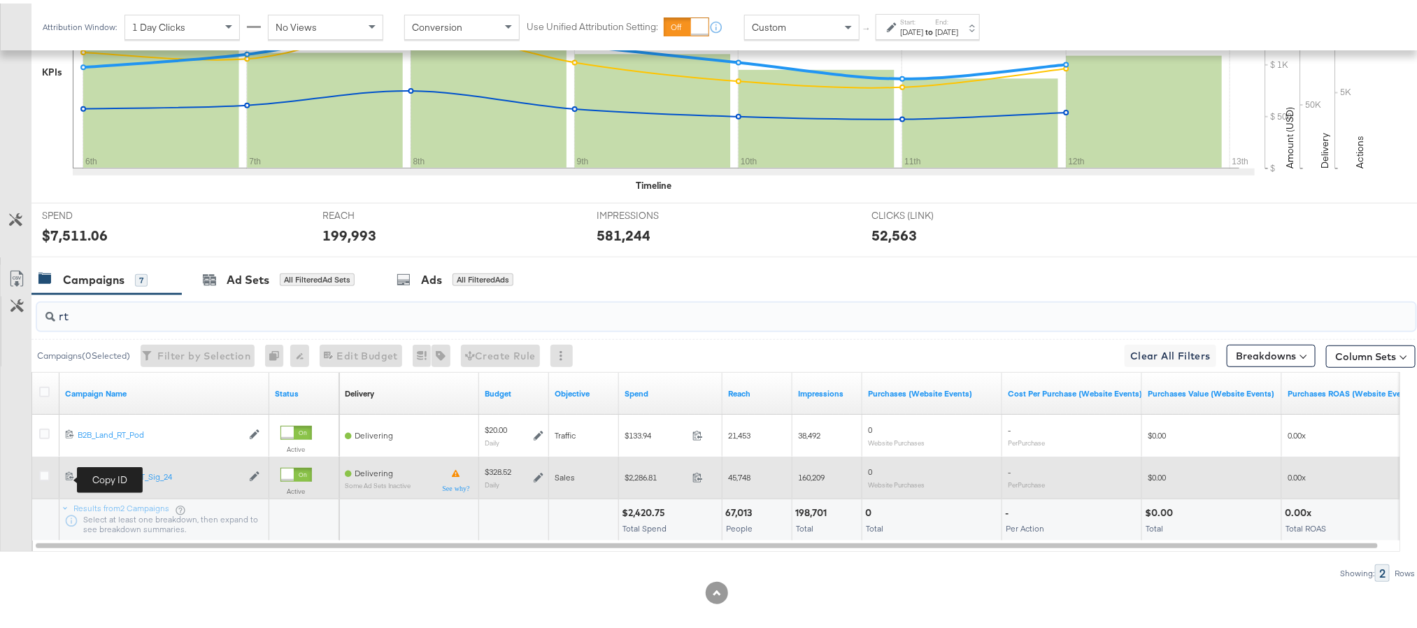
type input "rt"
click at [70, 472] on icon at bounding box center [69, 472] width 9 height 9
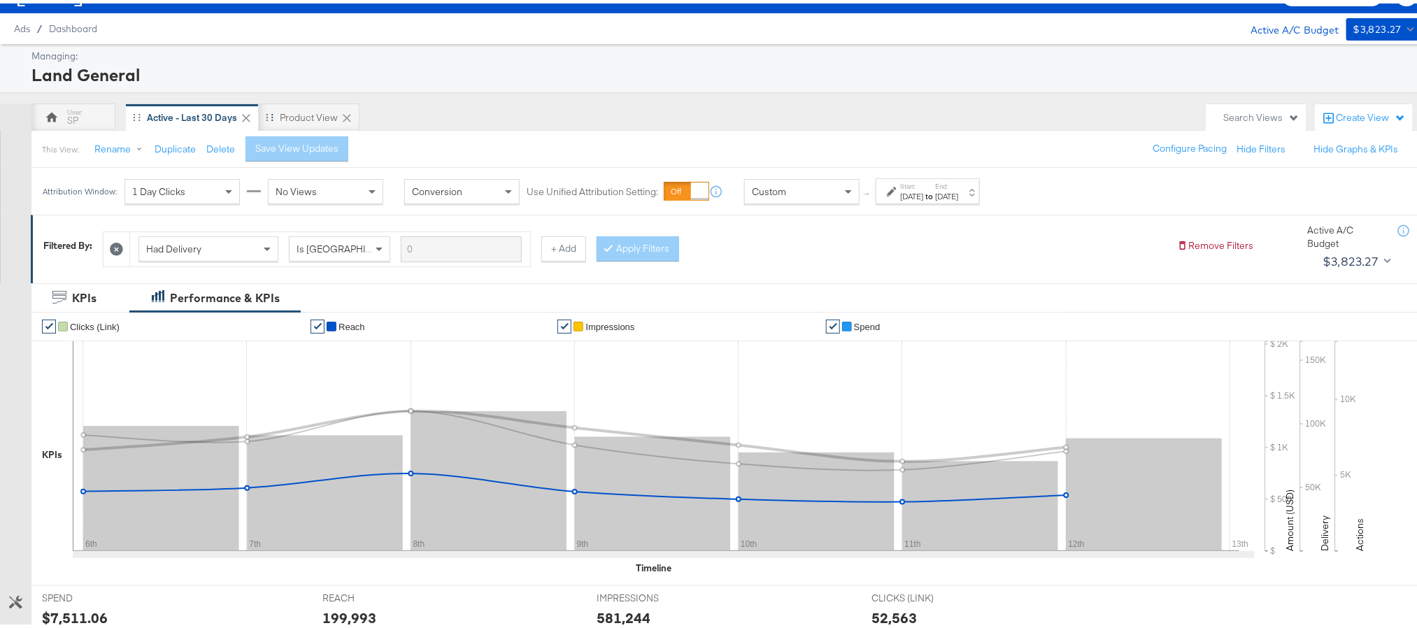
scroll to position [0, 0]
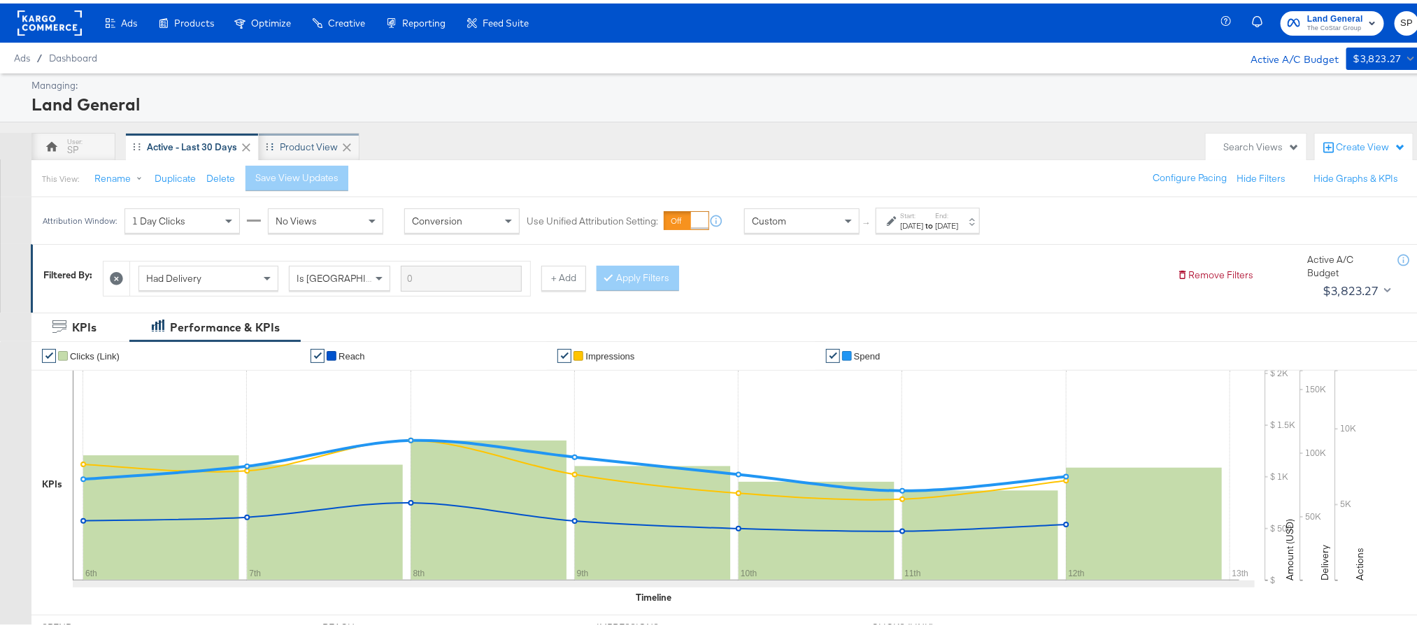
click at [297, 136] on div "Product View" at bounding box center [309, 143] width 101 height 28
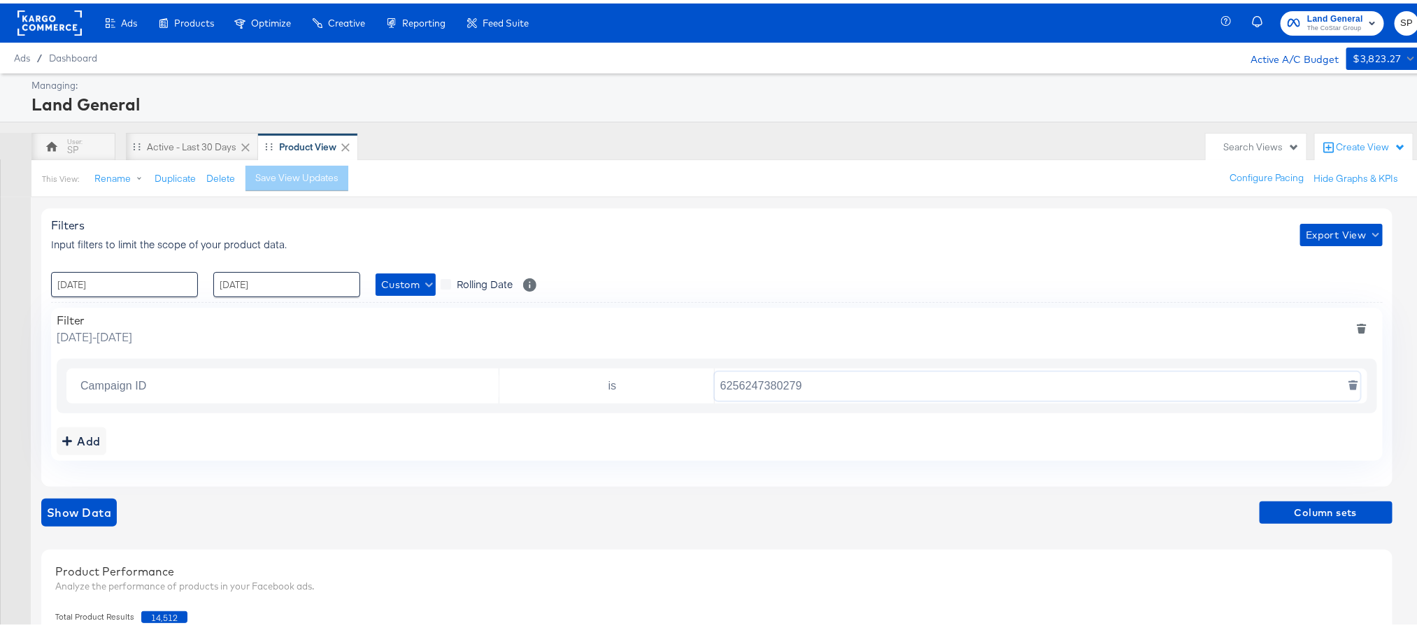
click at [766, 386] on input "6256247380279" at bounding box center [1038, 383] width 646 height 29
paste input "5070393826"
type input "6507039382679"
click at [1341, 508] on span "Column sets" at bounding box center [1326, 509] width 122 height 17
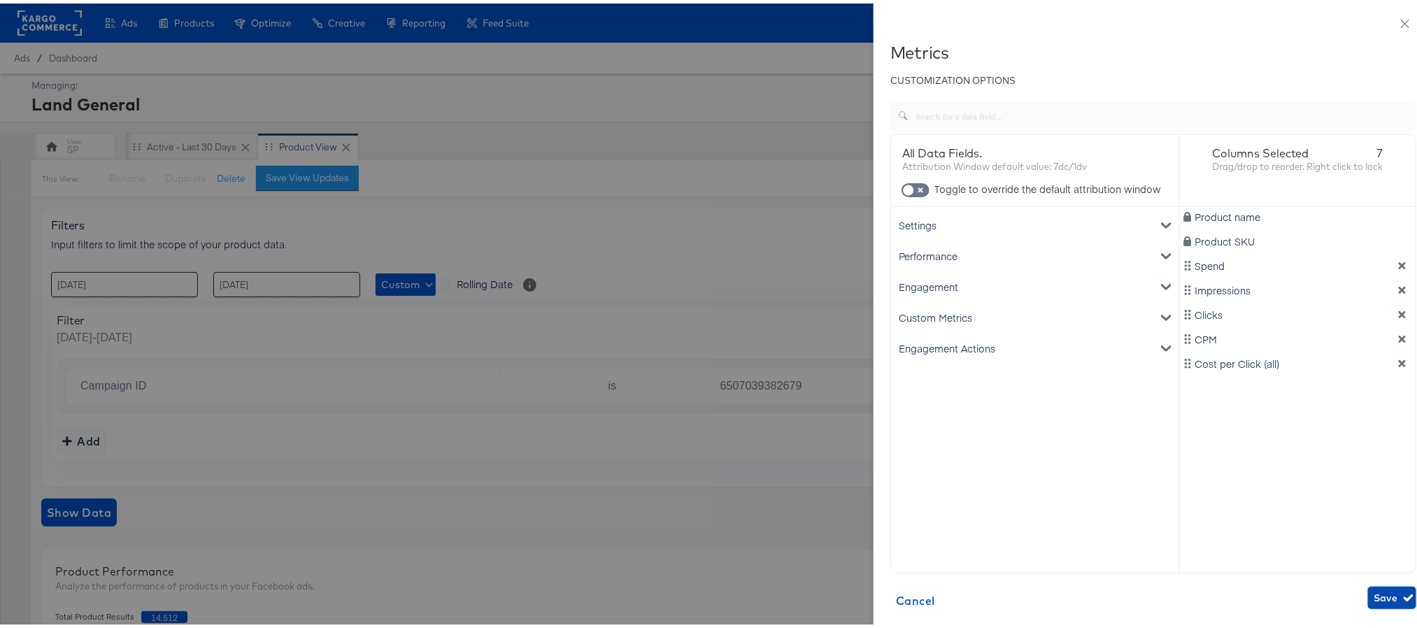
click at [1374, 592] on span "Save" at bounding box center [1392, 594] width 37 height 17
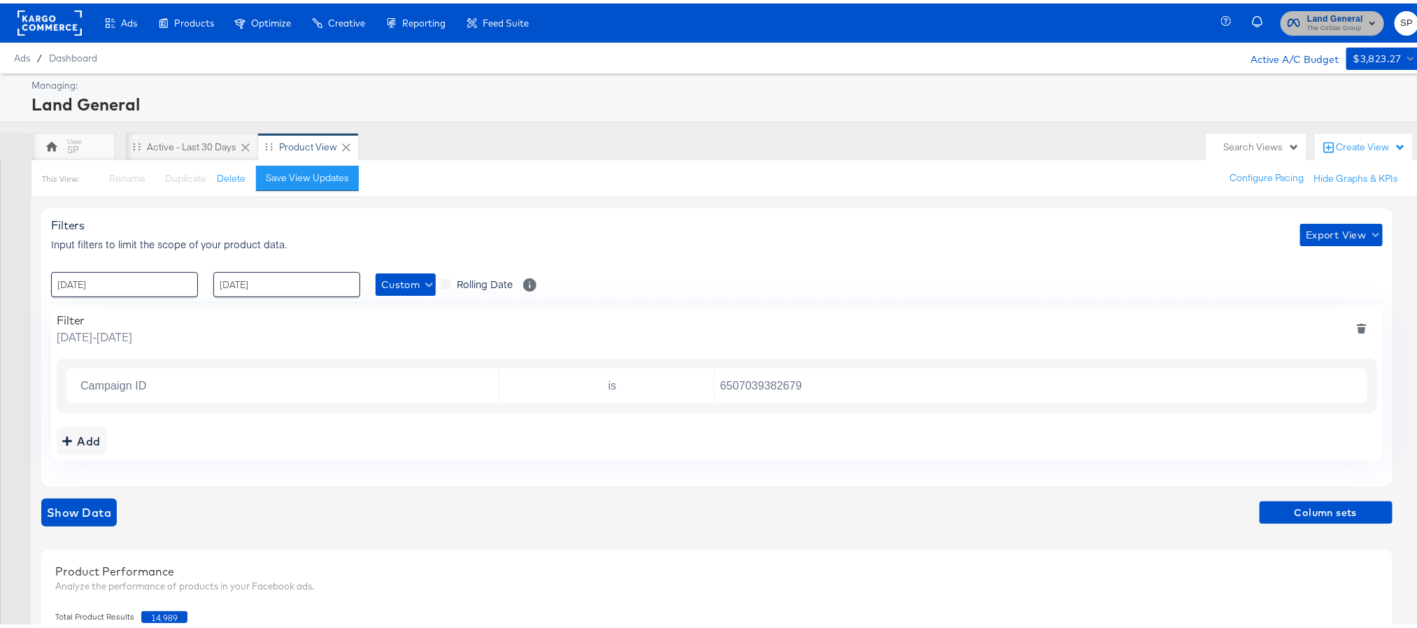
click at [1313, 21] on span "The CoStar Group" at bounding box center [1335, 25] width 56 height 11
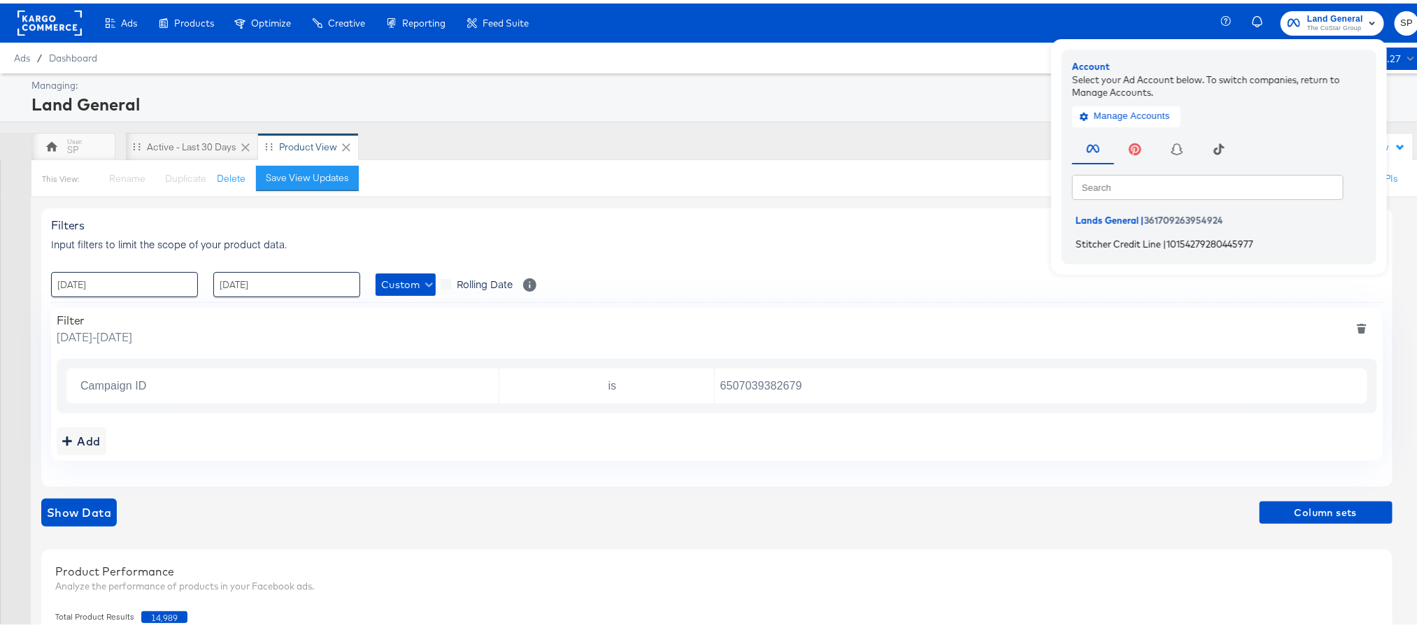
click at [1125, 240] on span "Stitcher Credit Line" at bounding box center [1118, 239] width 85 height 11
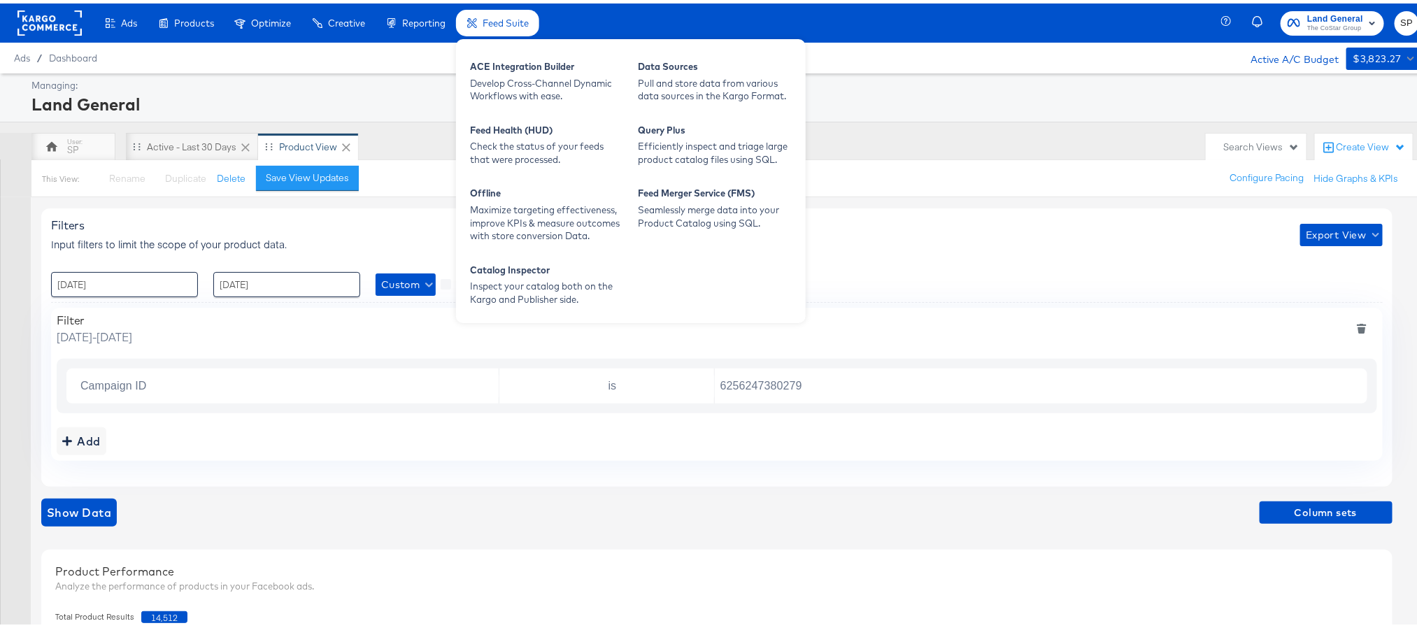
click at [501, 14] on span "Feed Suite" at bounding box center [506, 19] width 46 height 11
click at [499, 64] on div "ACE Integration Builder" at bounding box center [547, 65] width 154 height 17
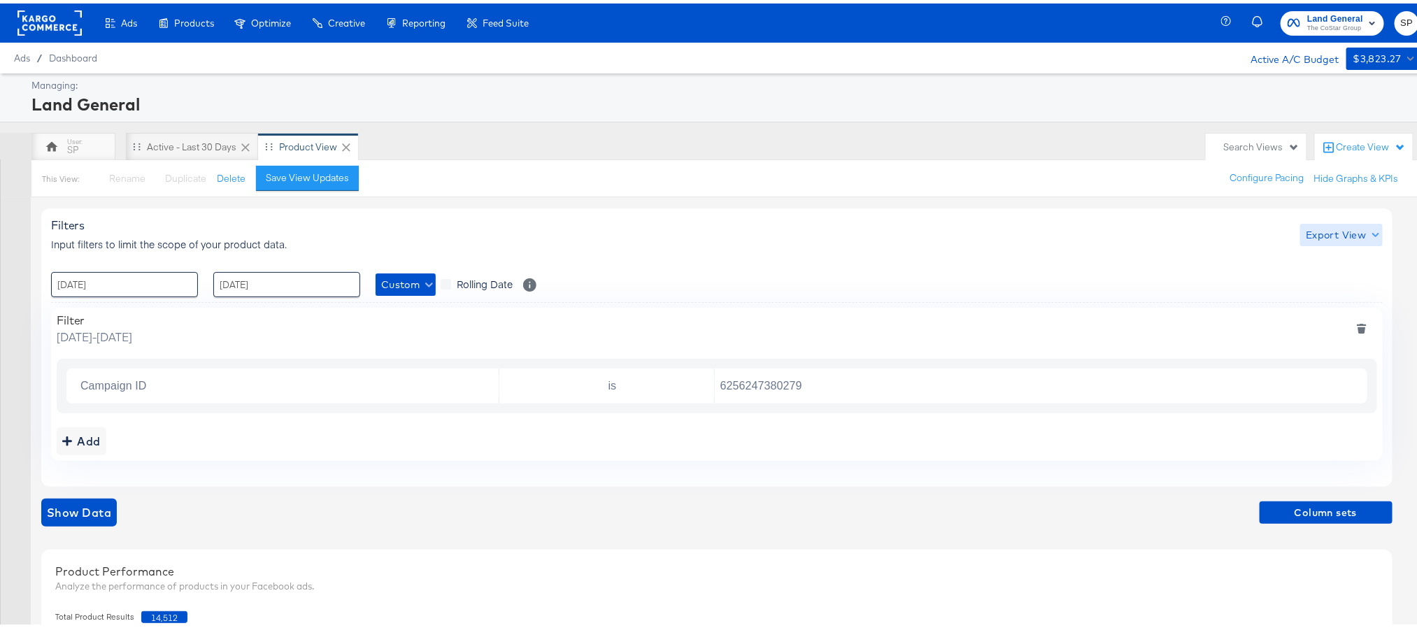
click at [1345, 237] on span "Export View" at bounding box center [1341, 231] width 71 height 17
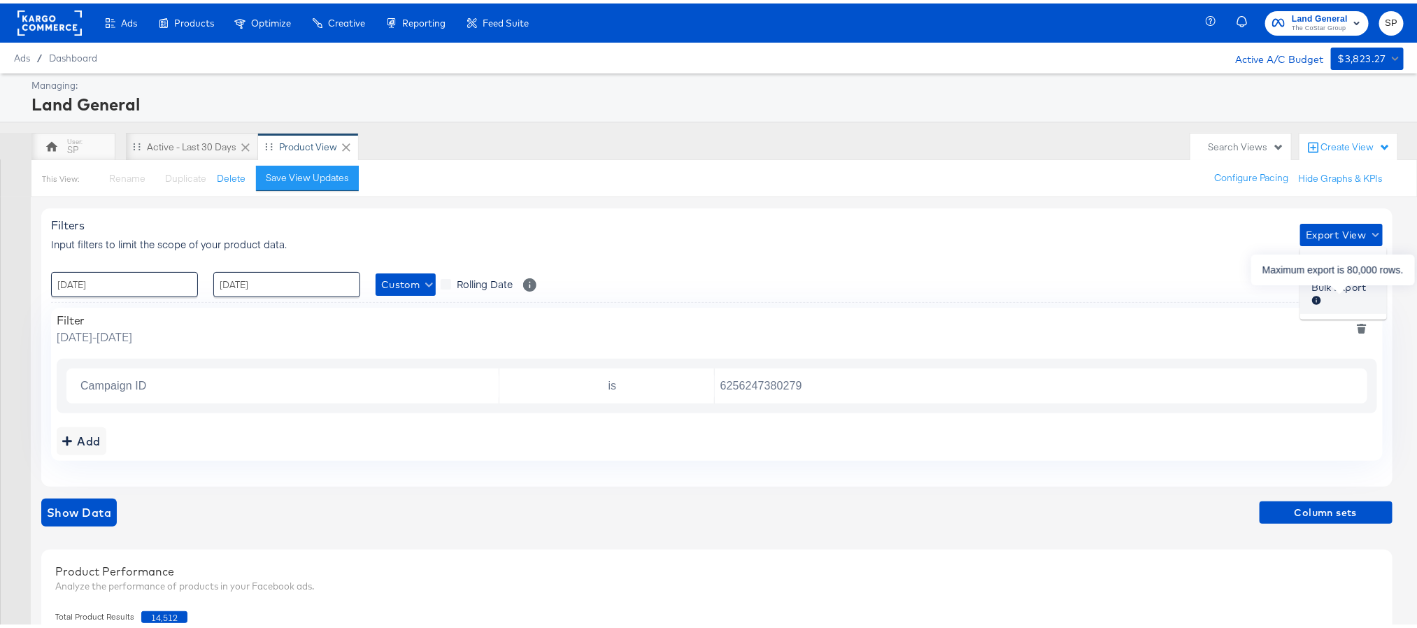
click at [1328, 294] on div at bounding box center [1338, 299] width 55 height 15
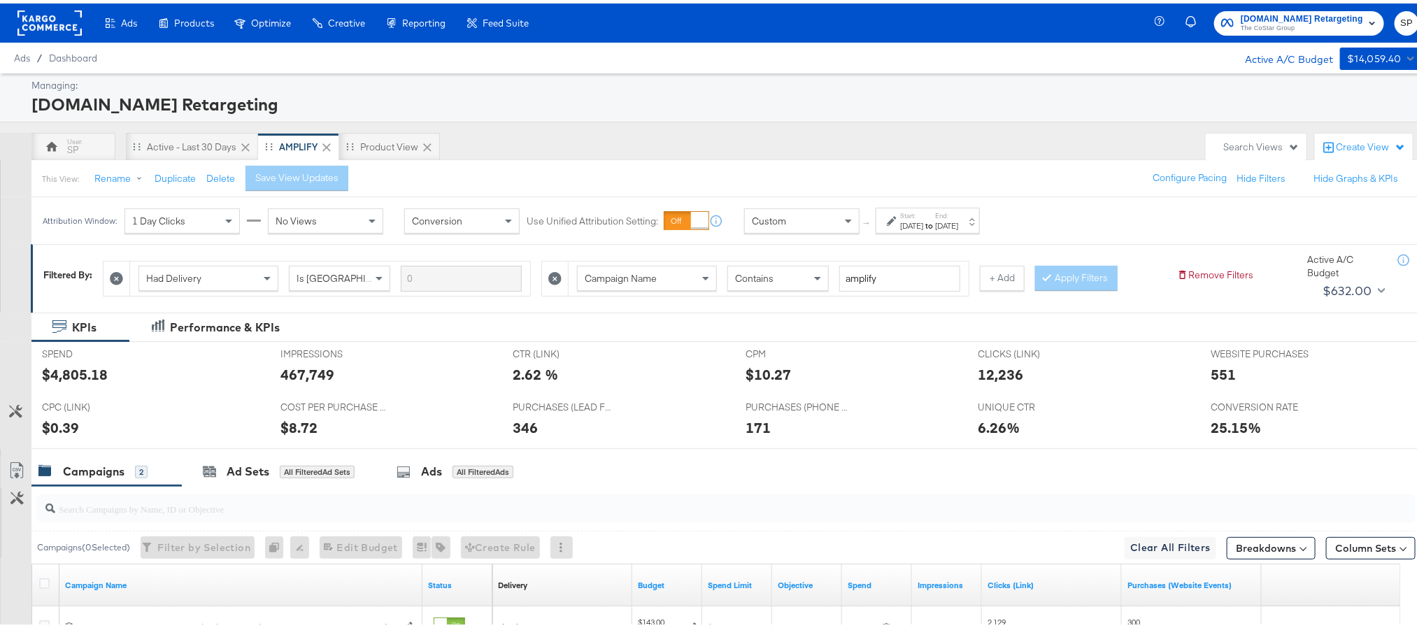
click at [923, 221] on div "[DATE]" at bounding box center [911, 222] width 23 height 11
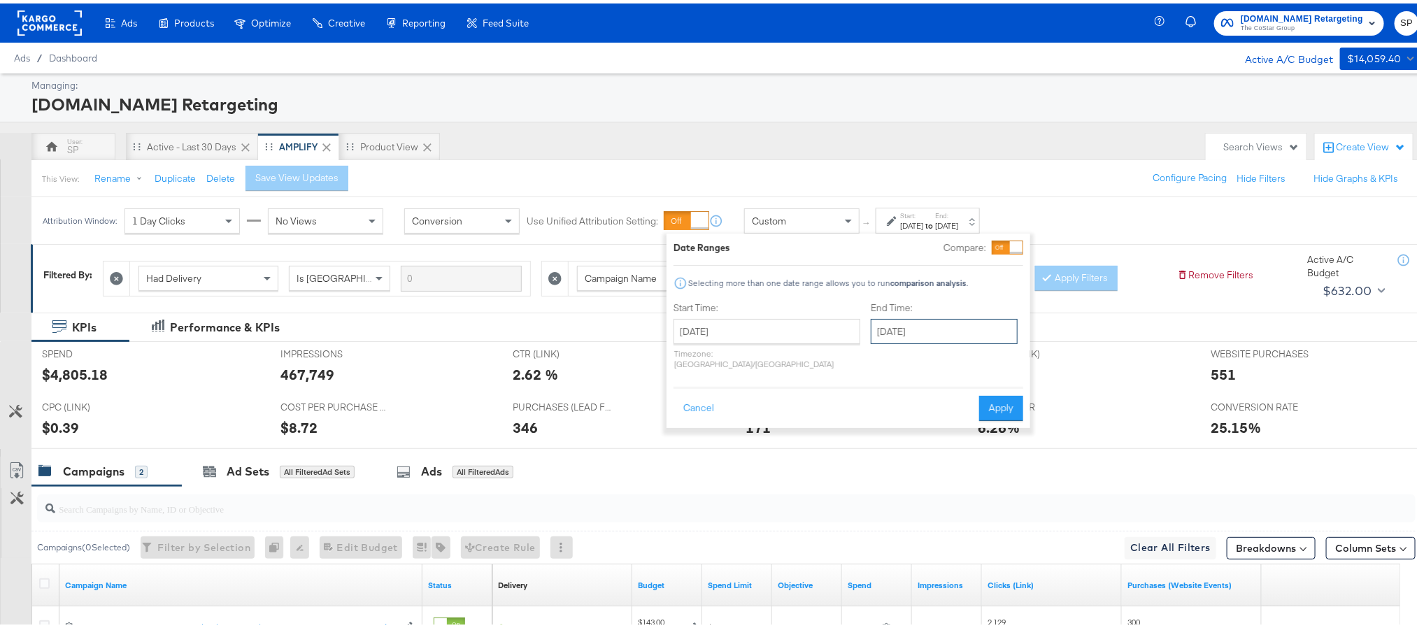
click at [903, 332] on input "[DATE]" at bounding box center [944, 327] width 147 height 25
click at [875, 446] on td "12" at bounding box center [887, 438] width 24 height 20
type input "[DATE]"
click at [989, 399] on button "Apply" at bounding box center [1006, 404] width 44 height 25
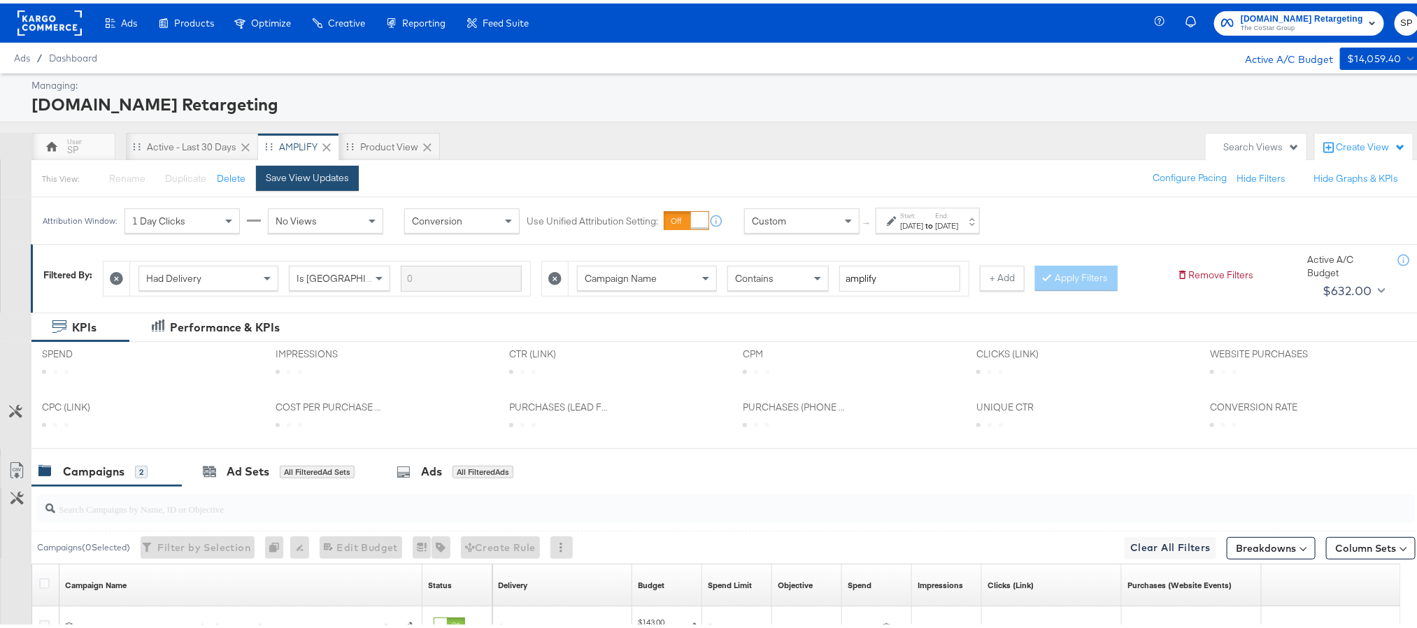
click at [288, 180] on div "Save View Updates" at bounding box center [307, 174] width 83 height 13
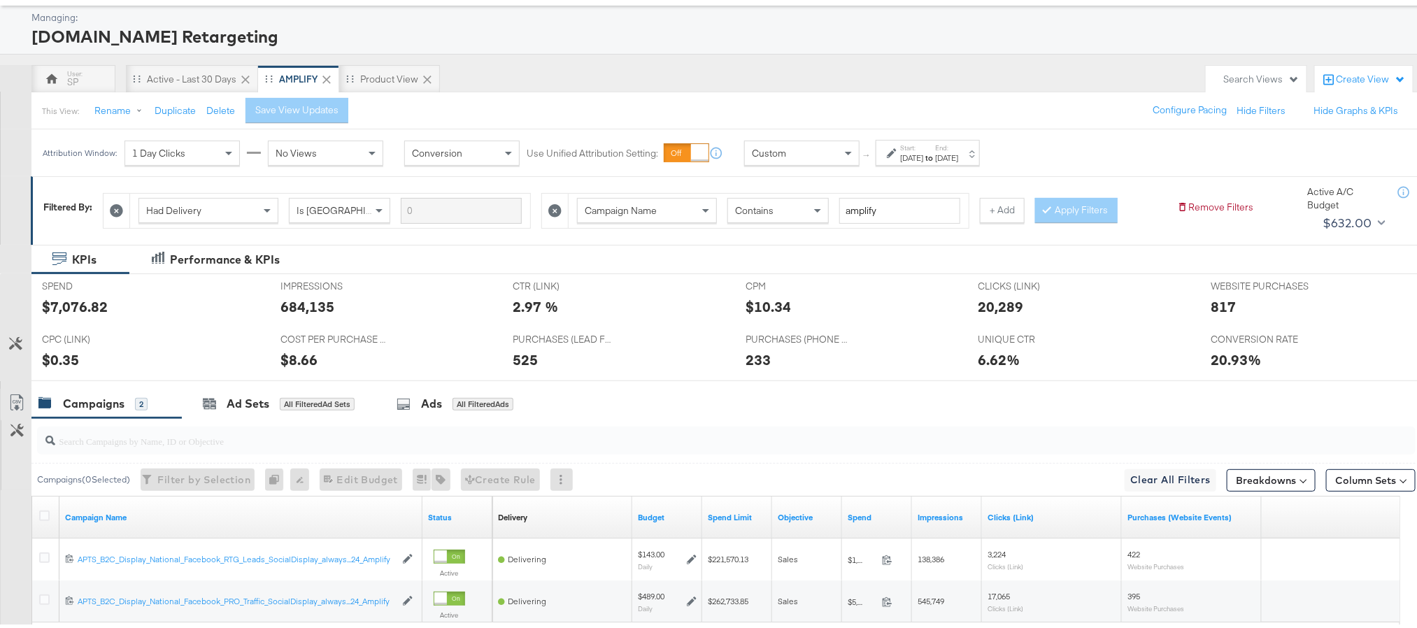
scroll to position [105, 0]
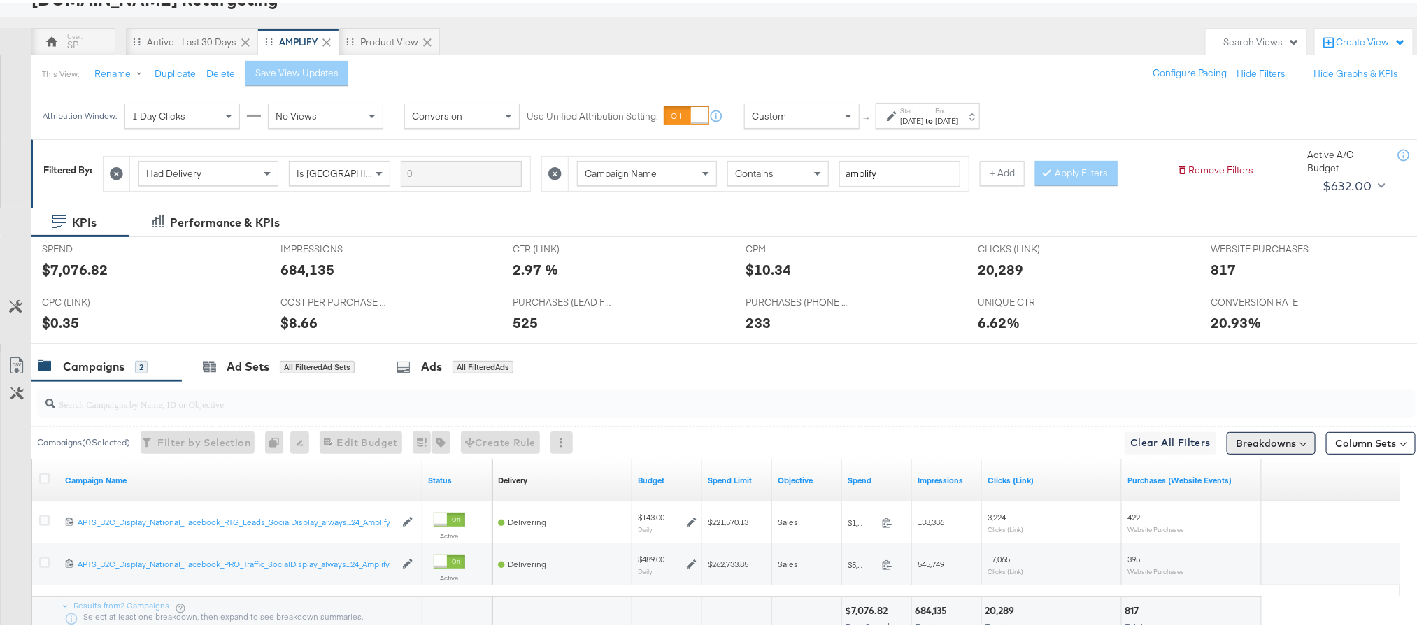
click at [1272, 445] on button "Breakdowns" at bounding box center [1271, 440] width 89 height 22
click at [1218, 504] on div "Delivery" at bounding box center [1238, 501] width 139 height 11
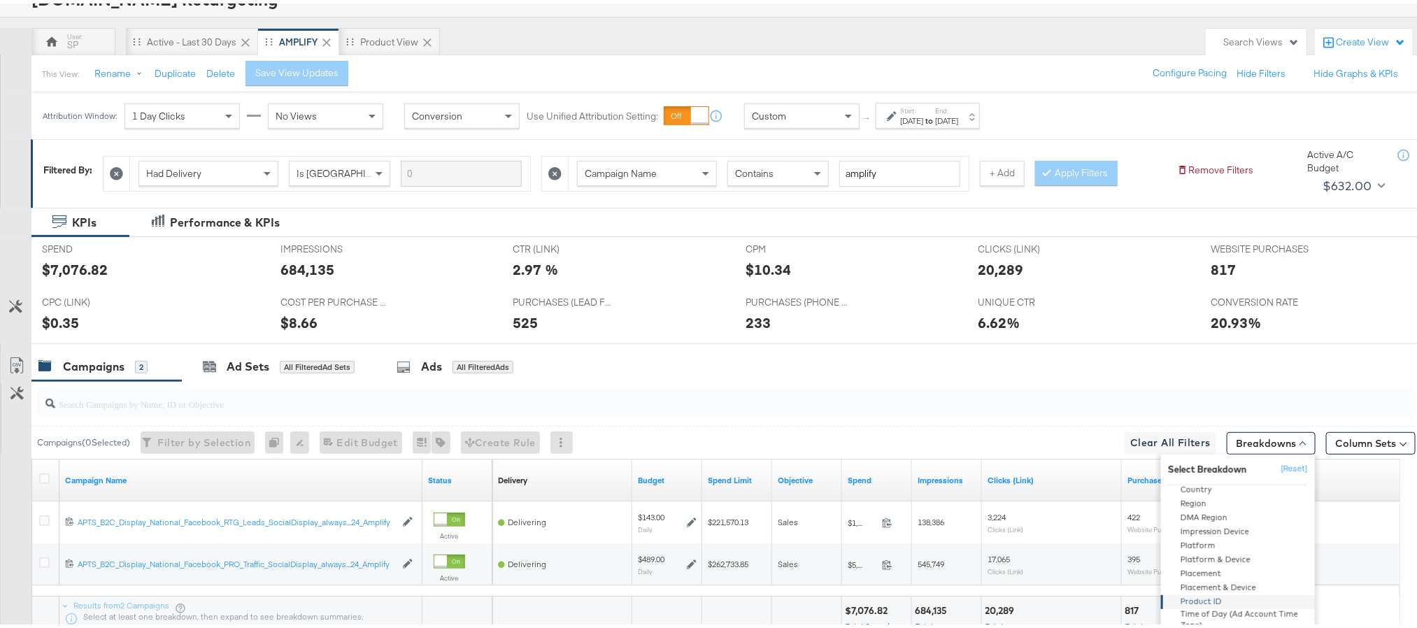
click at [1245, 602] on div "Product ID" at bounding box center [1239, 599] width 152 height 14
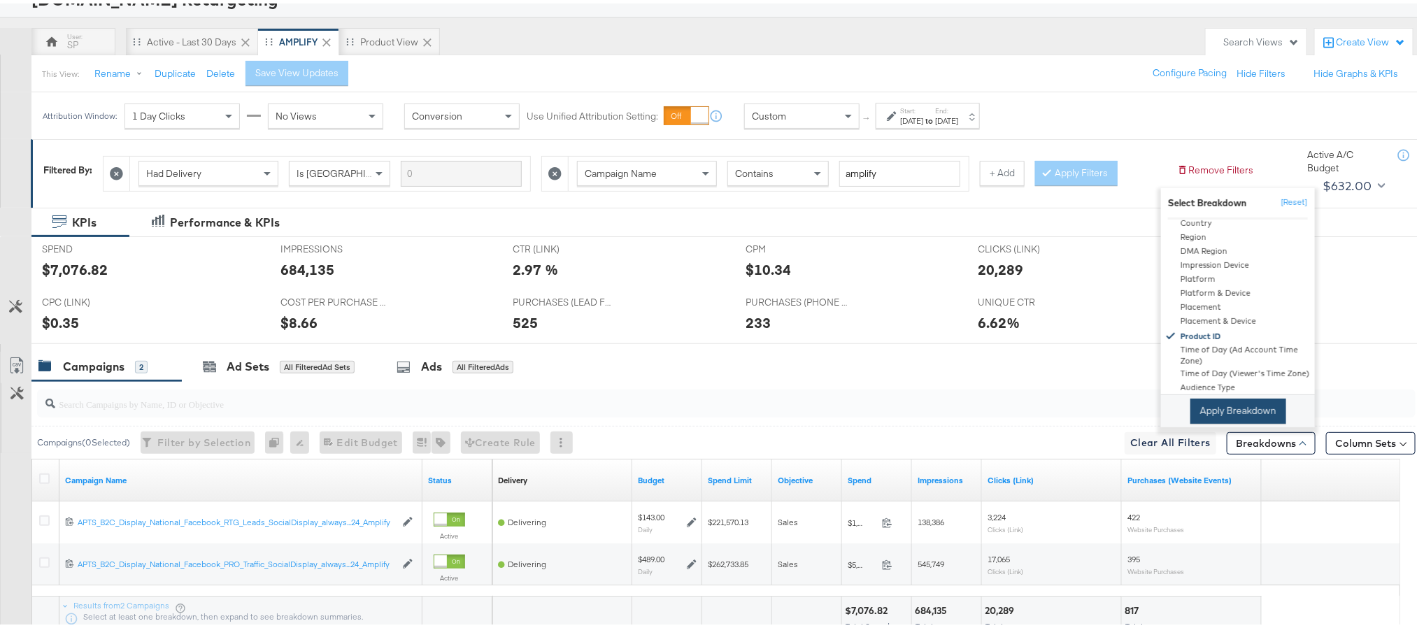
click at [1221, 416] on button "Apply Breakdown" at bounding box center [1238, 407] width 96 height 25
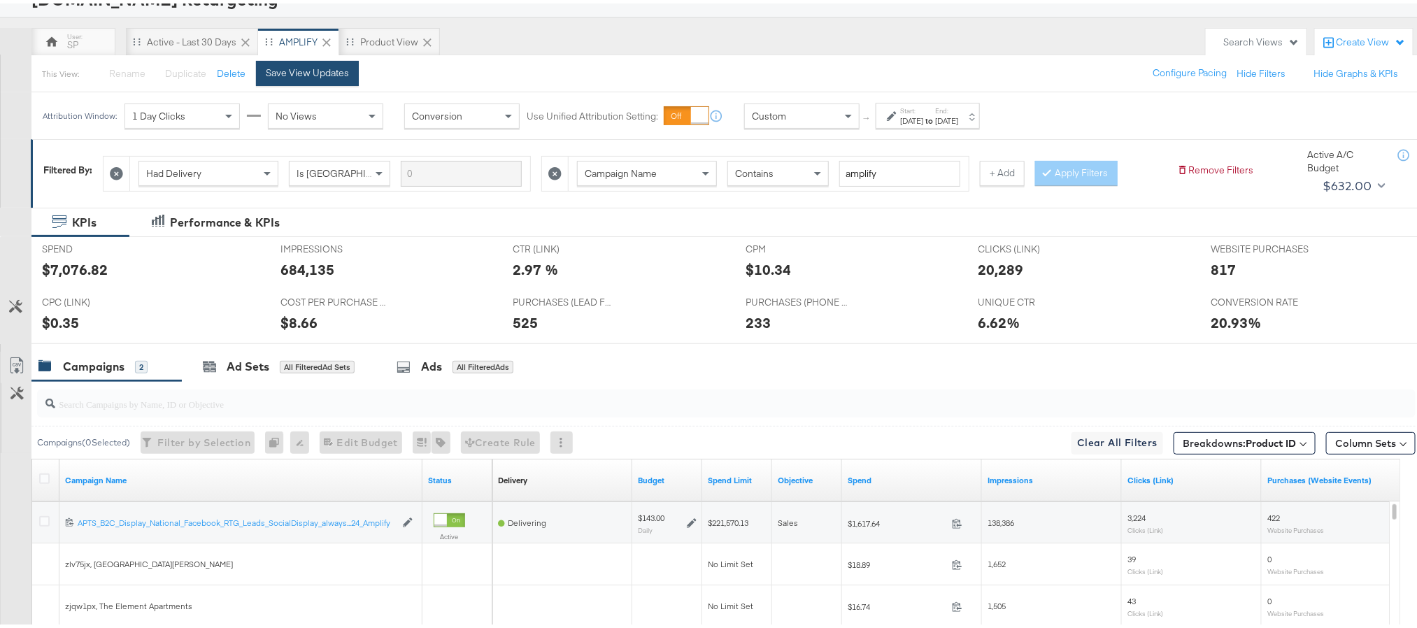
click at [339, 76] on div "Save View Updates" at bounding box center [307, 69] width 83 height 13
click at [10, 367] on icon at bounding box center [16, 362] width 17 height 17
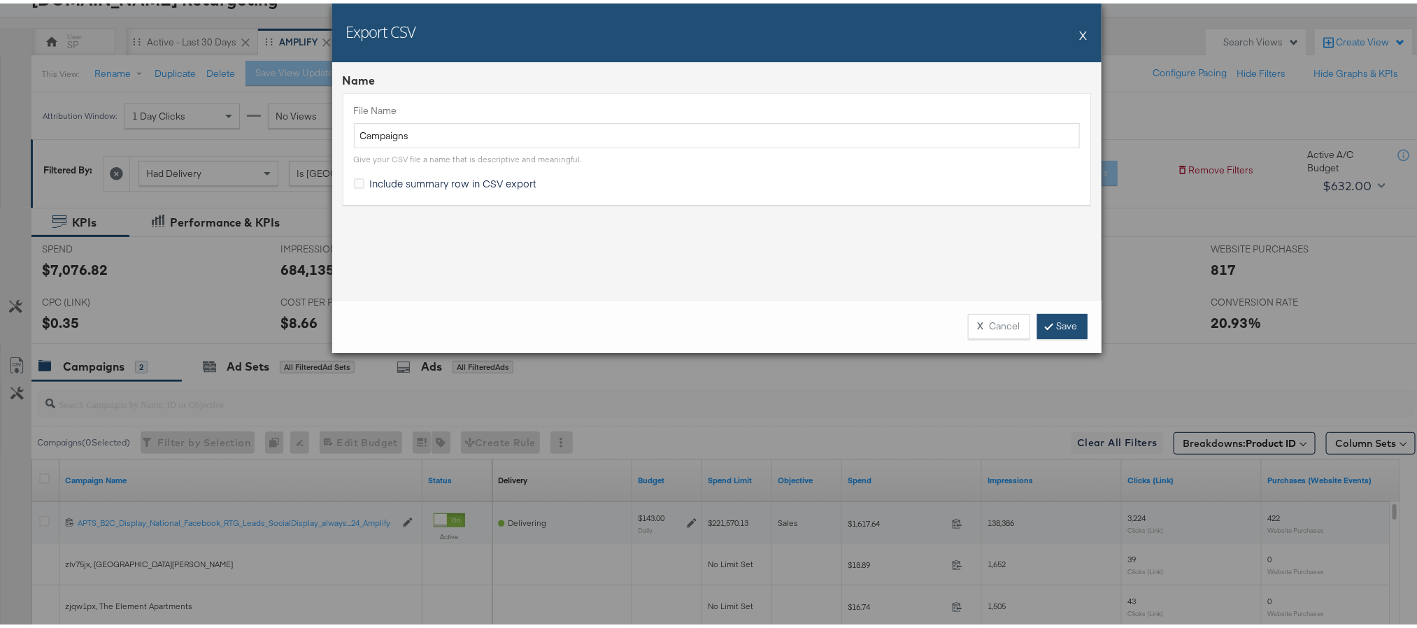
click at [1049, 321] on link "Save" at bounding box center [1062, 323] width 50 height 25
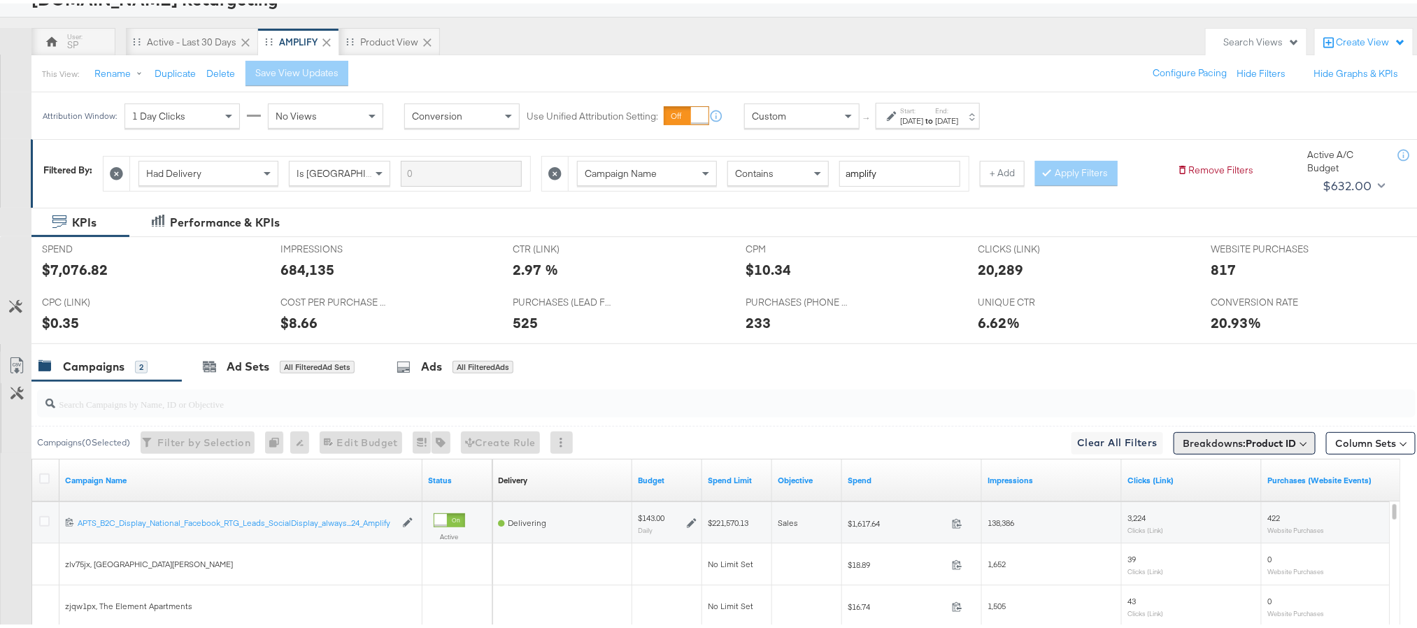
click at [1196, 451] on button "Breakdowns: Product ID" at bounding box center [1245, 440] width 142 height 22
click at [1276, 467] on button "[Reset]" at bounding box center [1293, 466] width 35 height 22
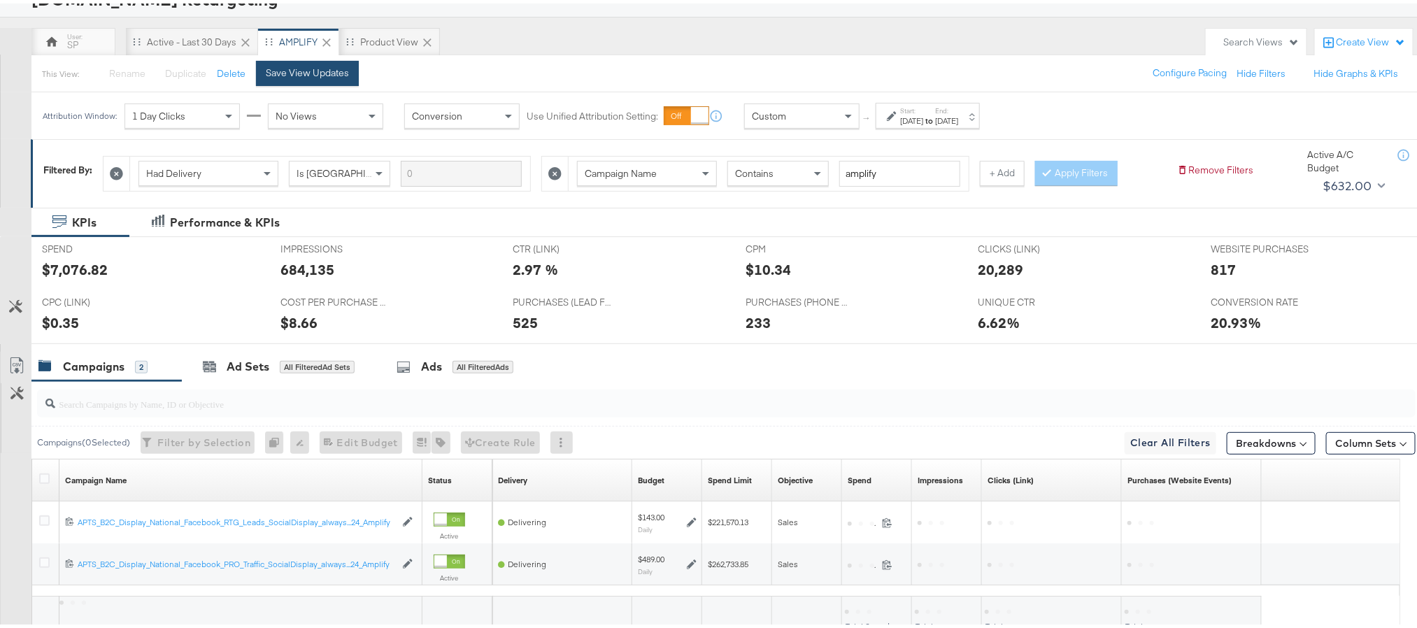
click at [339, 71] on div "Save View Updates" at bounding box center [307, 69] width 83 height 13
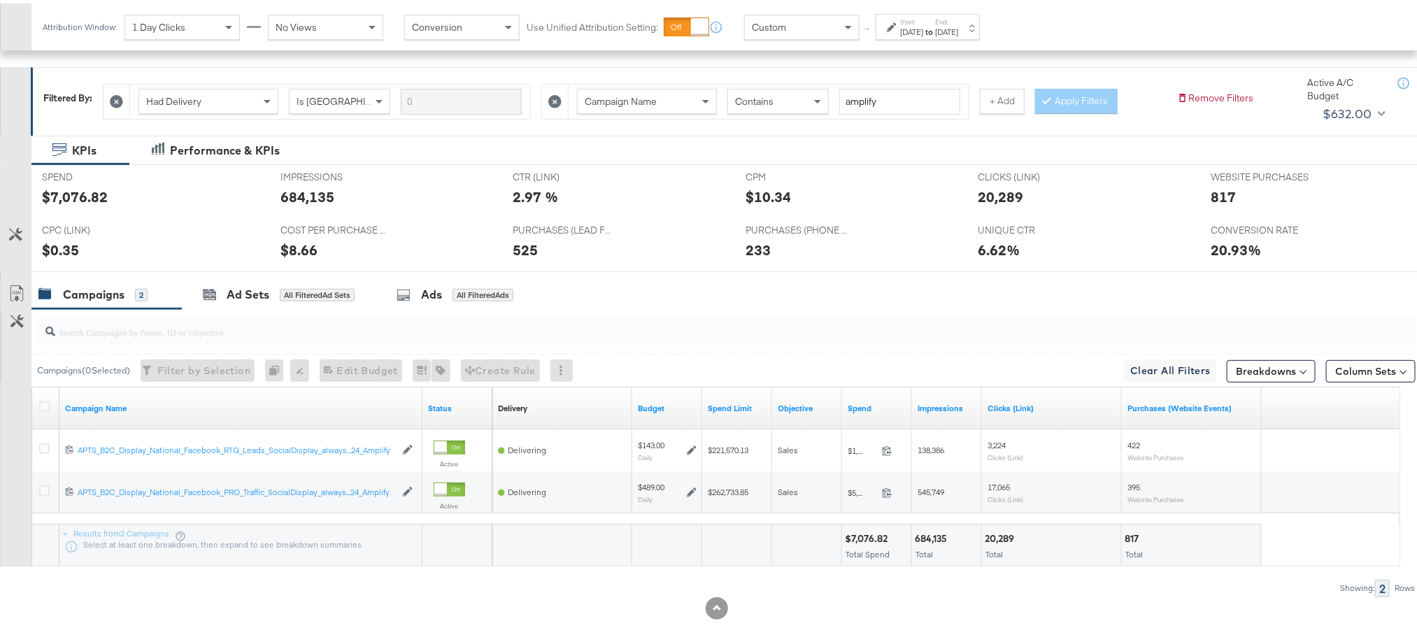
scroll to position [206, 0]
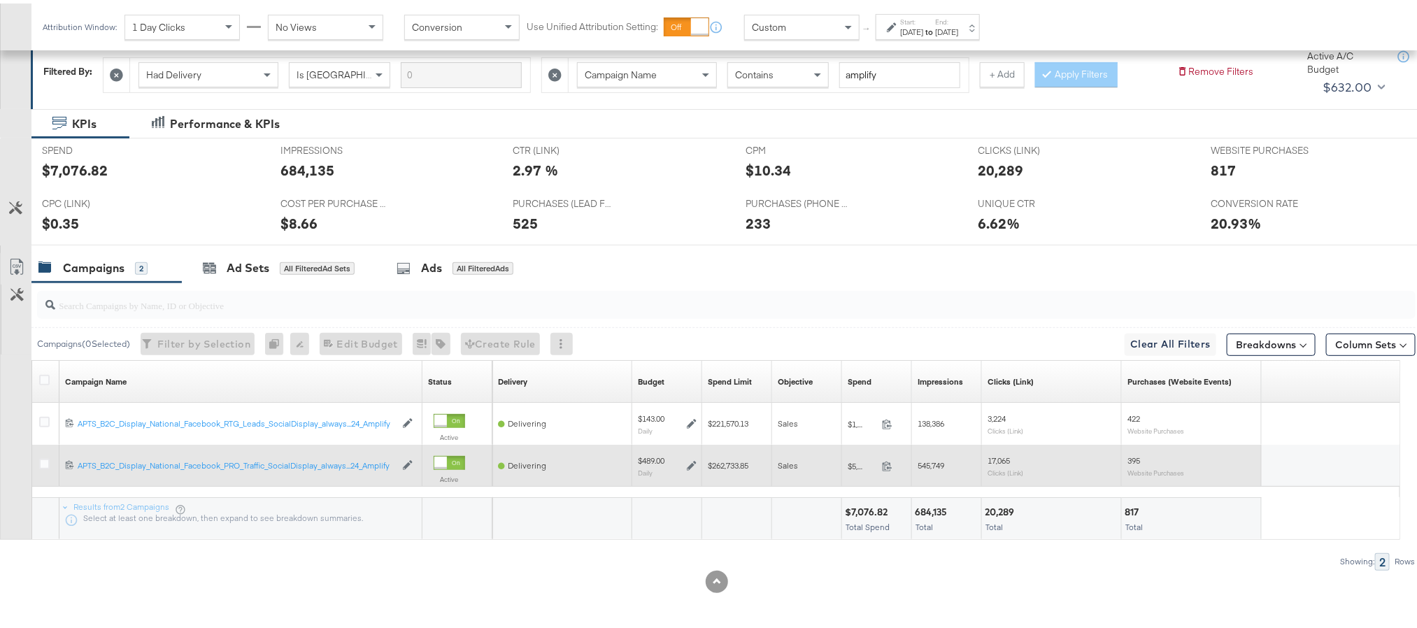
click at [695, 460] on icon at bounding box center [692, 462] width 10 height 10
click at [691, 462] on icon at bounding box center [692, 462] width 10 height 10
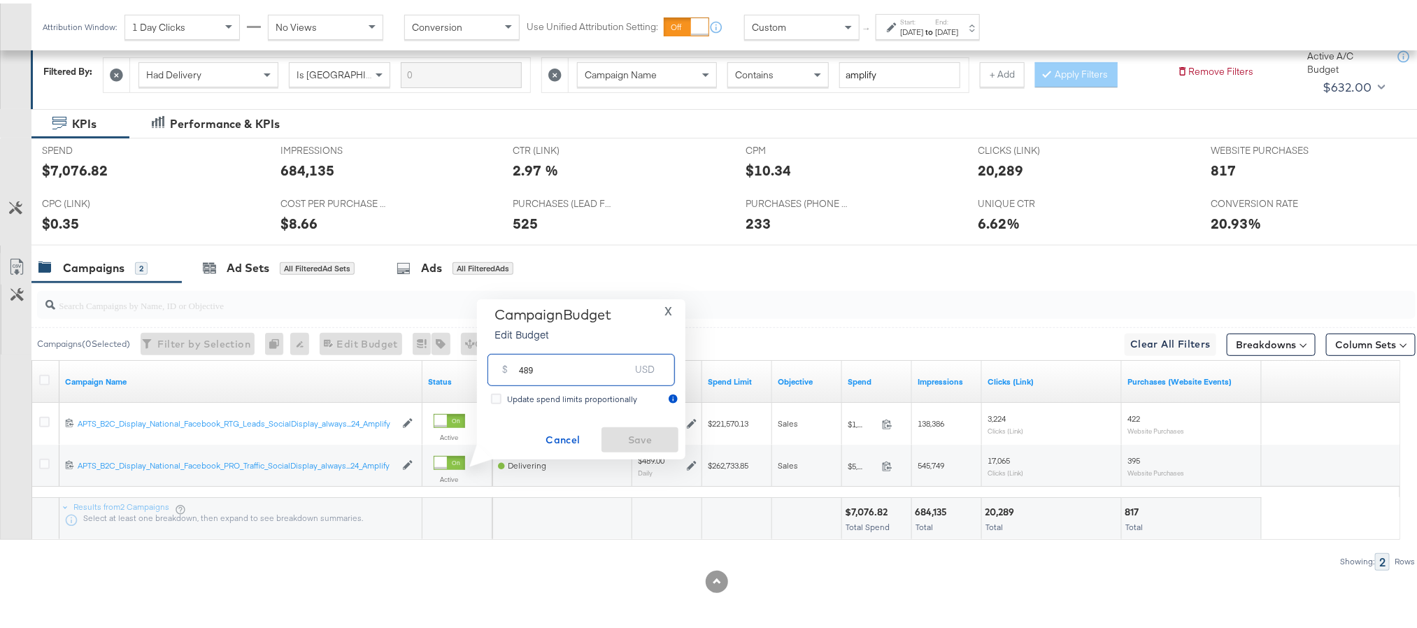
click at [534, 366] on input "489" at bounding box center [574, 361] width 111 height 30
type input "498"
click at [640, 437] on span "Save" at bounding box center [640, 436] width 66 height 17
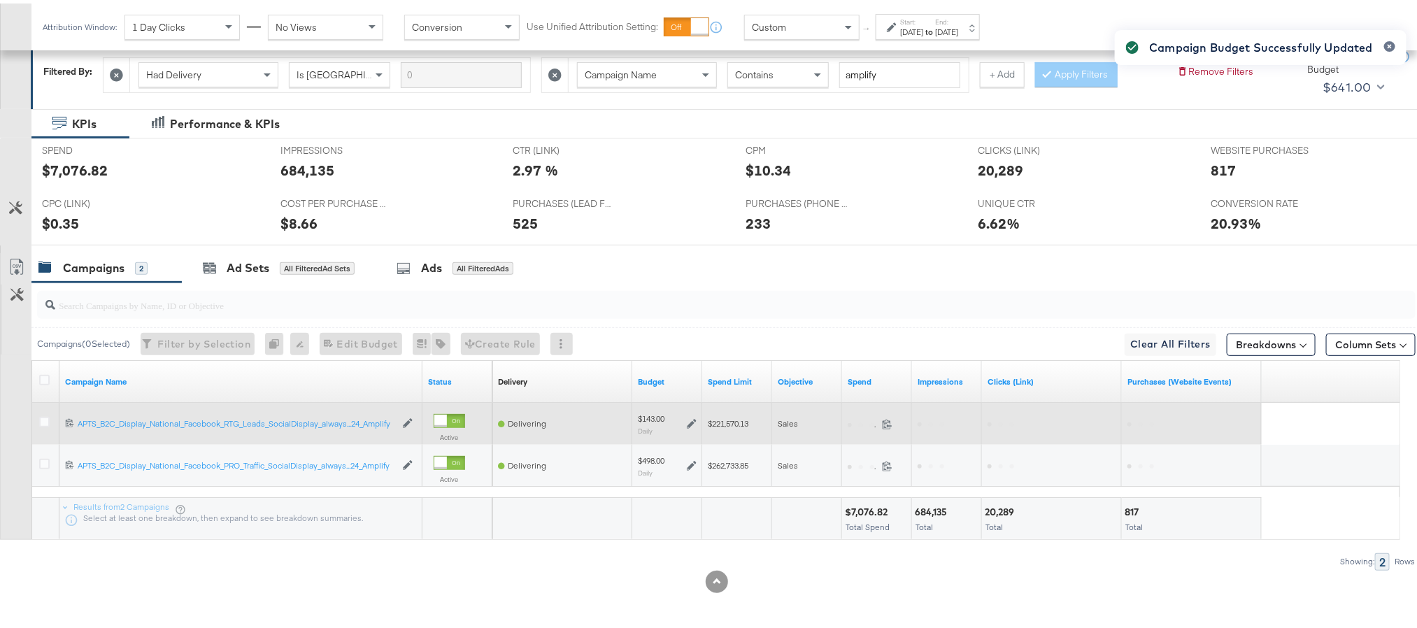
click at [689, 422] on icon at bounding box center [692, 420] width 10 height 10
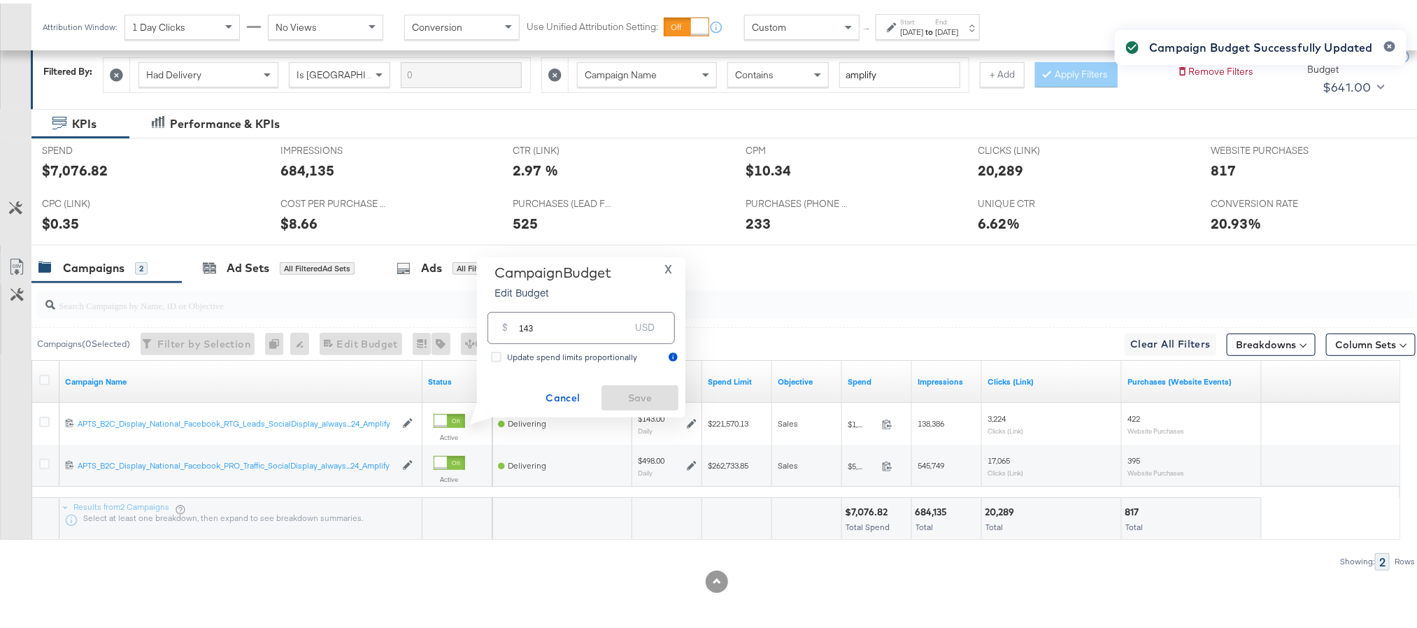
click at [592, 323] on input "143" at bounding box center [574, 319] width 111 height 30
type input "146"
click at [619, 395] on span "Save" at bounding box center [640, 394] width 66 height 17
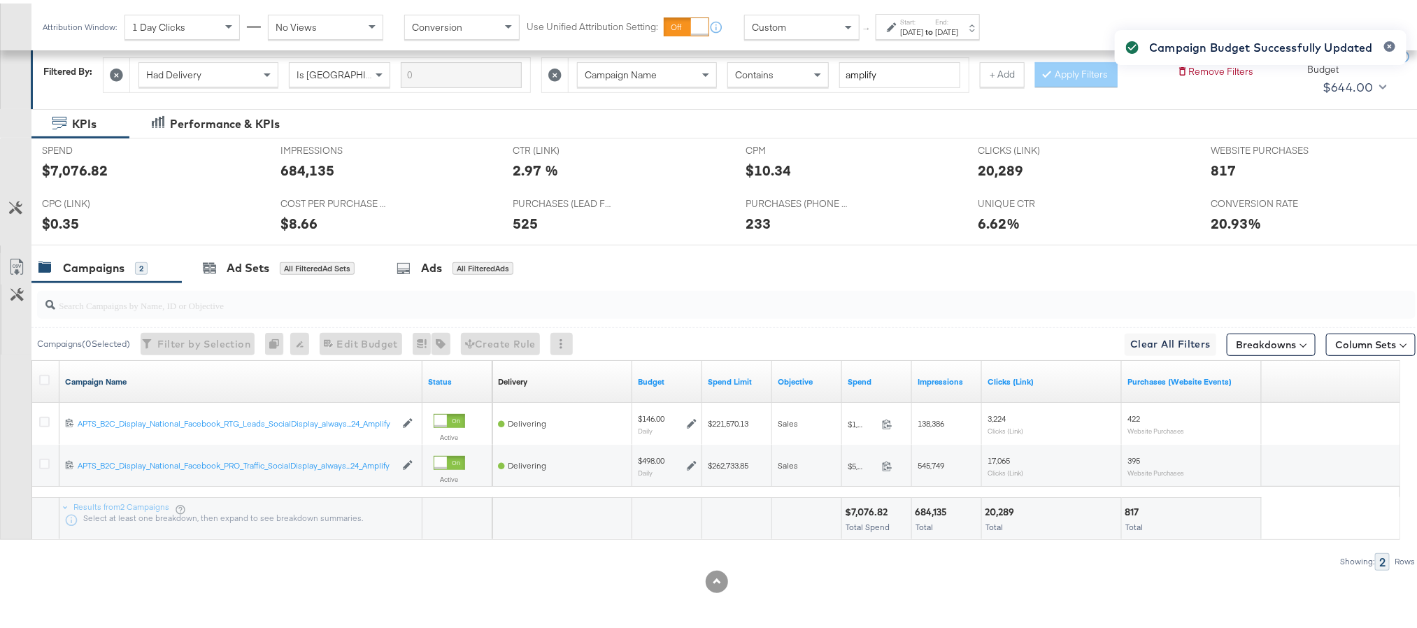
click at [67, 382] on link "Campaign Name" at bounding box center [241, 378] width 352 height 11
click at [67, 382] on link "Campaign Name ↓" at bounding box center [241, 378] width 352 height 11
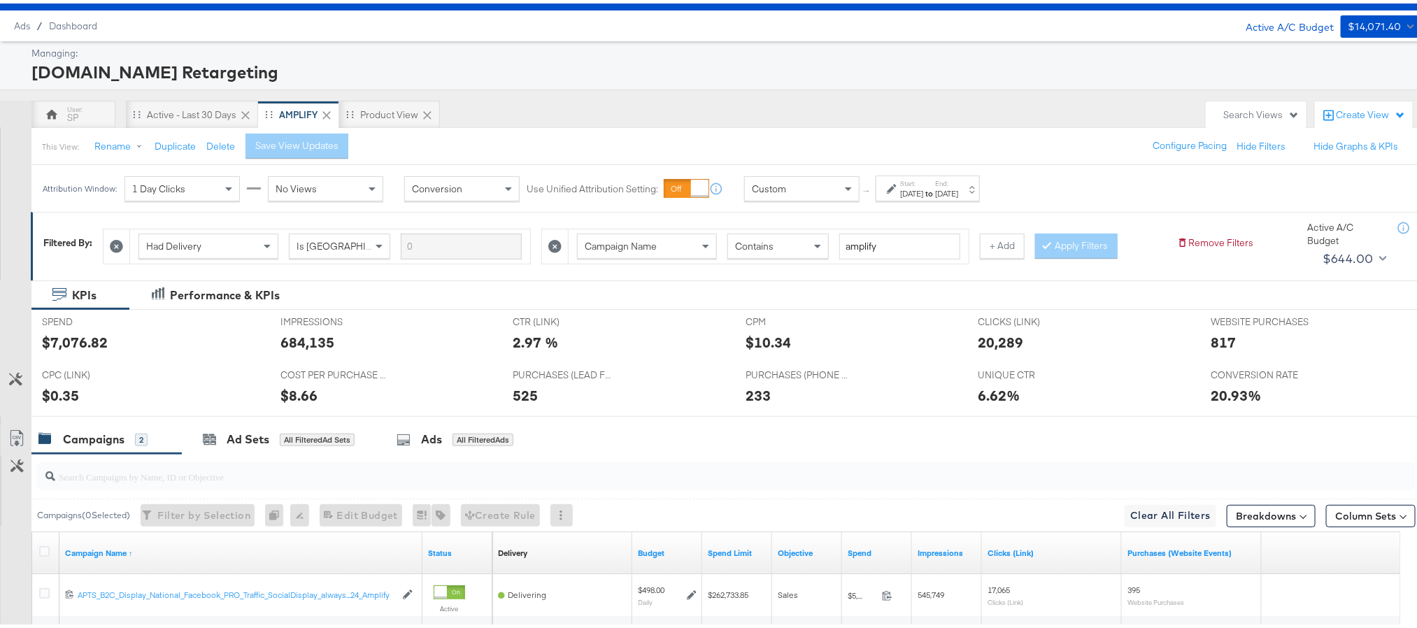
scroll to position [0, 0]
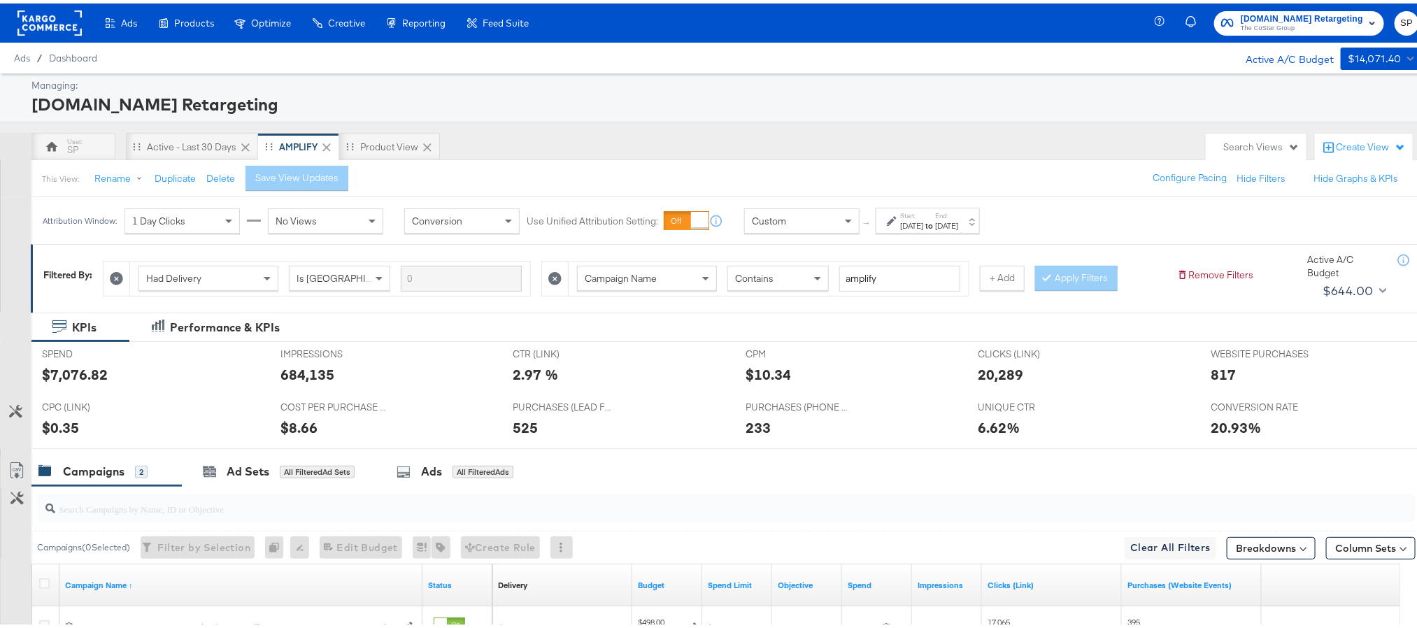
click at [62, 19] on rect at bounding box center [49, 19] width 64 height 25
